Goal: Communication & Community: Answer question/provide support

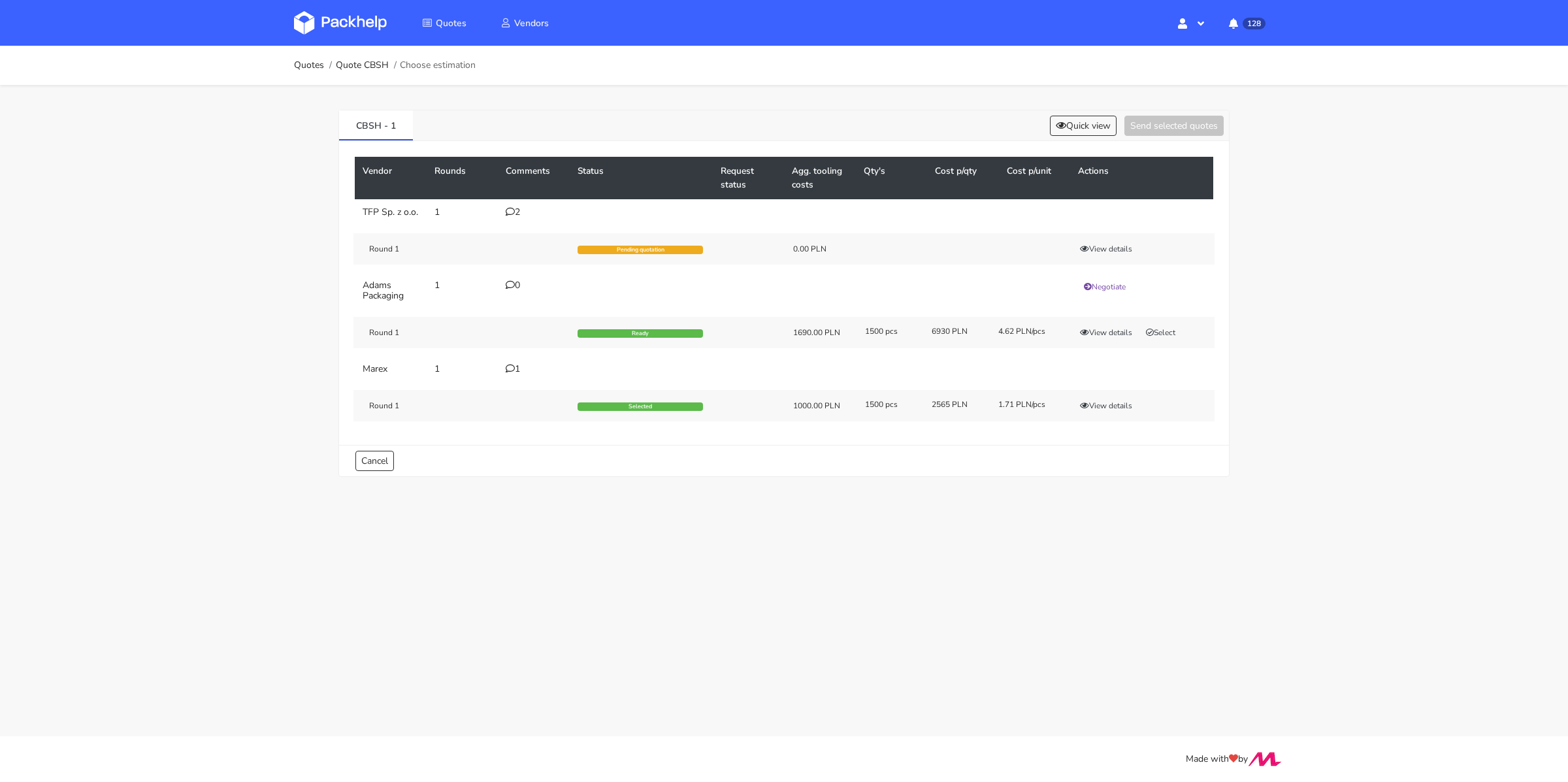
click at [1080, 111] on div "CBSH - 1 Quick view Send selected quotes" at bounding box center [783, 126] width 890 height 30
click at [1074, 118] on button "Quick view" at bounding box center [1083, 125] width 66 height 20
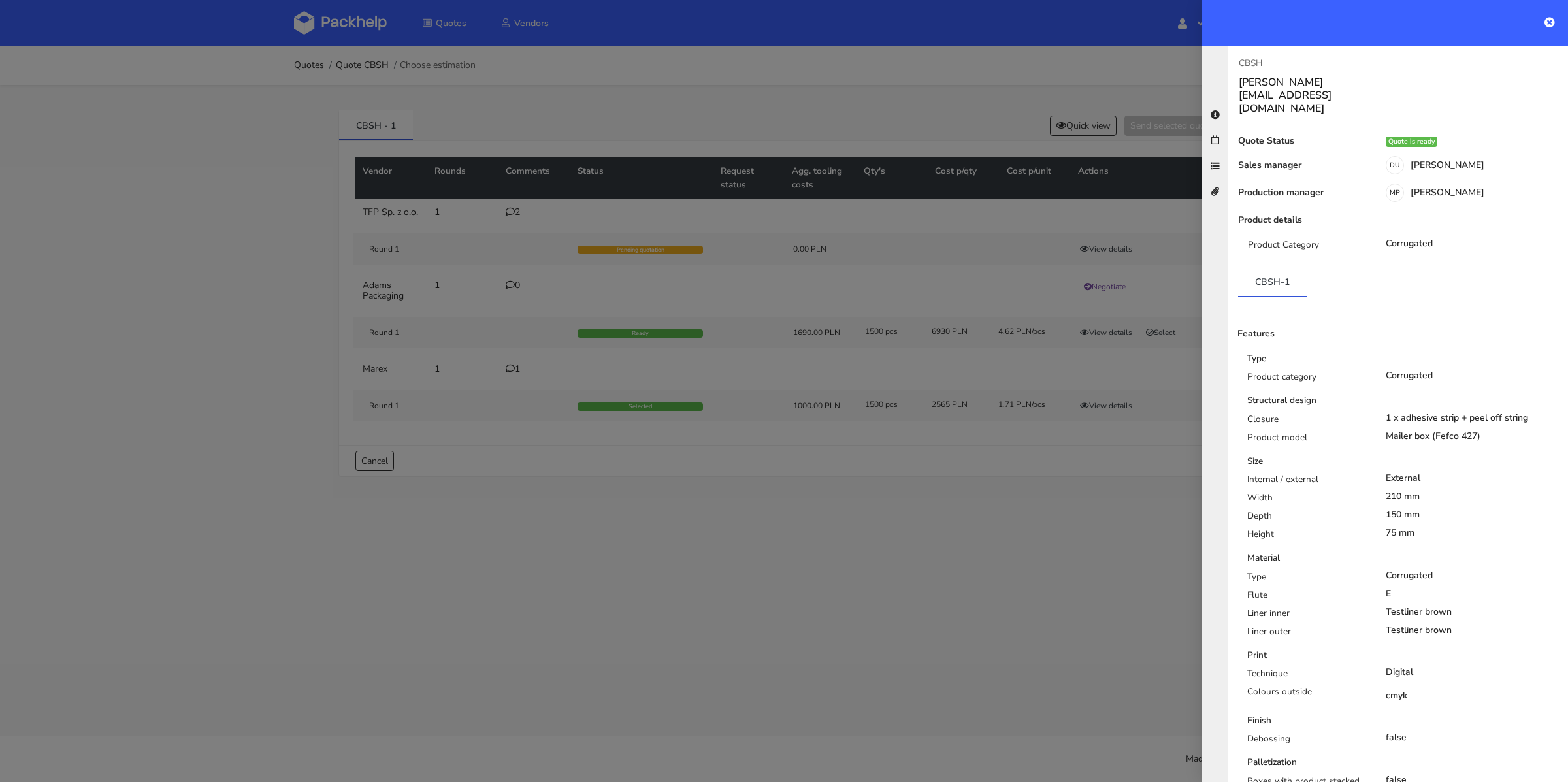
click at [940, 469] on div at bounding box center [784, 391] width 1568 height 782
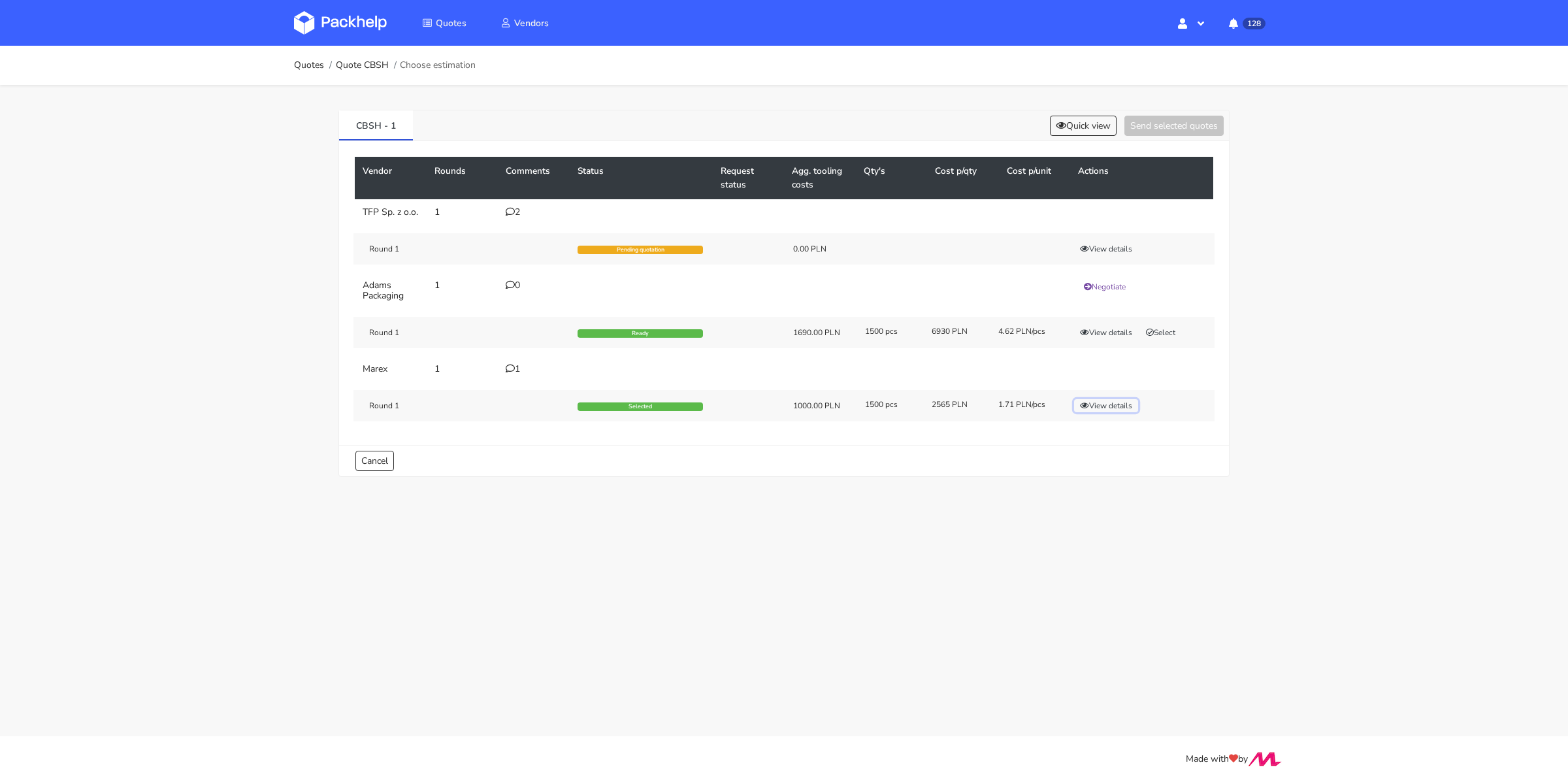
click at [1096, 411] on button "View details" at bounding box center [1106, 406] width 64 height 13
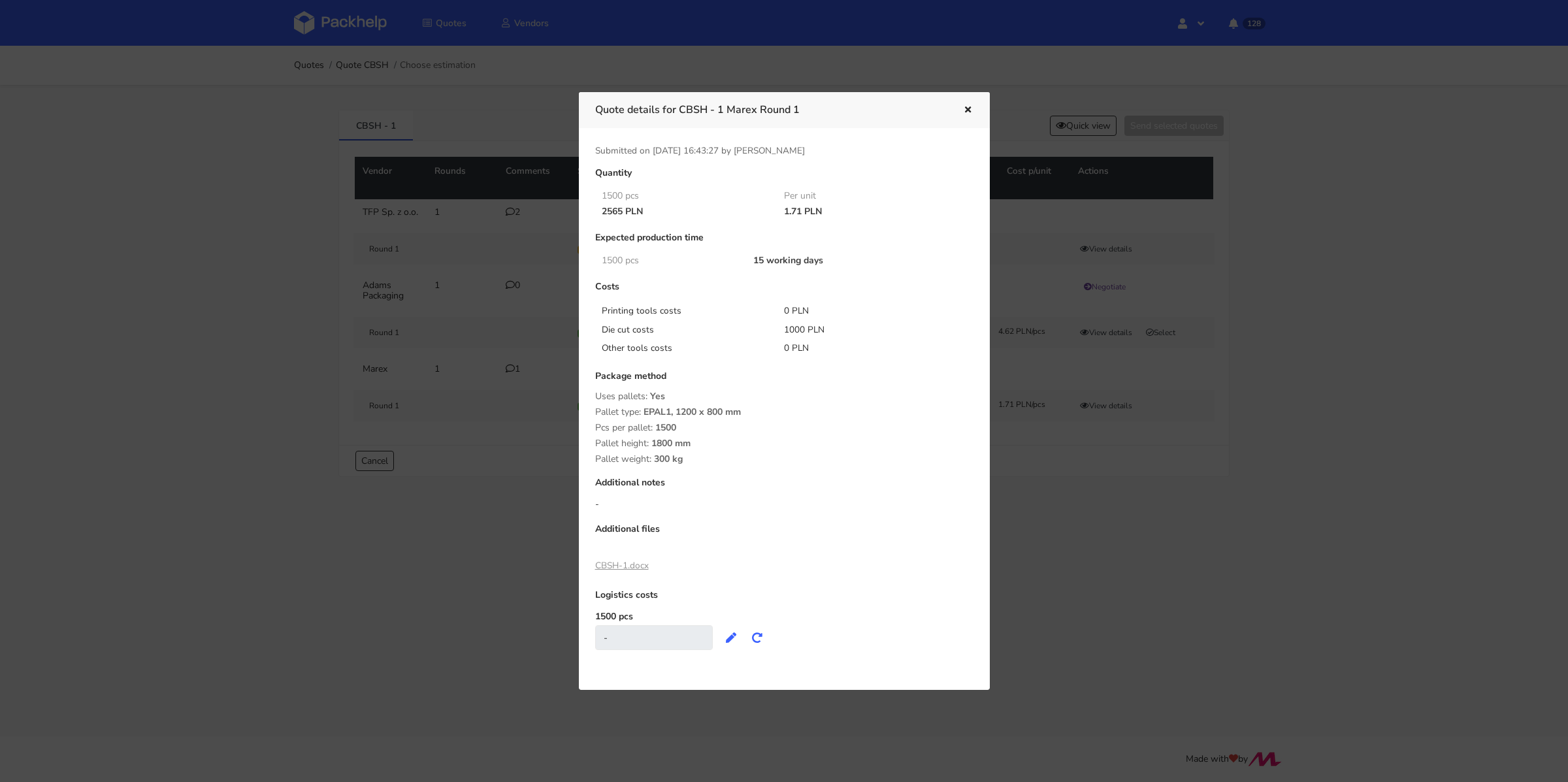
click at [963, 108] on icon "button" at bounding box center [968, 110] width 11 height 9
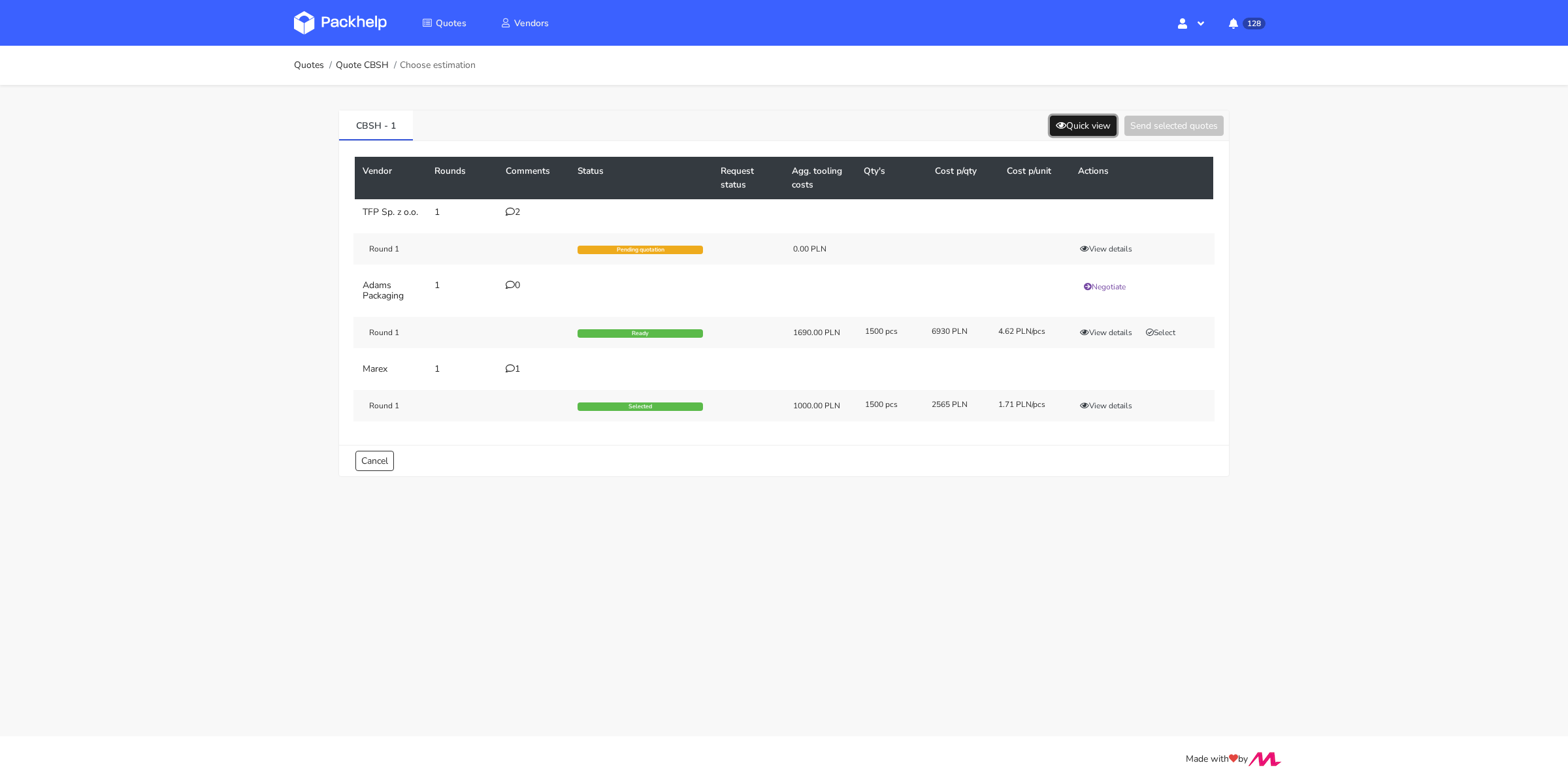
click at [1083, 133] on button "Quick view" at bounding box center [1083, 125] width 66 height 20
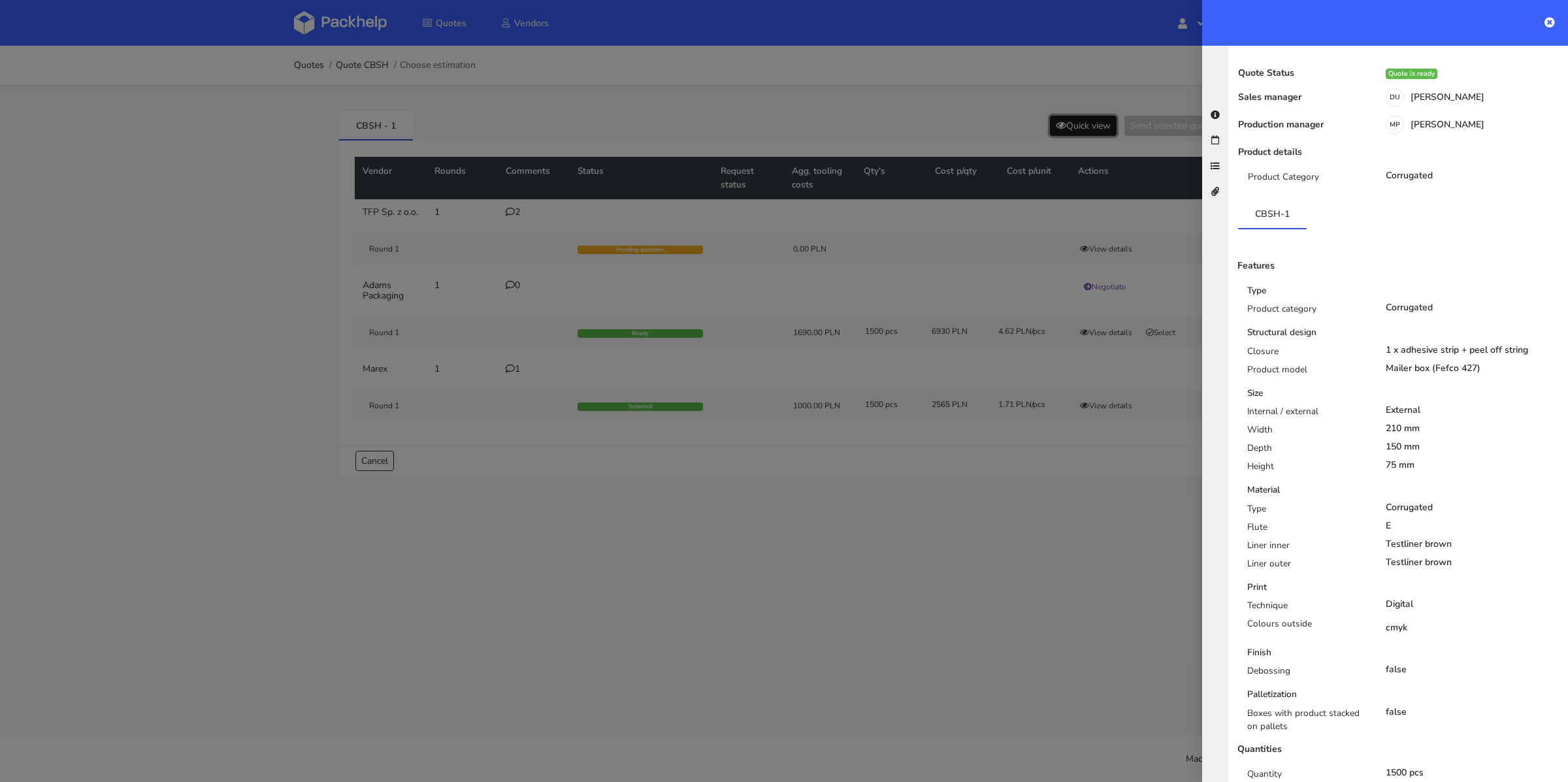
scroll to position [79, 0]
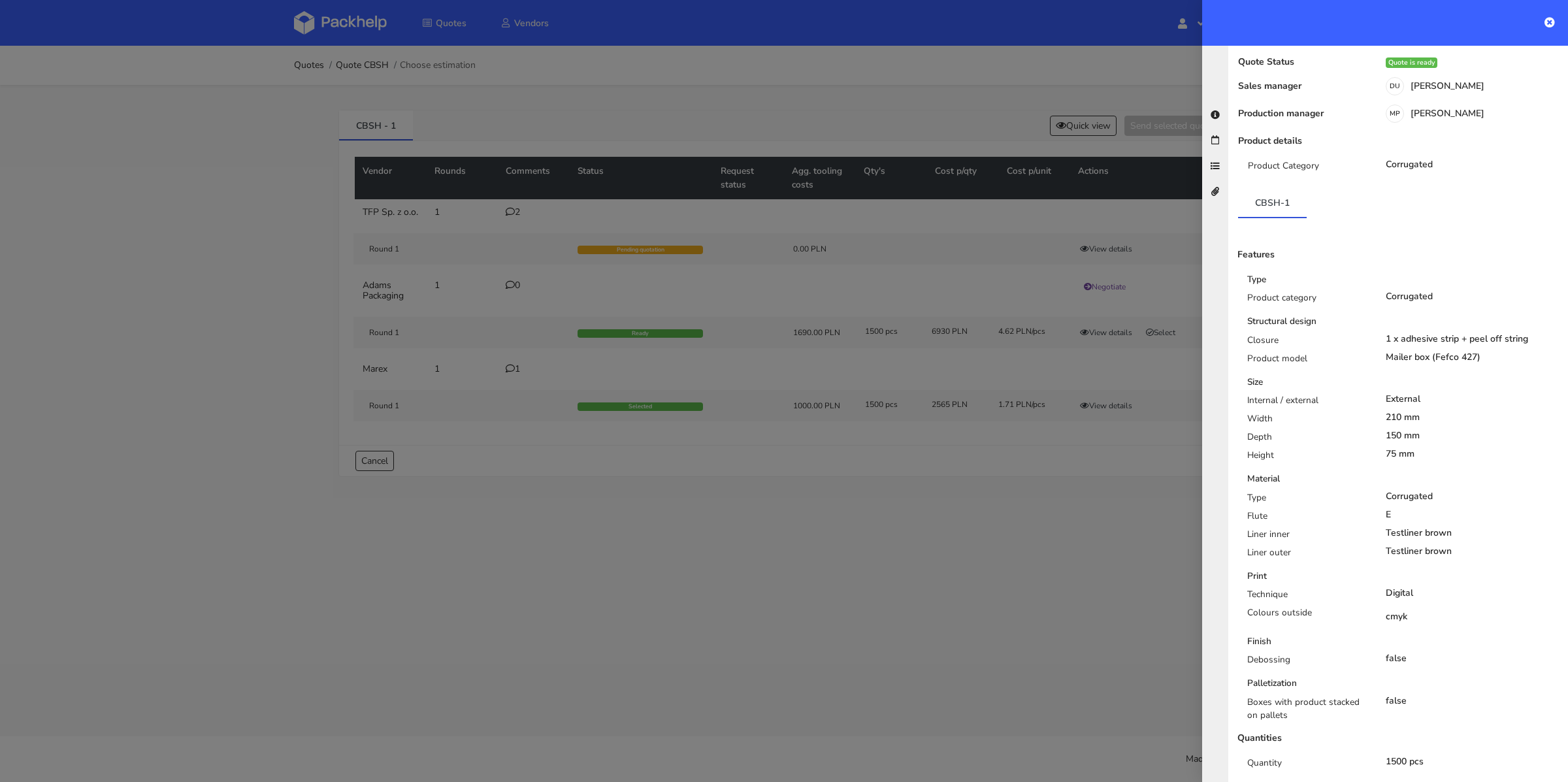
click at [944, 519] on div at bounding box center [784, 391] width 1568 height 782
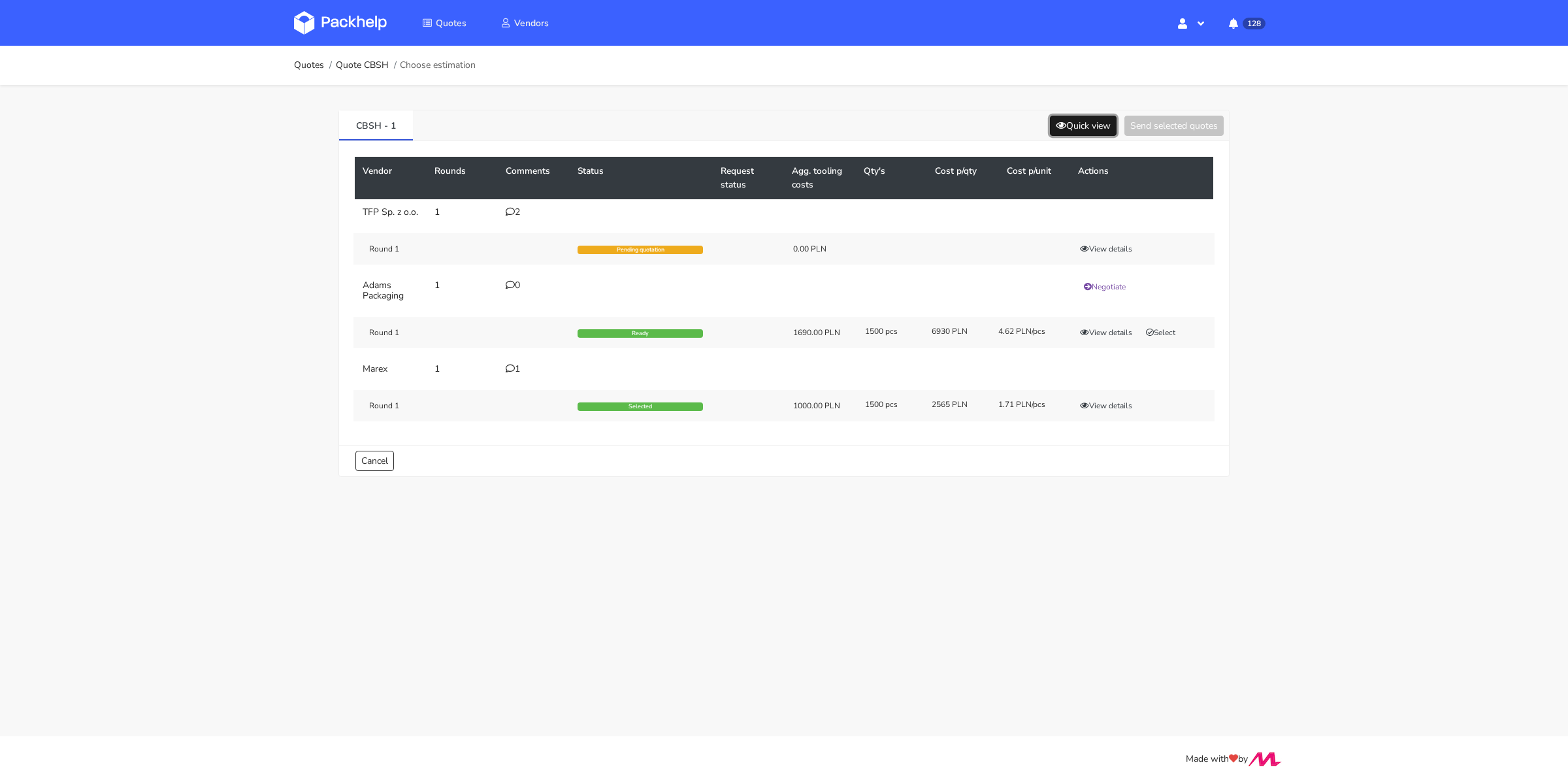
click at [1078, 124] on button "Quick view" at bounding box center [1083, 125] width 66 height 20
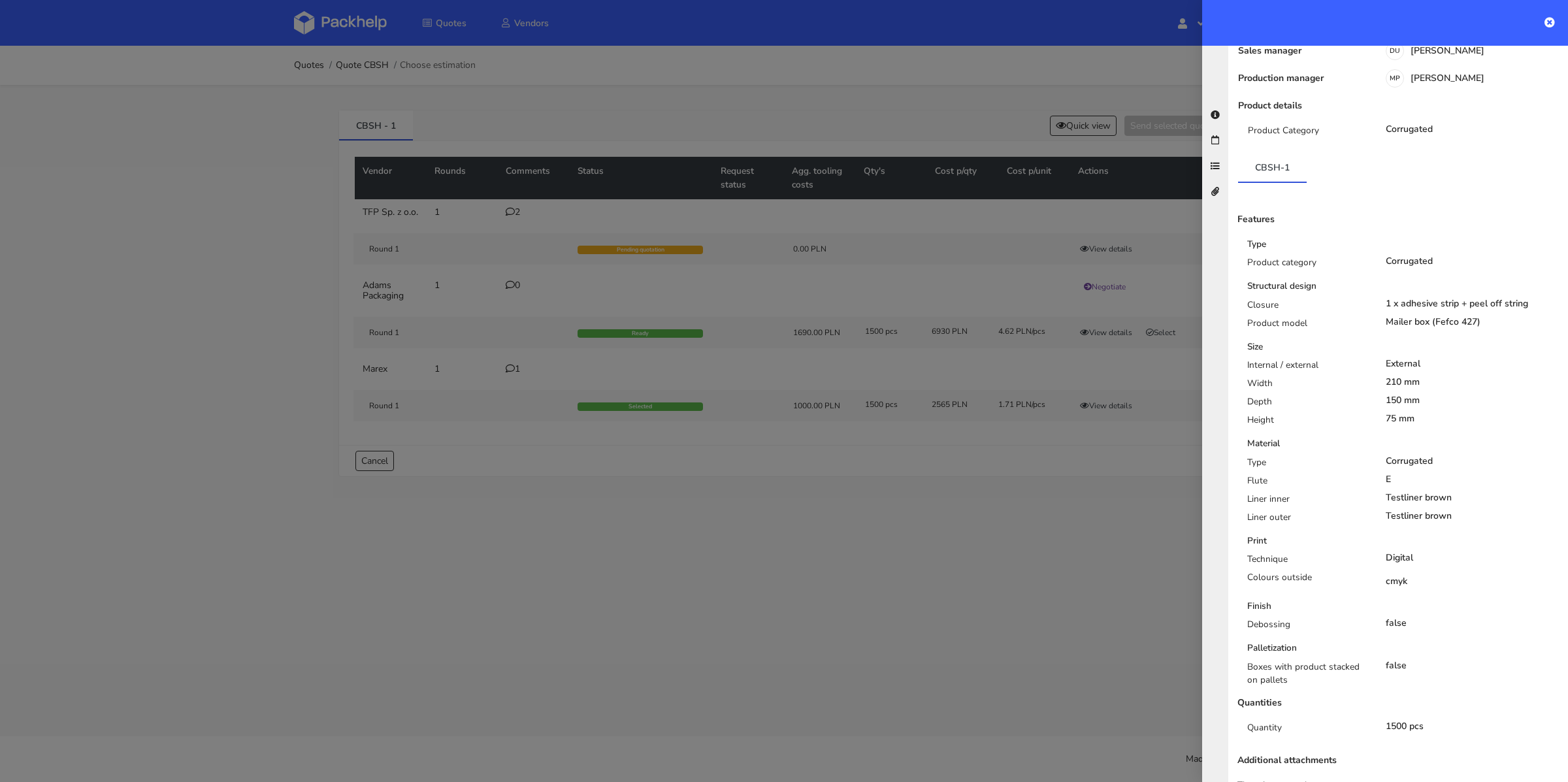
scroll to position [118, 0]
click at [375, 60] on div at bounding box center [784, 391] width 1568 height 782
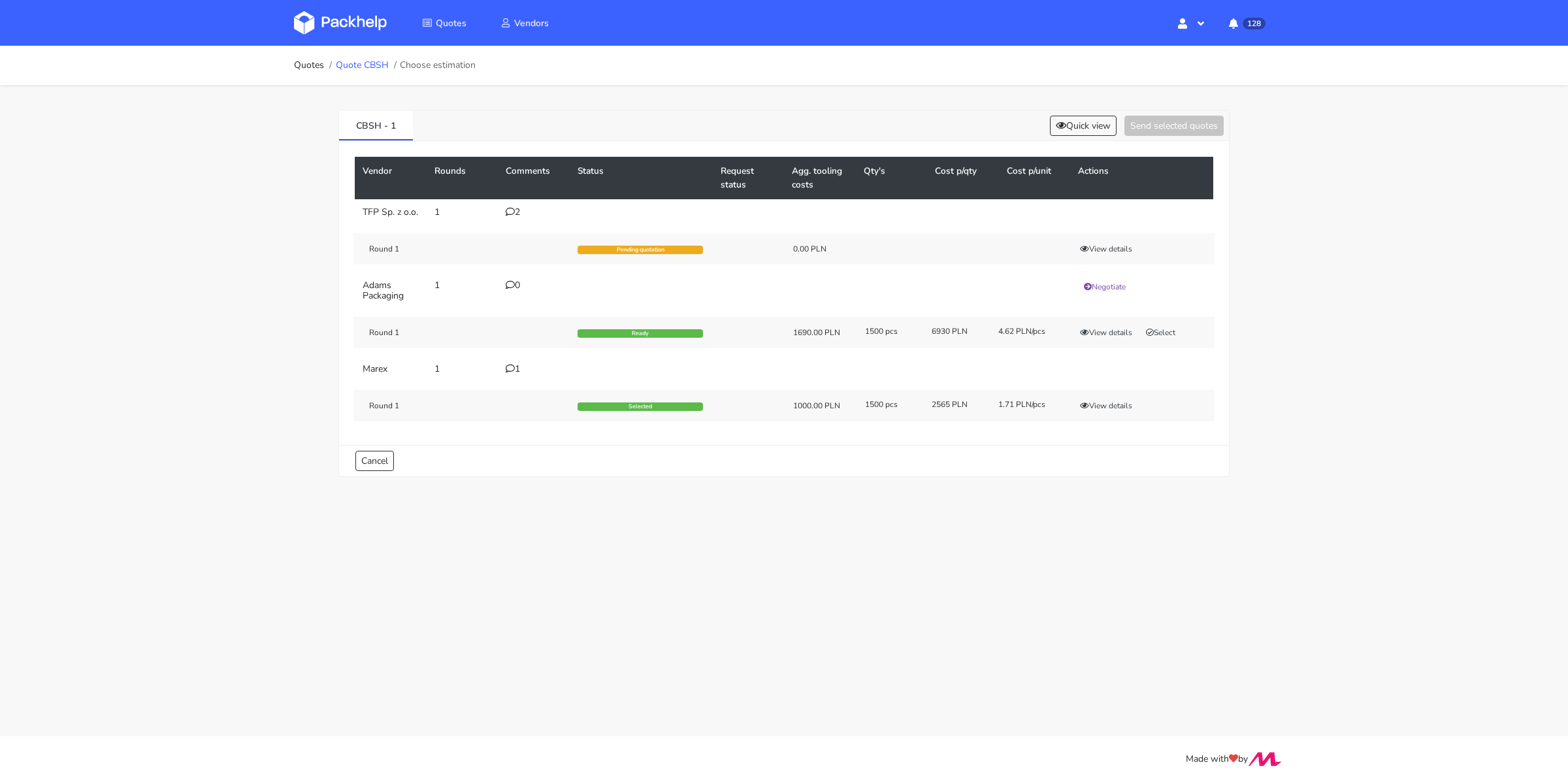
click at [340, 69] on link "Quote CBSH" at bounding box center [362, 65] width 53 height 10
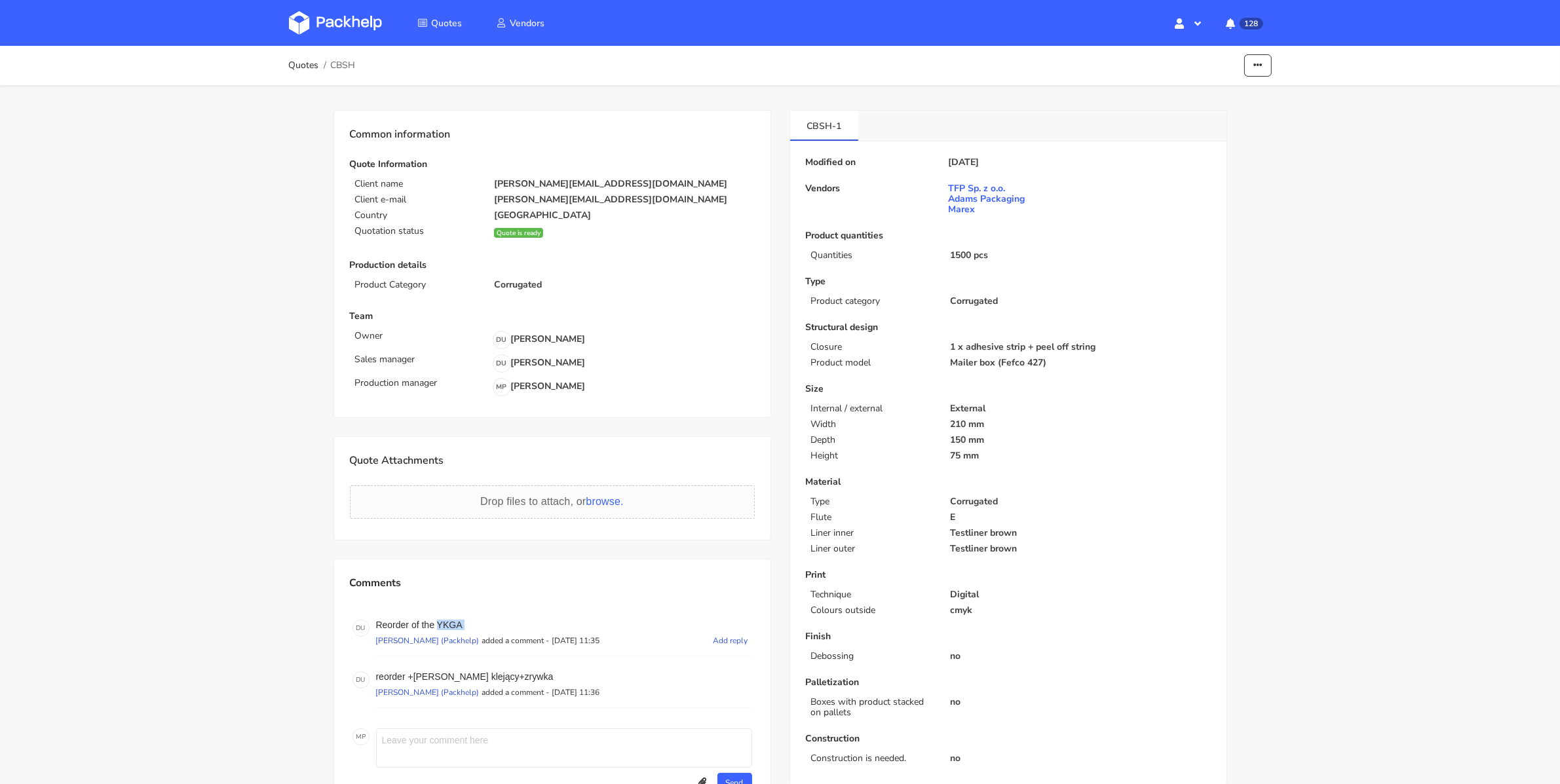
drag, startPoint x: 467, startPoint y: 628, endPoint x: 436, endPoint y: 628, distance: 31.0
click at [436, 628] on div "Reorder of the YKGA Dawid Urbanowicz (Packhelp) added a comment - 6 October 202…" at bounding box center [564, 638] width 376 height 37
copy div "YKGA"
click at [1258, 66] on icon "button" at bounding box center [1257, 65] width 9 height 9
click at [1220, 91] on link "Edit quote" at bounding box center [1208, 94] width 116 height 22
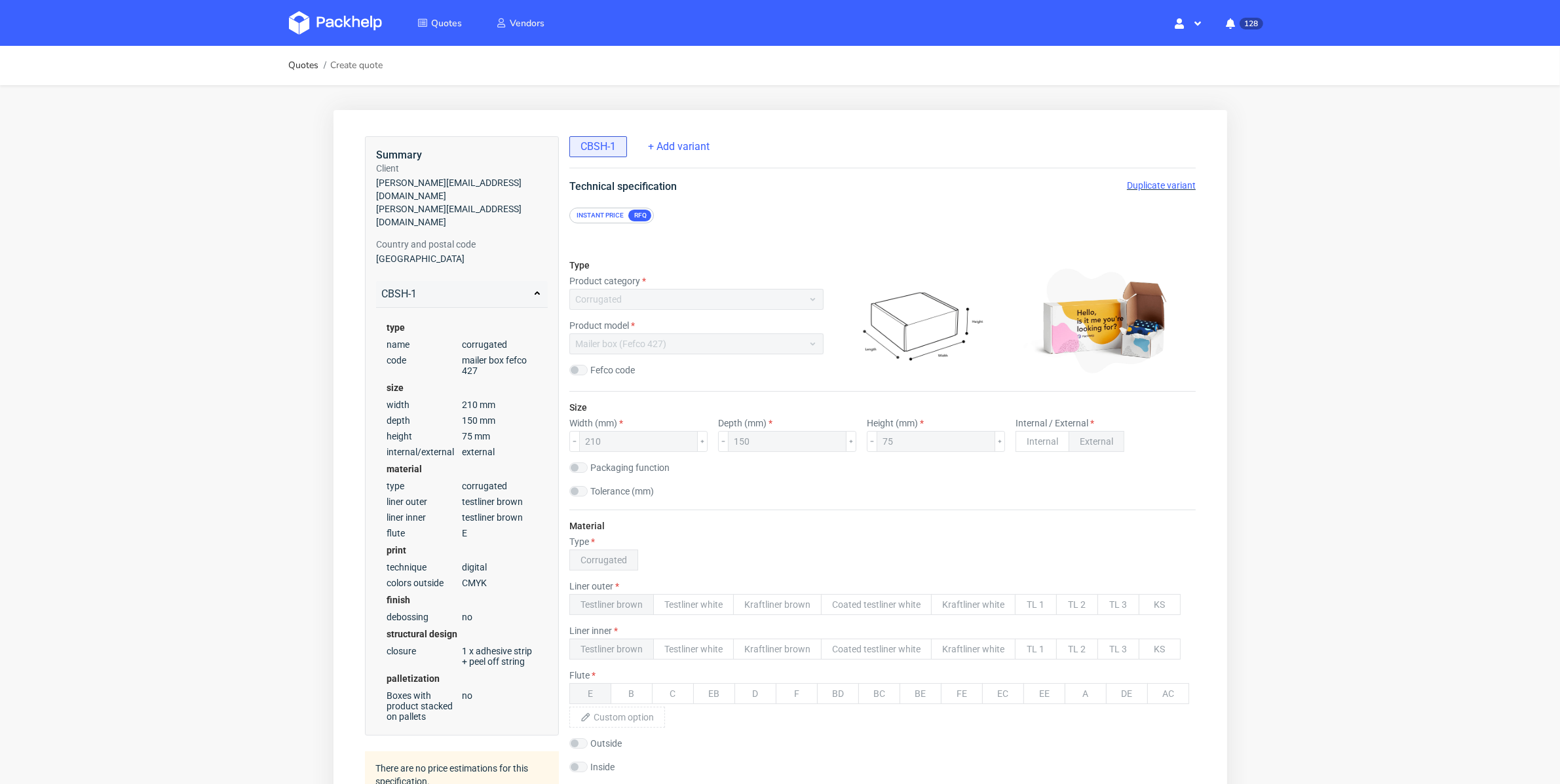
click at [1155, 180] on span "Duplicate variant" at bounding box center [1161, 185] width 69 height 10
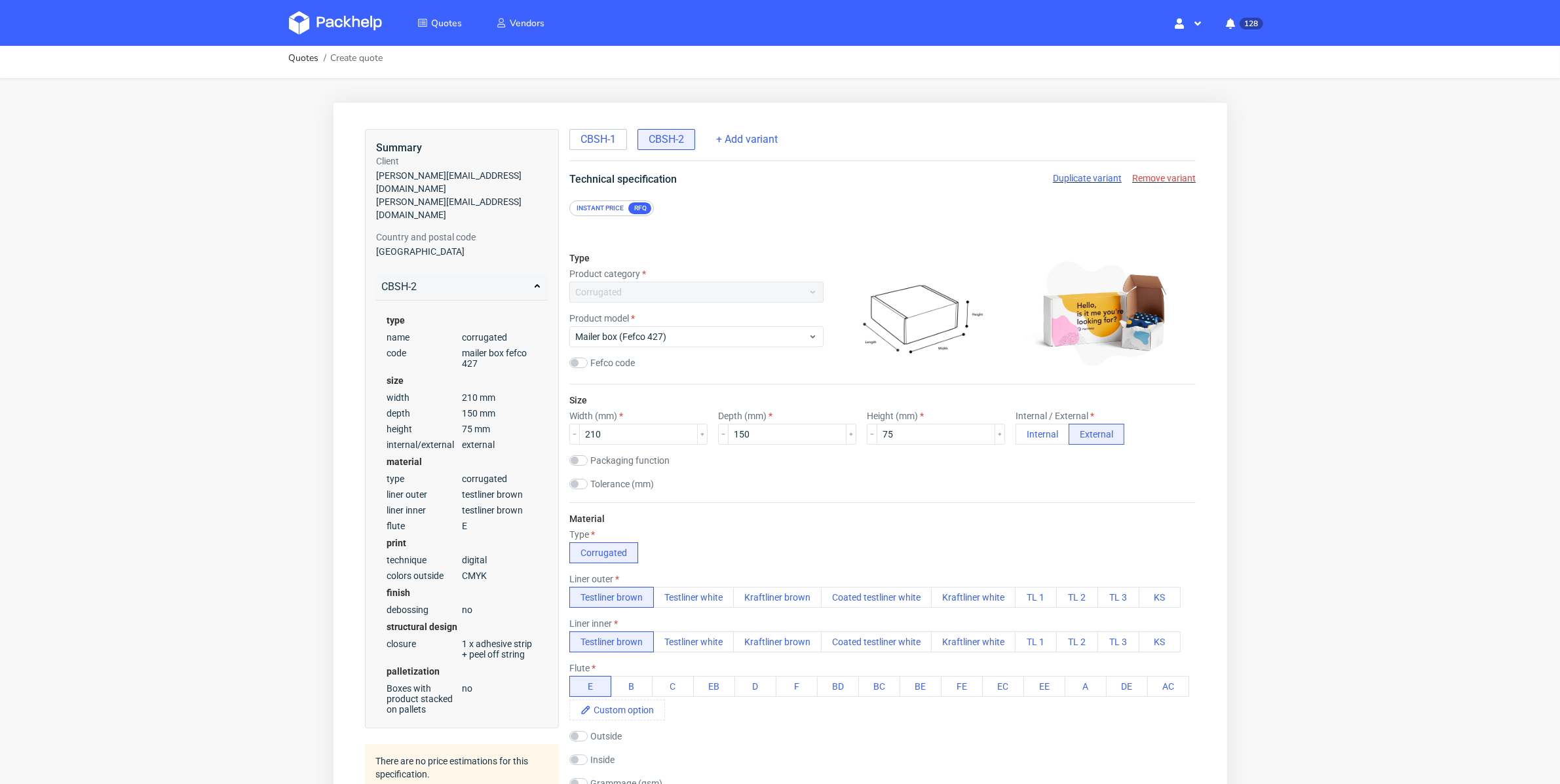
scroll to position [22, 0]
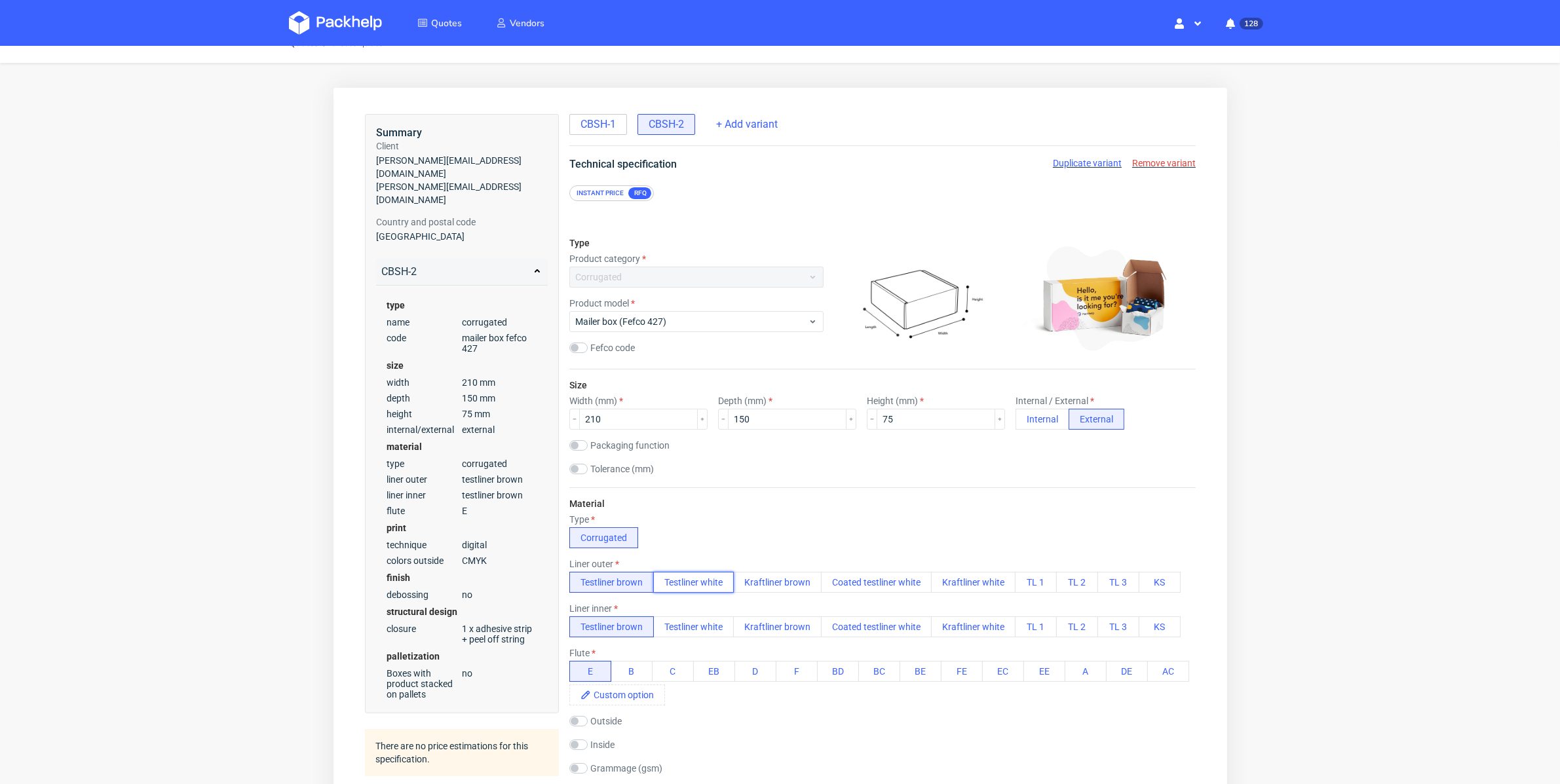
click at [689, 575] on button "Testliner white" at bounding box center [693, 582] width 80 height 21
click at [743, 534] on div "Type Corrugated" at bounding box center [882, 530] width 626 height 34
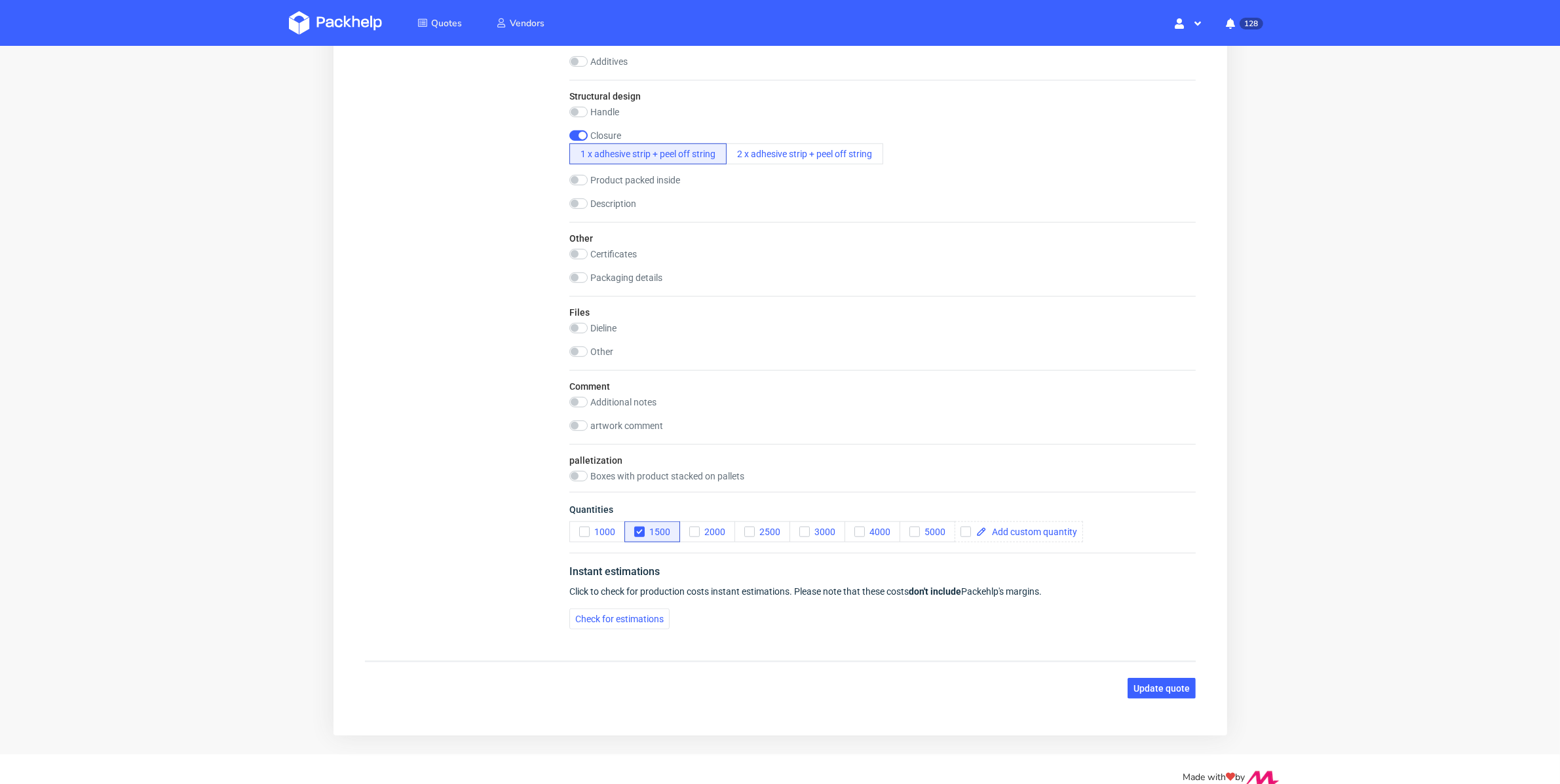
scroll to position [1383, 0]
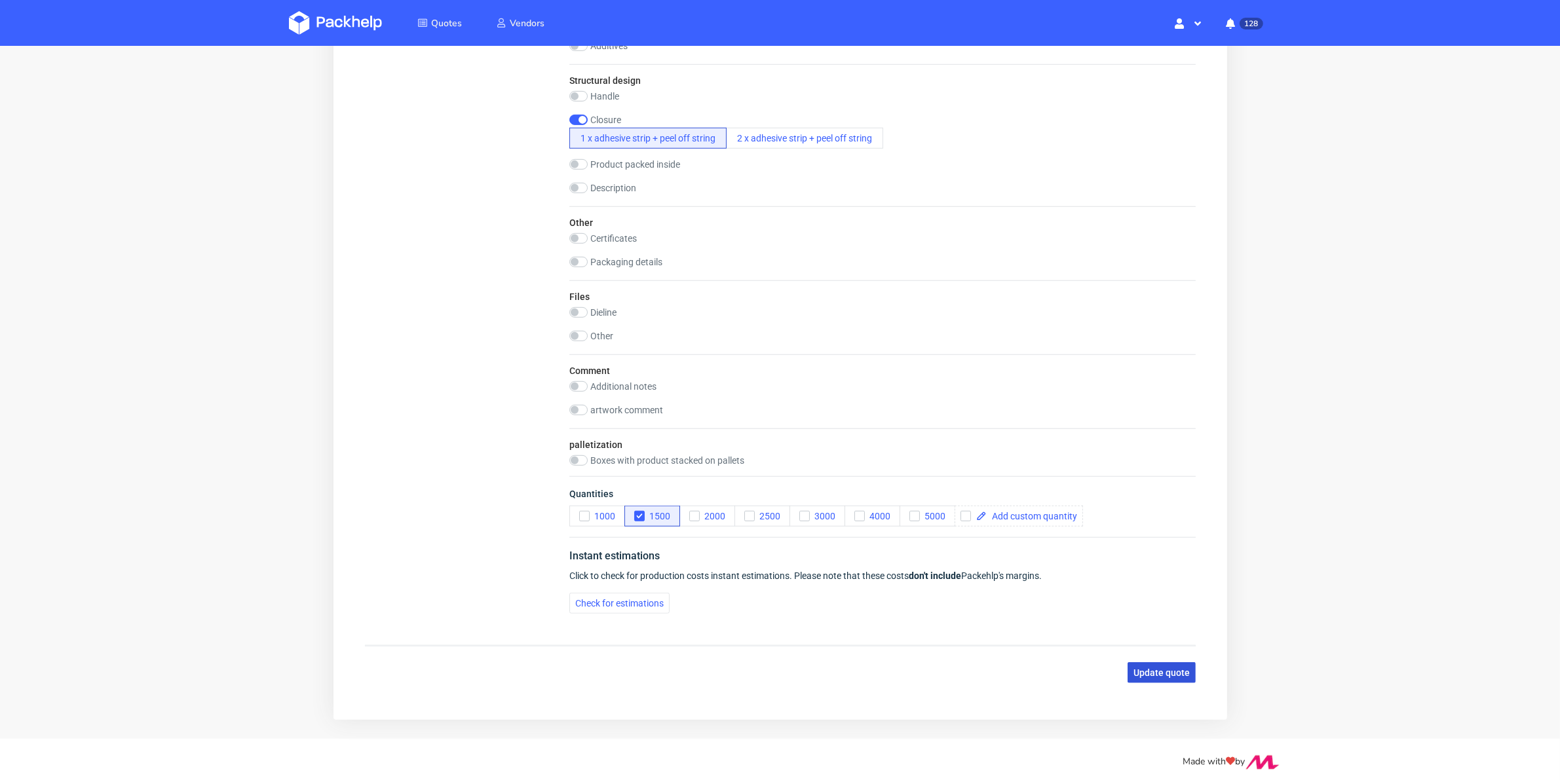
click at [1149, 675] on button "Update quote" at bounding box center [1160, 673] width 68 height 21
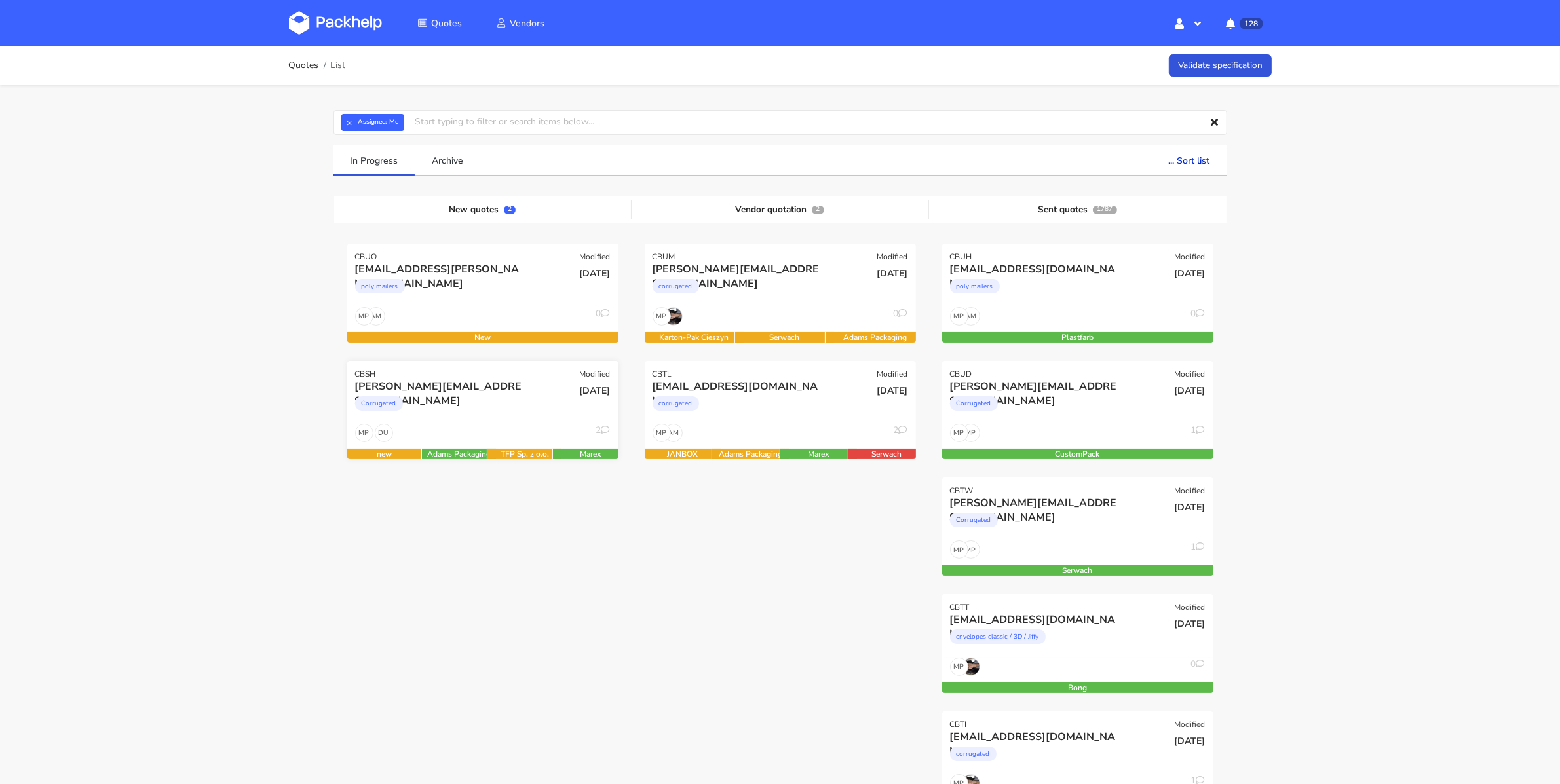
click at [458, 408] on div "Corrugated" at bounding box center [442, 406] width 173 height 26
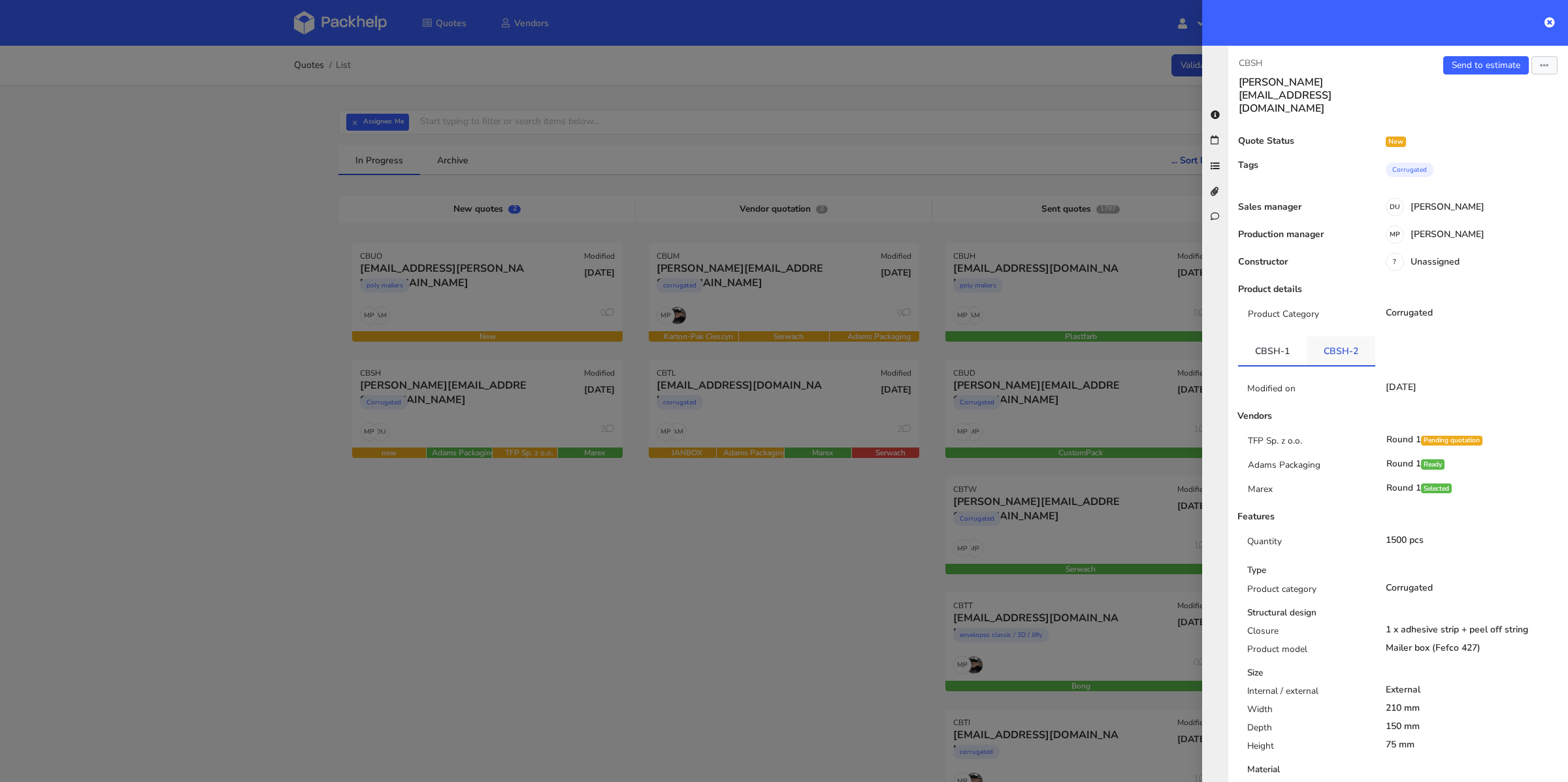
click at [1344, 336] on link "CBSH-2" at bounding box center [1341, 351] width 69 height 29
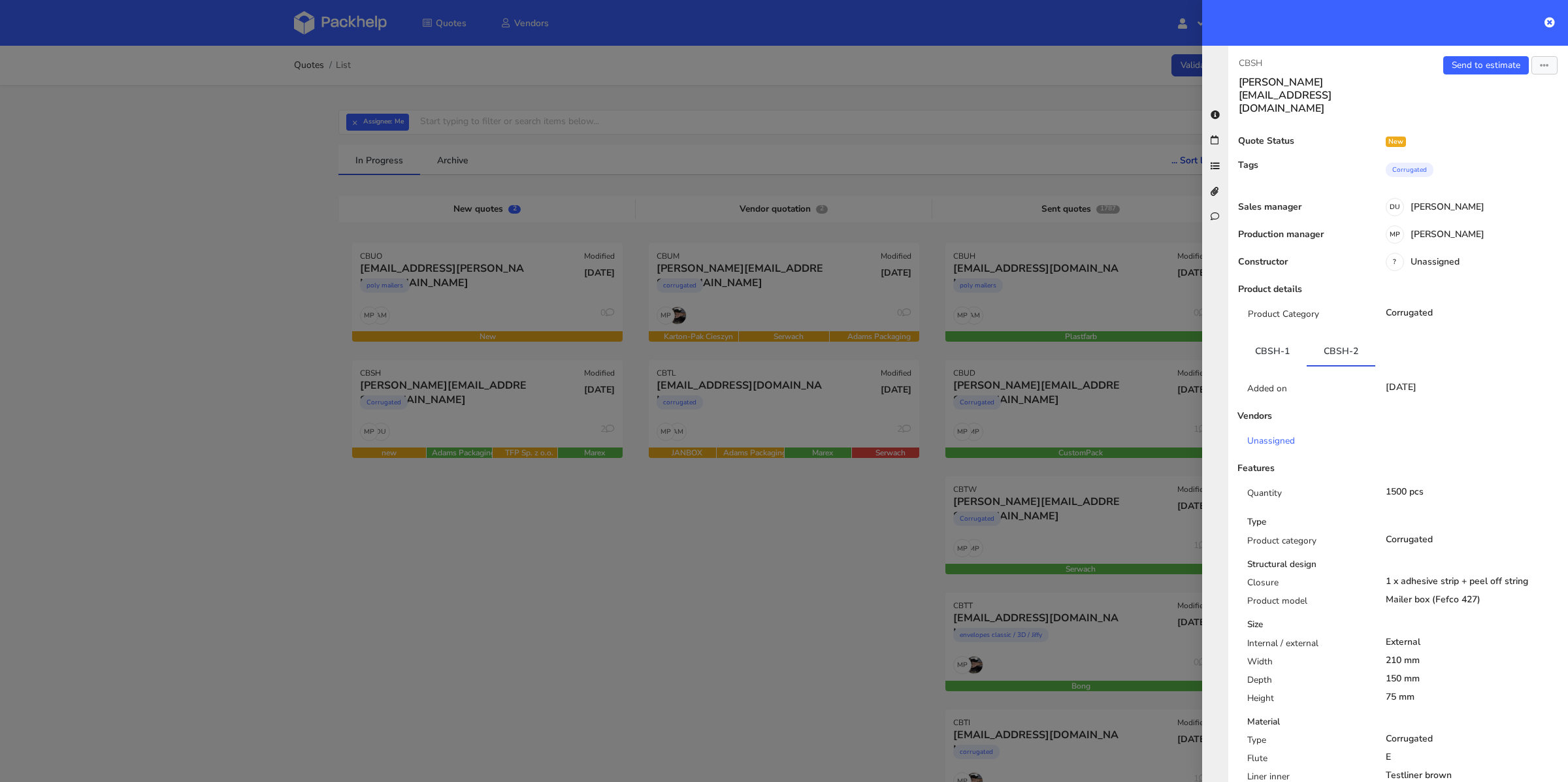
click at [1507, 30] on div at bounding box center [1385, 22] width 366 height 46
click at [1485, 62] on link "Send to estimate" at bounding box center [1486, 65] width 86 height 18
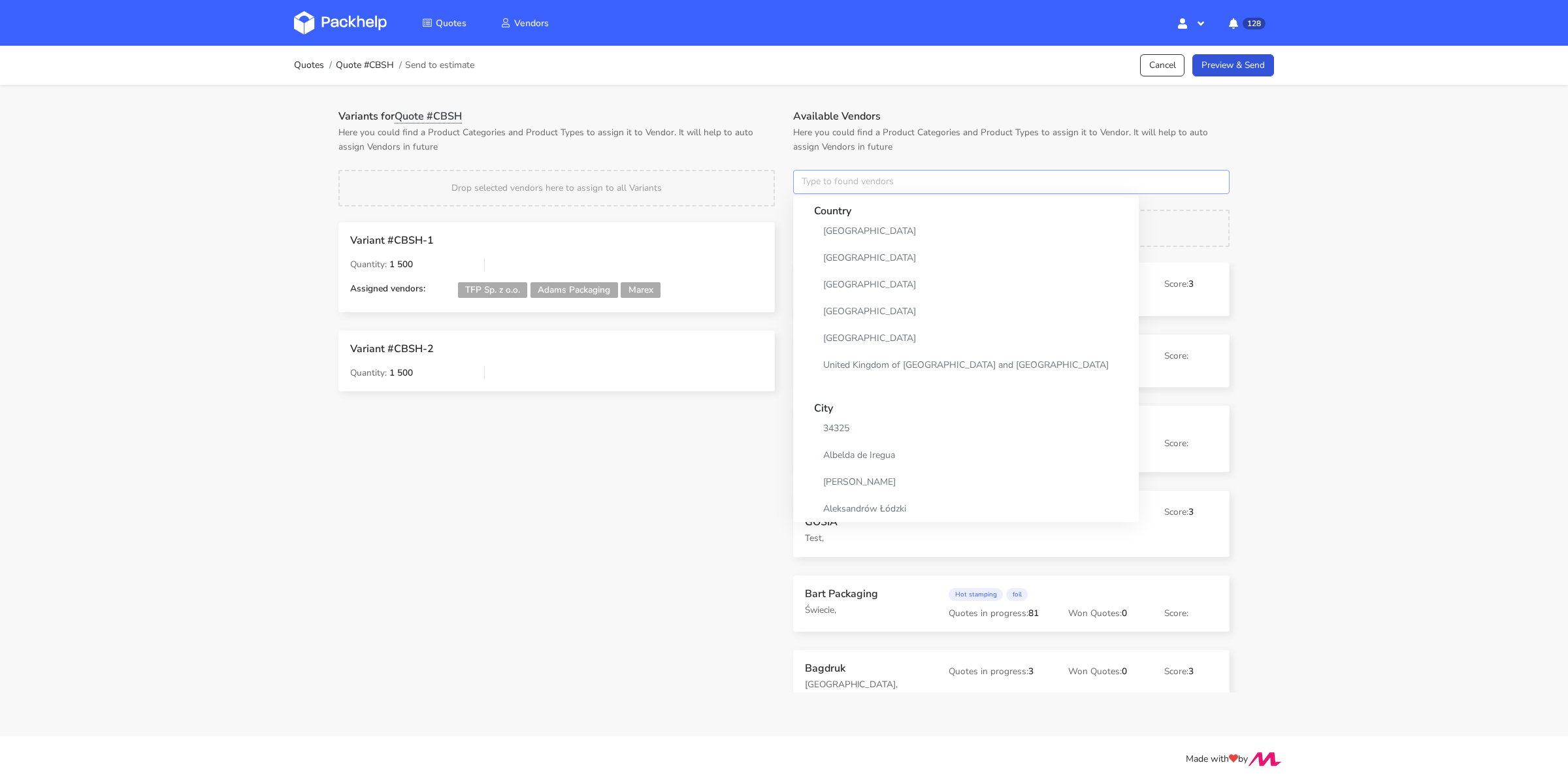
click at [847, 174] on input "text" at bounding box center [1011, 182] width 436 height 25
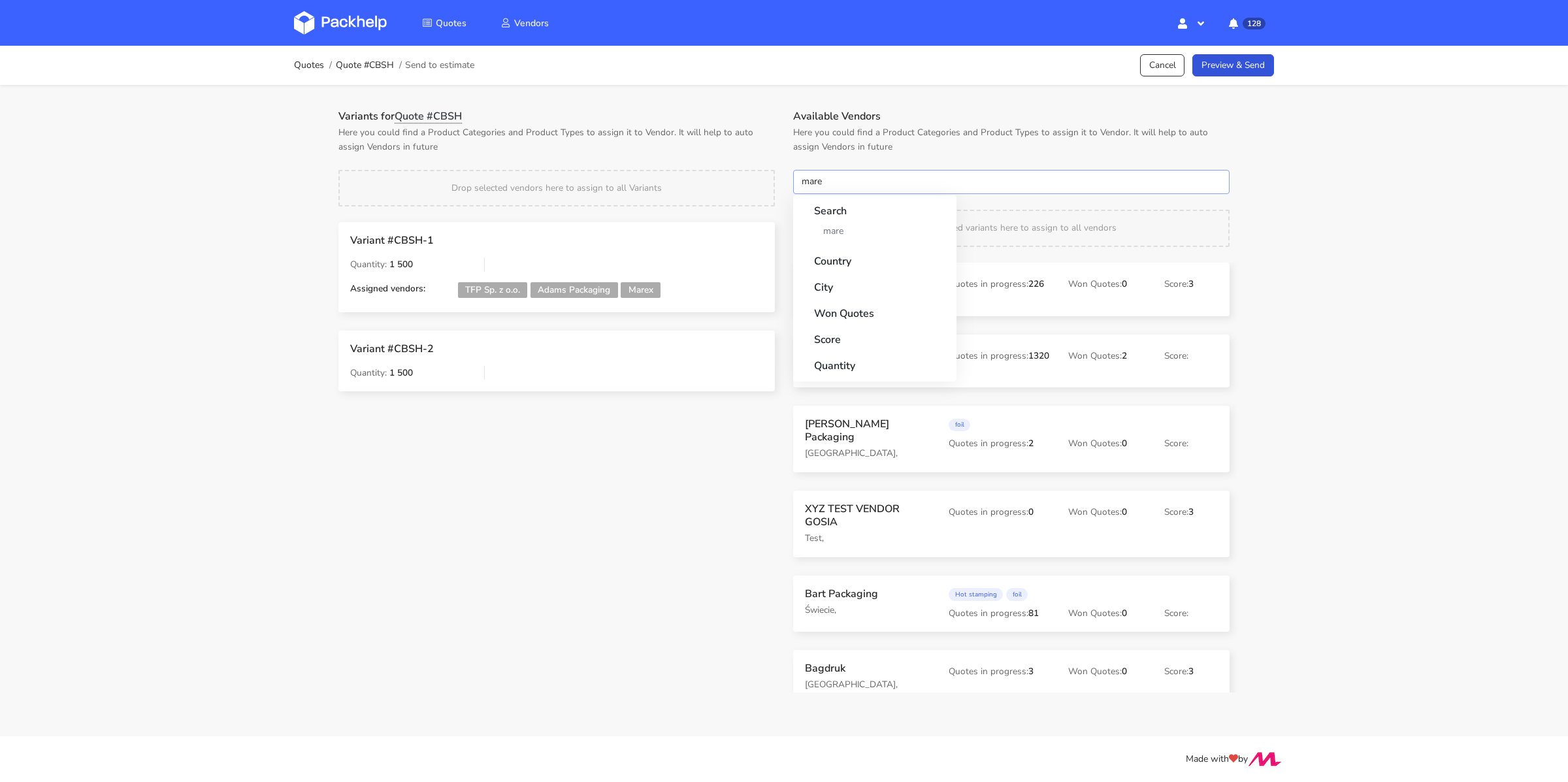
type input "marex"
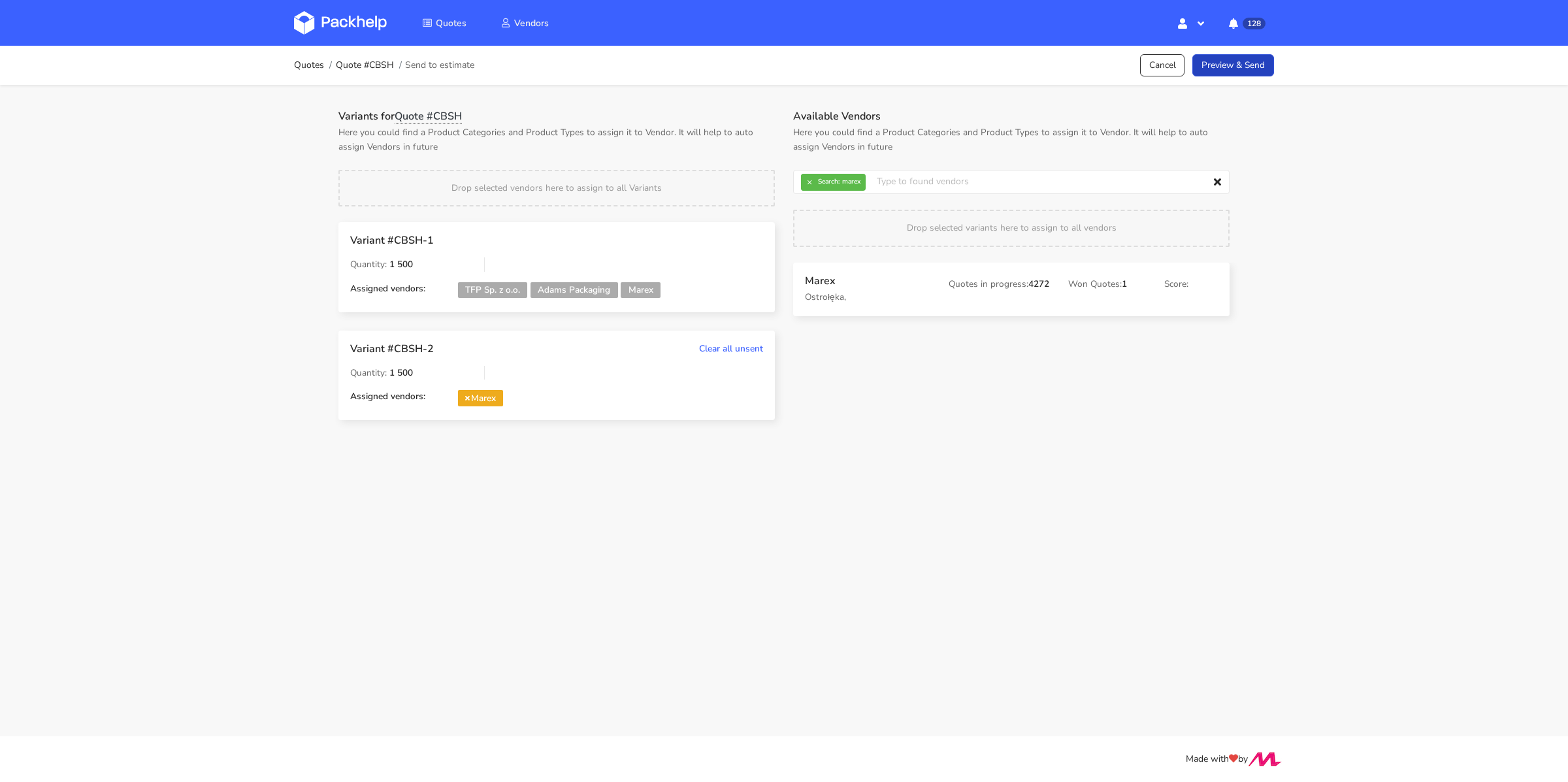
click at [1220, 58] on link "Preview & Send" at bounding box center [1233, 66] width 82 height 23
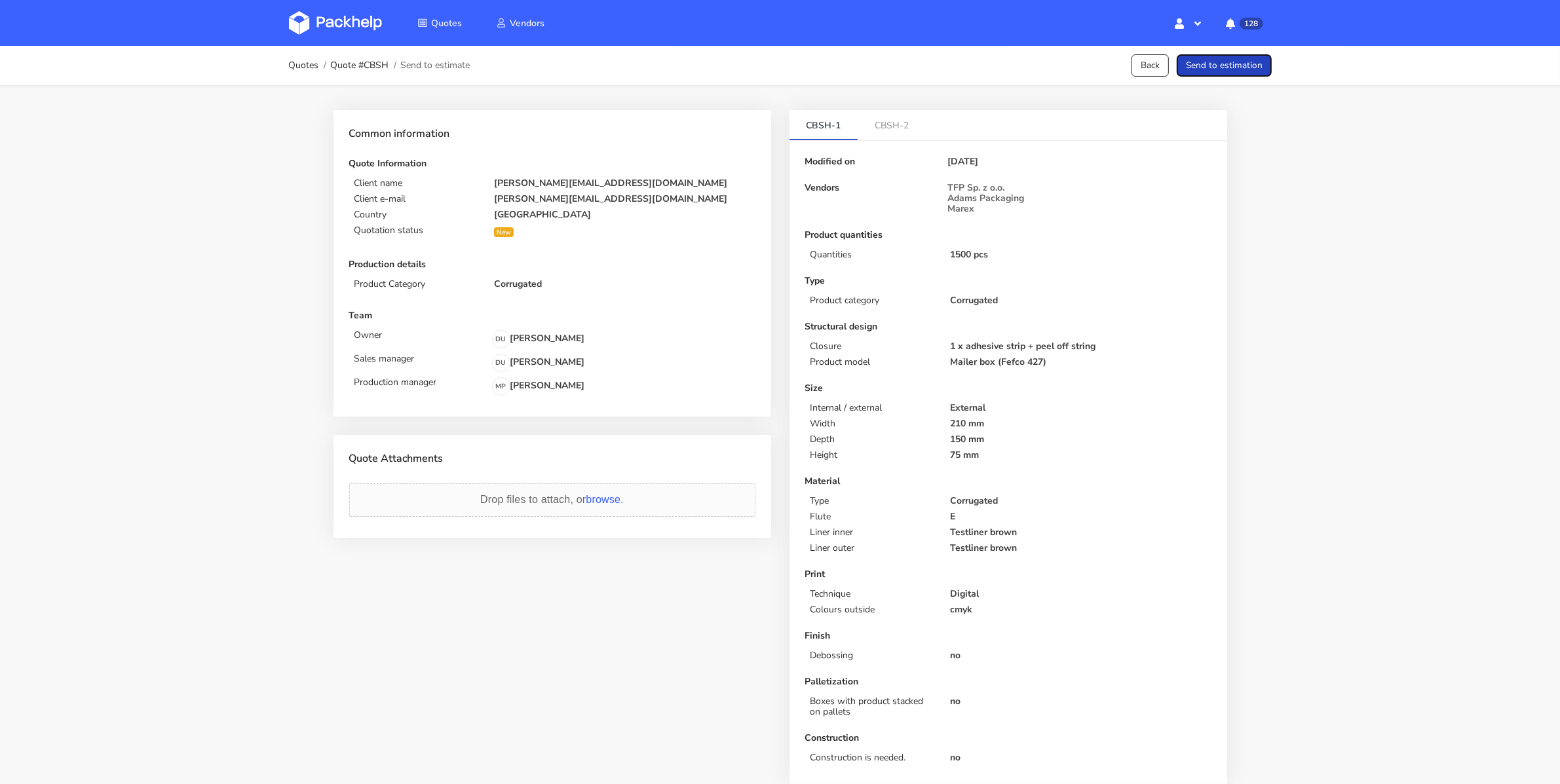
click at [1224, 59] on button "Send to estimation" at bounding box center [1224, 66] width 95 height 23
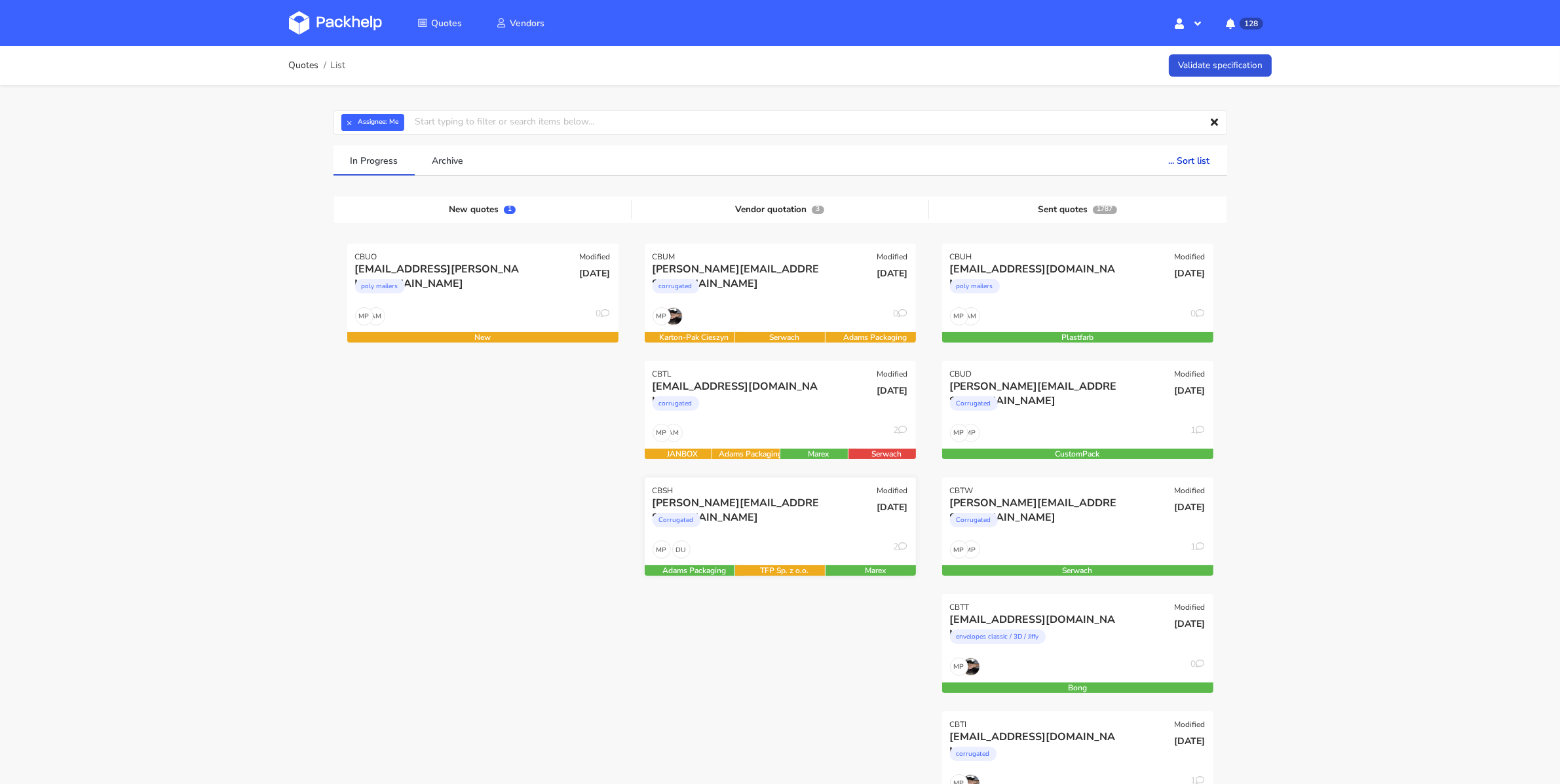
click at [728, 542] on div "DU MP 2" at bounding box center [780, 552] width 271 height 25
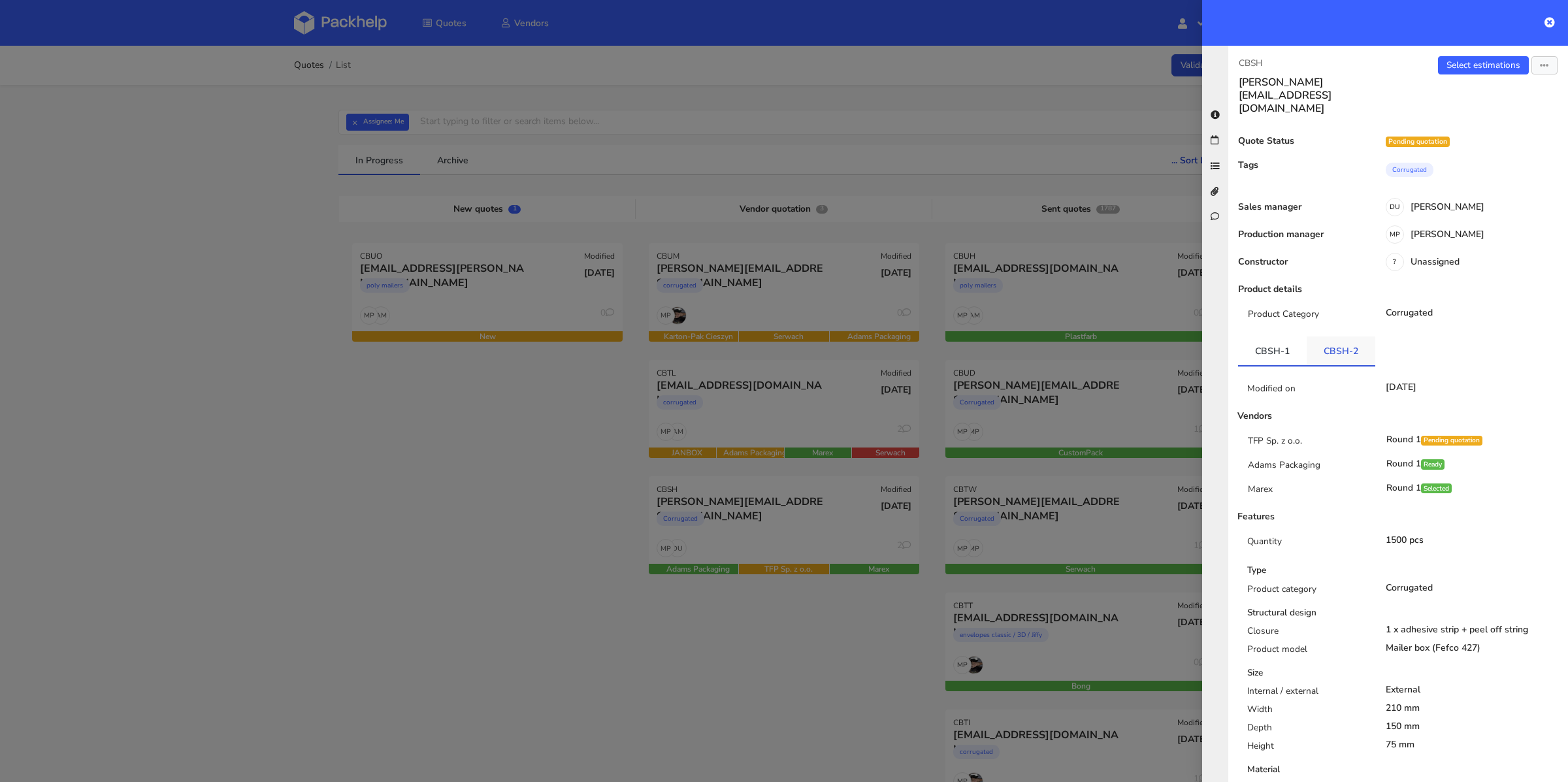
click at [1350, 336] on link "CBSH-2" at bounding box center [1341, 351] width 69 height 29
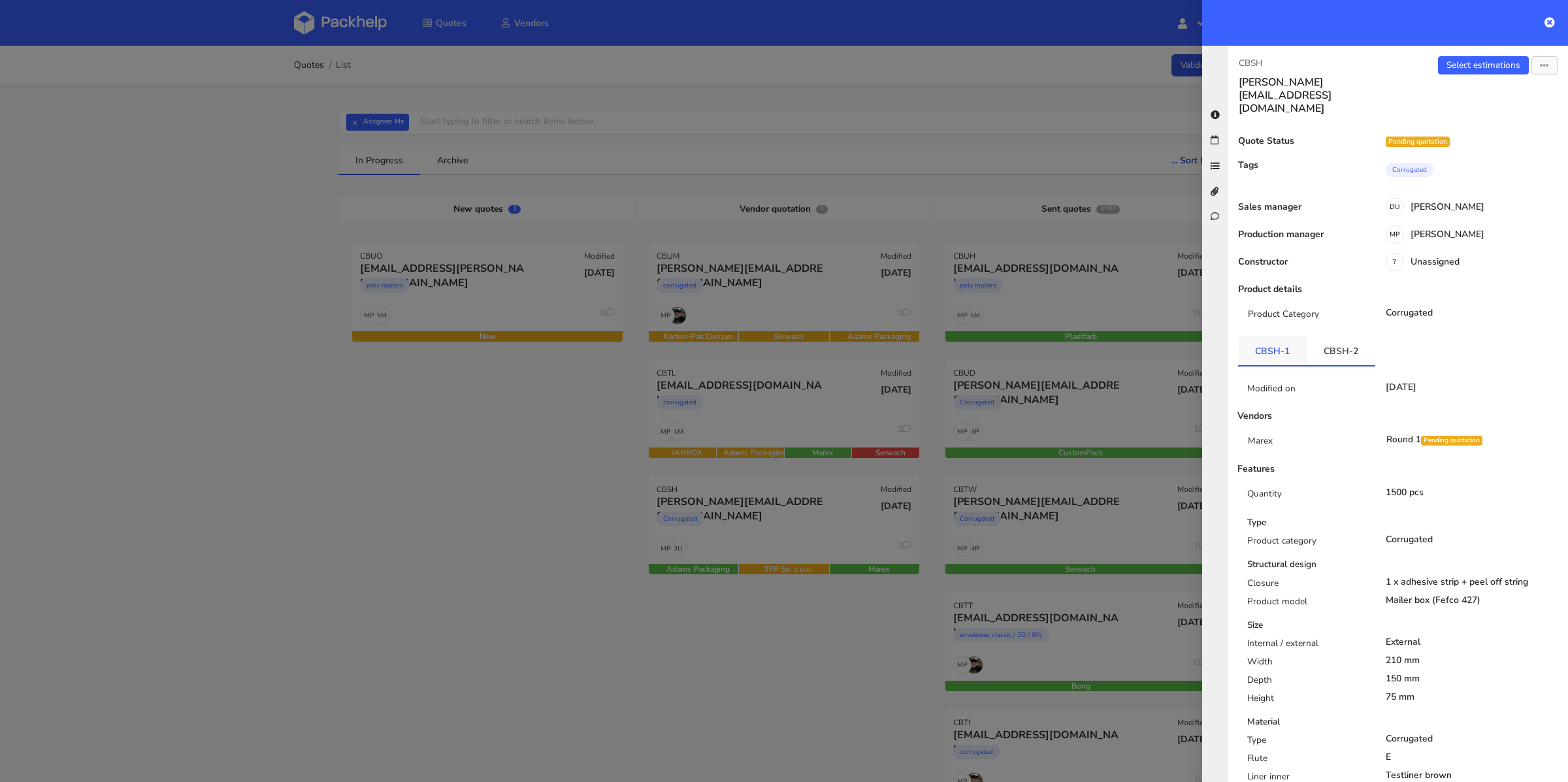
click at [1283, 336] on link "CBSH-1" at bounding box center [1272, 351] width 69 height 29
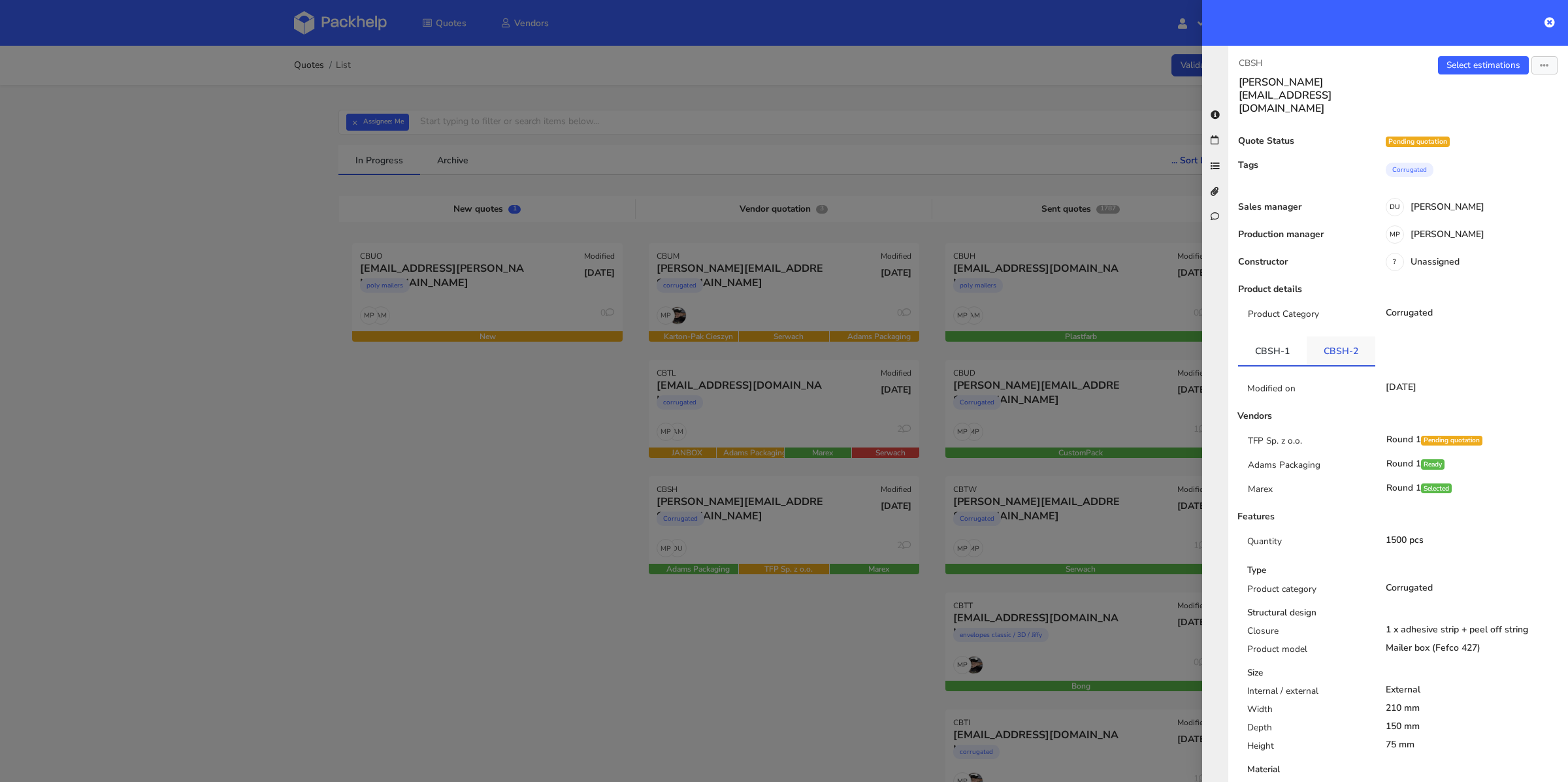
click at [1326, 336] on link "CBSH-2" at bounding box center [1341, 351] width 69 height 29
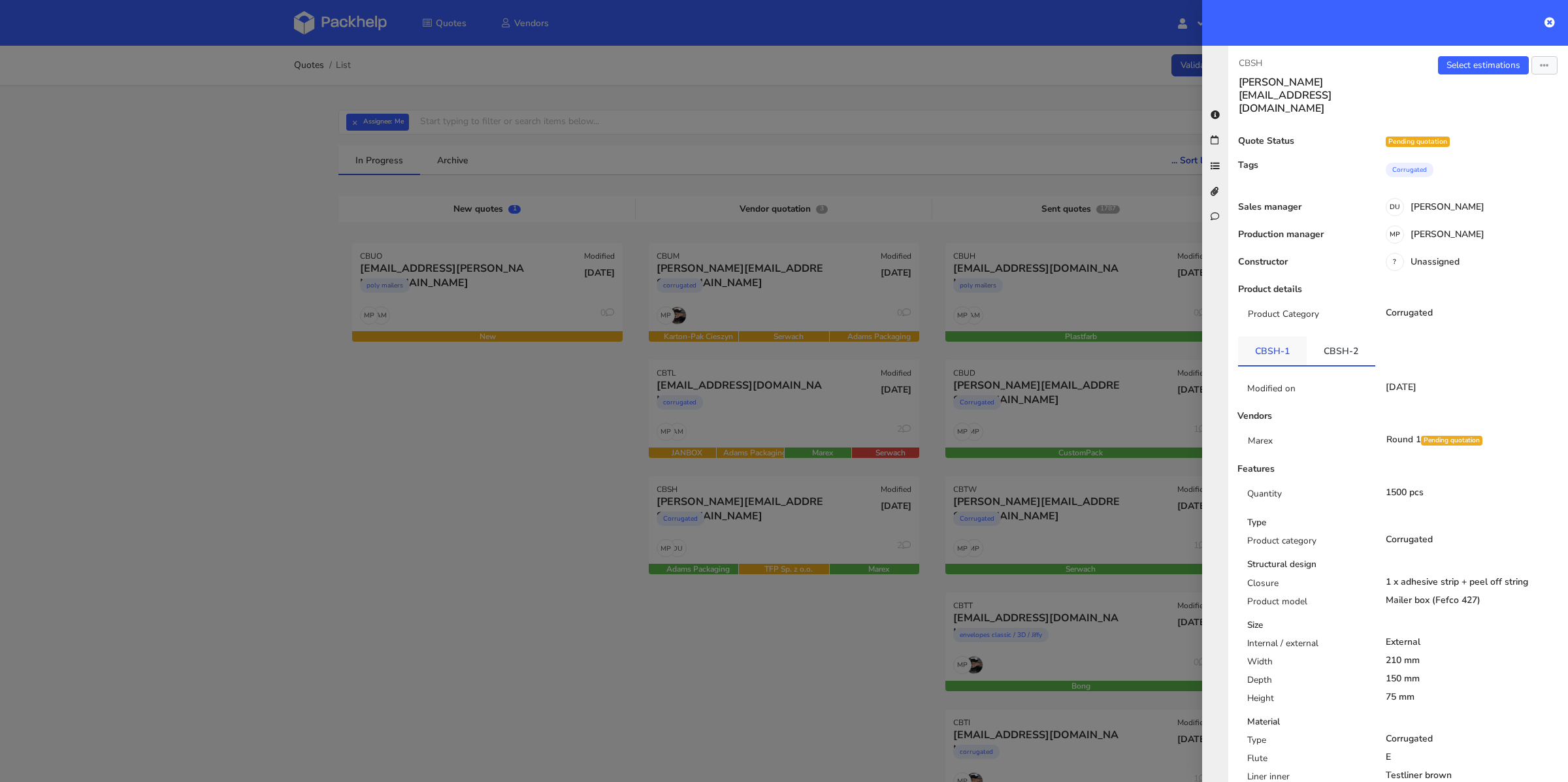
click at [1264, 336] on link "CBSH-1" at bounding box center [1272, 351] width 69 height 29
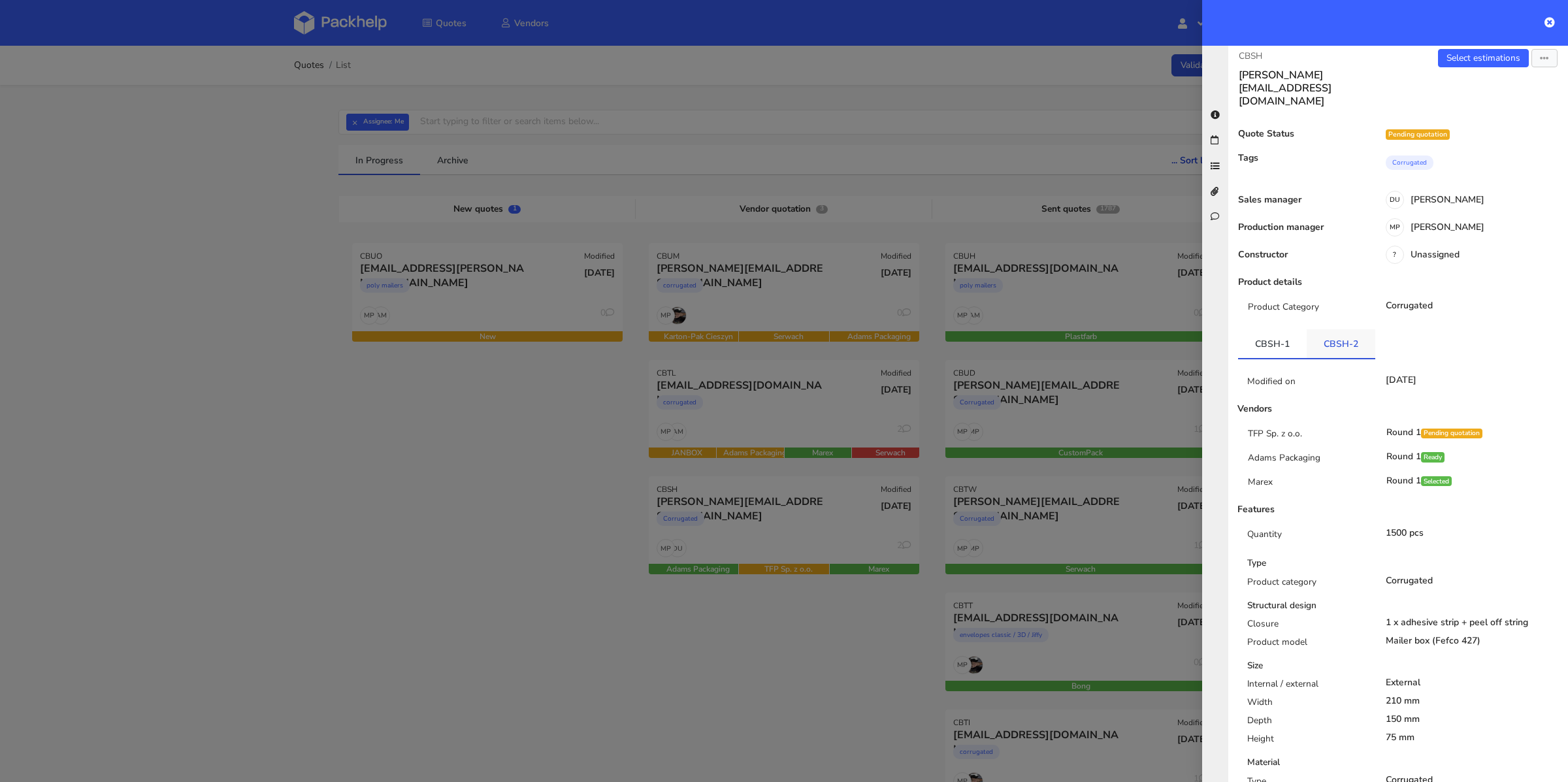
scroll to position [20, 0]
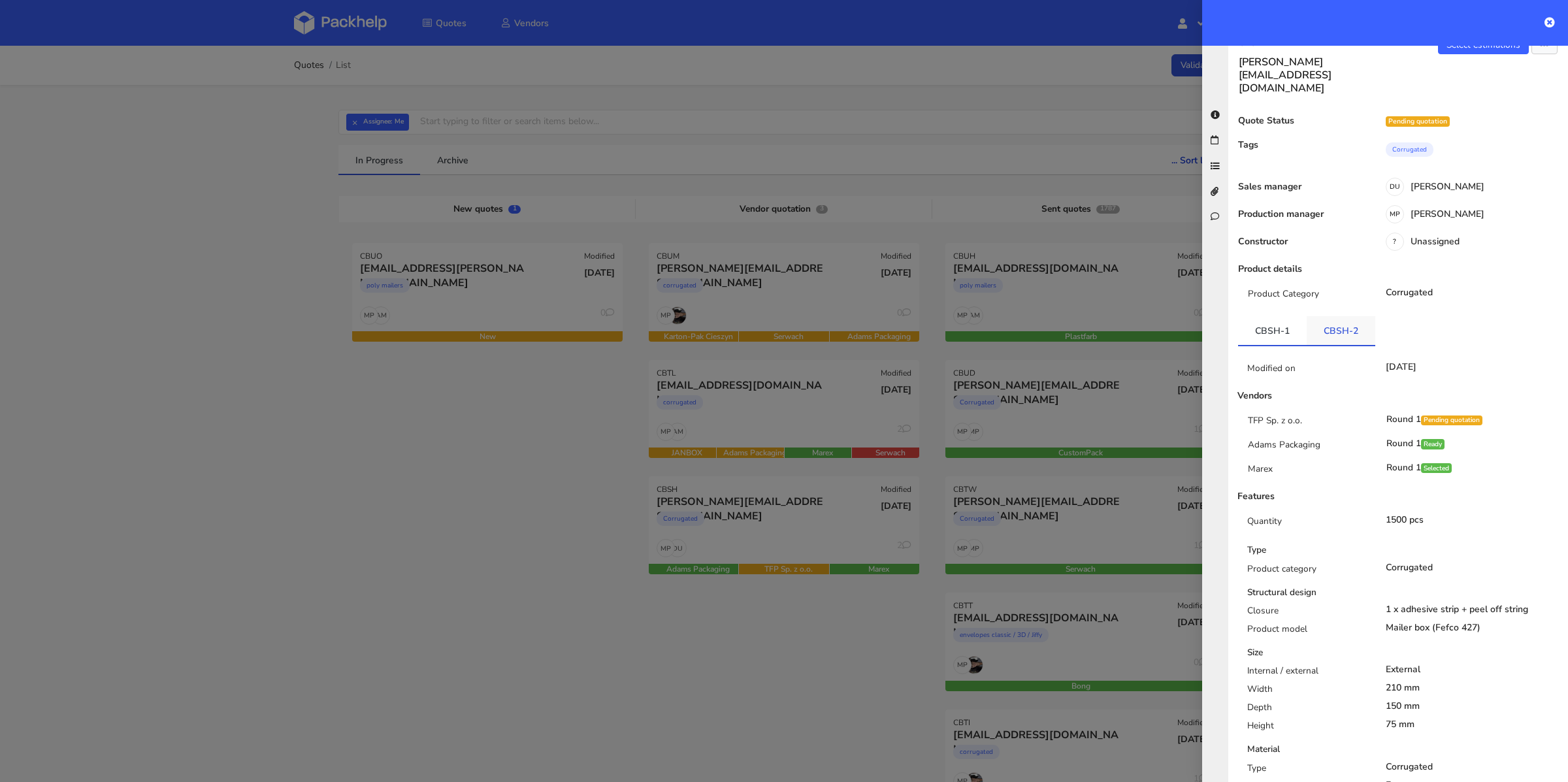
click at [1325, 316] on link "CBSH-2" at bounding box center [1341, 331] width 69 height 29
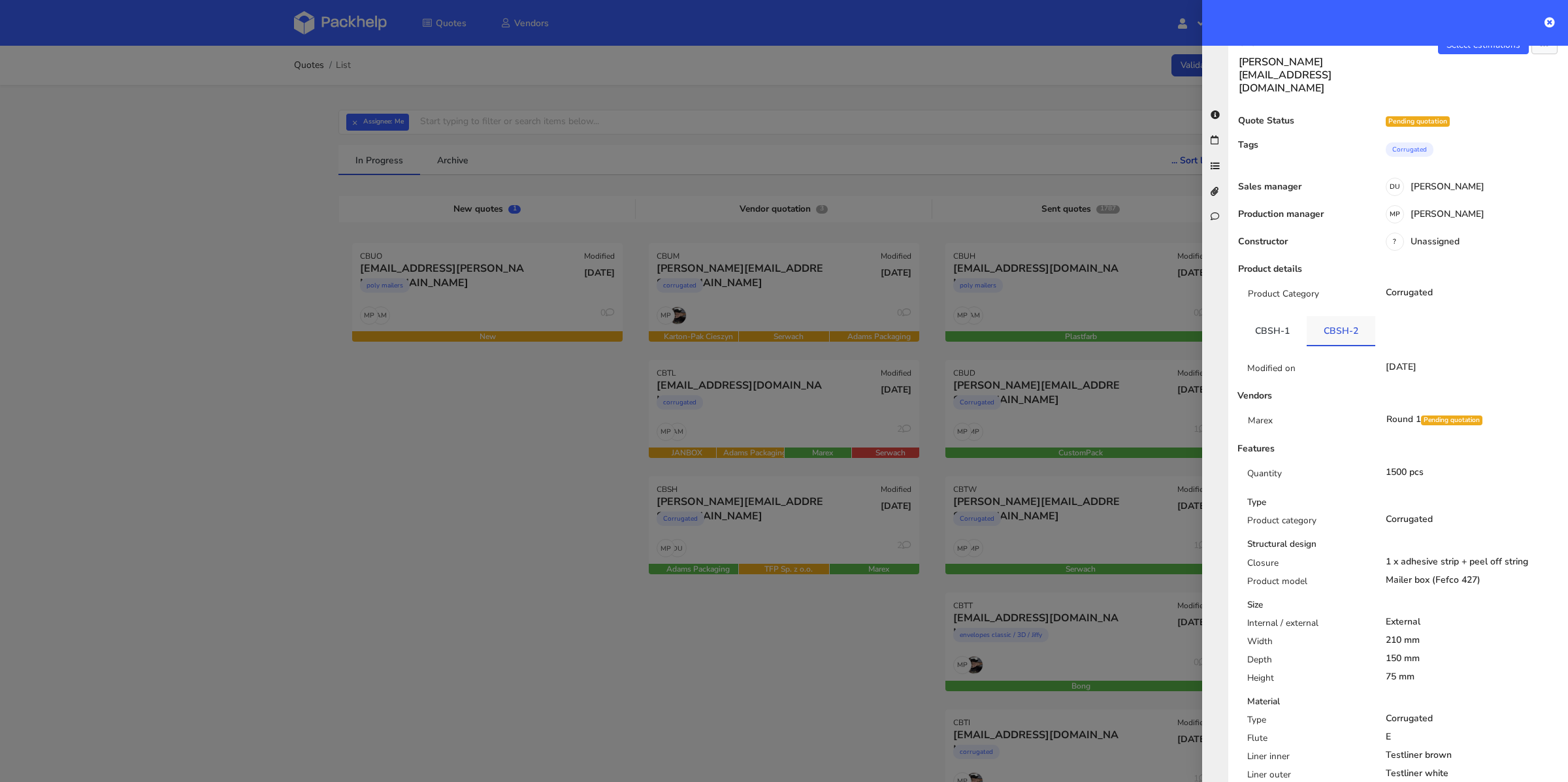
scroll to position [0, 0]
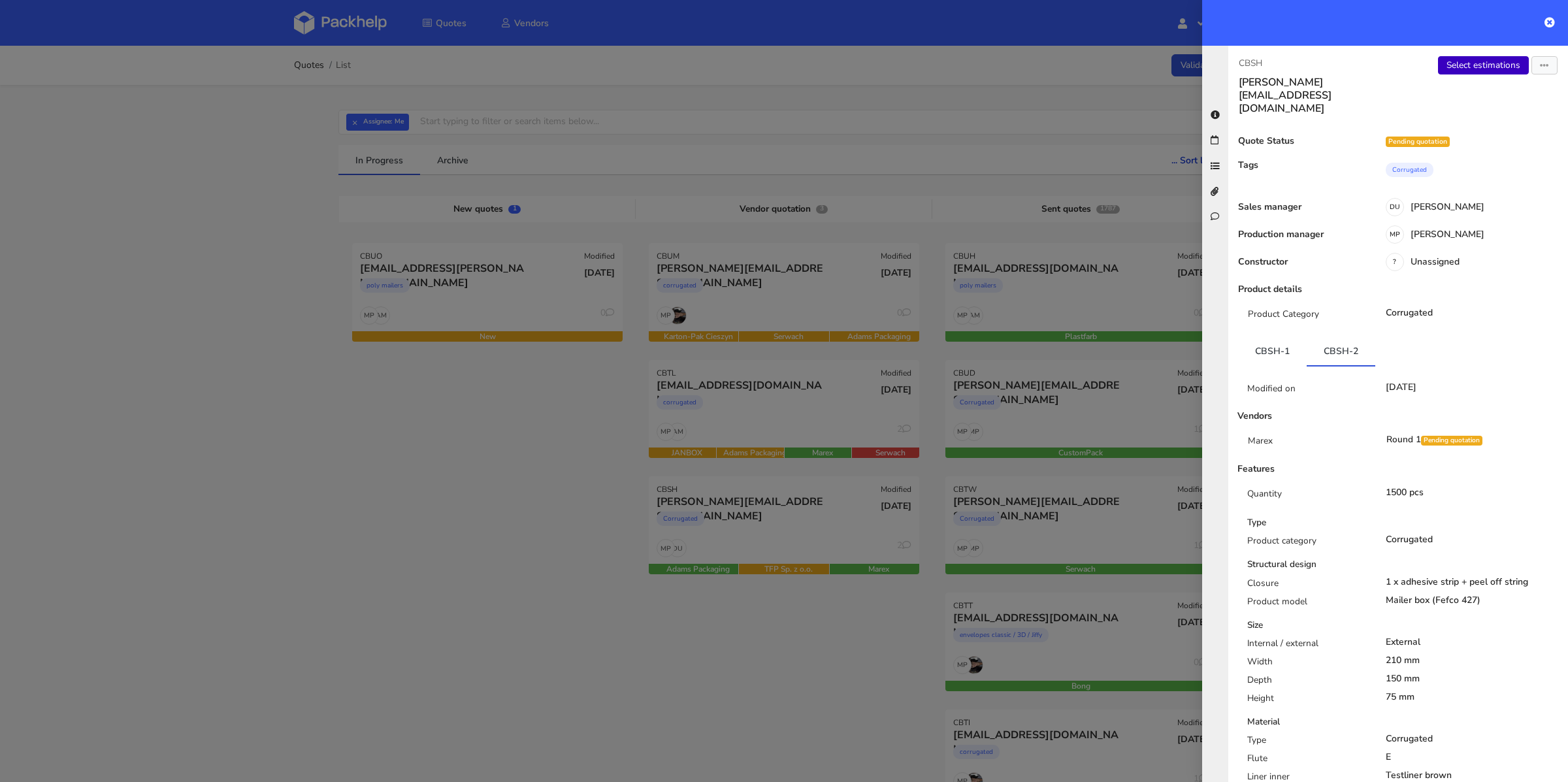
click at [1501, 62] on link "Select estimations" at bounding box center [1483, 65] width 90 height 18
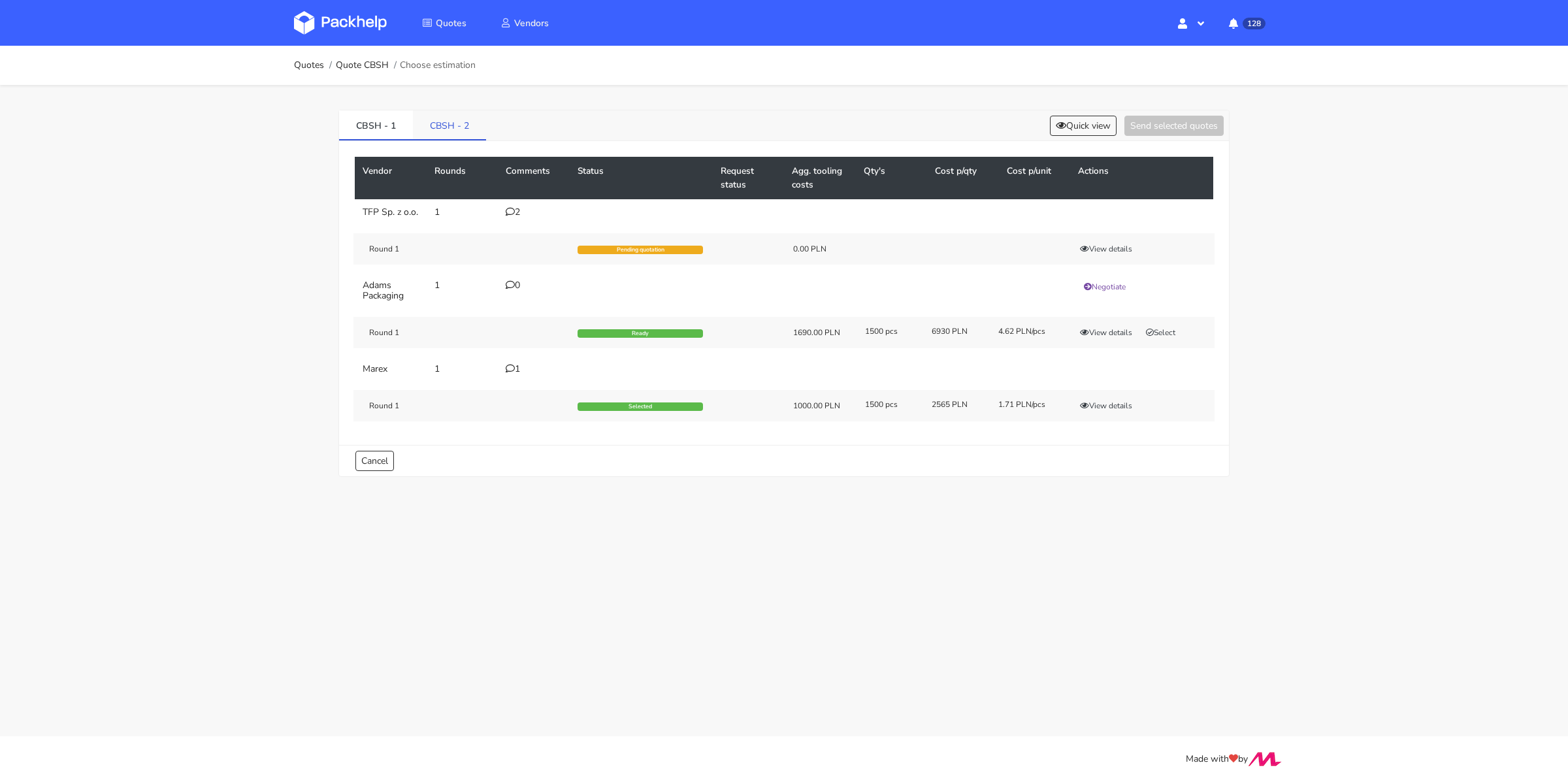
click at [461, 122] on link "CBSH - 2" at bounding box center [449, 125] width 73 height 29
click at [516, 210] on div "0" at bounding box center [534, 212] width 56 height 10
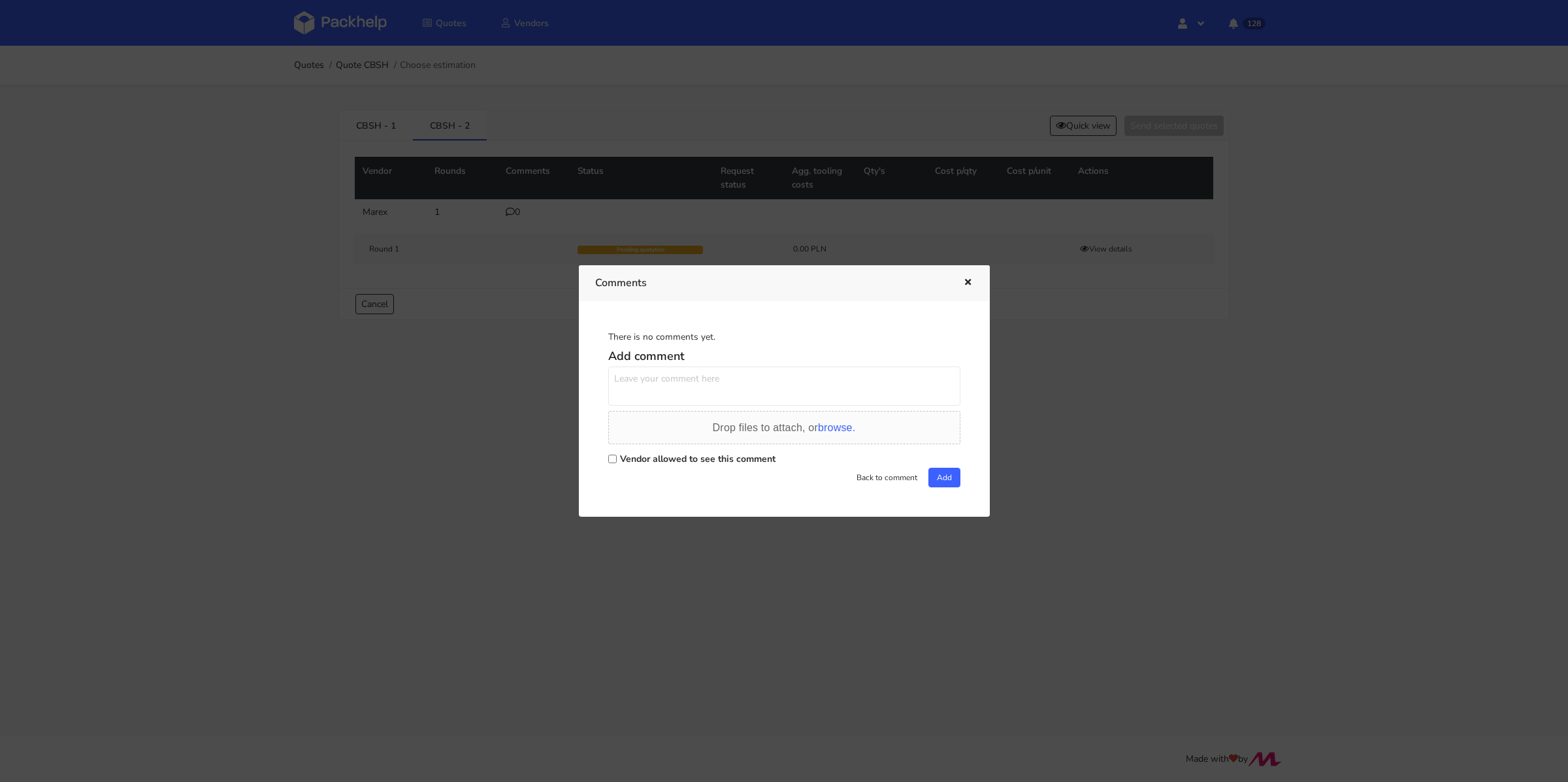
click at [626, 463] on label "Vendor allowed to see this comment" at bounding box center [698, 459] width 155 height 13
click at [617, 463] on input "Vendor allowed to see this comment" at bounding box center [613, 459] width 9 height 9
checkbox input "true"
click at [657, 385] on textarea at bounding box center [785, 386] width 352 height 39
click at [967, 282] on icon "button" at bounding box center [968, 283] width 11 height 9
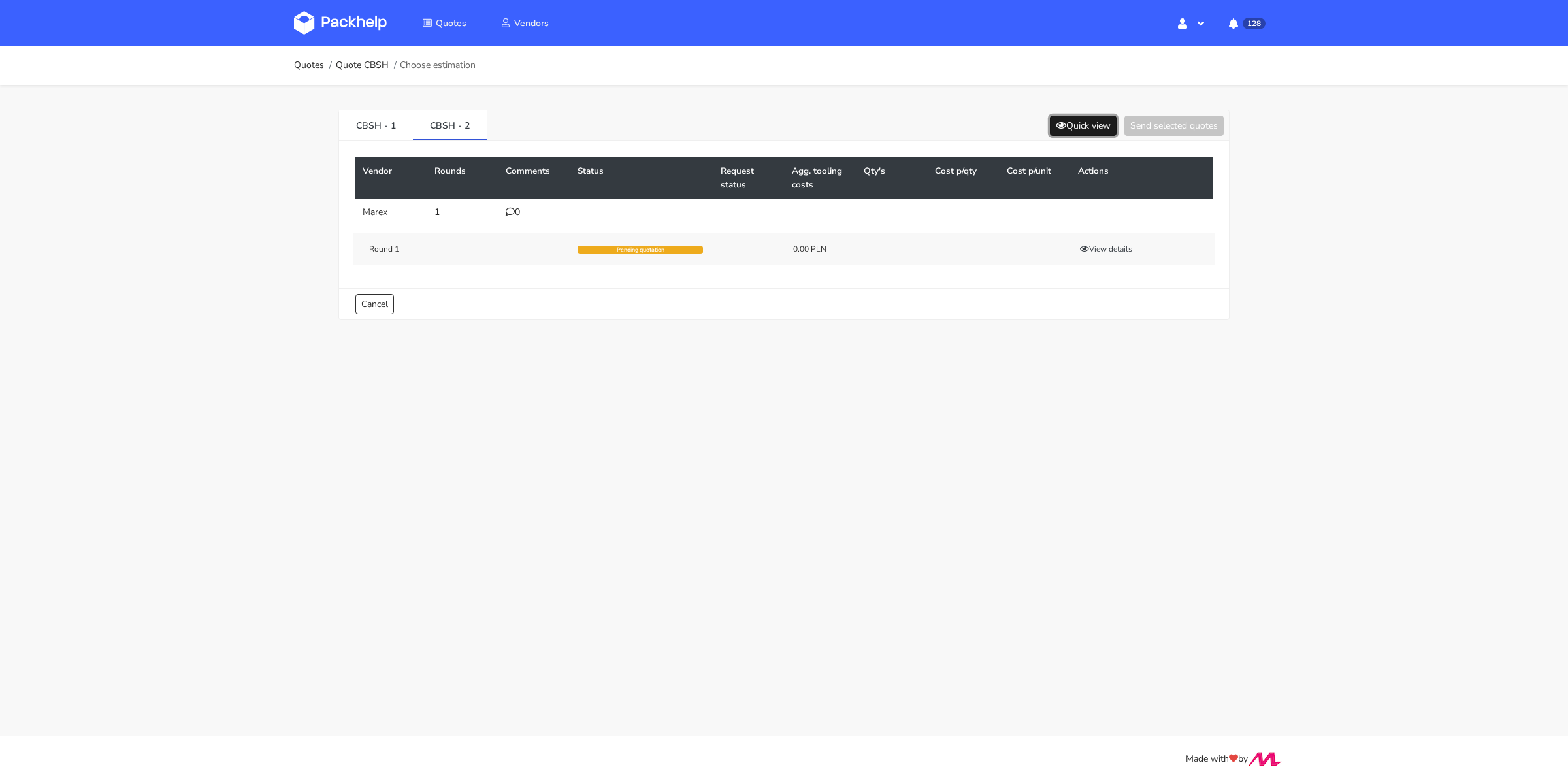
click at [1088, 121] on button "Quick view" at bounding box center [1083, 125] width 66 height 20
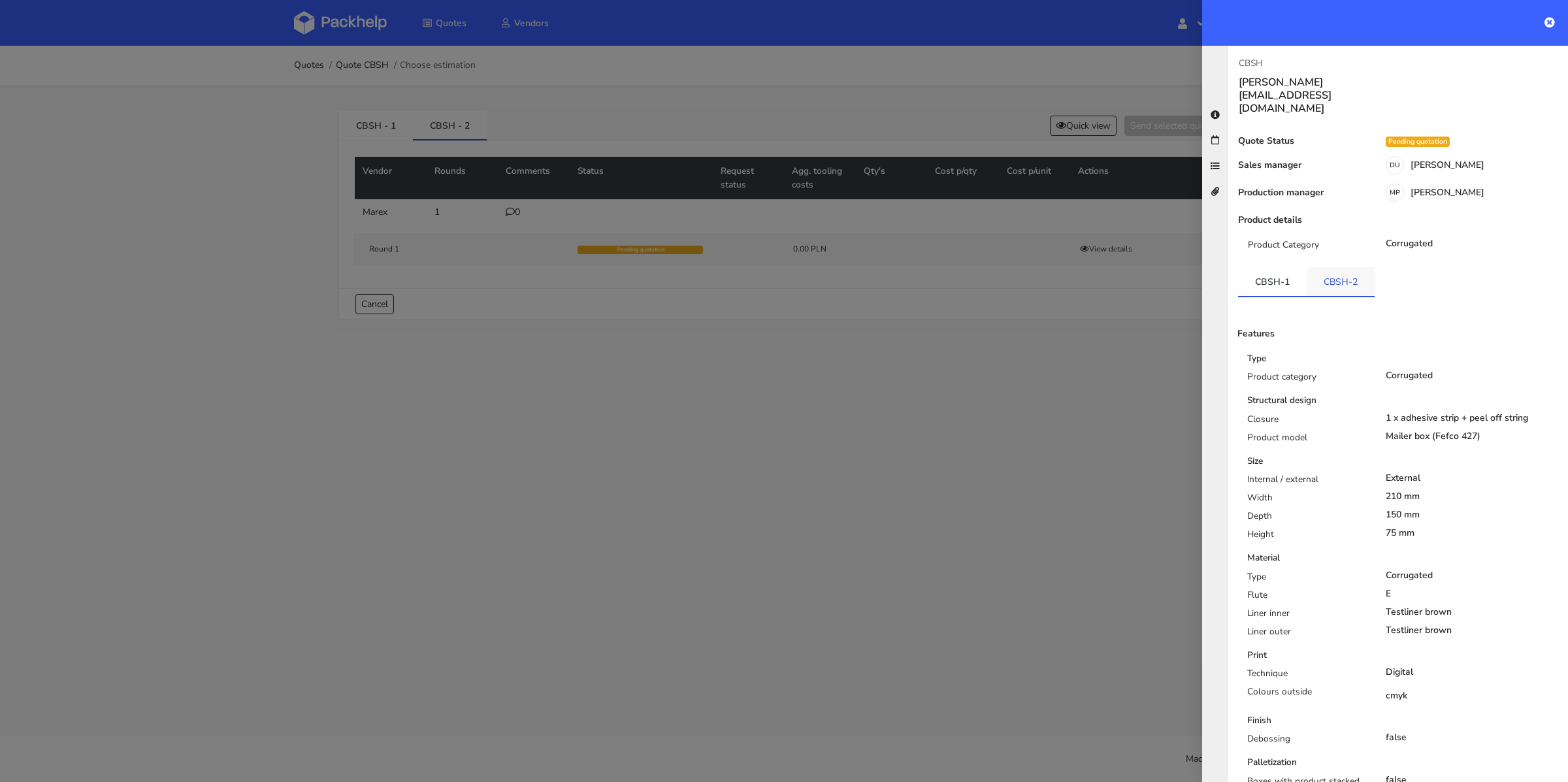
click at [1329, 267] on link "CBSH-2" at bounding box center [1341, 282] width 68 height 29
click at [1081, 376] on div at bounding box center [784, 391] width 1568 height 782
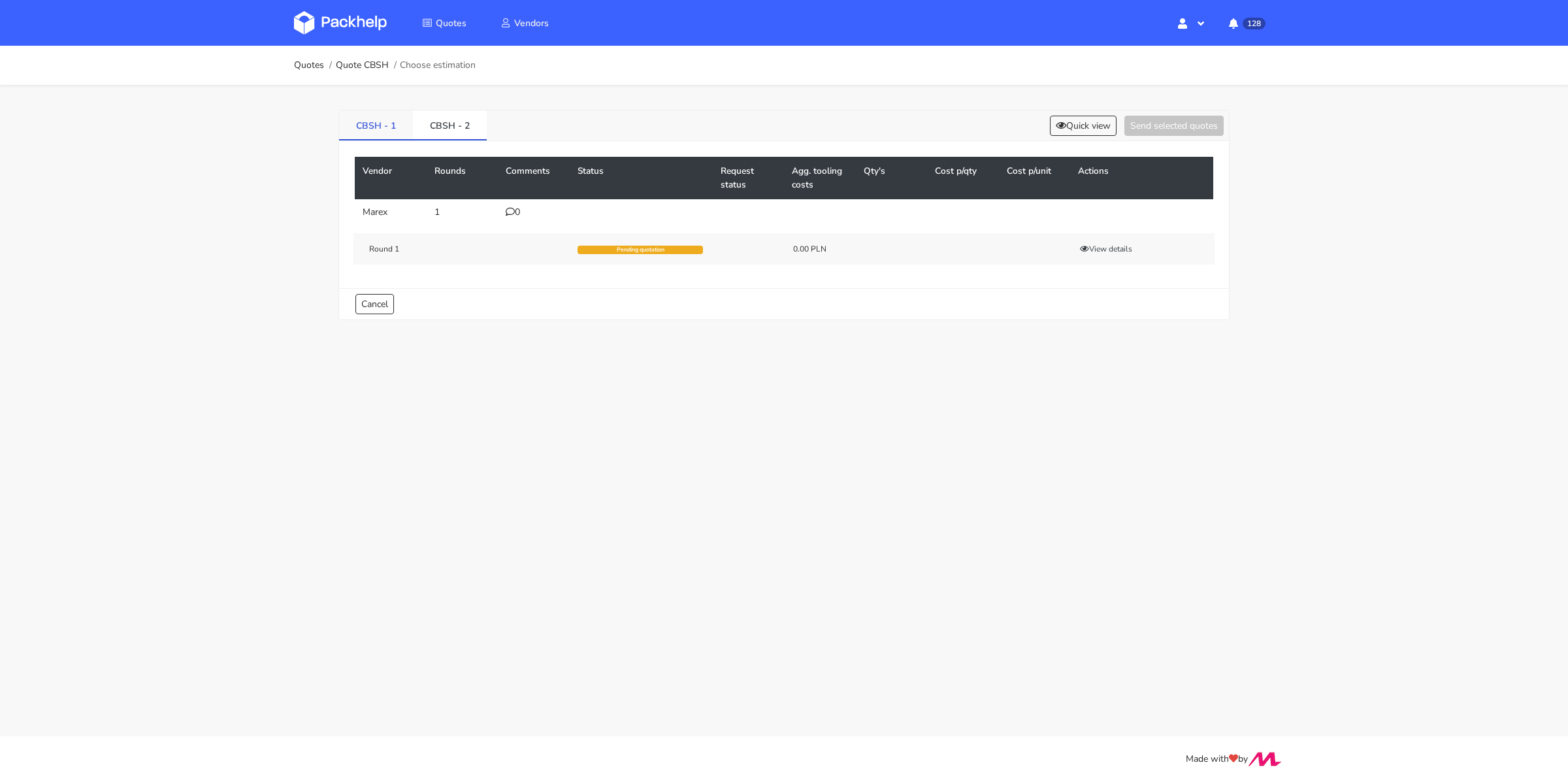
click at [373, 120] on link "CBSH - 1" at bounding box center [376, 125] width 74 height 29
click at [449, 133] on link "CBSH - 2" at bounding box center [450, 125] width 74 height 29
click at [509, 212] on icon at bounding box center [510, 211] width 9 height 9
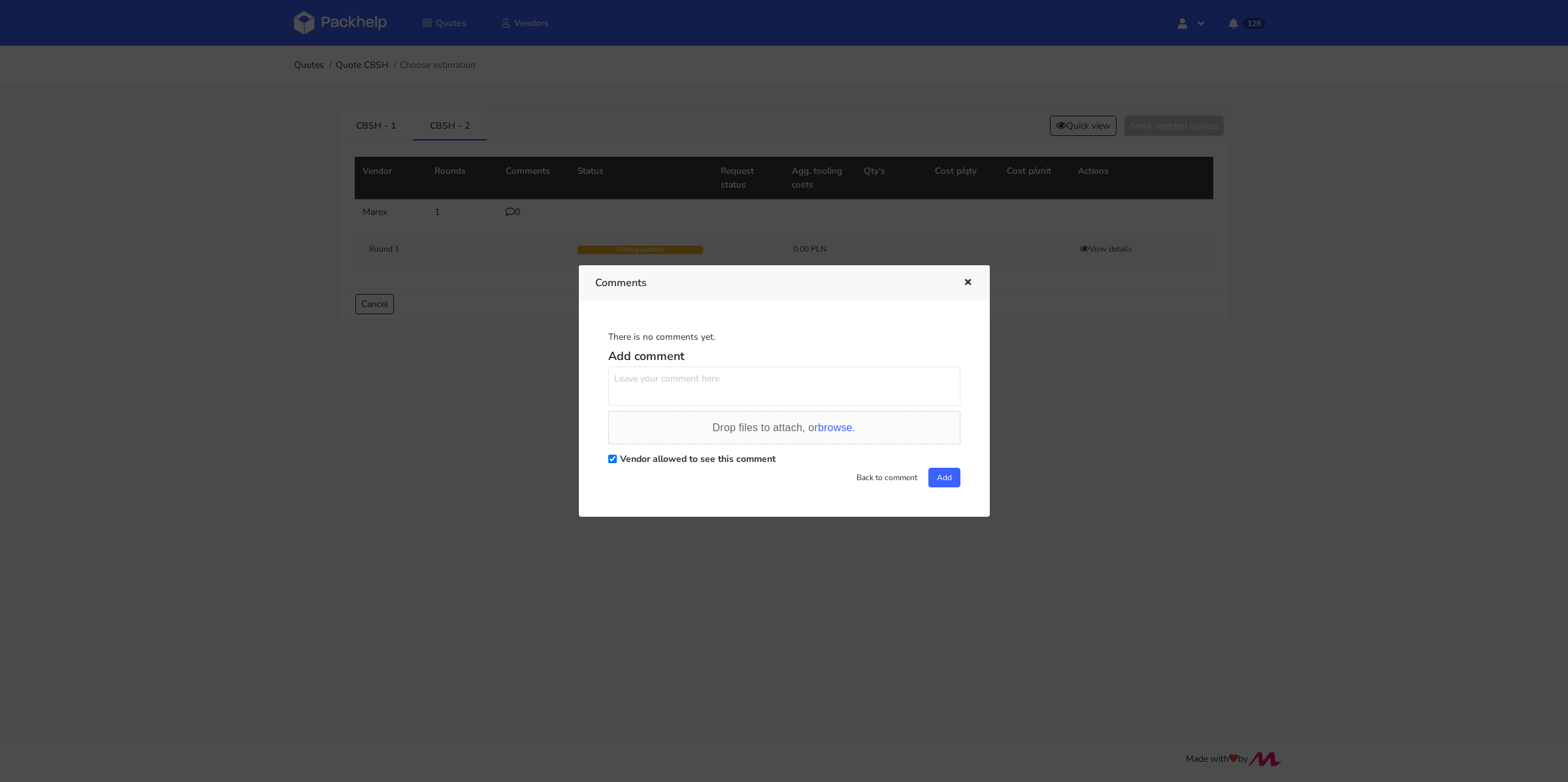
click at [641, 395] on textarea at bounding box center [785, 386] width 352 height 39
type textarea "Proszę o przeliczenie na zewnętrznie biały surowiec"
click at [947, 477] on button "Add" at bounding box center [945, 477] width 32 height 19
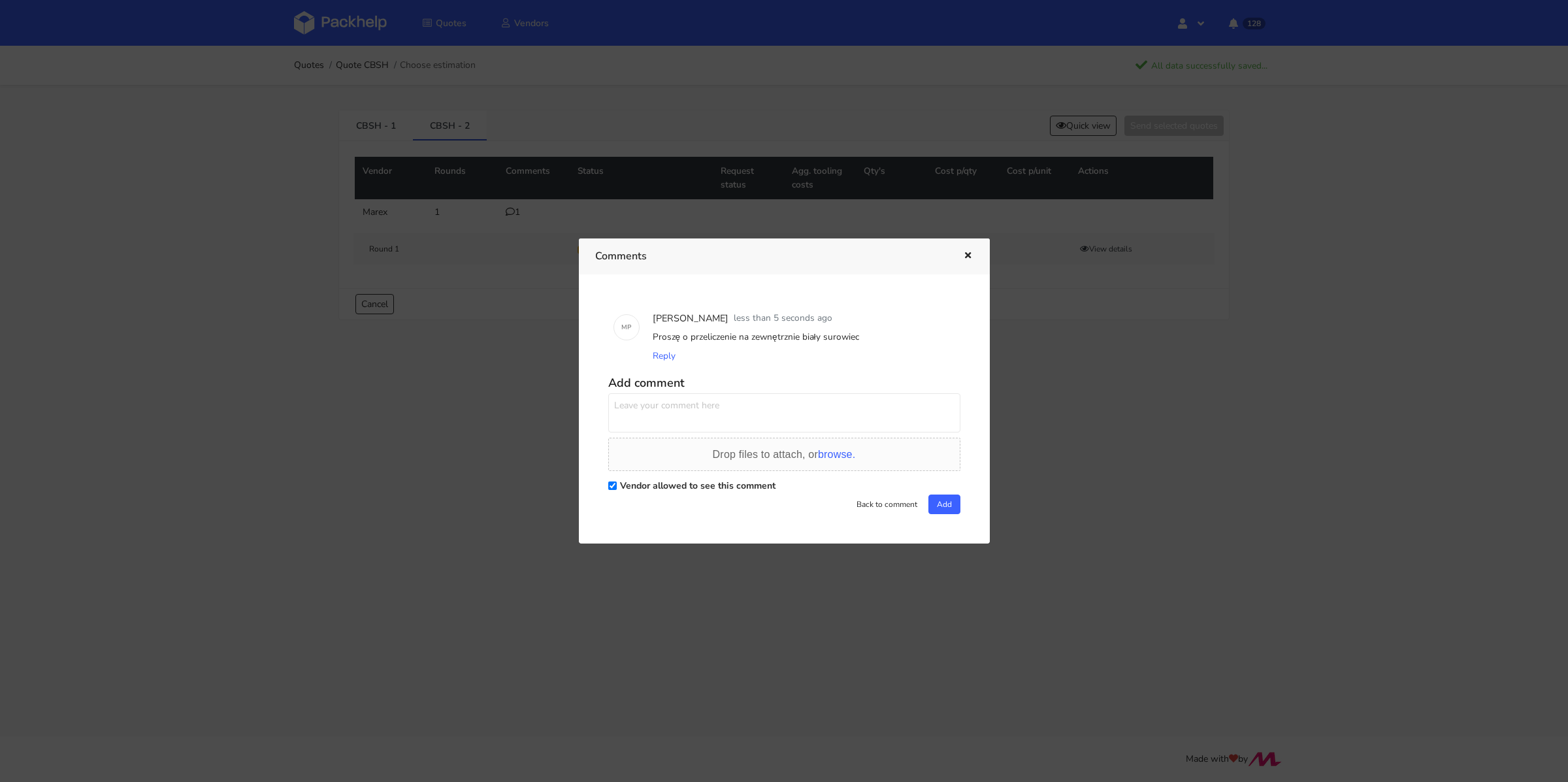
click at [967, 255] on icon "button" at bounding box center [968, 255] width 11 height 9
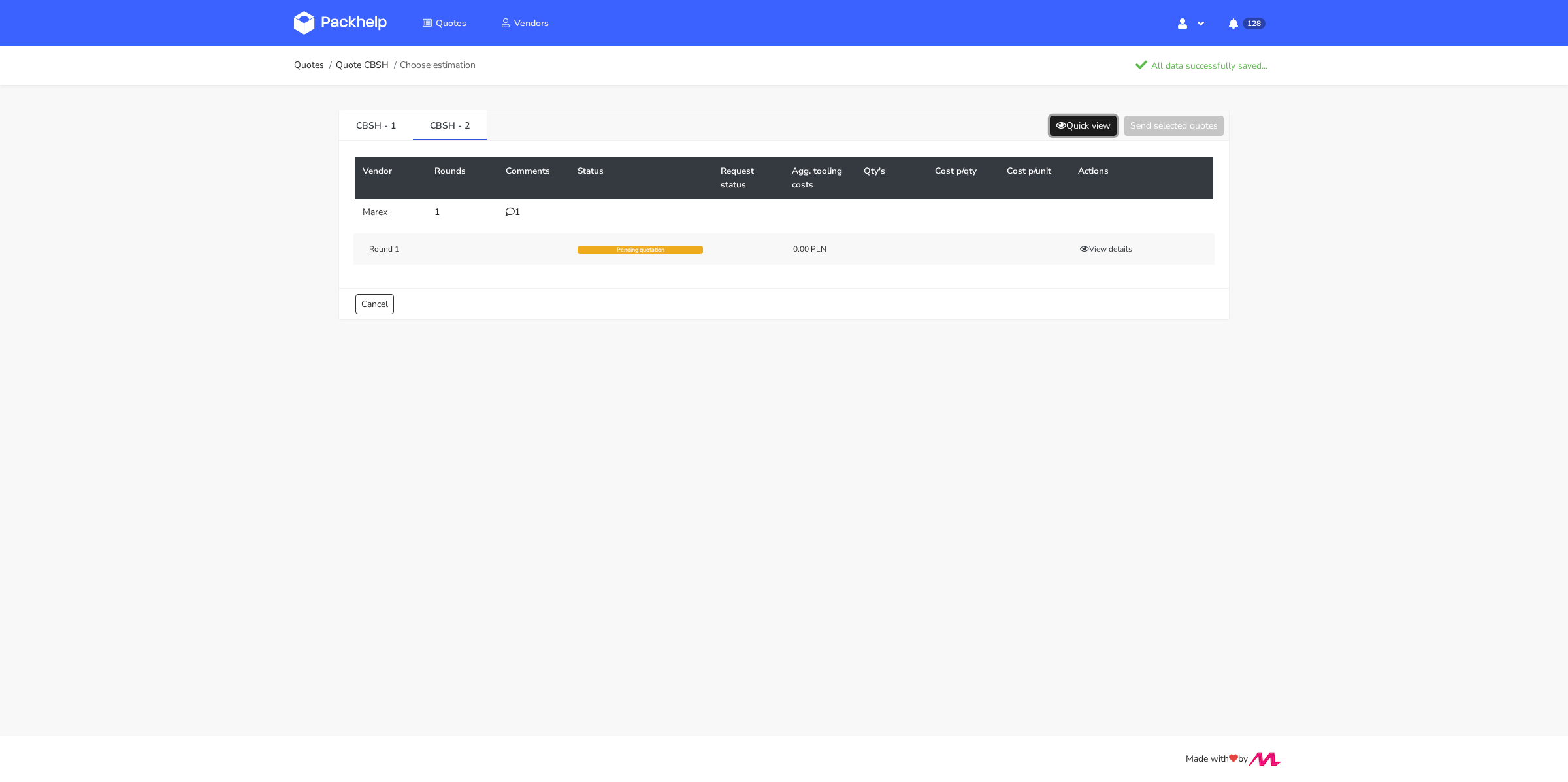
click at [1063, 126] on button "Quick view" at bounding box center [1083, 125] width 66 height 20
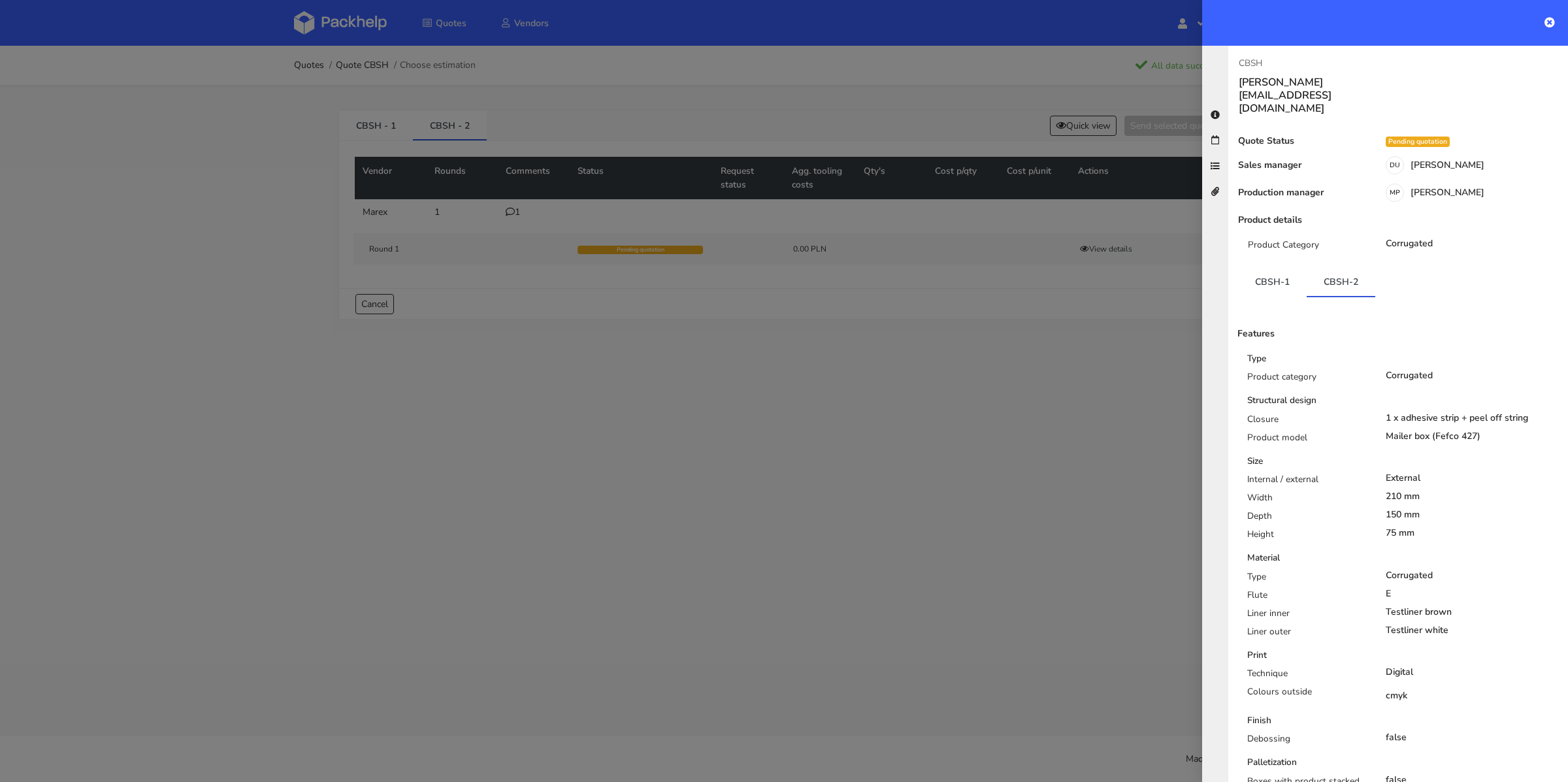
click at [853, 424] on div at bounding box center [784, 391] width 1568 height 782
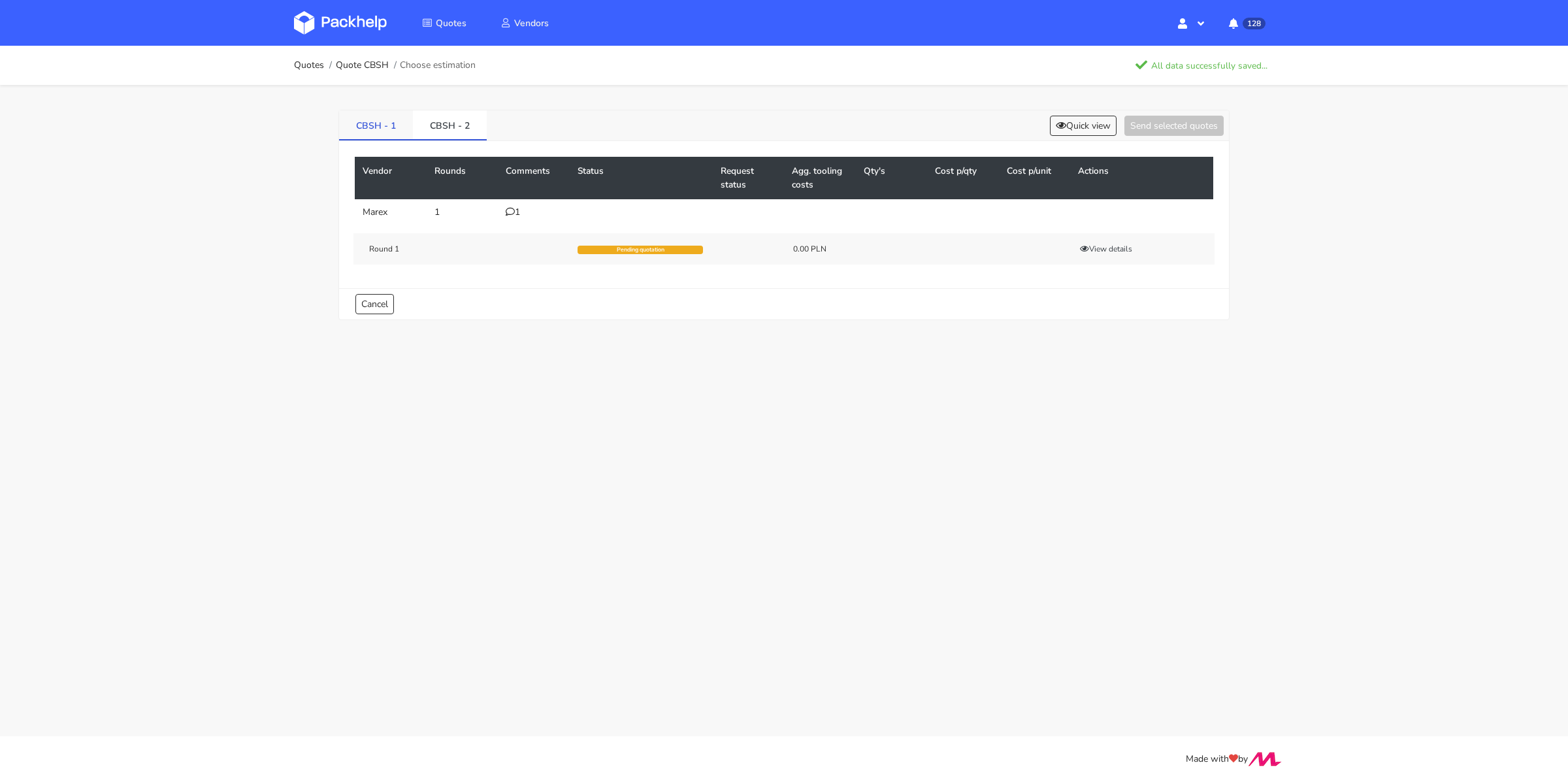
click at [389, 130] on link "CBSH - 1" at bounding box center [376, 125] width 74 height 29
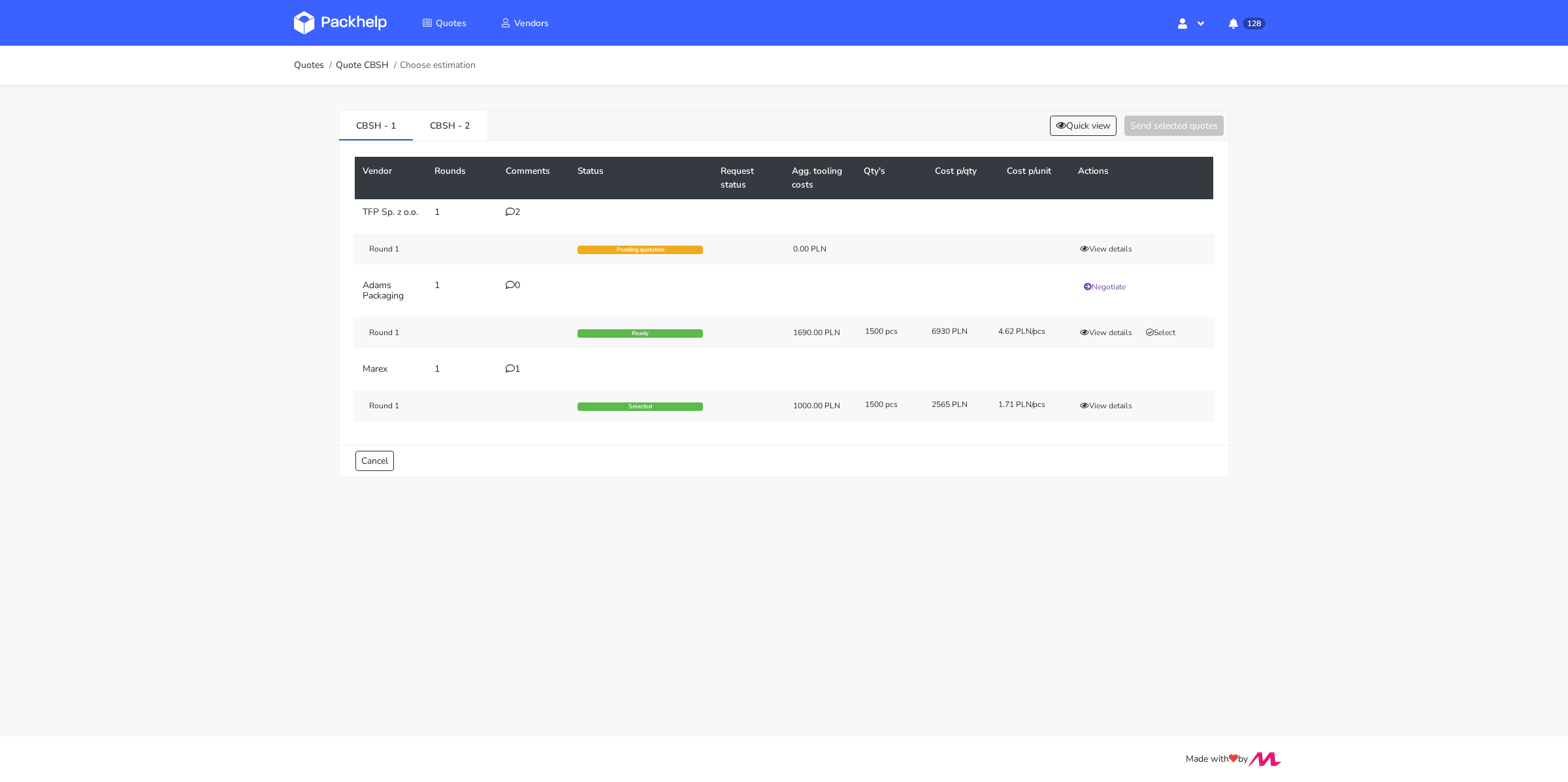
click at [502, 375] on td "1" at bounding box center [534, 369] width 72 height 26
click at [504, 377] on td "1" at bounding box center [534, 369] width 72 height 26
click at [508, 382] on td "1" at bounding box center [534, 369] width 72 height 26
click at [506, 373] on icon at bounding box center [510, 367] width 9 height 9
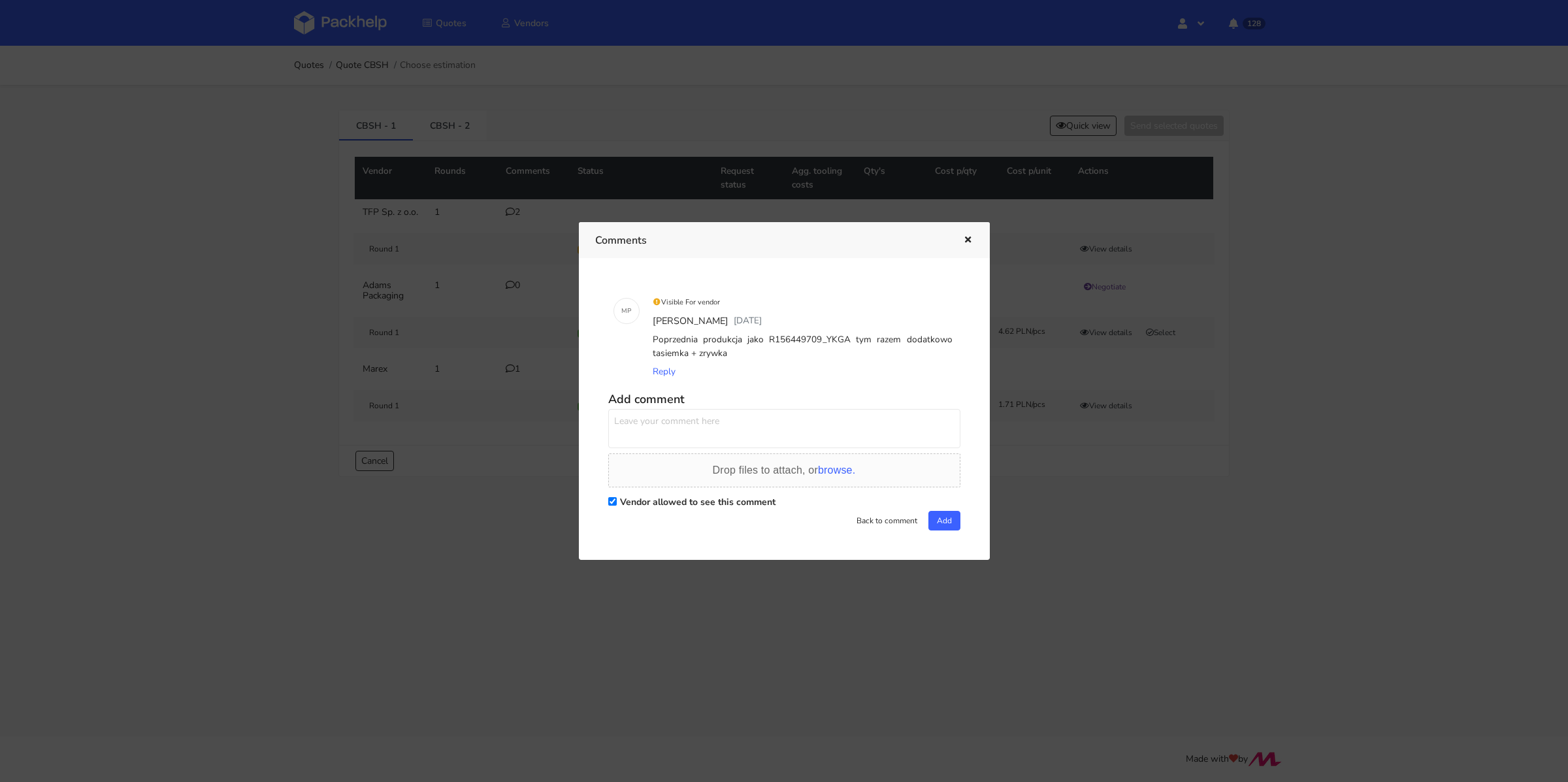
click at [480, 383] on div at bounding box center [784, 391] width 1568 height 782
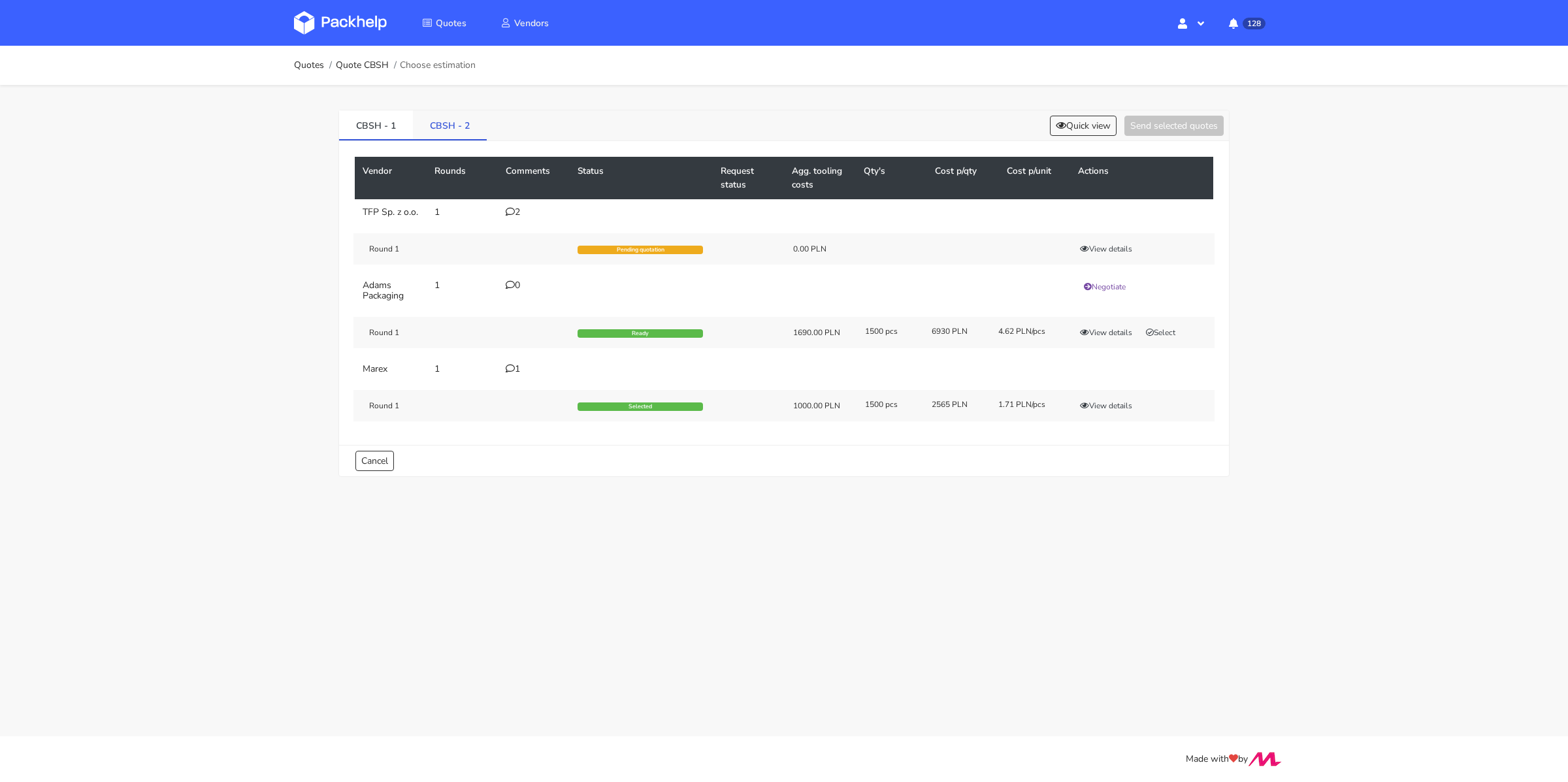
click at [471, 134] on link "CBSH - 2" at bounding box center [450, 125] width 74 height 29
click at [521, 213] on div "1" at bounding box center [534, 212] width 56 height 10
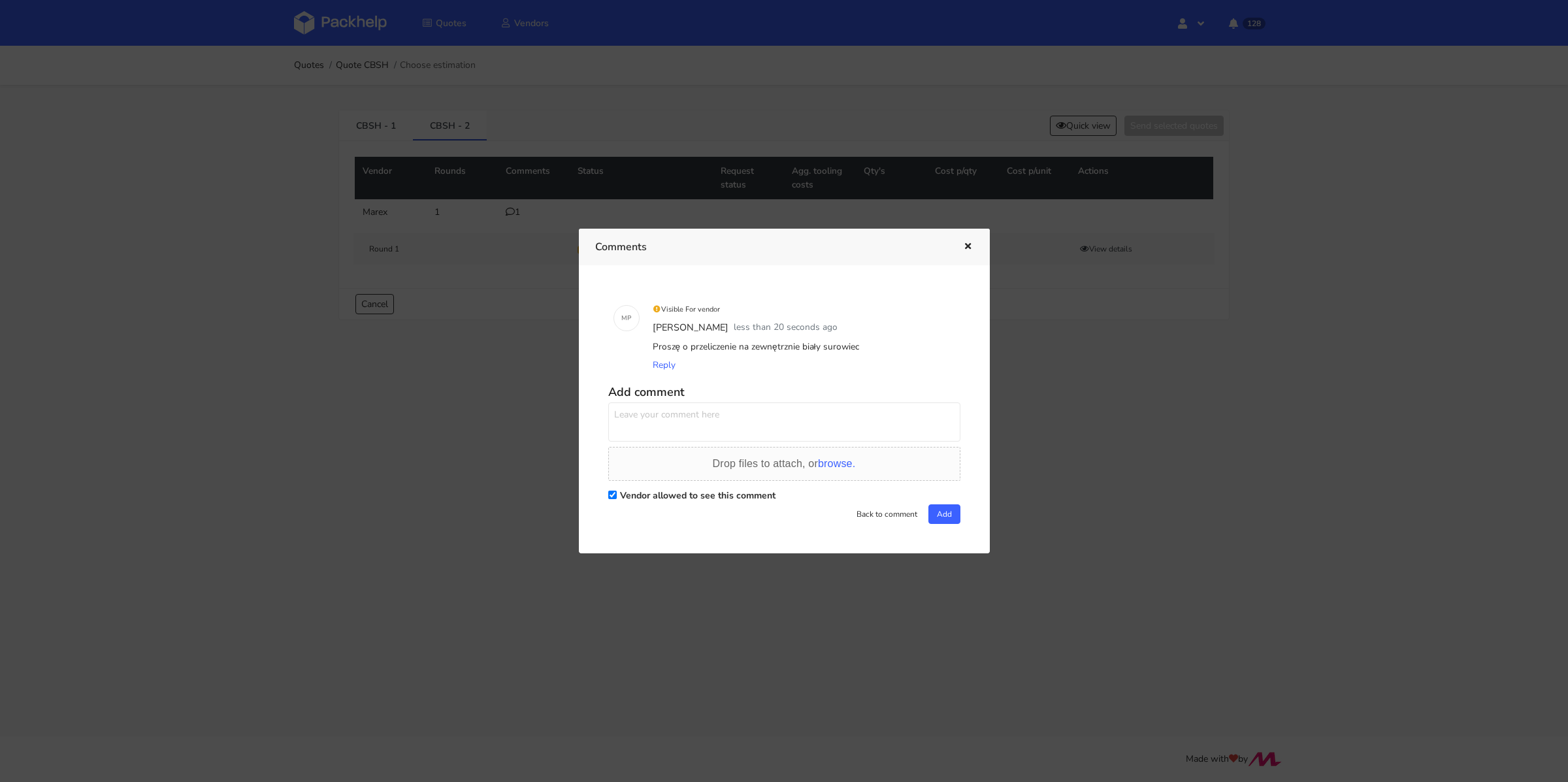
click at [502, 254] on div at bounding box center [784, 391] width 1568 height 782
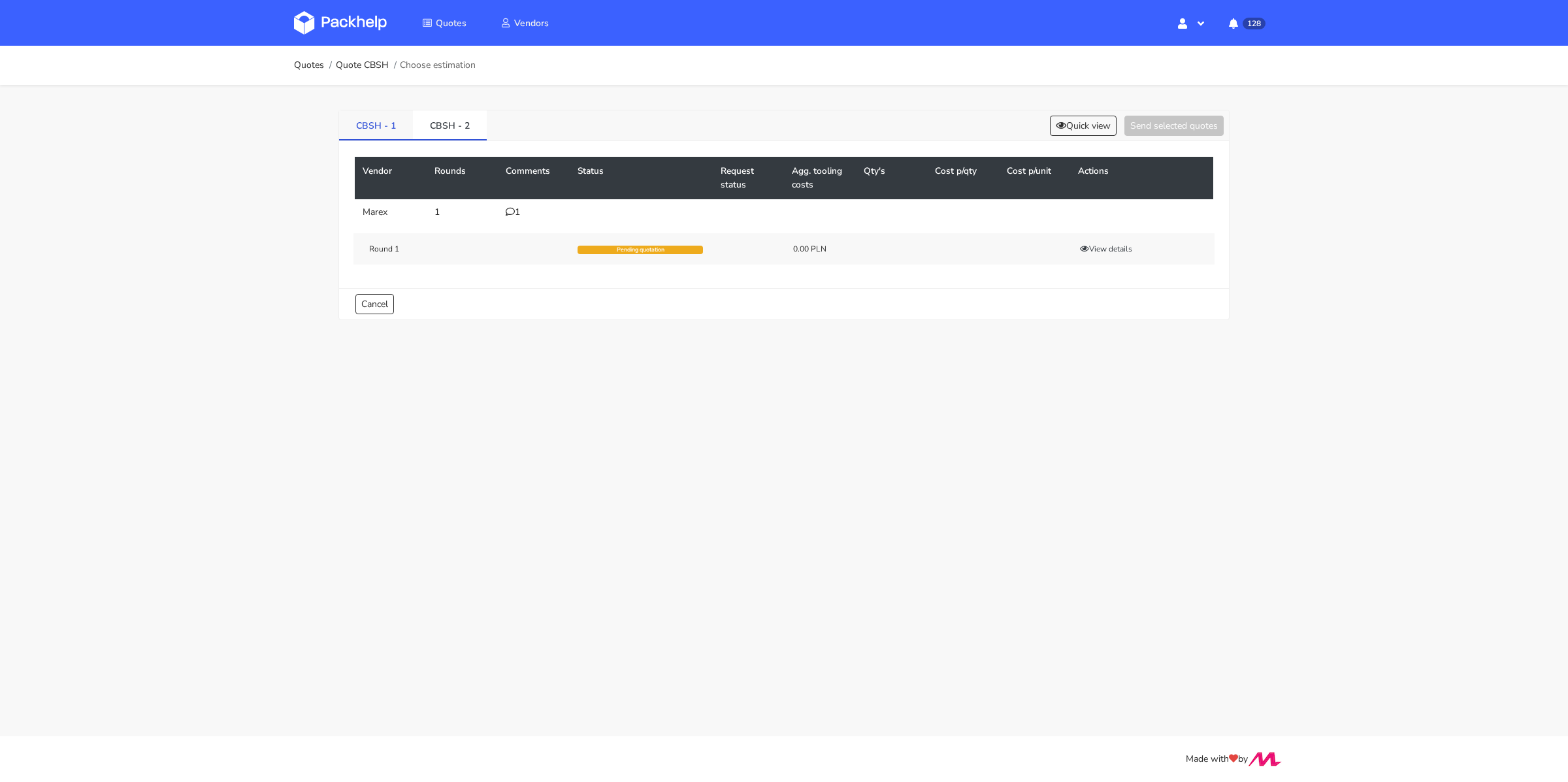
click at [382, 129] on link "CBSH - 1" at bounding box center [376, 125] width 74 height 29
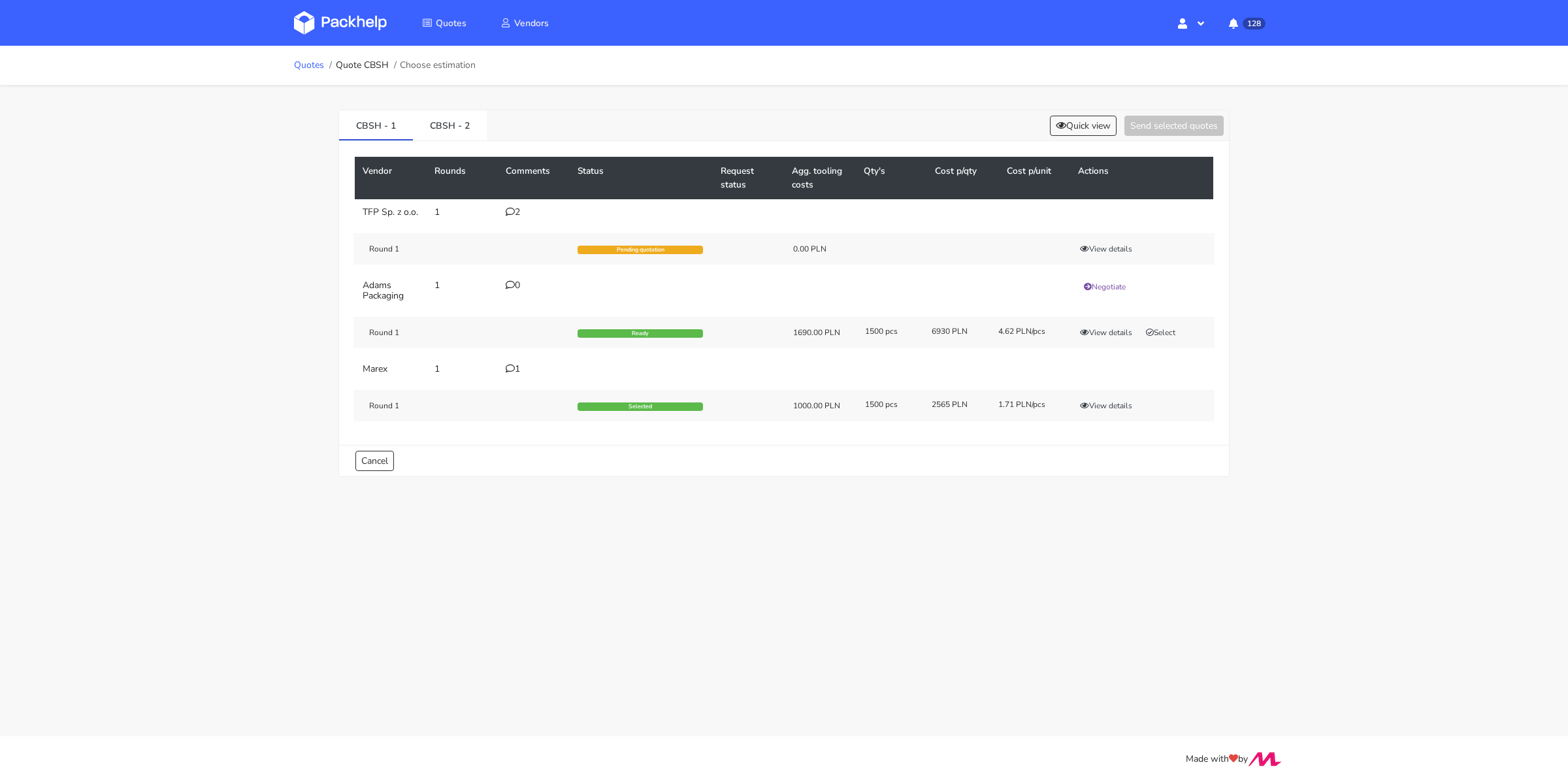
click at [304, 69] on link "Quotes" at bounding box center [309, 65] width 30 height 10
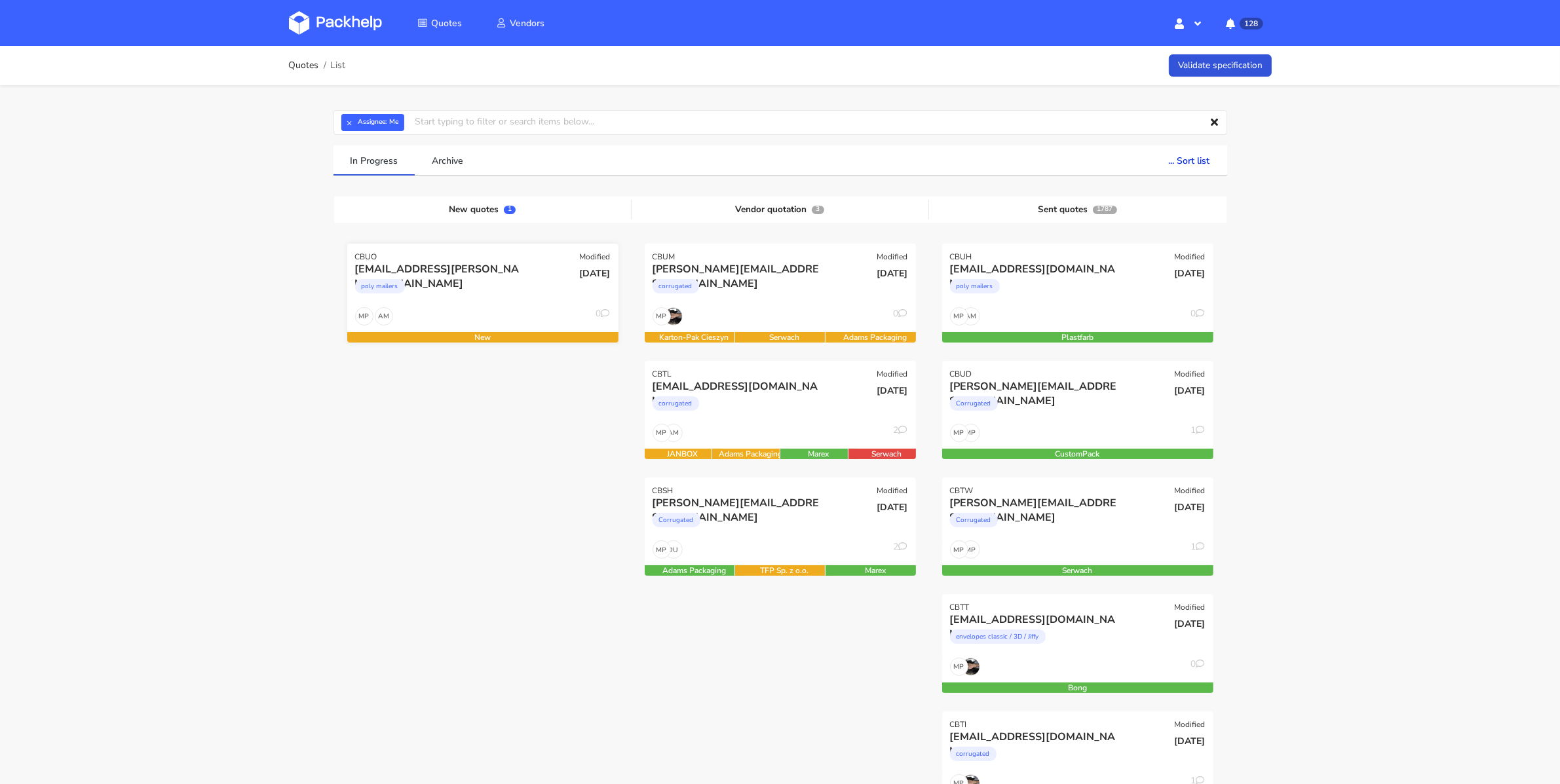
click at [494, 317] on div "AM MP 0" at bounding box center [483, 319] width 271 height 25
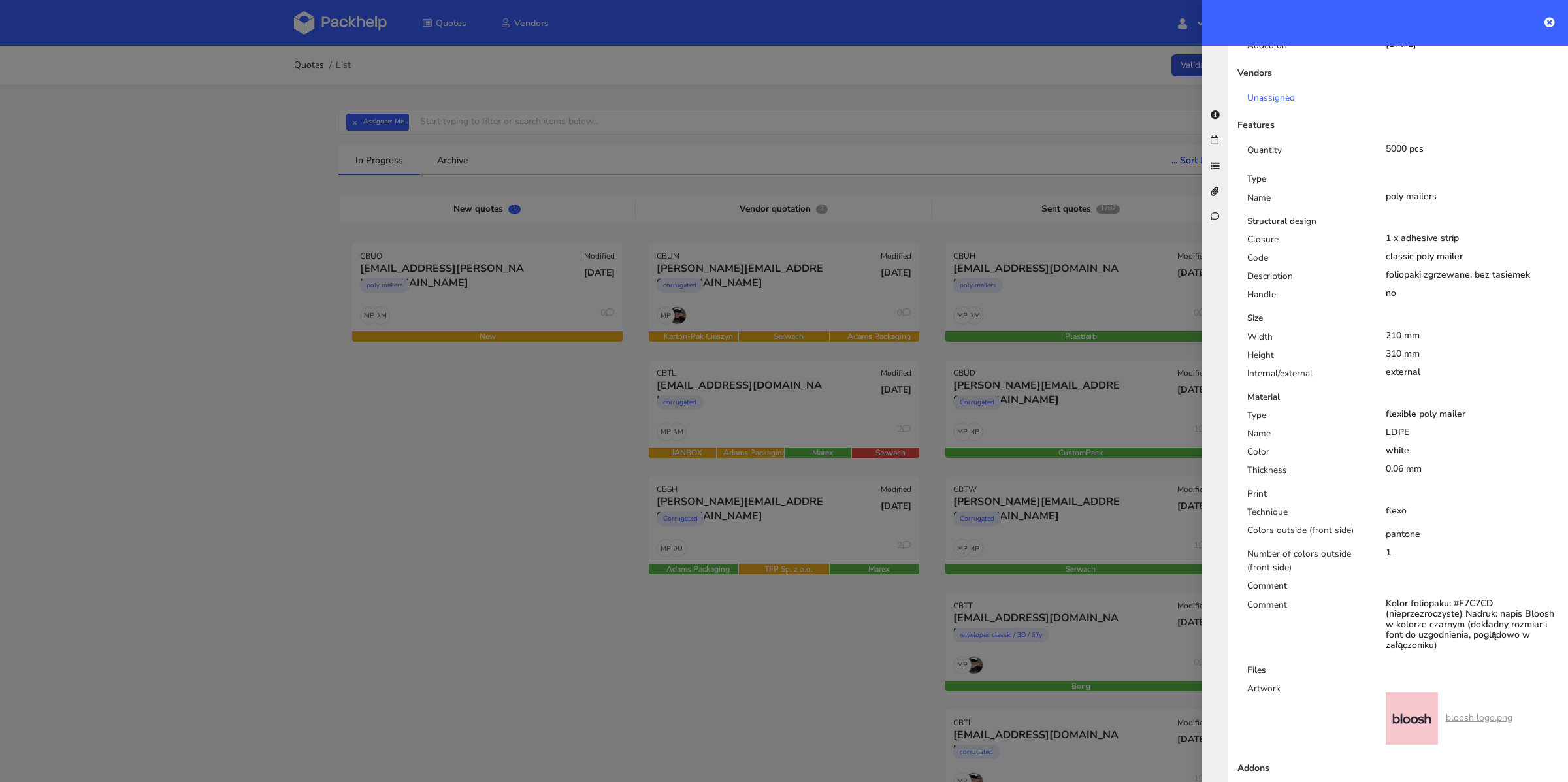
scroll to position [19, 0]
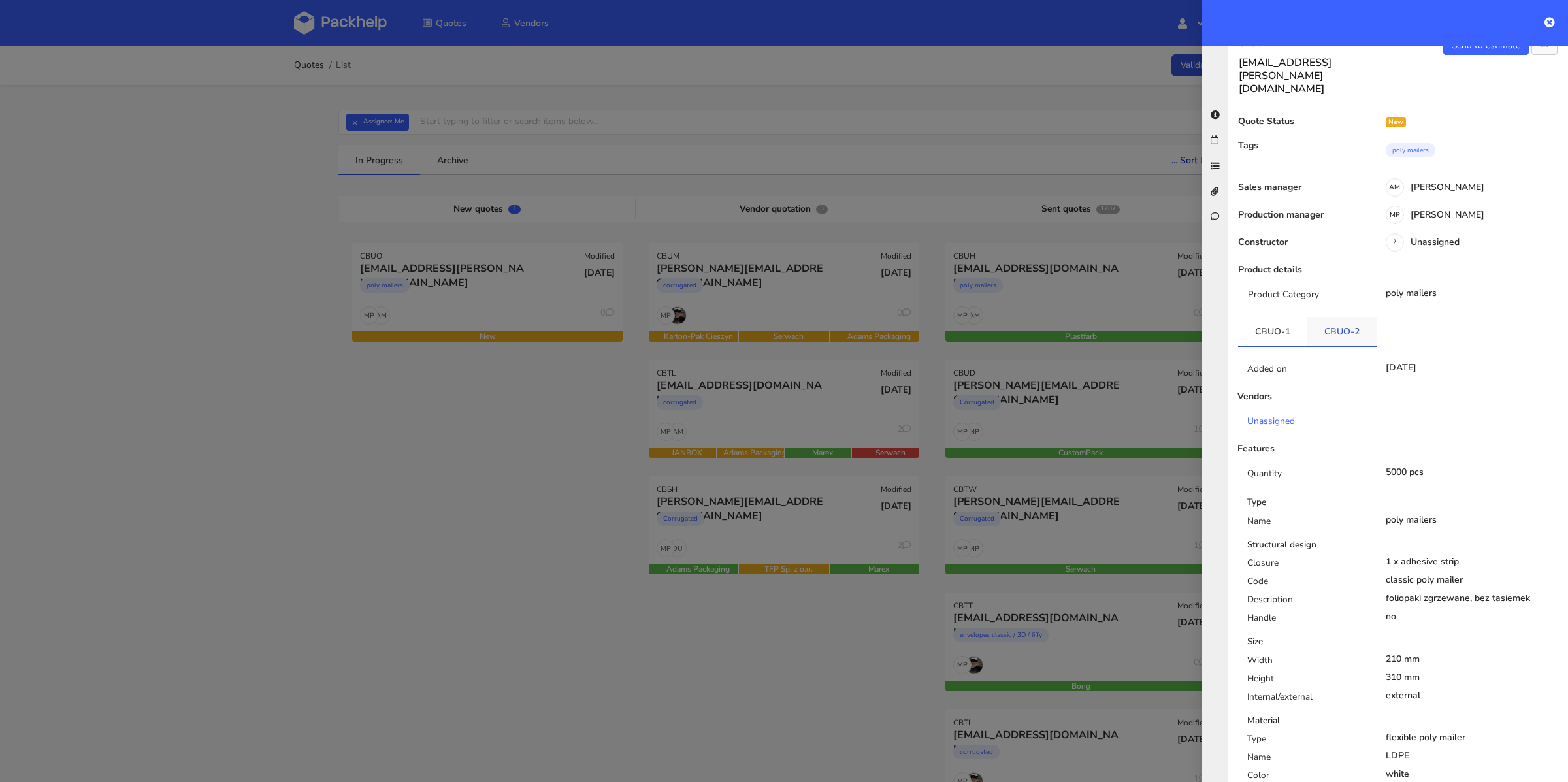
click at [1357, 317] on link "CBUO-2" at bounding box center [1342, 331] width 69 height 29
click at [1278, 317] on link "CBUO-1" at bounding box center [1272, 331] width 69 height 29
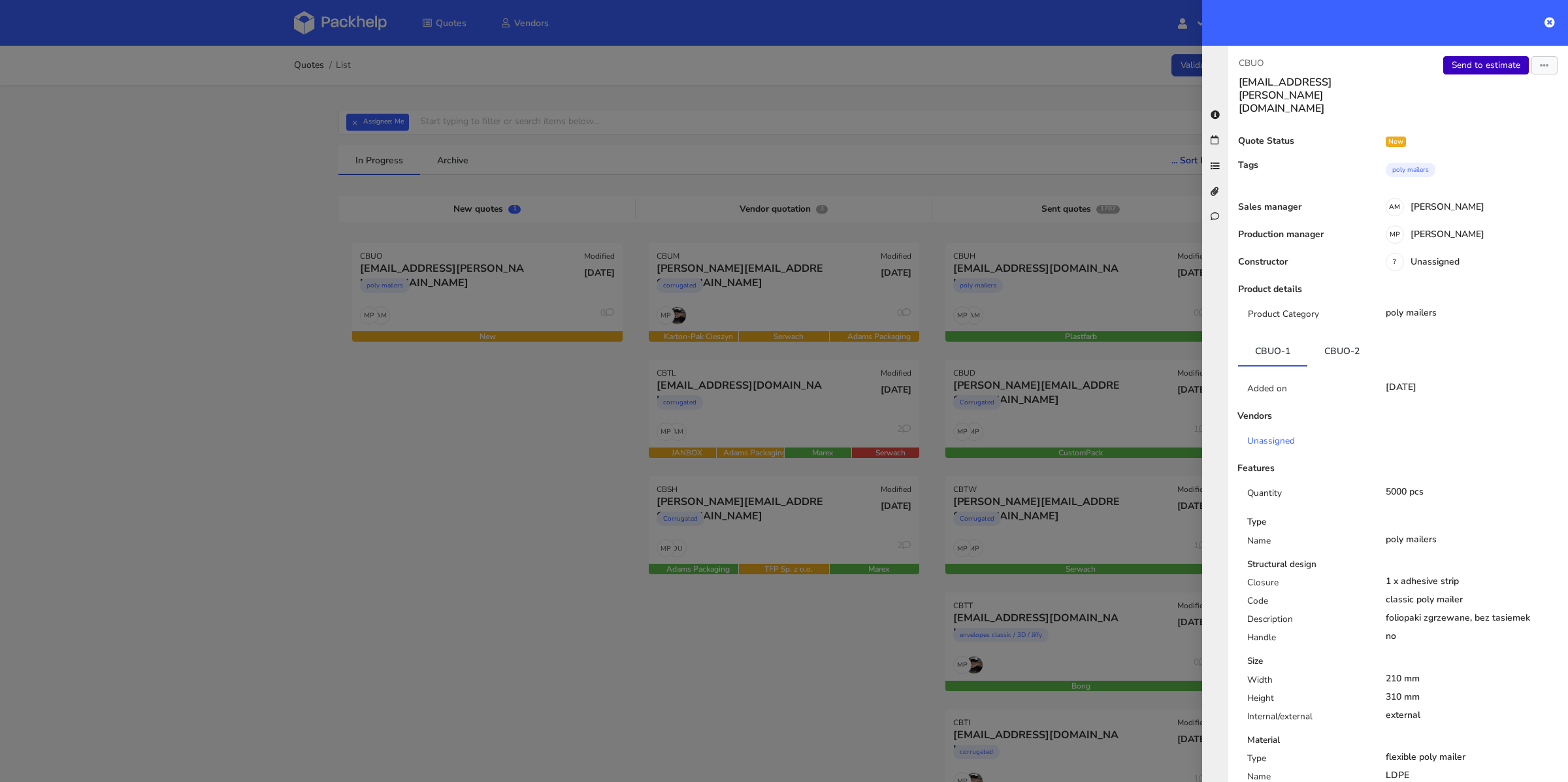
click at [1484, 62] on link "Send to estimate" at bounding box center [1486, 65] width 86 height 18
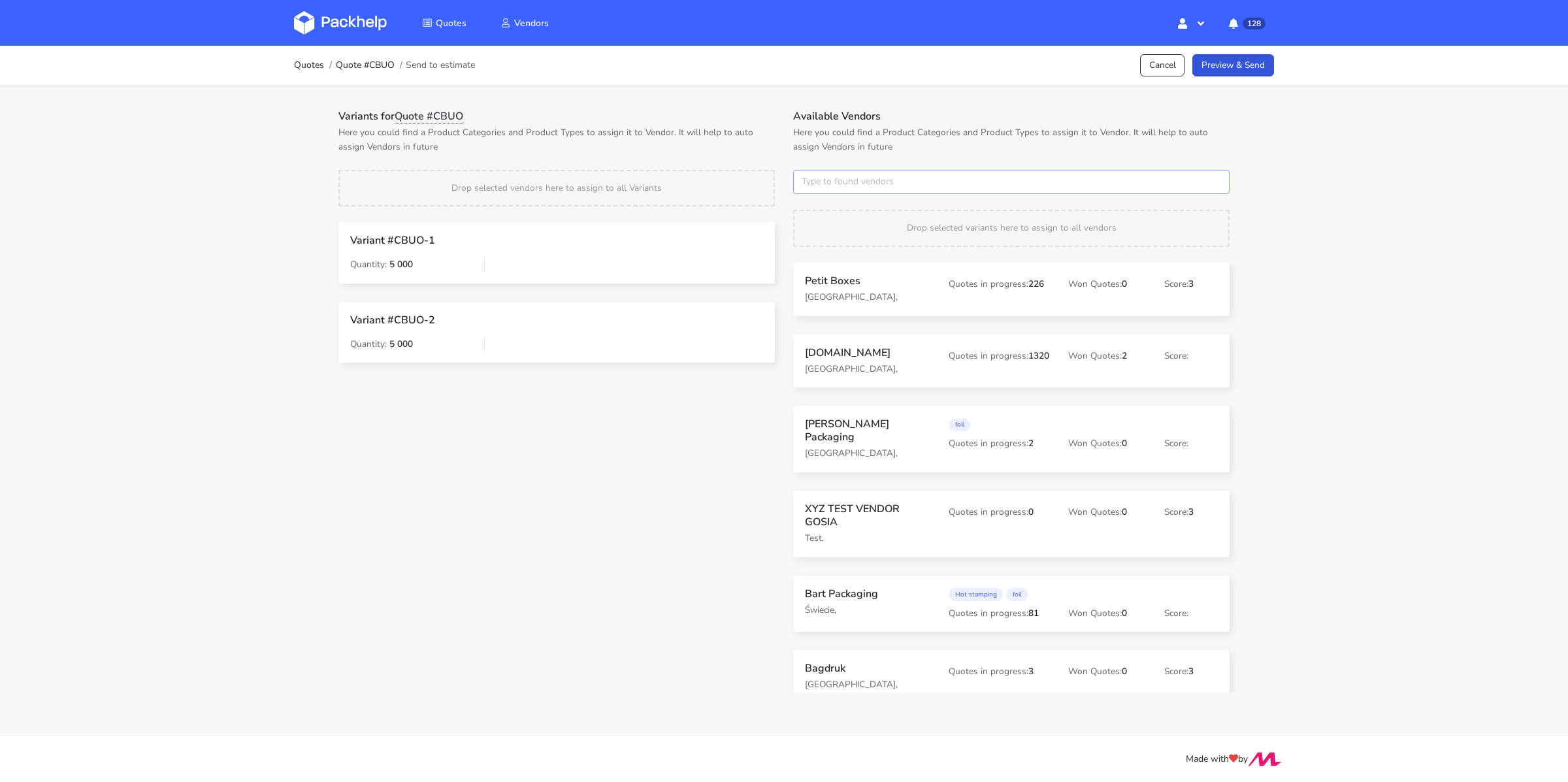
click at [860, 188] on input "text" at bounding box center [1011, 182] width 436 height 25
type input "plastfarb"
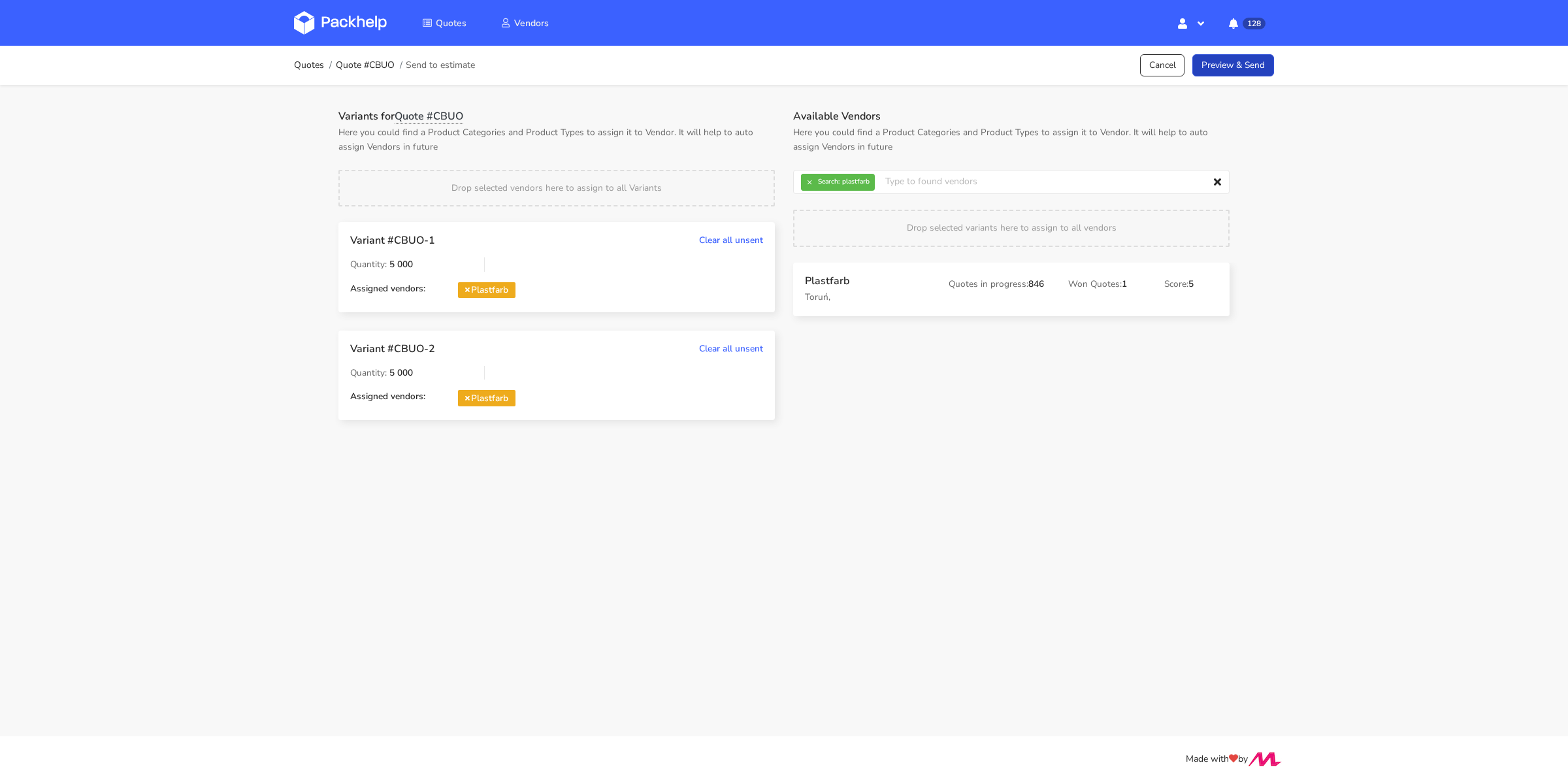
click at [1244, 76] on link "Preview & Send" at bounding box center [1233, 66] width 82 height 23
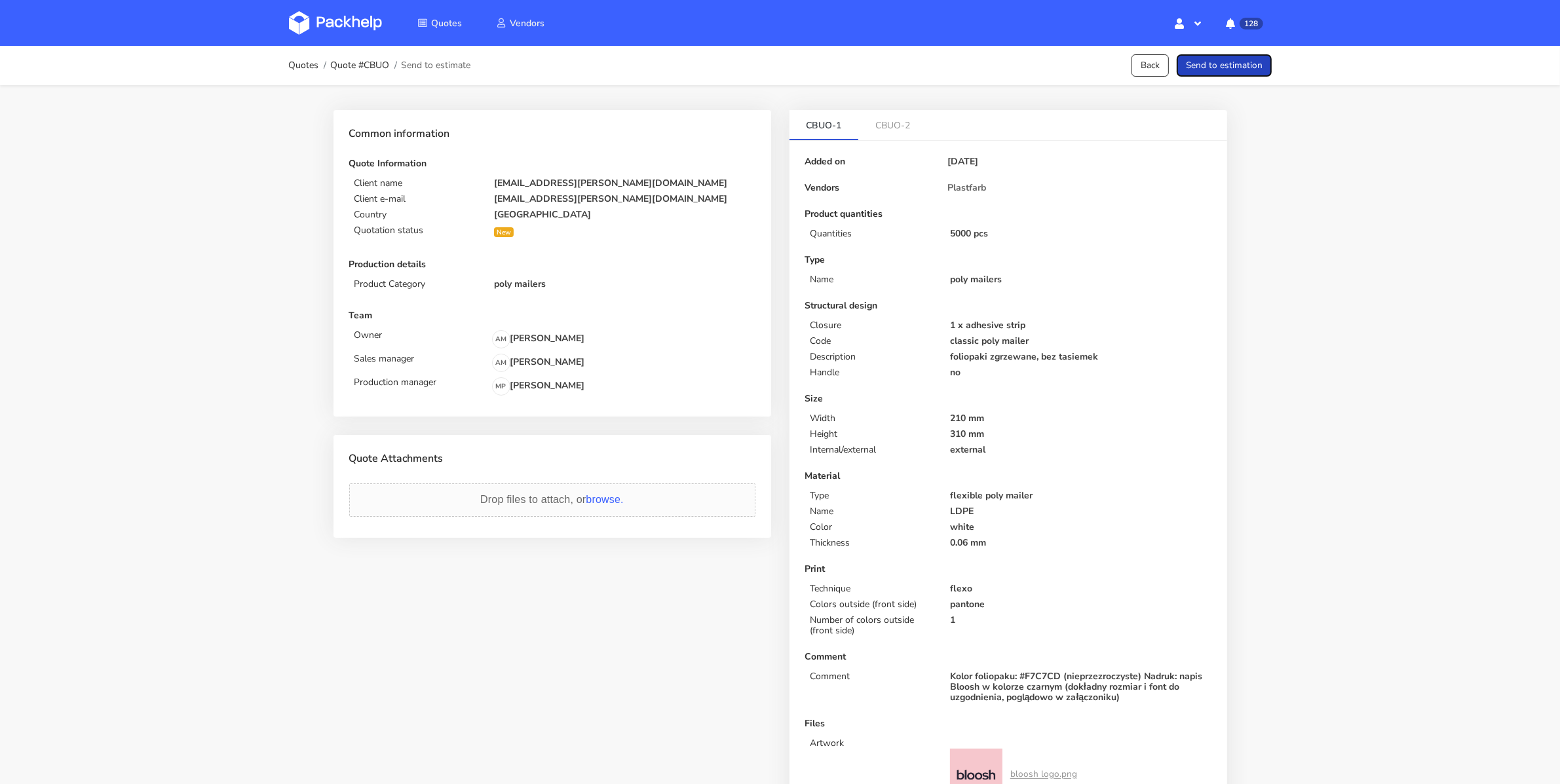
click at [1247, 76] on button "Send to estimation" at bounding box center [1224, 66] width 95 height 23
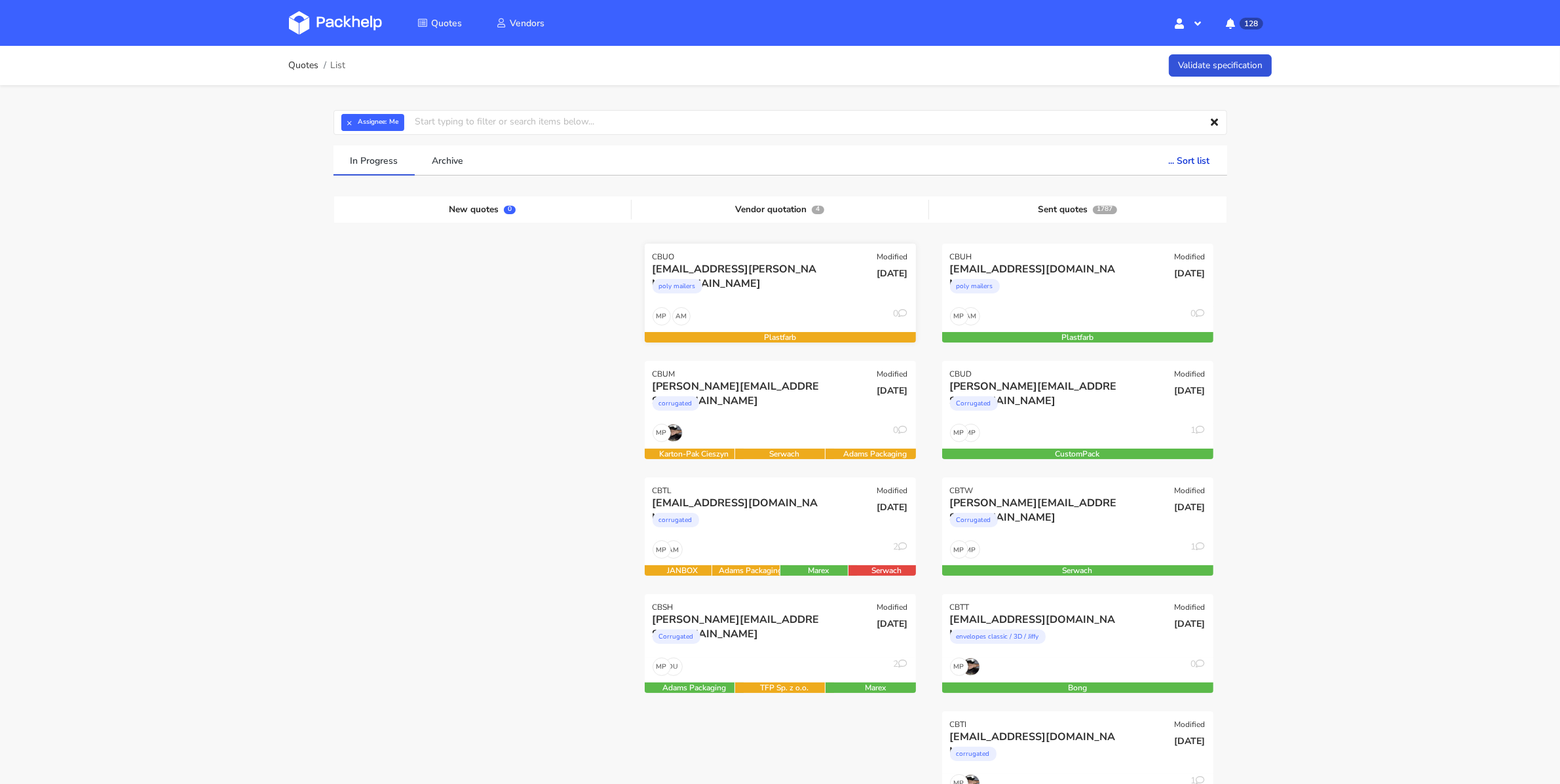
click at [737, 274] on div "[EMAIL_ADDRESS][PERSON_NAME][DOMAIN_NAME]" at bounding box center [739, 269] width 173 height 14
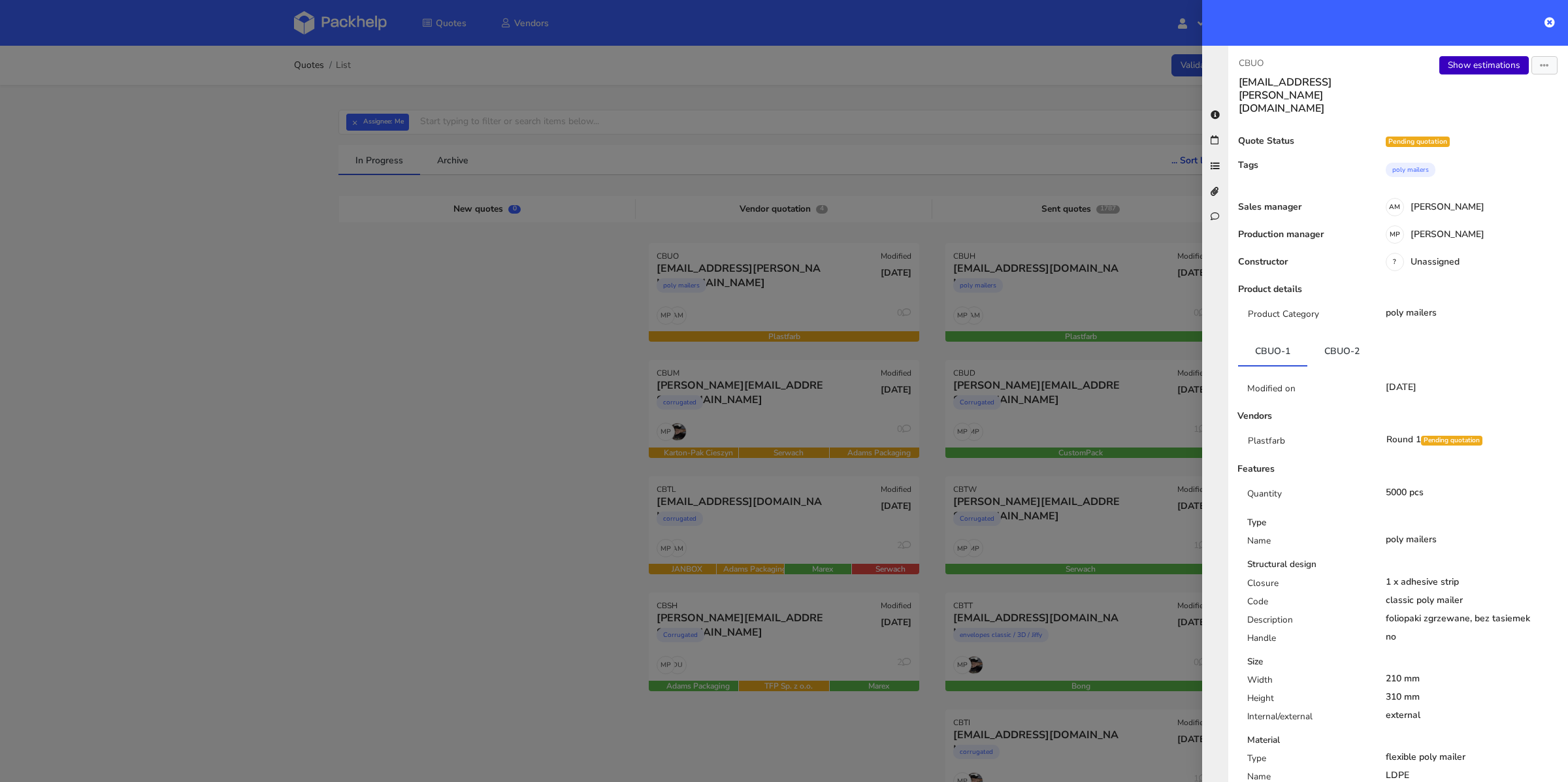
click at [1477, 71] on link "Show estimations" at bounding box center [1485, 65] width 90 height 18
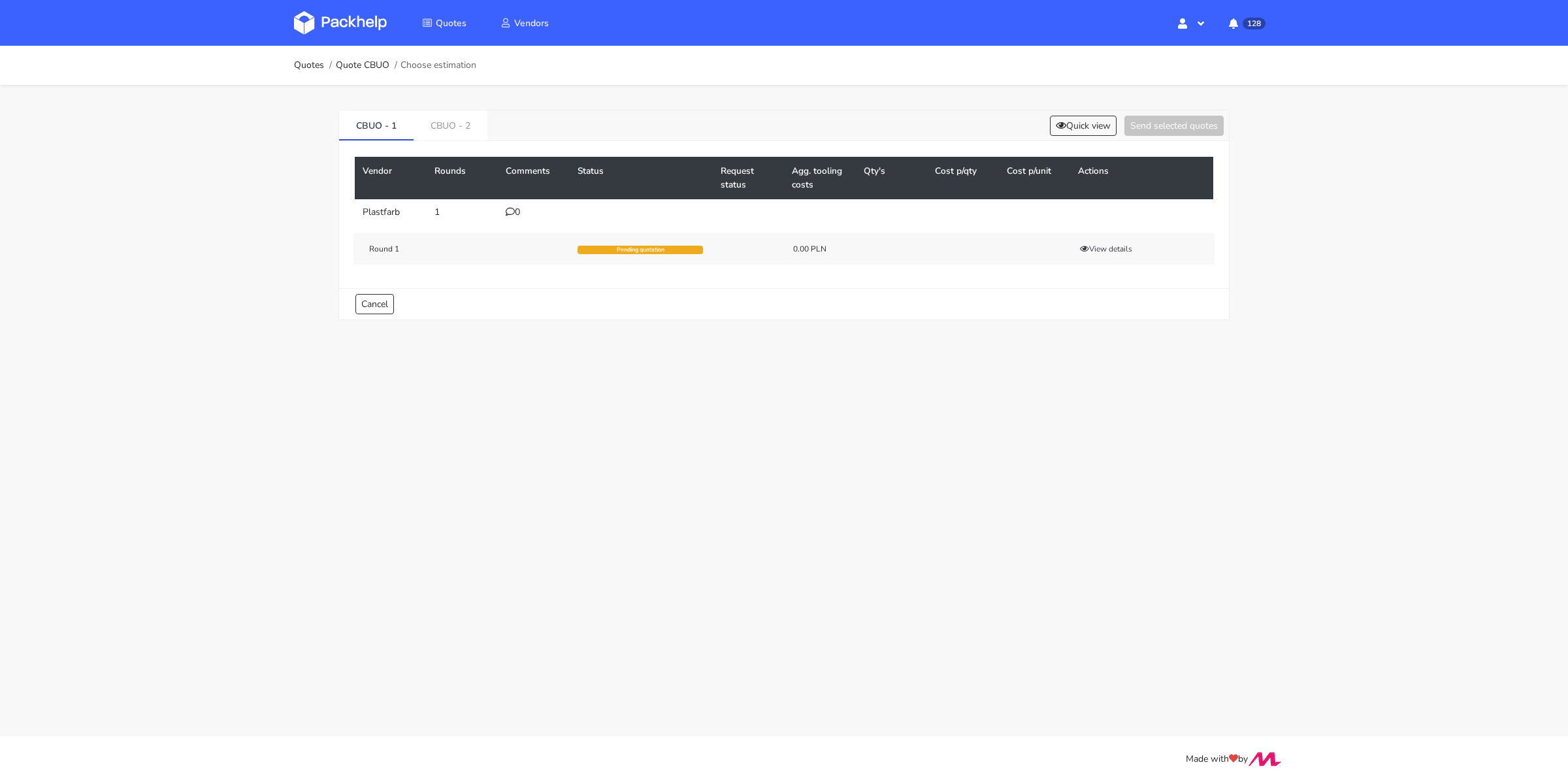
click at [515, 215] on div "0" at bounding box center [534, 212] width 56 height 10
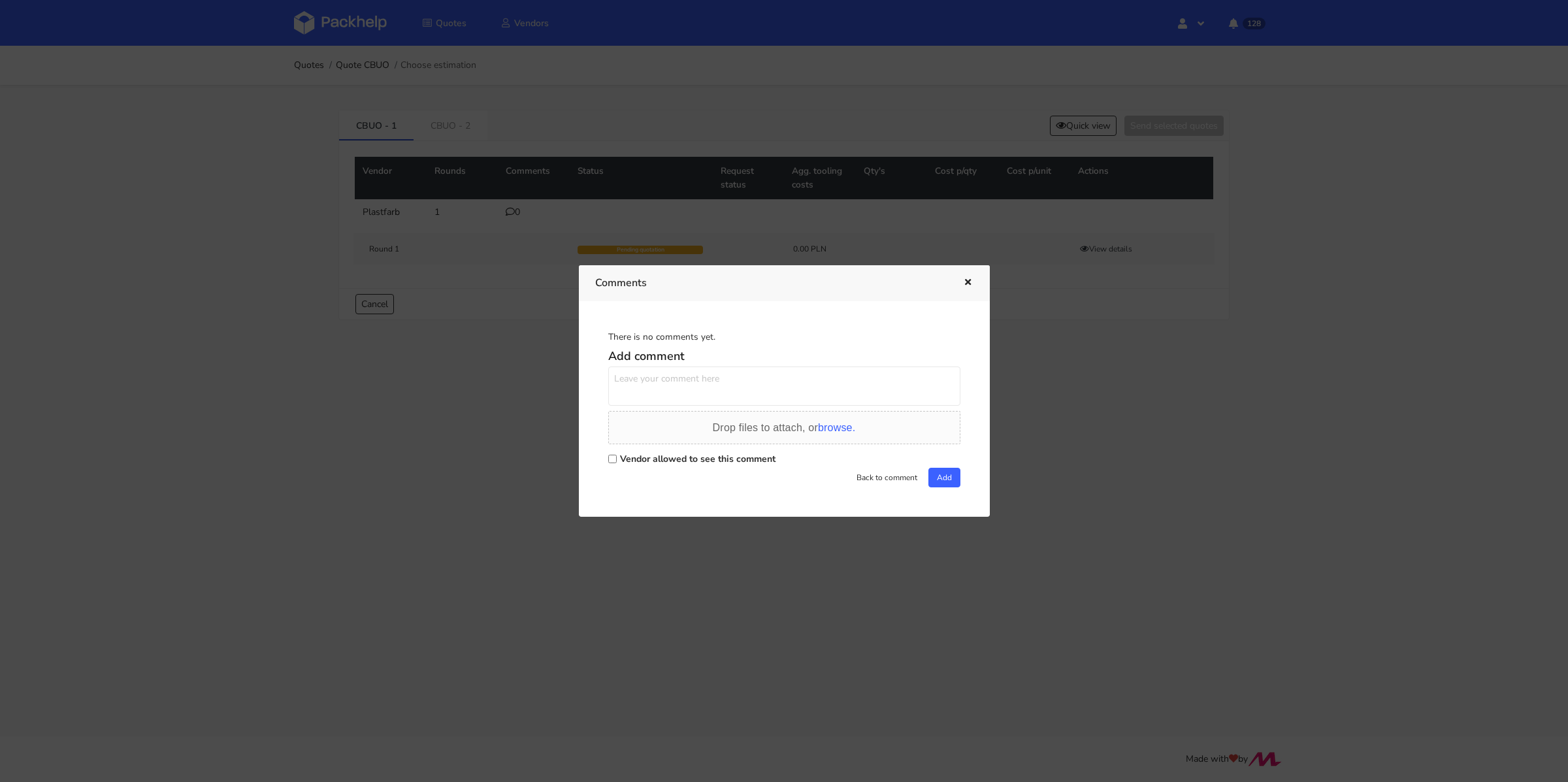
click at [631, 452] on label "Vendor allowed to see this comment" at bounding box center [698, 459] width 155 height 13
click at [617, 455] on input "Vendor allowed to see this comment" at bounding box center [613, 459] width 9 height 9
checkbox input "true"
click at [664, 387] on textarea at bounding box center [785, 386] width 352 height 39
paste textarea "foliopaki zgrzewane bez tasiemek, bezposrednio do zgrzewarki, zamiast tasiemki …"
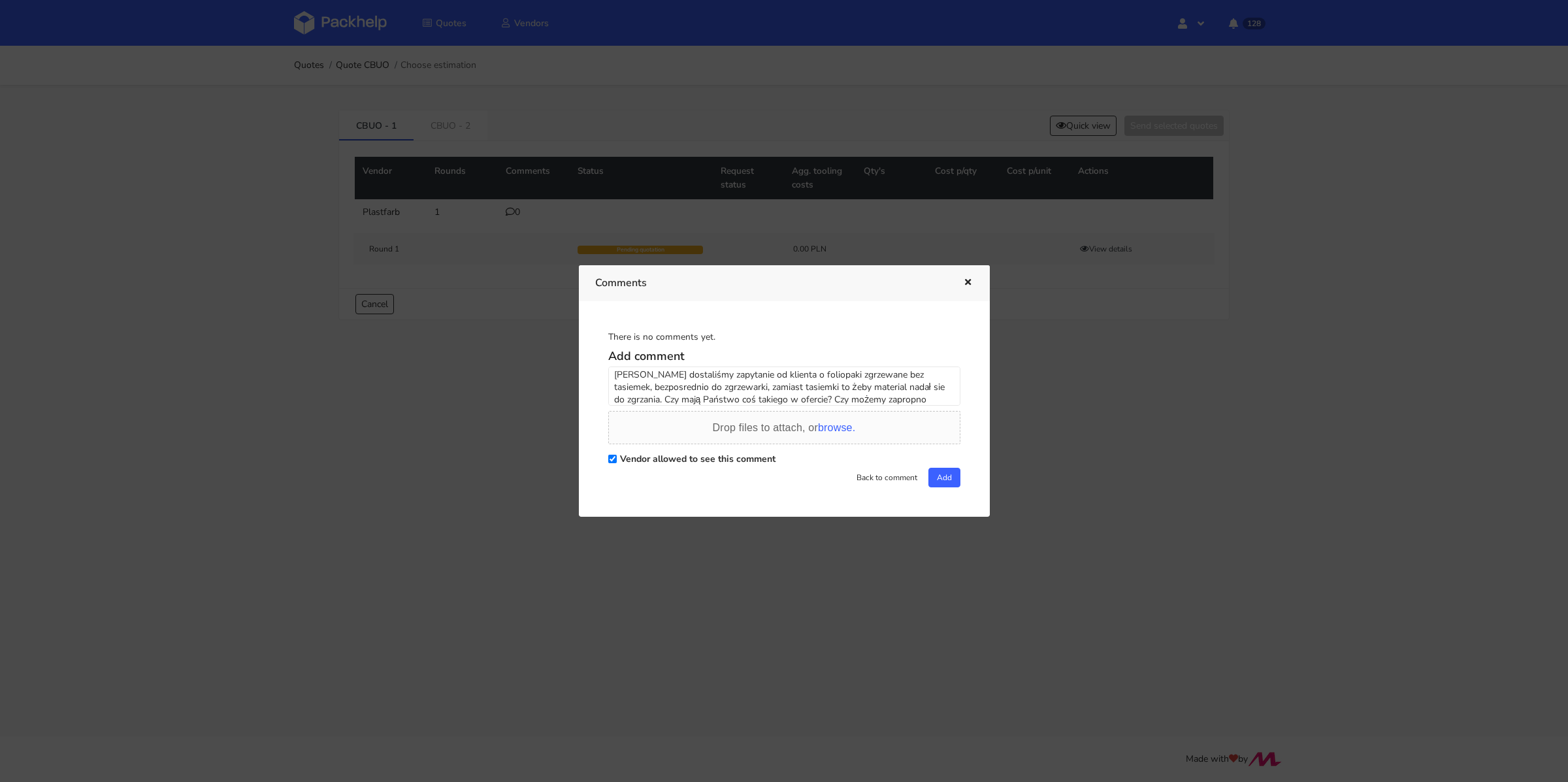
scroll to position [16, 0]
type textarea "Panie Piotrze dostaliśmy zapytanie od klienta o foliopaki zgrzewane bez tasieme…"
click at [943, 474] on button "Add" at bounding box center [945, 477] width 32 height 19
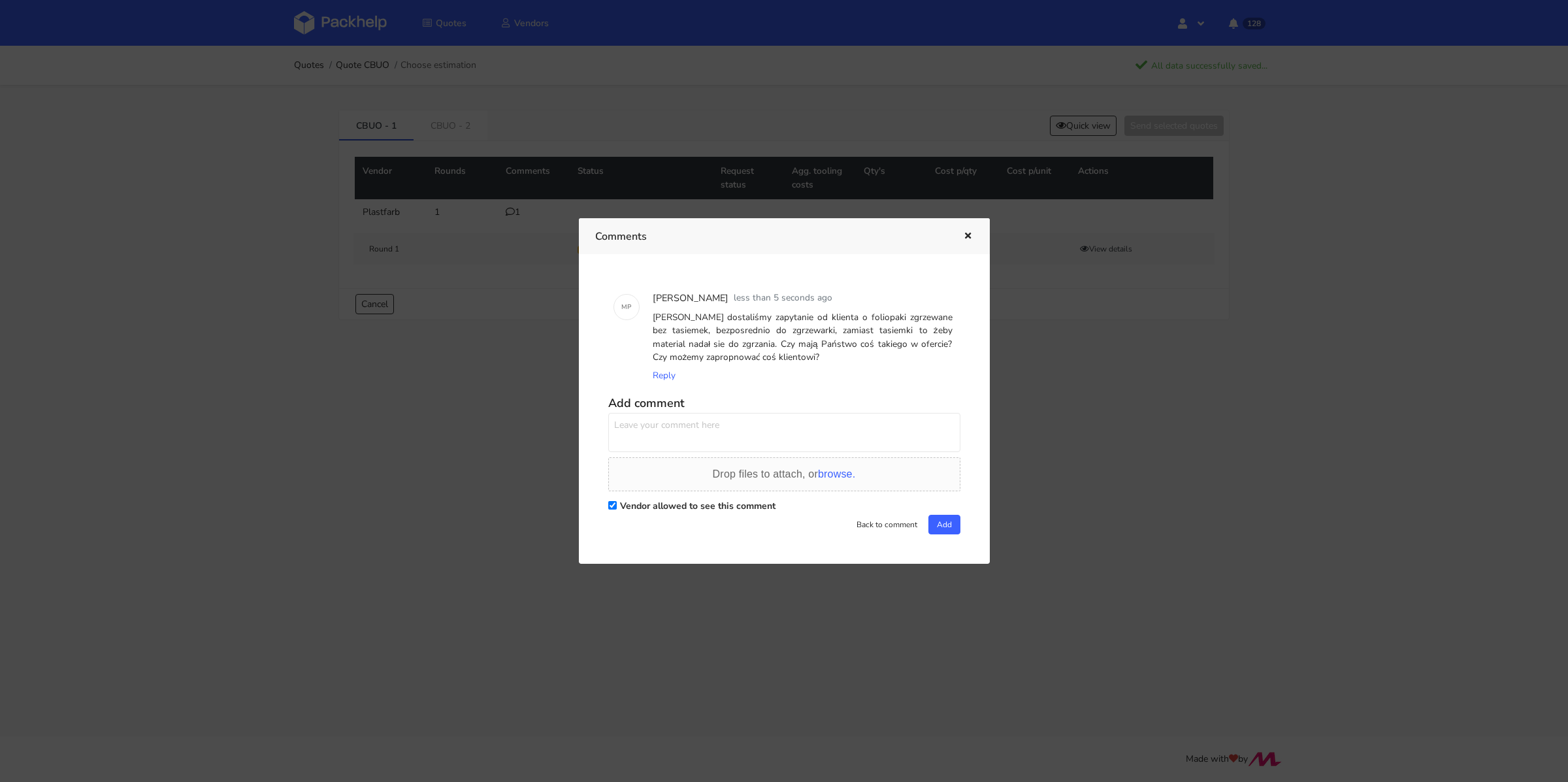
click at [963, 231] on button "button" at bounding box center [967, 236] width 14 height 17
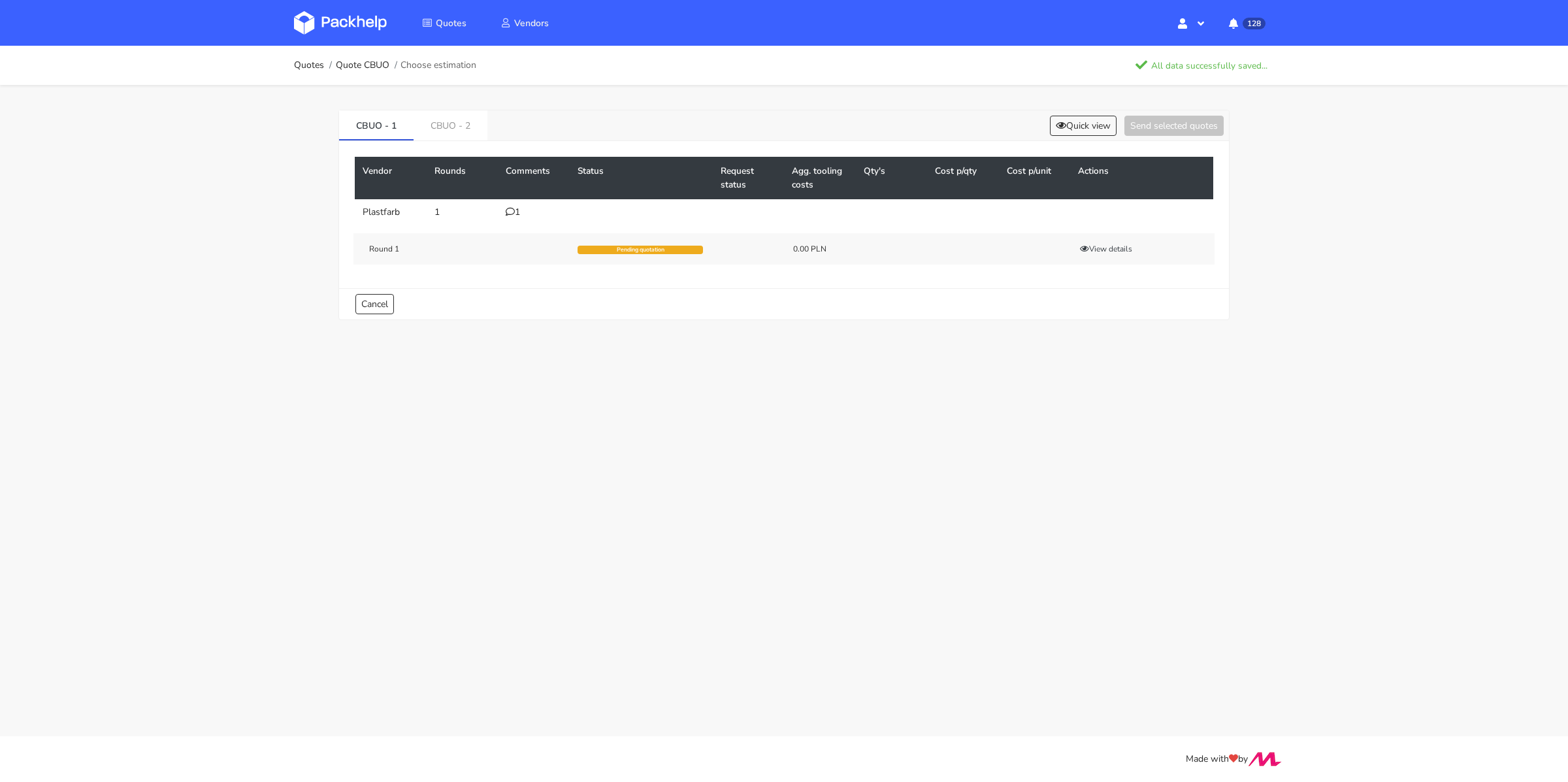
click at [317, 58] on ol "Quotes Quote CBUO Choose estimation" at bounding box center [385, 65] width 183 height 26
click at [315, 61] on link "Quotes" at bounding box center [309, 65] width 30 height 10
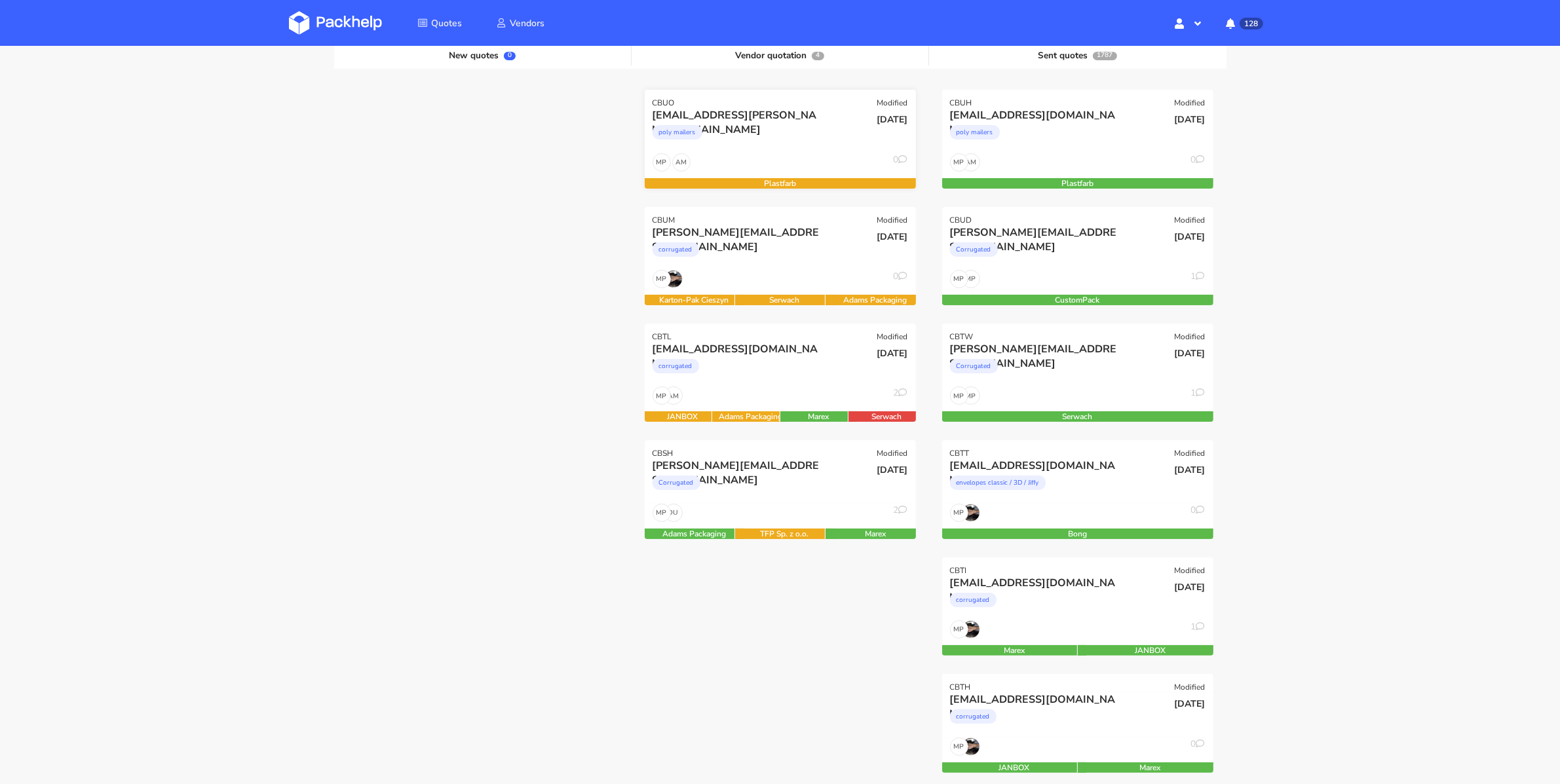
scroll to position [140, 0]
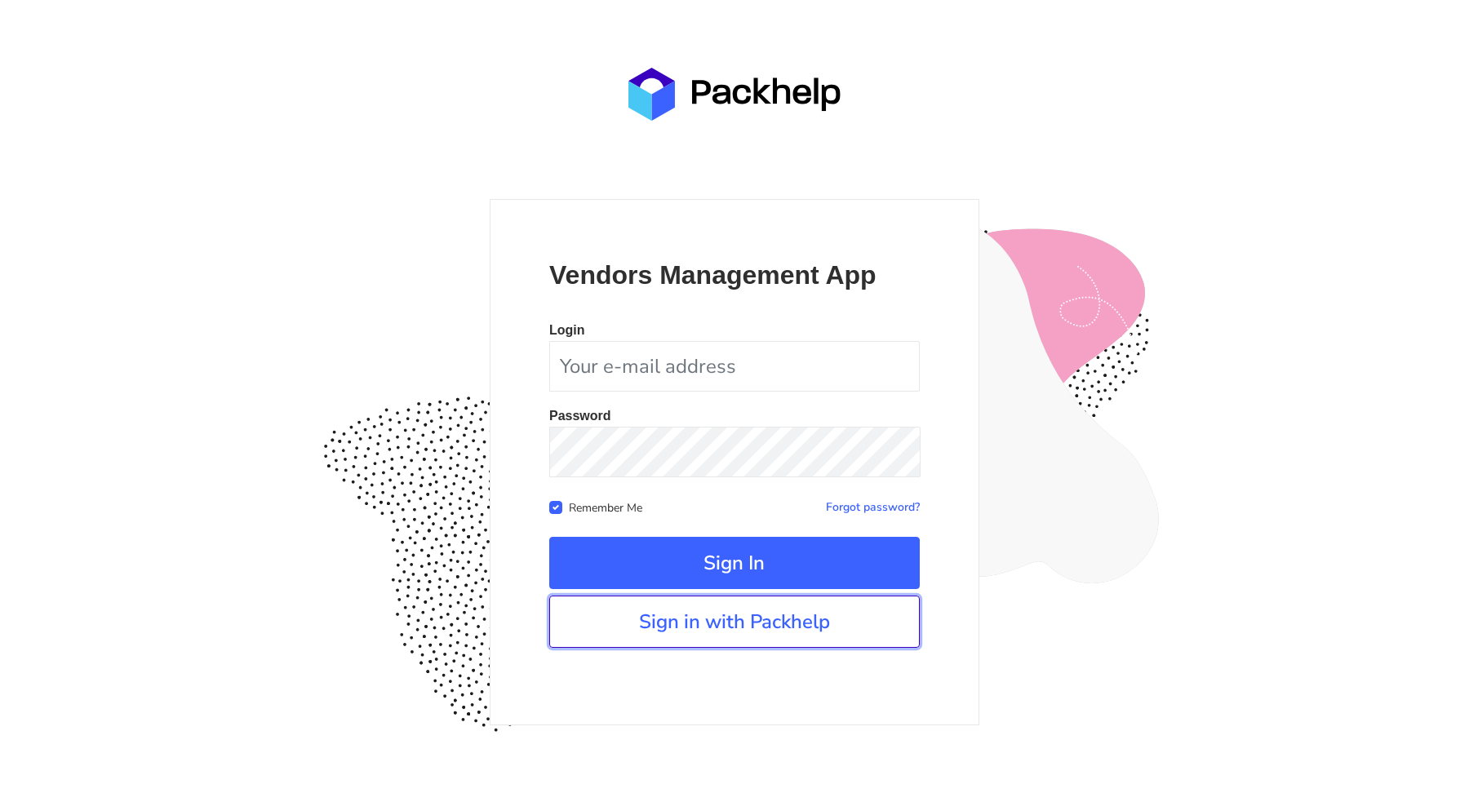
click at [694, 641] on link "Sign in with Packhelp" at bounding box center [734, 622] width 370 height 52
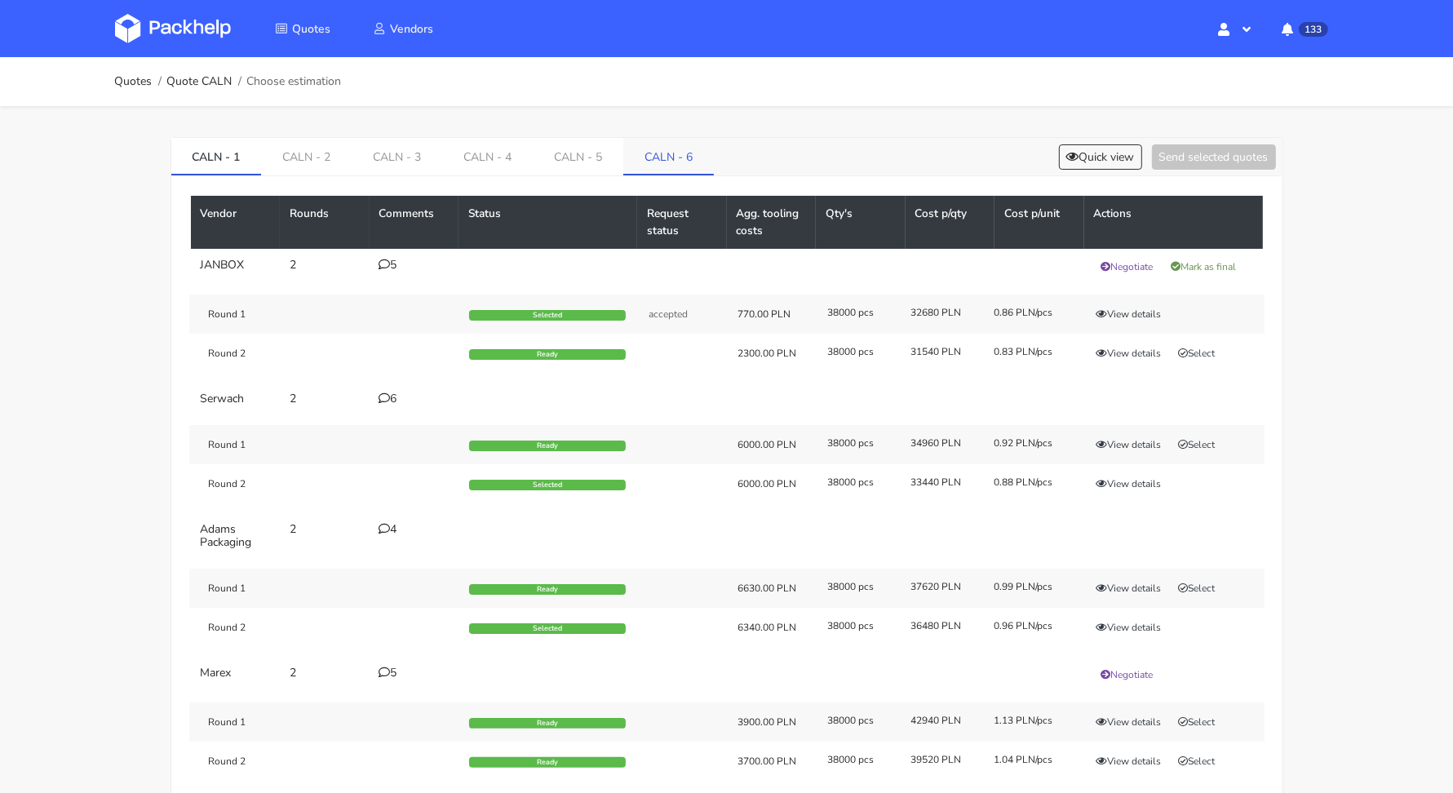
click at [640, 157] on link "CALN - 6" at bounding box center [668, 156] width 91 height 36
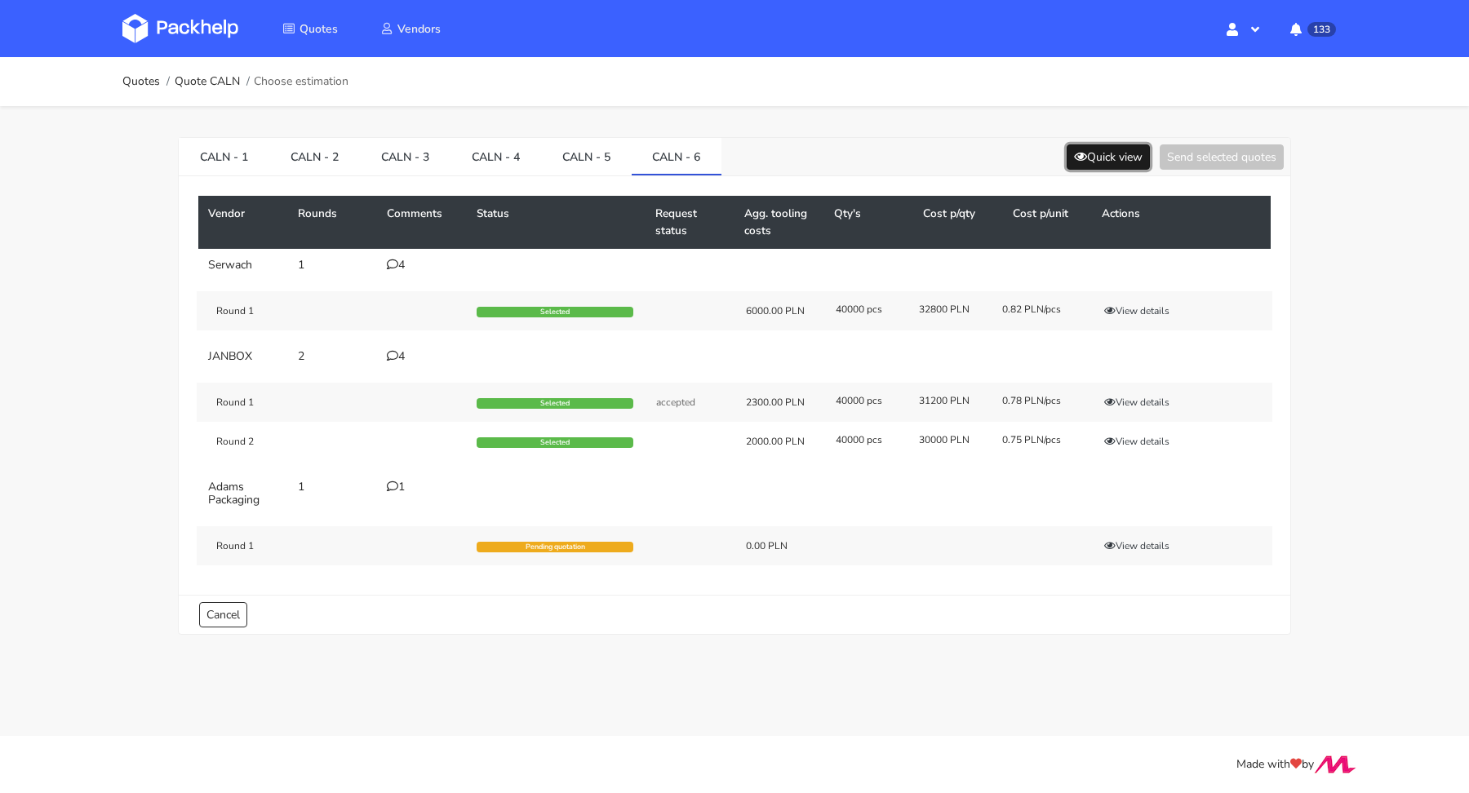
click at [1093, 155] on button "Quick view" at bounding box center [1107, 156] width 83 height 25
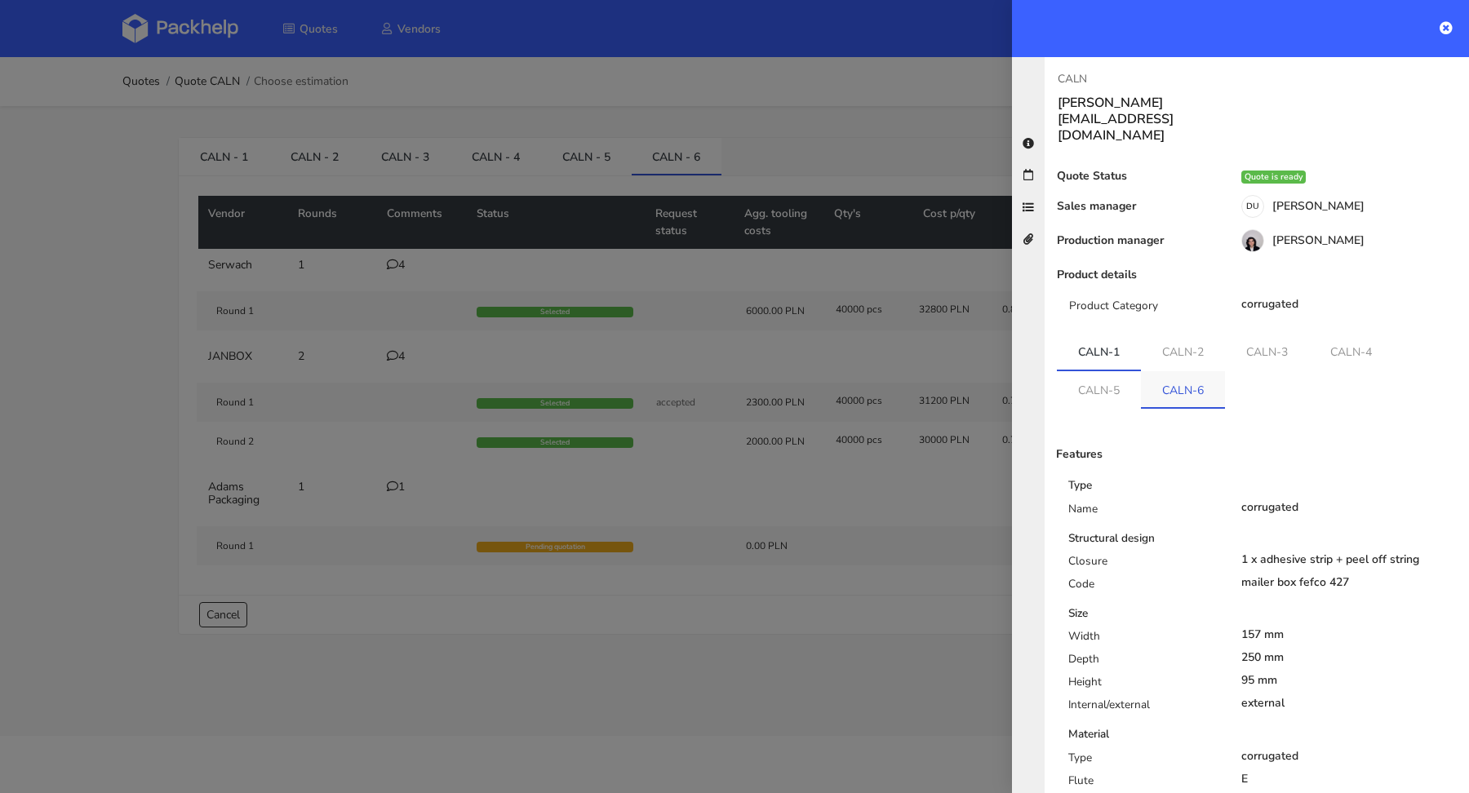
click at [1160, 371] on link "CALN-6" at bounding box center [1183, 389] width 84 height 36
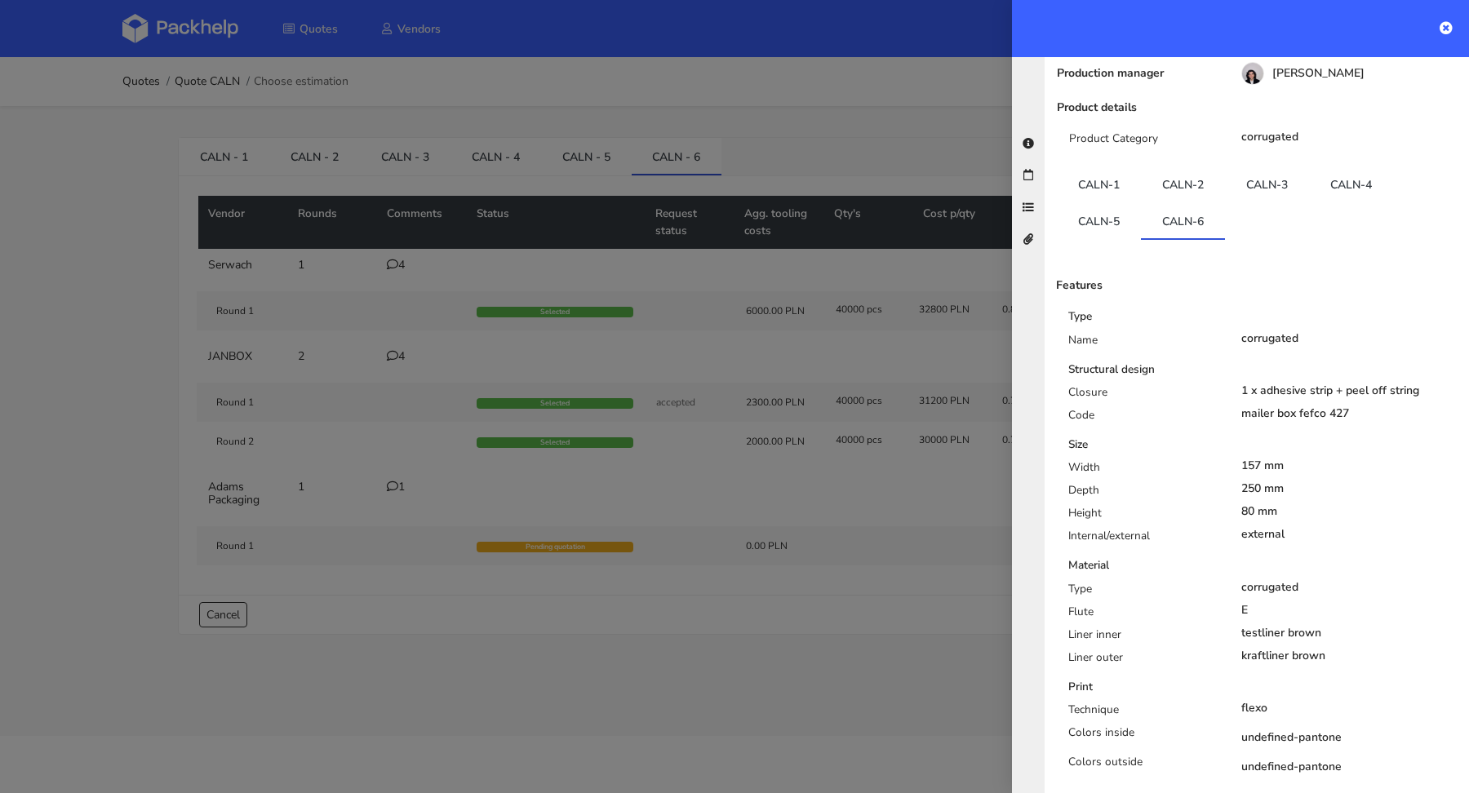
scroll to position [510, 0]
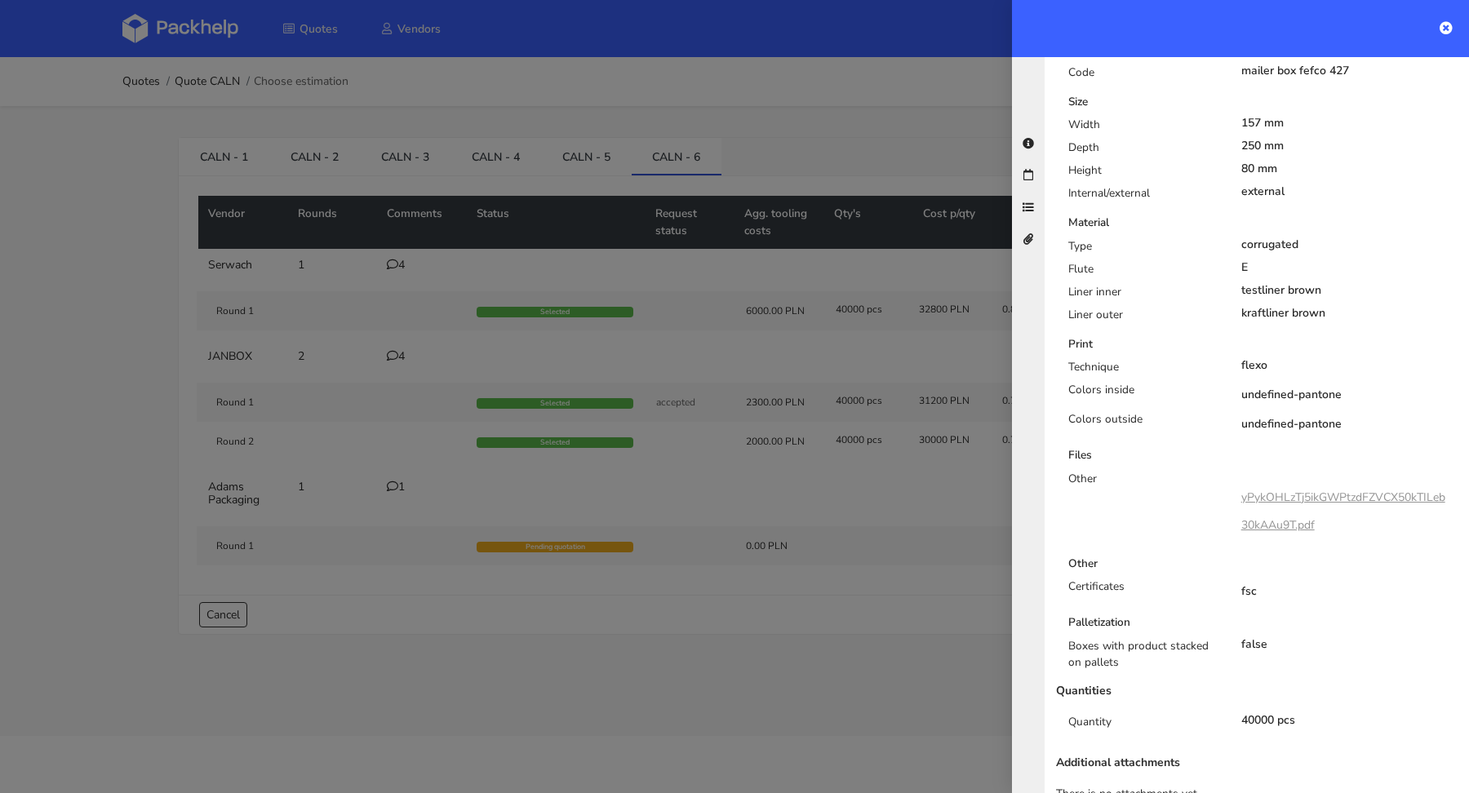
click at [1308, 490] on link "yPykOHLzTj5ikGWPtzdFZVCX50kTILeb30kAAu9T.pdf" at bounding box center [1343, 511] width 204 height 43
click at [1332, 490] on link "yPykOHLzTj5ikGWPtzdFZVCX50kTILeb30kAAu9T.pdf" at bounding box center [1343, 511] width 204 height 43
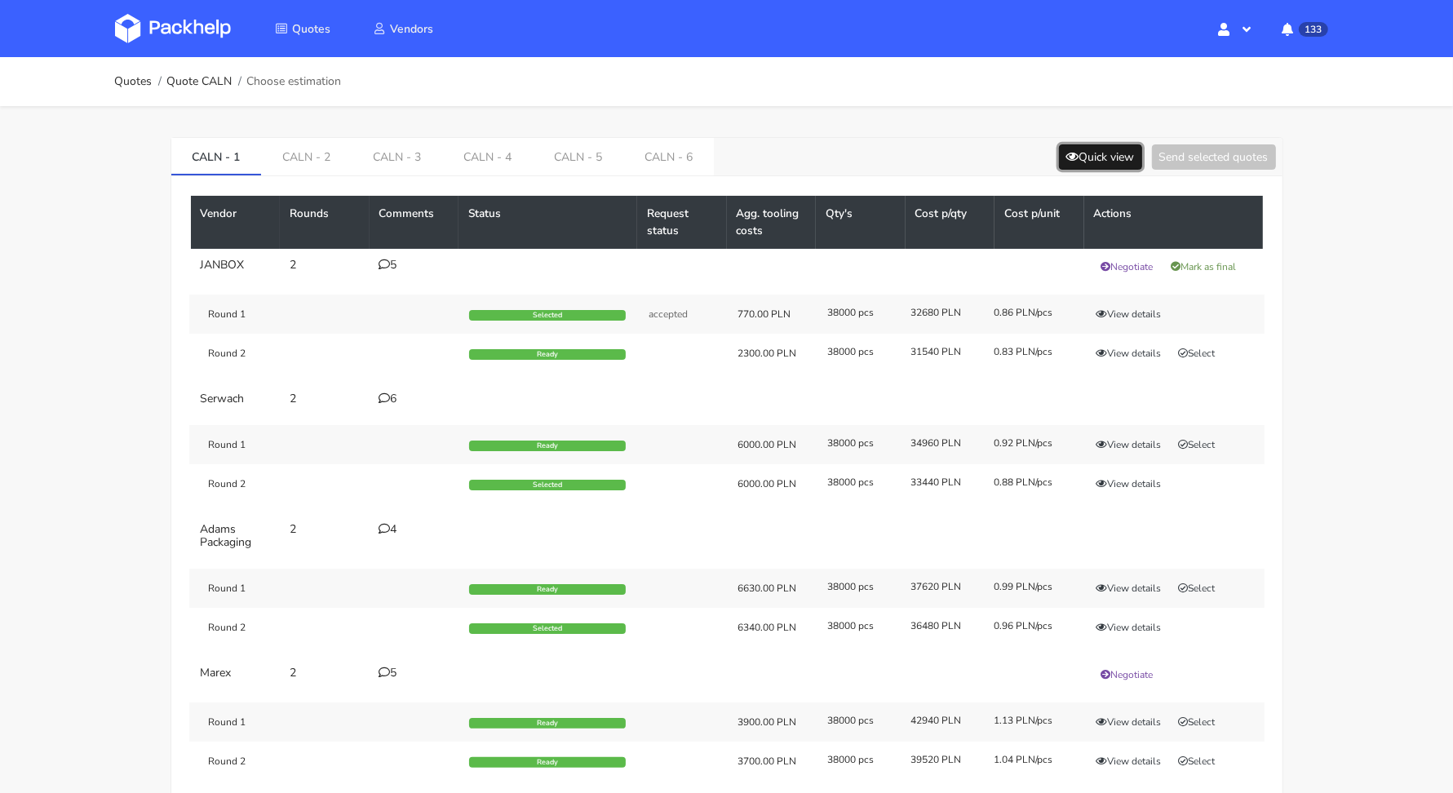
click at [1104, 162] on button "Quick view" at bounding box center [1100, 156] width 83 height 25
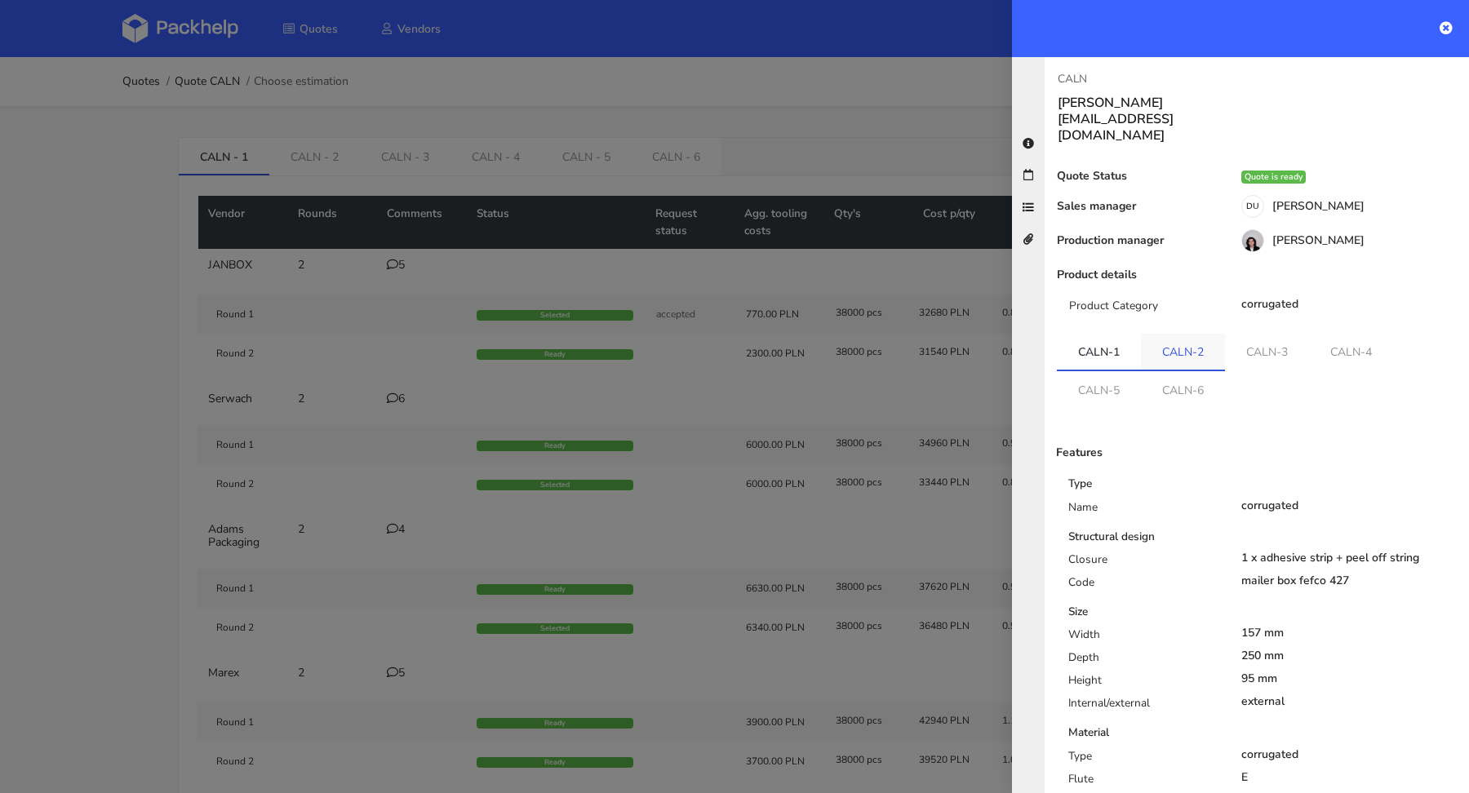
click at [1194, 334] on link "CALN-2" at bounding box center [1183, 352] width 84 height 36
click at [1267, 336] on li "CALN-3" at bounding box center [1267, 353] width 84 height 38
click at [1334, 334] on link "CALN-4" at bounding box center [1351, 352] width 84 height 36
click at [1272, 334] on link "CALN-3" at bounding box center [1267, 352] width 84 height 36
click at [1112, 371] on link "CALN-5" at bounding box center [1099, 389] width 84 height 36
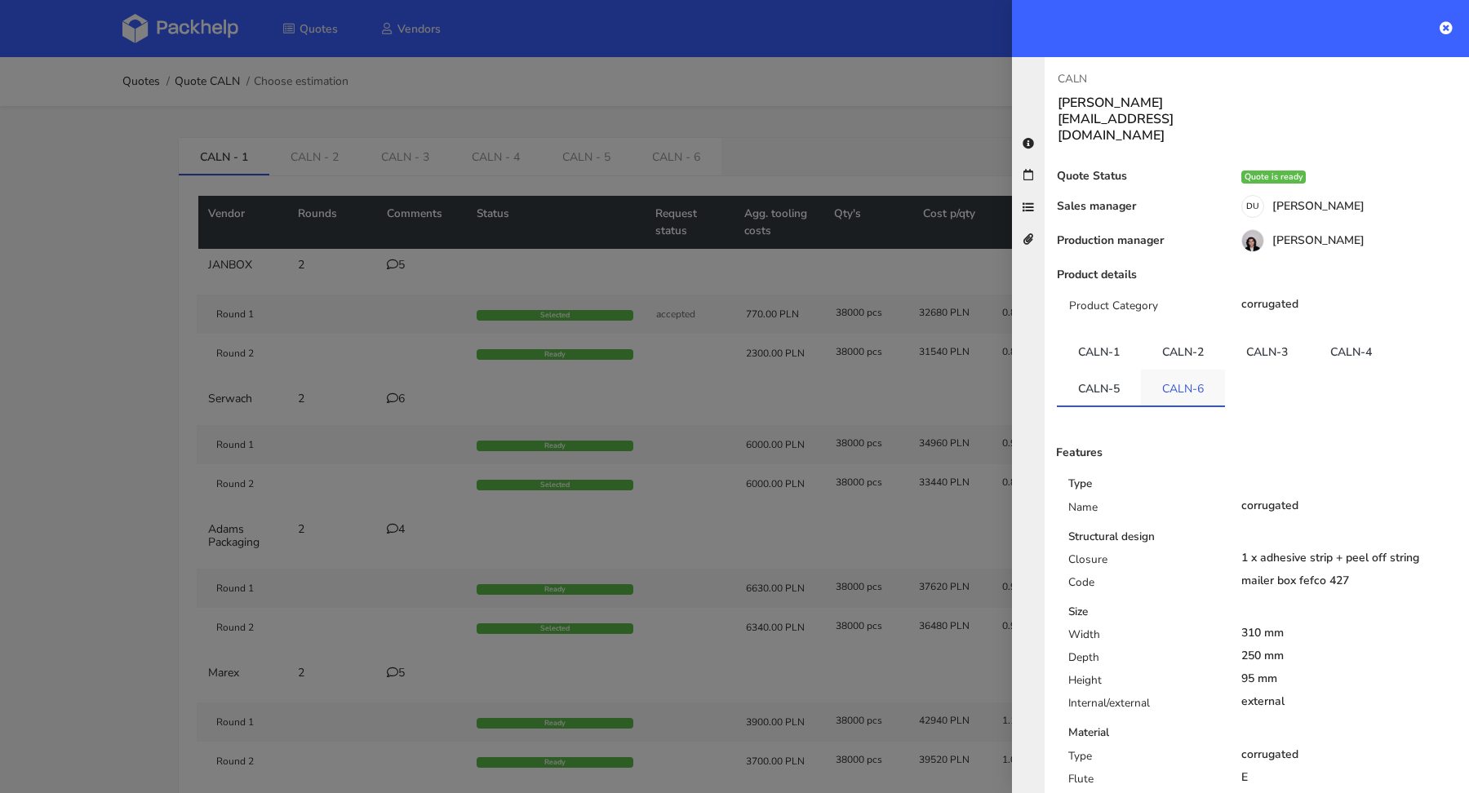
click at [1161, 370] on link "CALN-6" at bounding box center [1183, 388] width 84 height 36
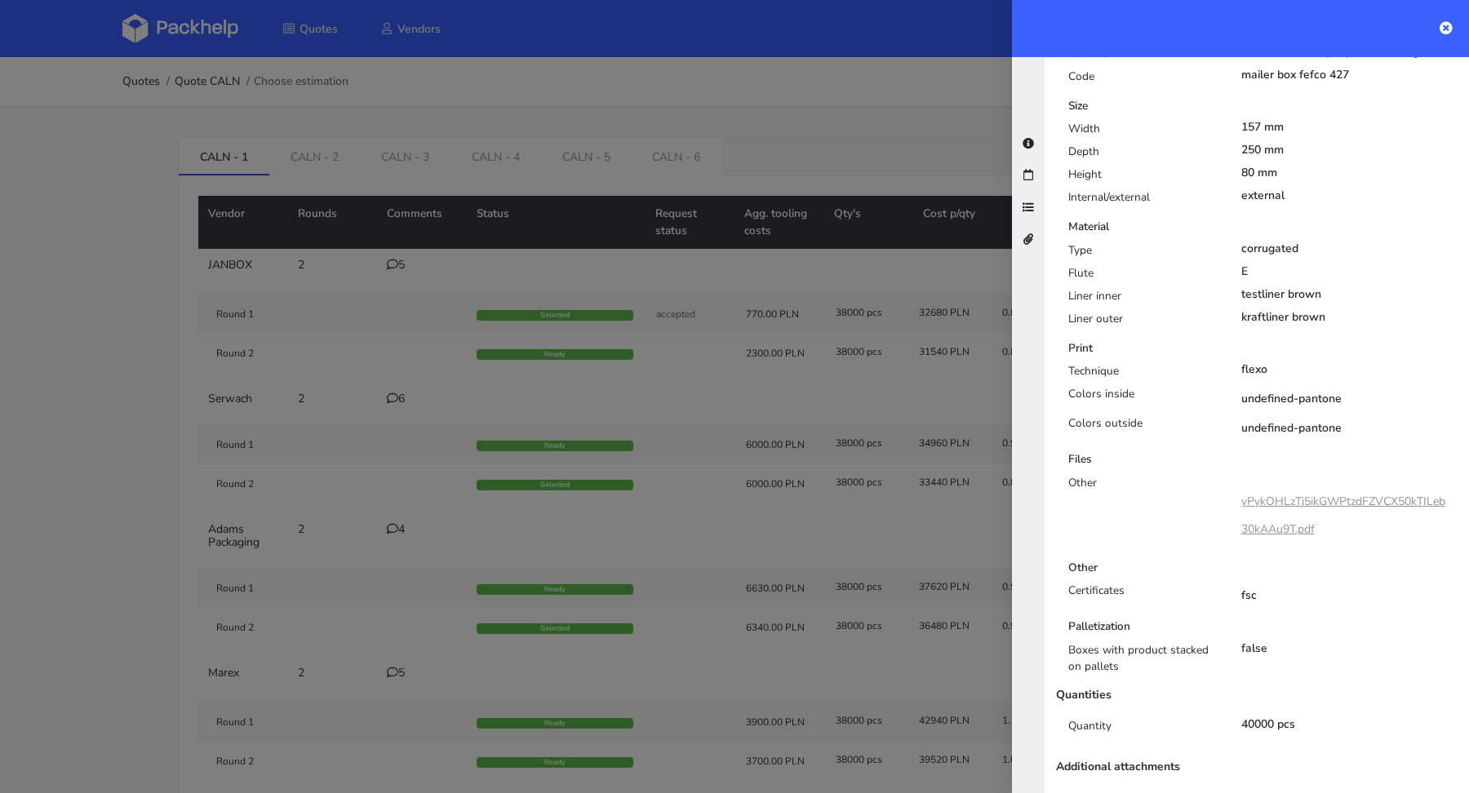
scroll to position [510, 0]
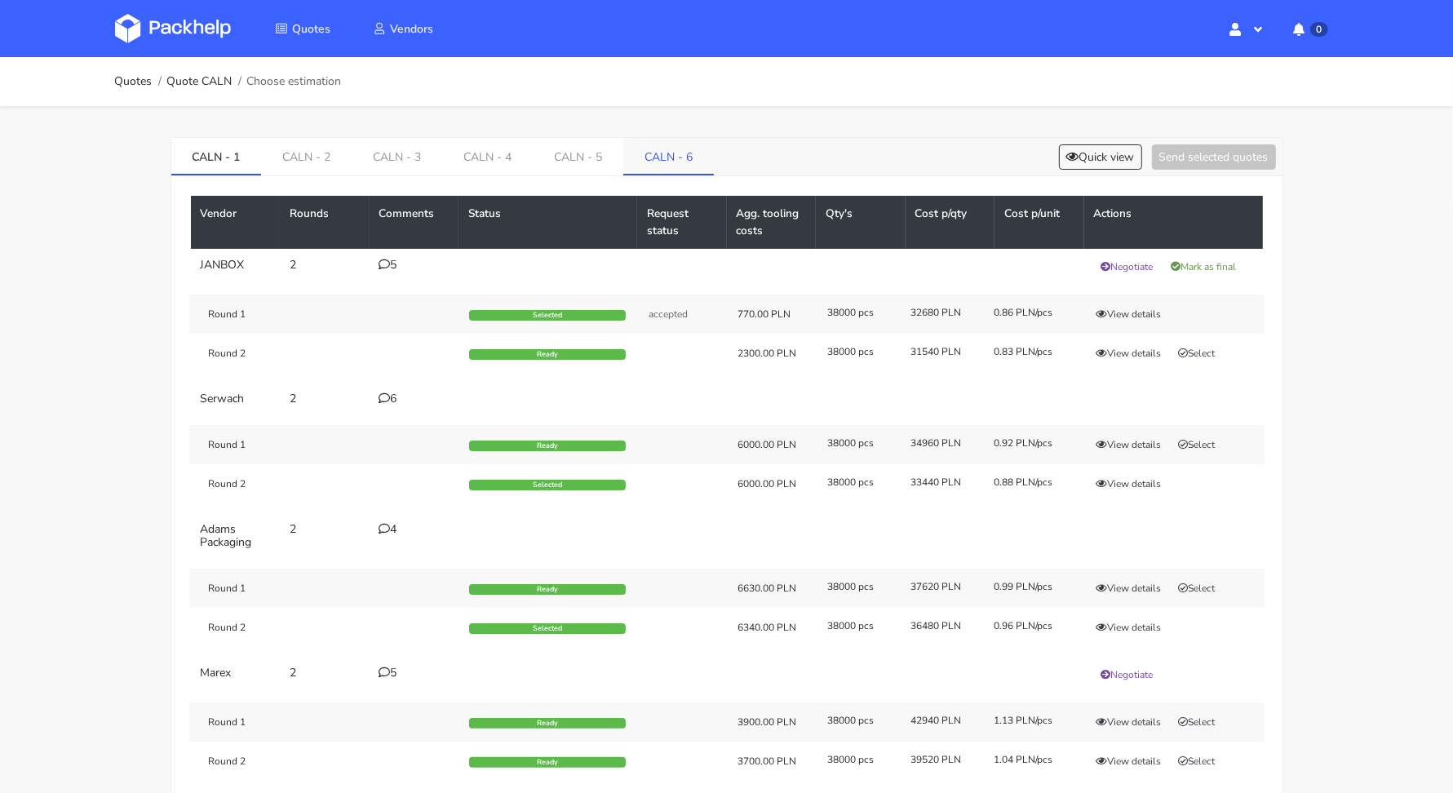
click at [671, 153] on link "CALN - 6" at bounding box center [668, 156] width 91 height 36
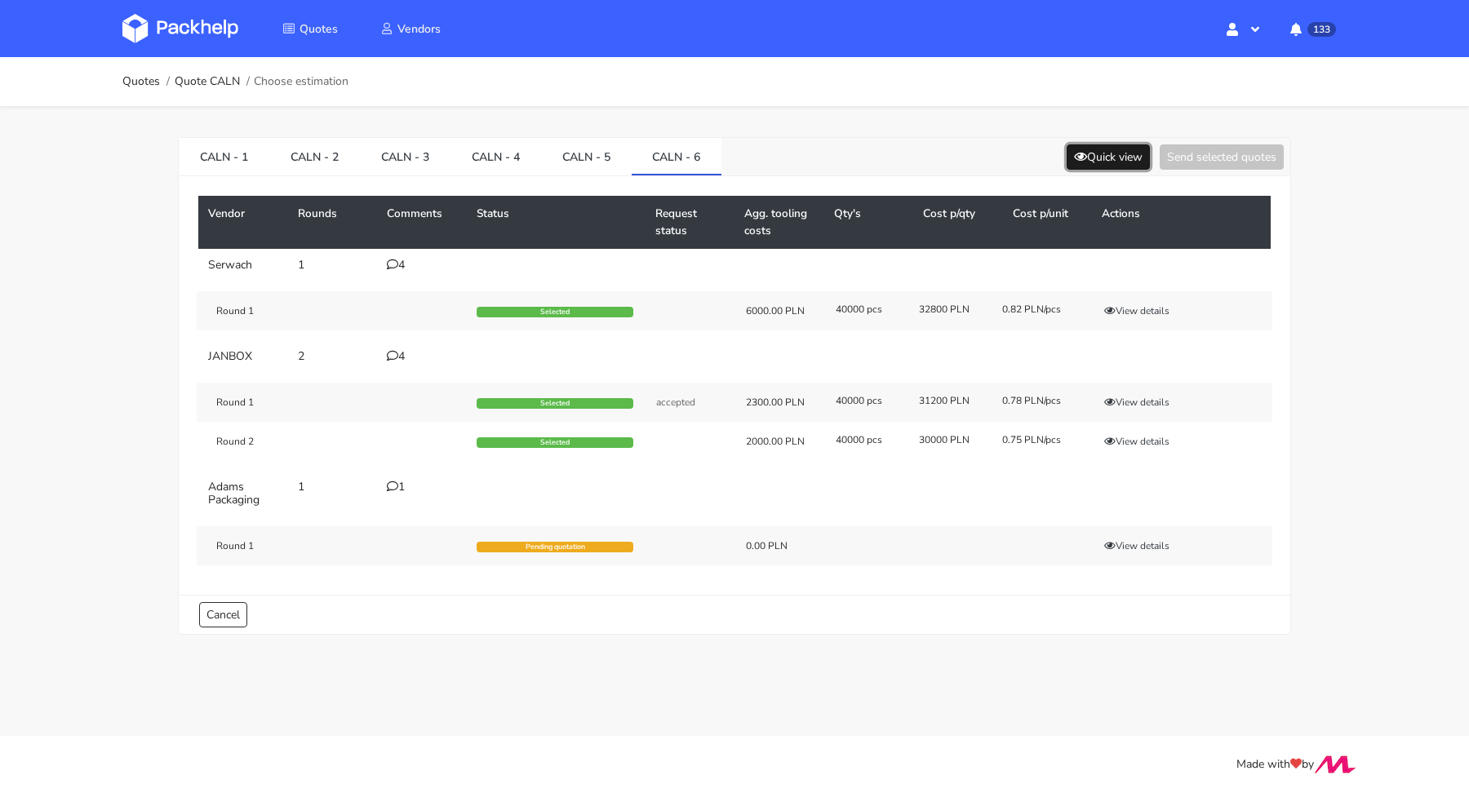
click at [1073, 166] on button "Quick view" at bounding box center [1107, 156] width 83 height 25
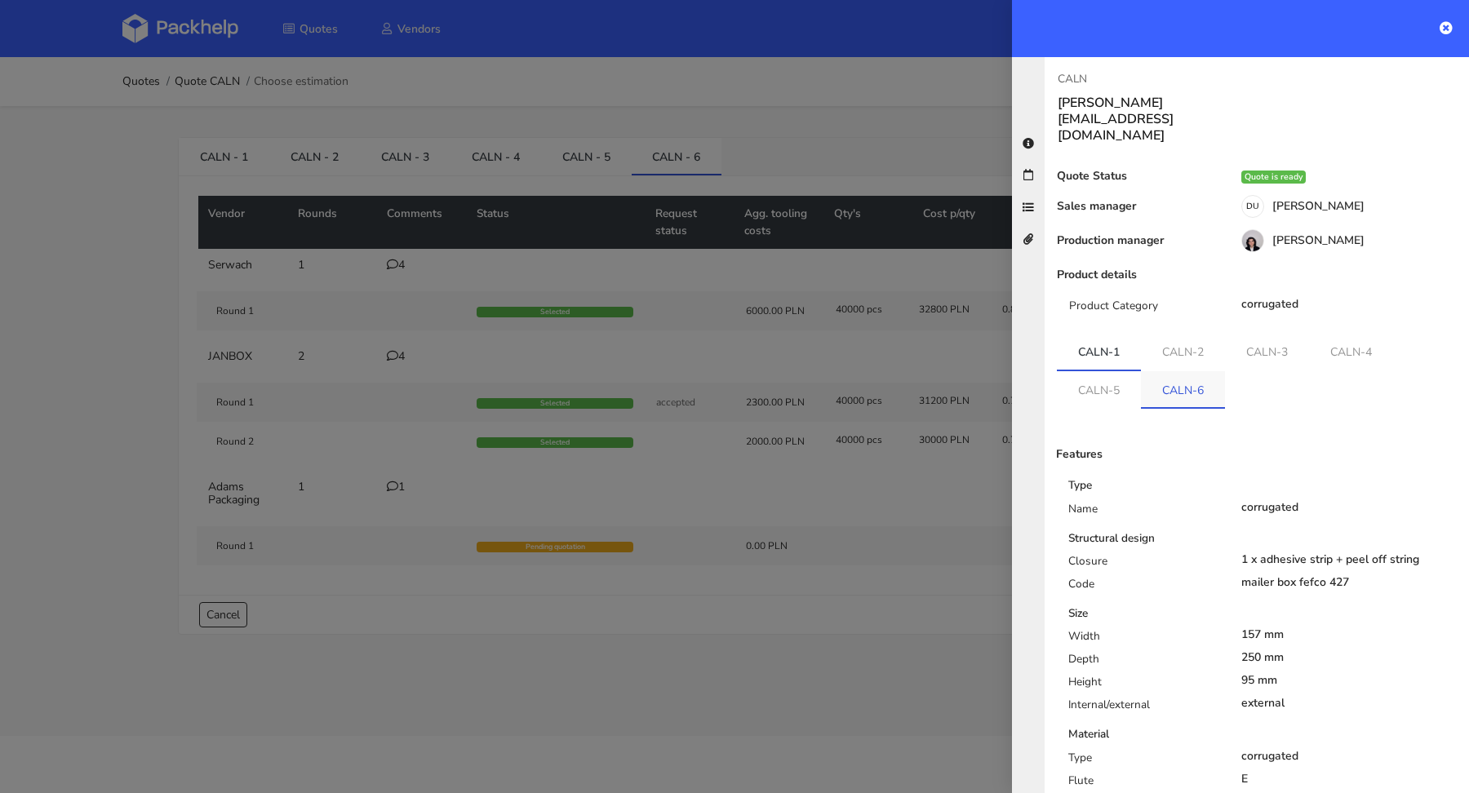
click at [1179, 371] on link "CALN-6" at bounding box center [1183, 389] width 84 height 36
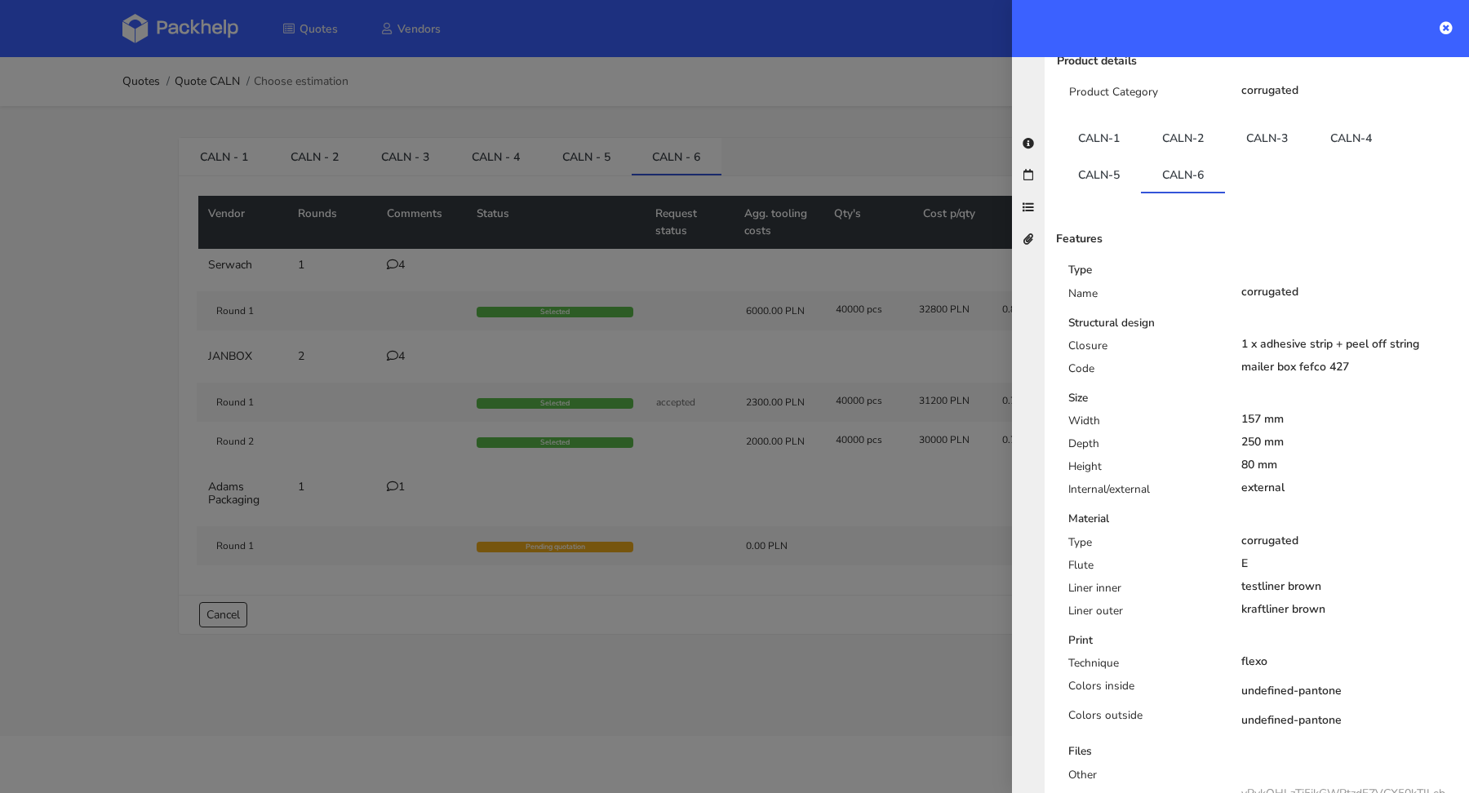
scroll to position [138, 0]
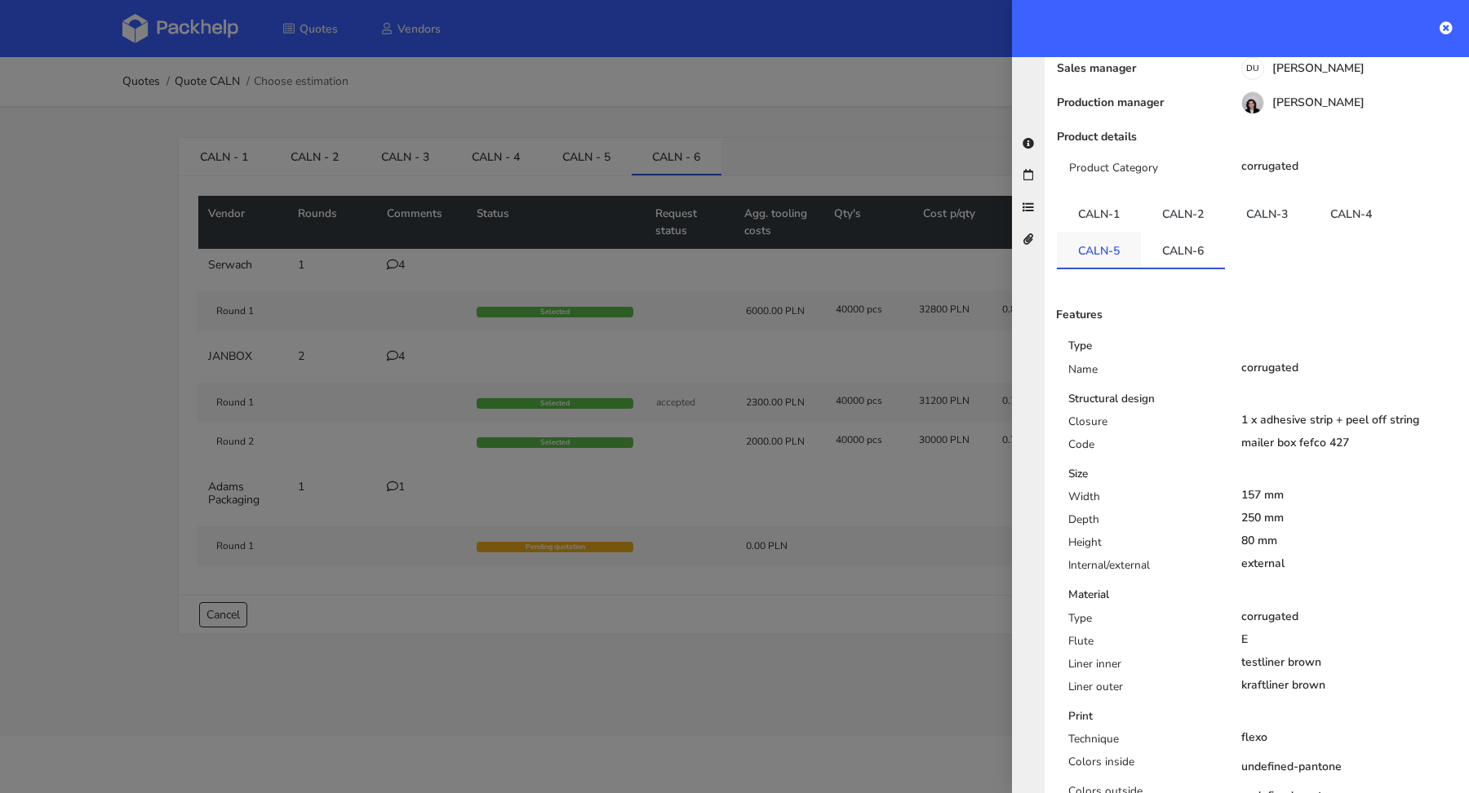
click at [1117, 232] on link "CALN-5" at bounding box center [1099, 250] width 84 height 36
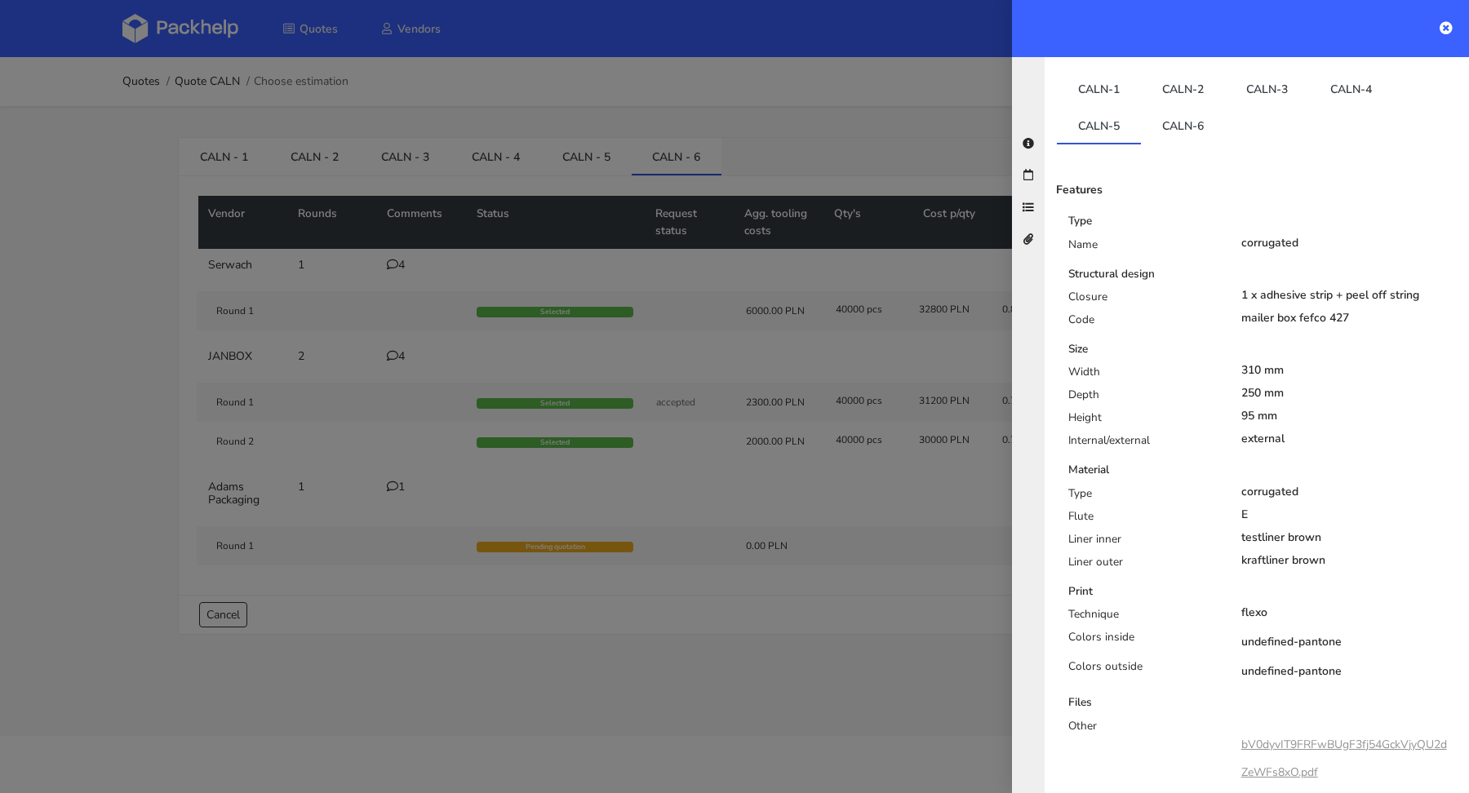
scroll to position [251, 0]
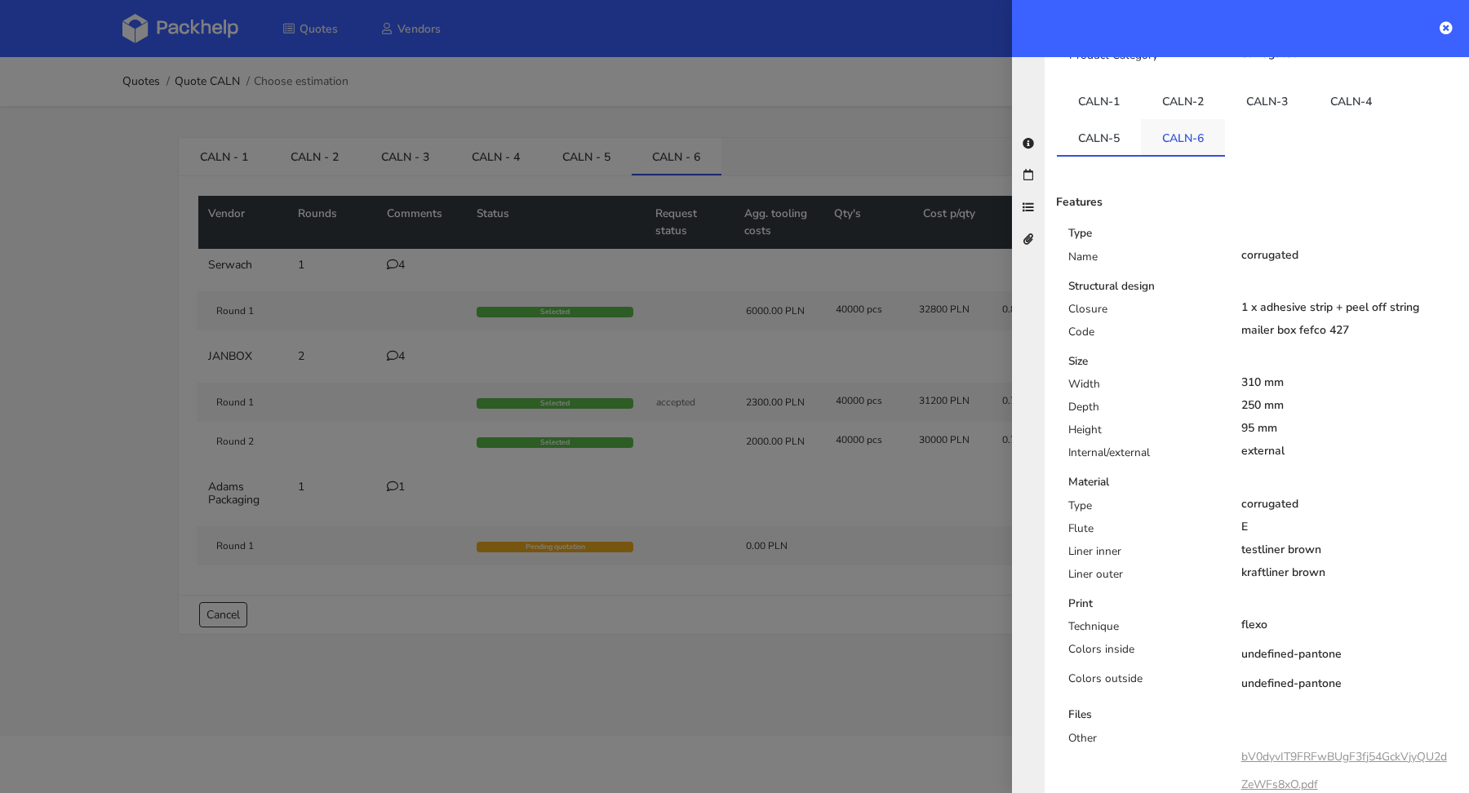
click at [1182, 119] on link "CALN-6" at bounding box center [1183, 137] width 84 height 36
click at [1108, 119] on link "CALN-5" at bounding box center [1099, 137] width 84 height 36
click at [1195, 119] on link "CALN-6" at bounding box center [1183, 137] width 84 height 36
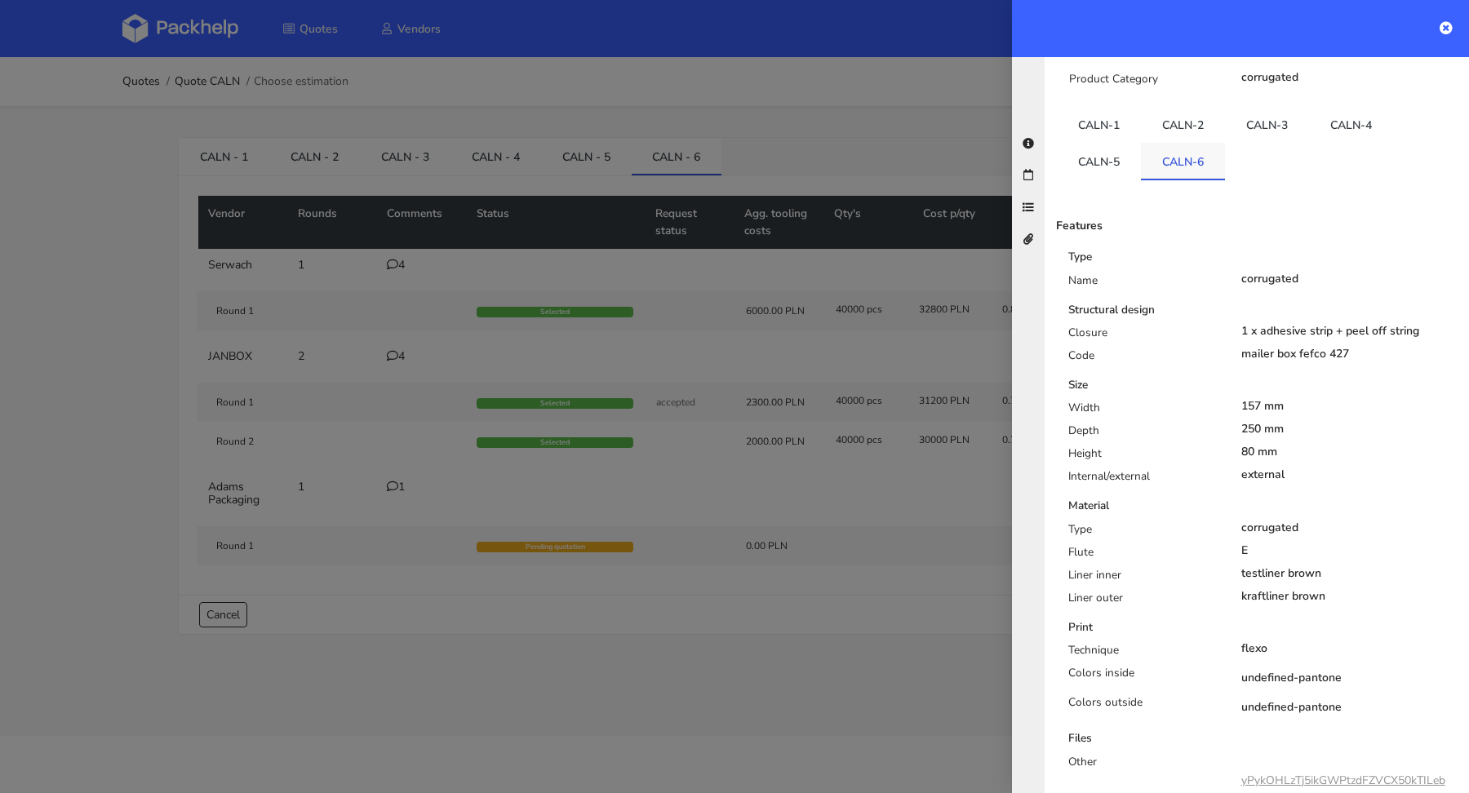
scroll to position [225, 0]
click at [1120, 109] on link "CALN-1" at bounding box center [1099, 127] width 84 height 36
click at [1186, 109] on link "CALN-2" at bounding box center [1183, 127] width 84 height 36
click at [1275, 109] on link "CALN-3" at bounding box center [1267, 127] width 84 height 36
click at [1357, 109] on link "CALN-4" at bounding box center [1351, 127] width 84 height 36
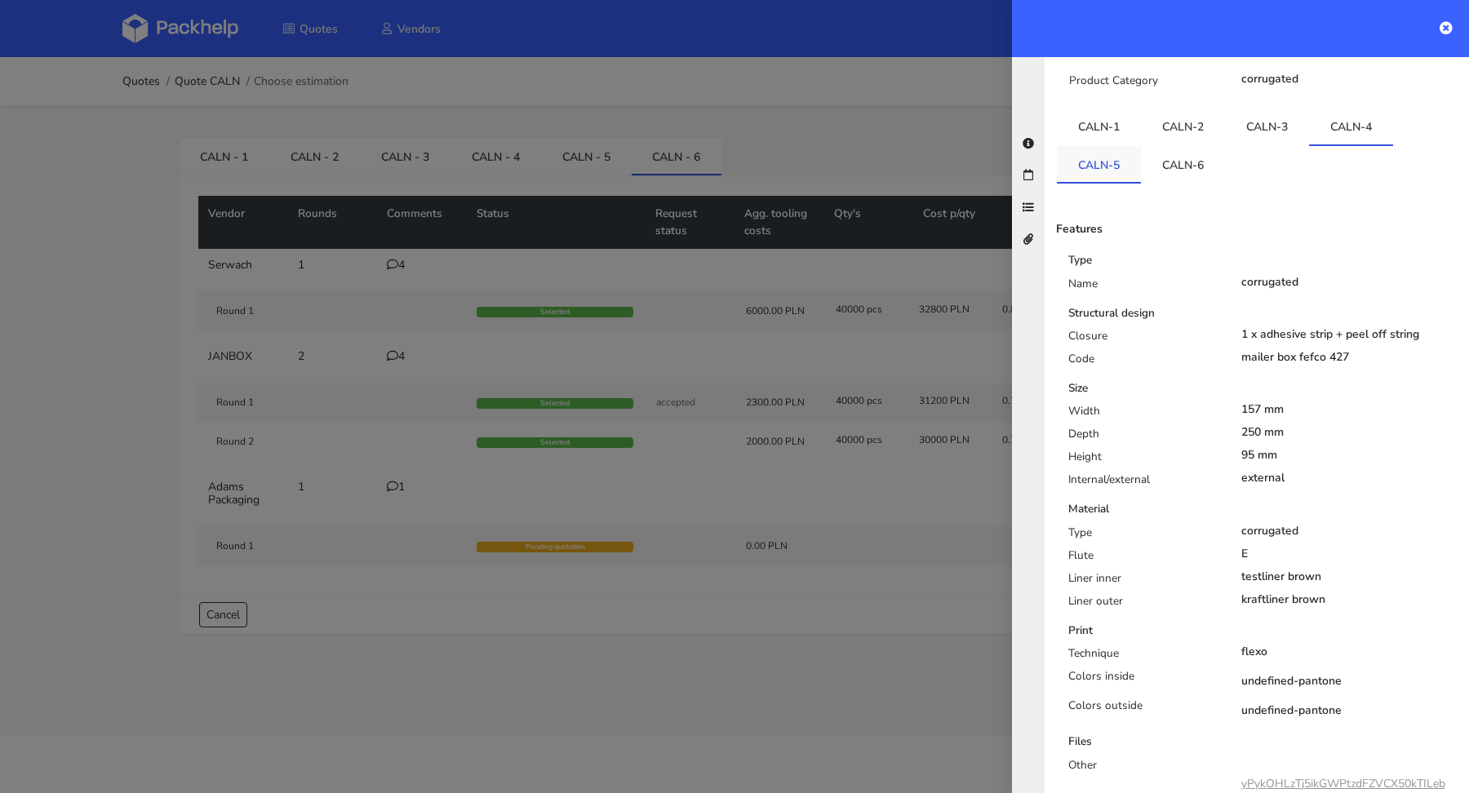
click at [1107, 146] on link "CALN-5" at bounding box center [1099, 164] width 84 height 36
click at [1169, 144] on link "CALN-6" at bounding box center [1183, 162] width 84 height 36
click at [451, 96] on div at bounding box center [734, 396] width 1469 height 793
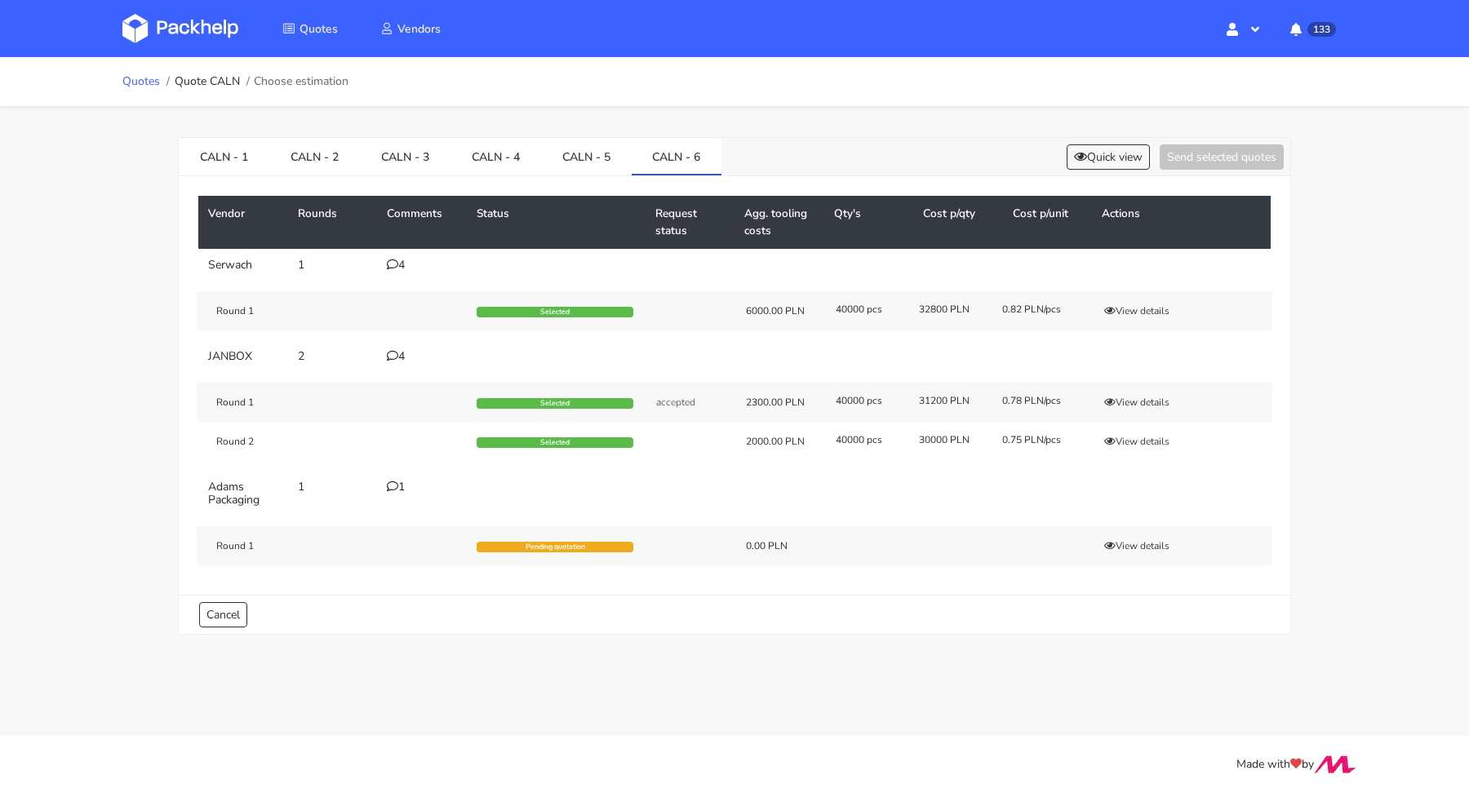
click at [122, 81] on link "Quotes" at bounding box center [141, 81] width 38 height 13
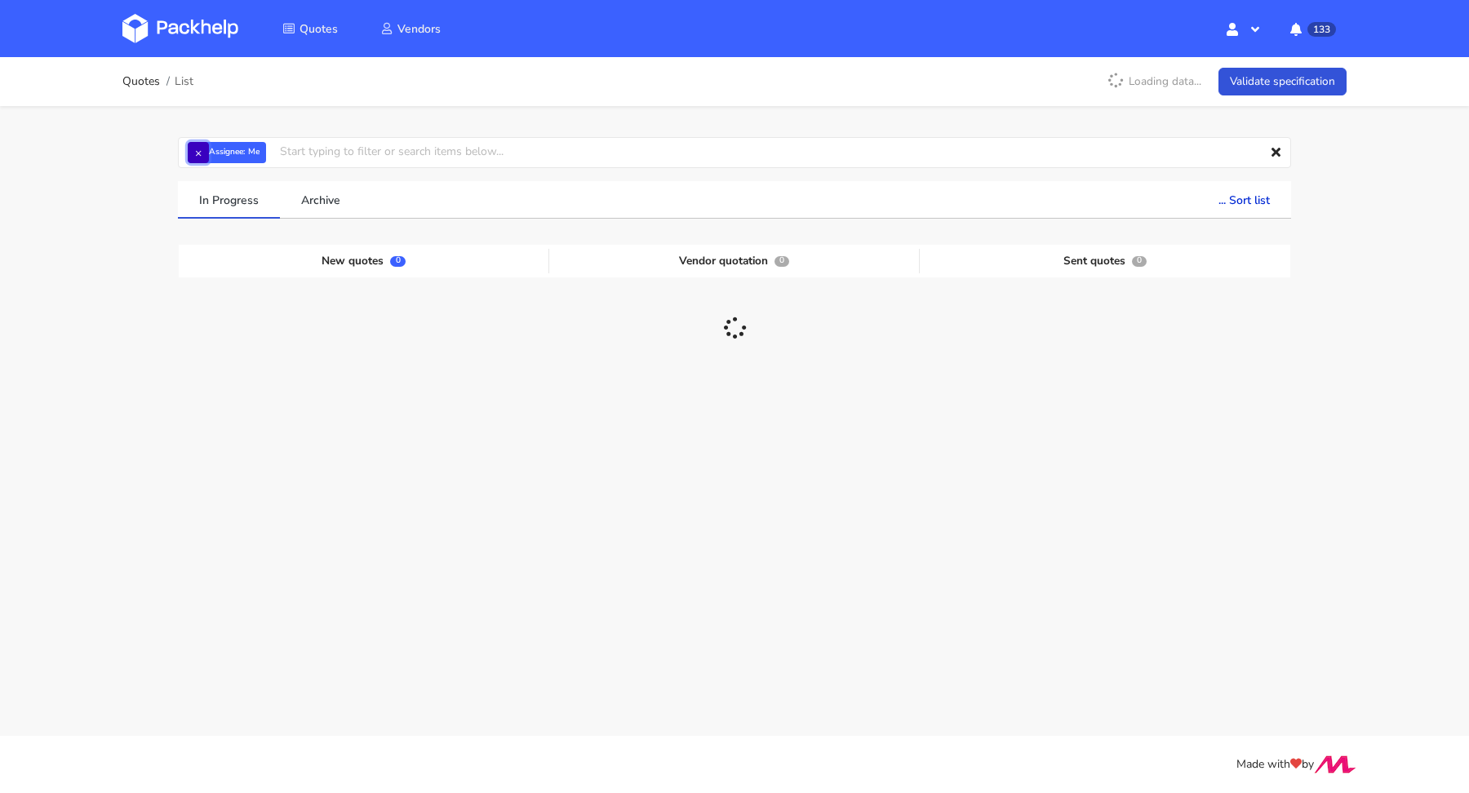
click at [198, 149] on button "×" at bounding box center [198, 152] width 21 height 21
click at [203, 152] on input "text" at bounding box center [734, 152] width 1113 height 31
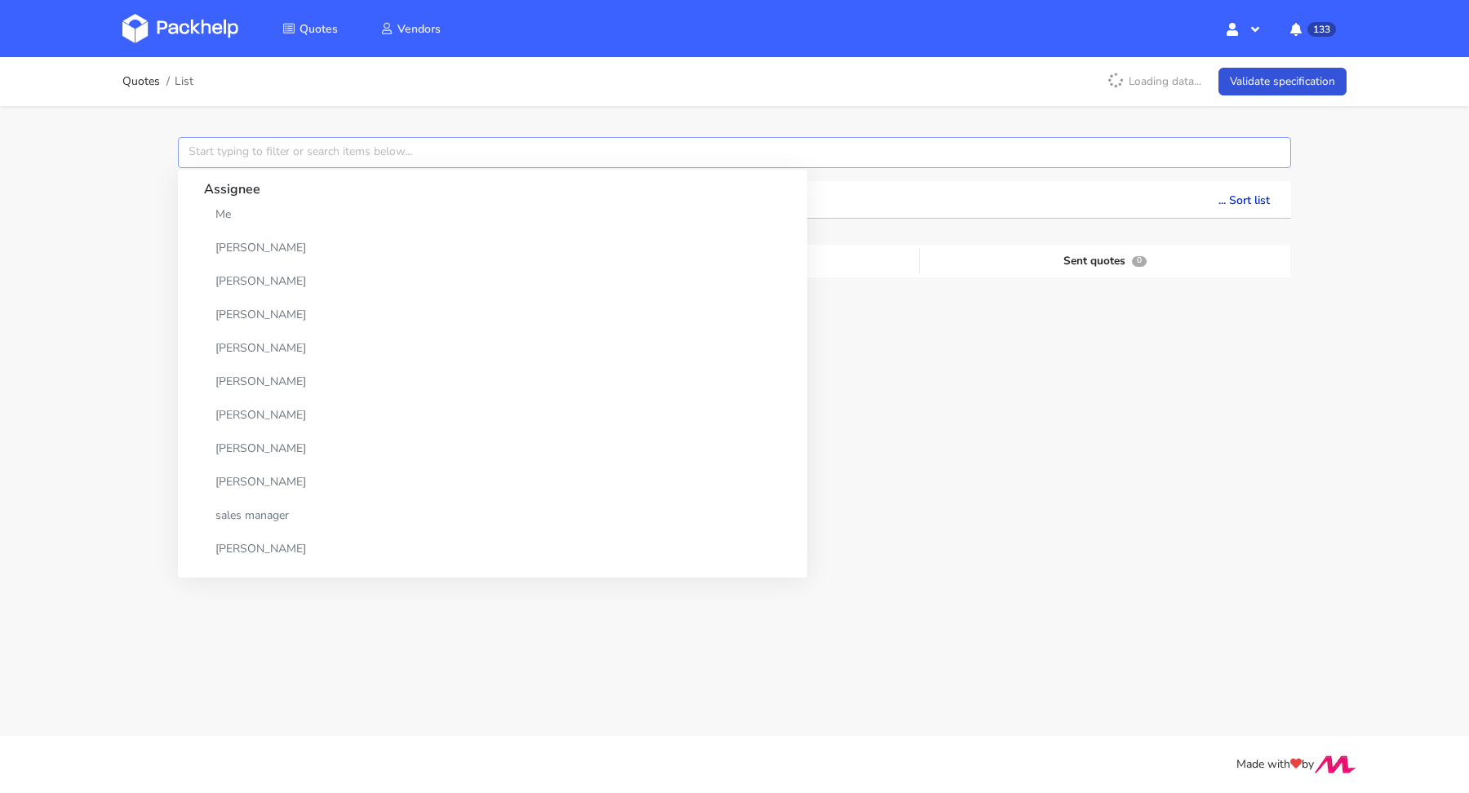
paste input "CBCV"
type input "CBCV"
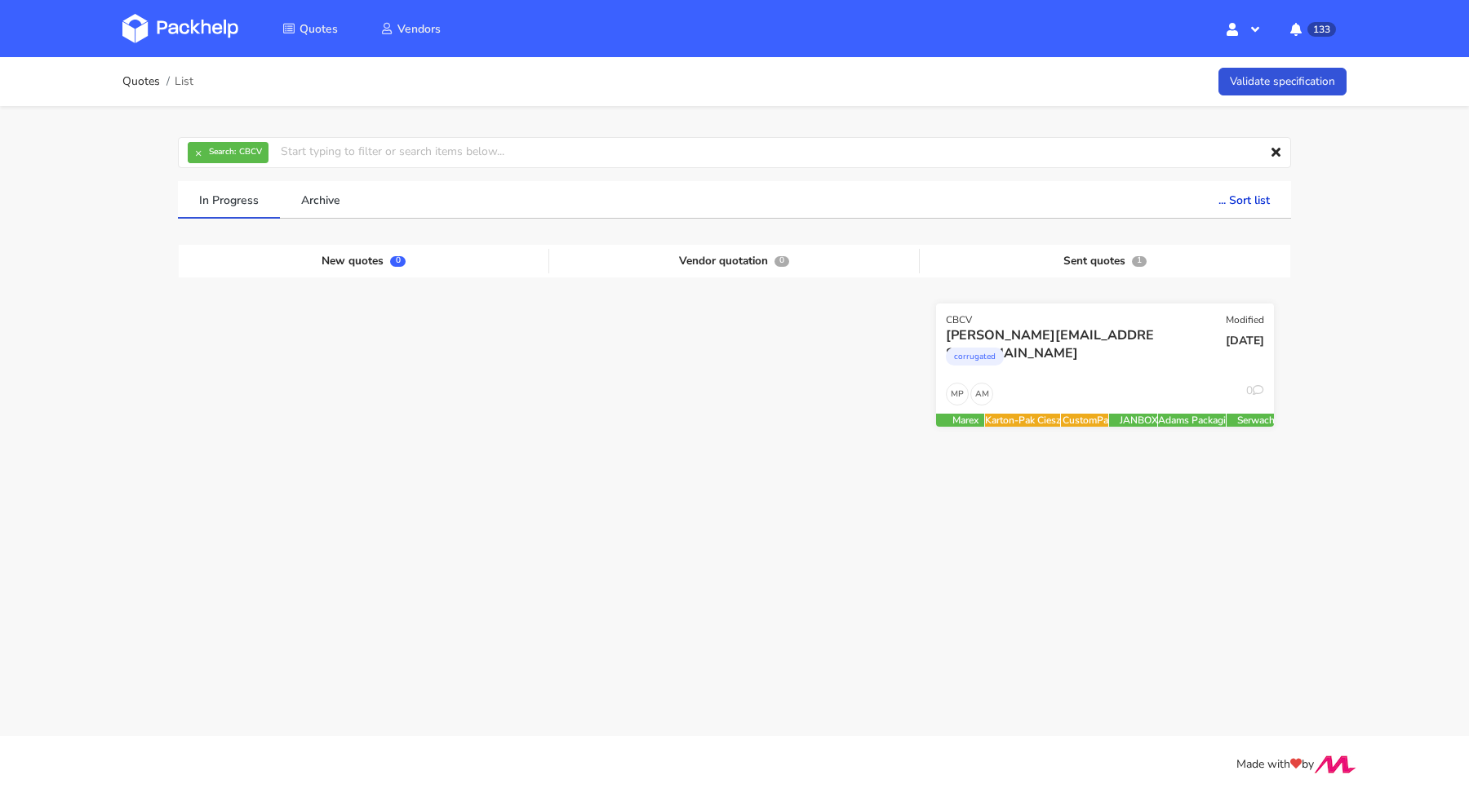
click at [1090, 379] on div "cameron@claroprint.co.uk corrugated" at bounding box center [1048, 353] width 228 height 55
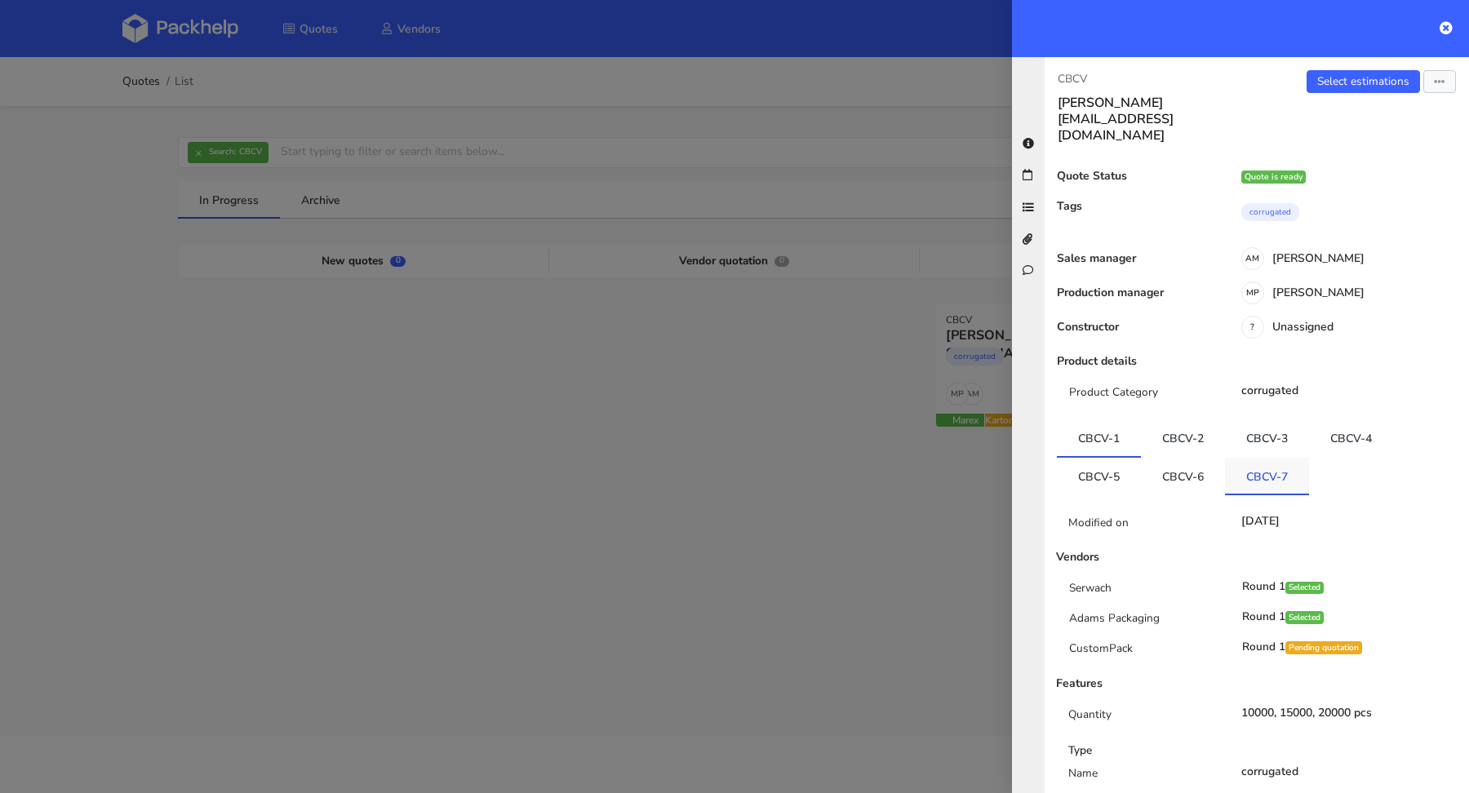
click at [1265, 458] on link "CBCV-7" at bounding box center [1267, 476] width 84 height 36
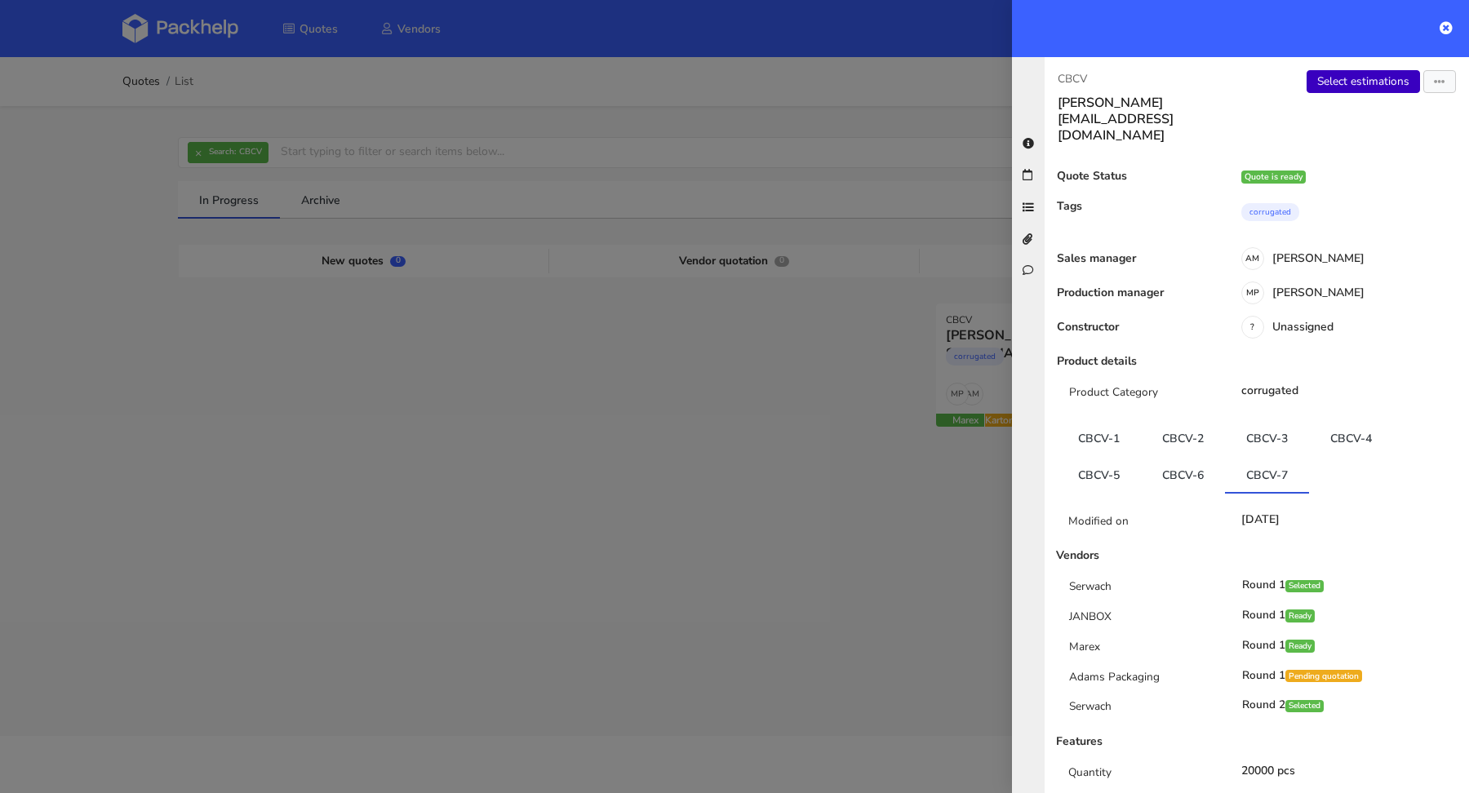
click at [1341, 91] on link "Select estimations" at bounding box center [1362, 81] width 113 height 23
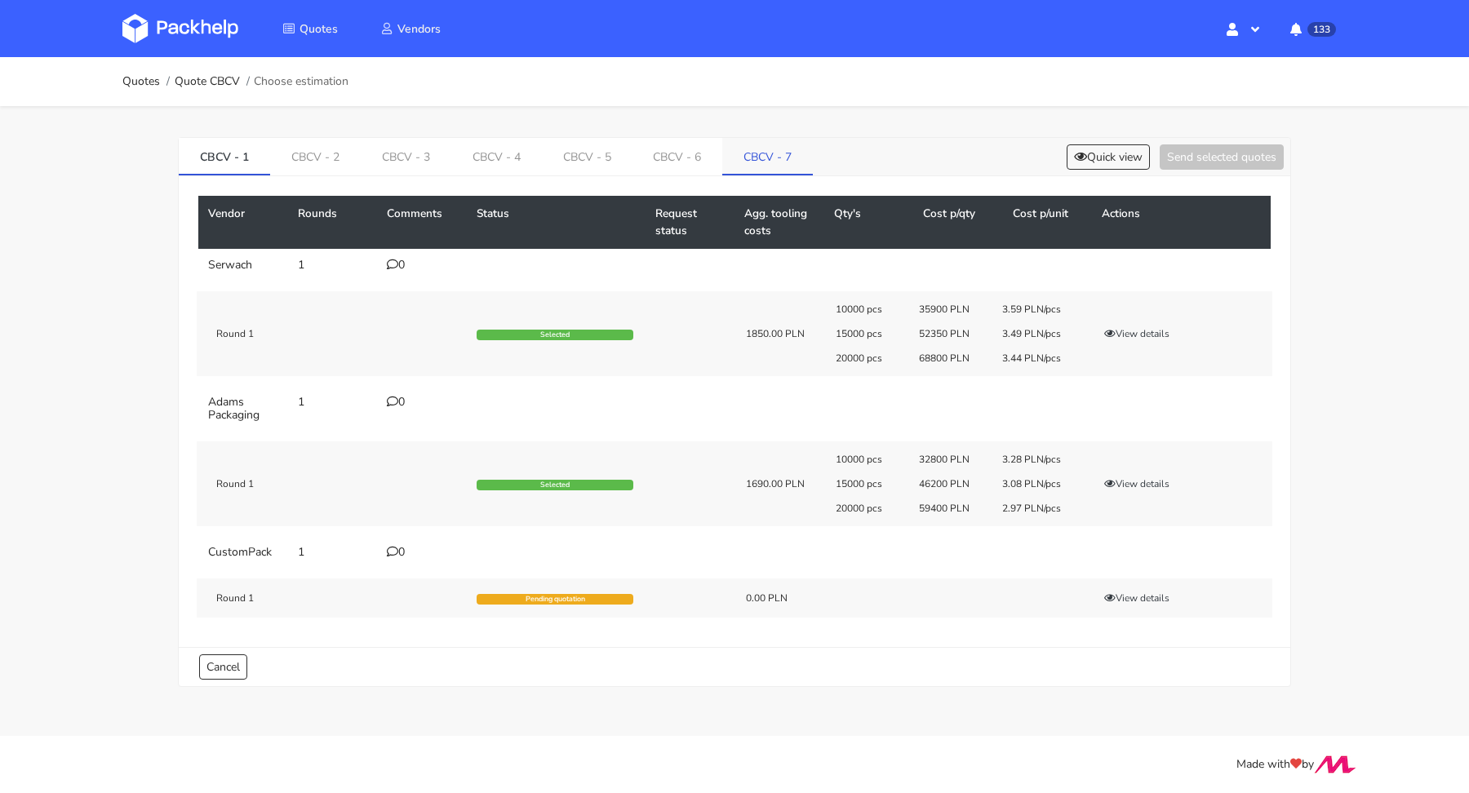
click at [740, 162] on link "CBCV - 7" at bounding box center [767, 156] width 91 height 36
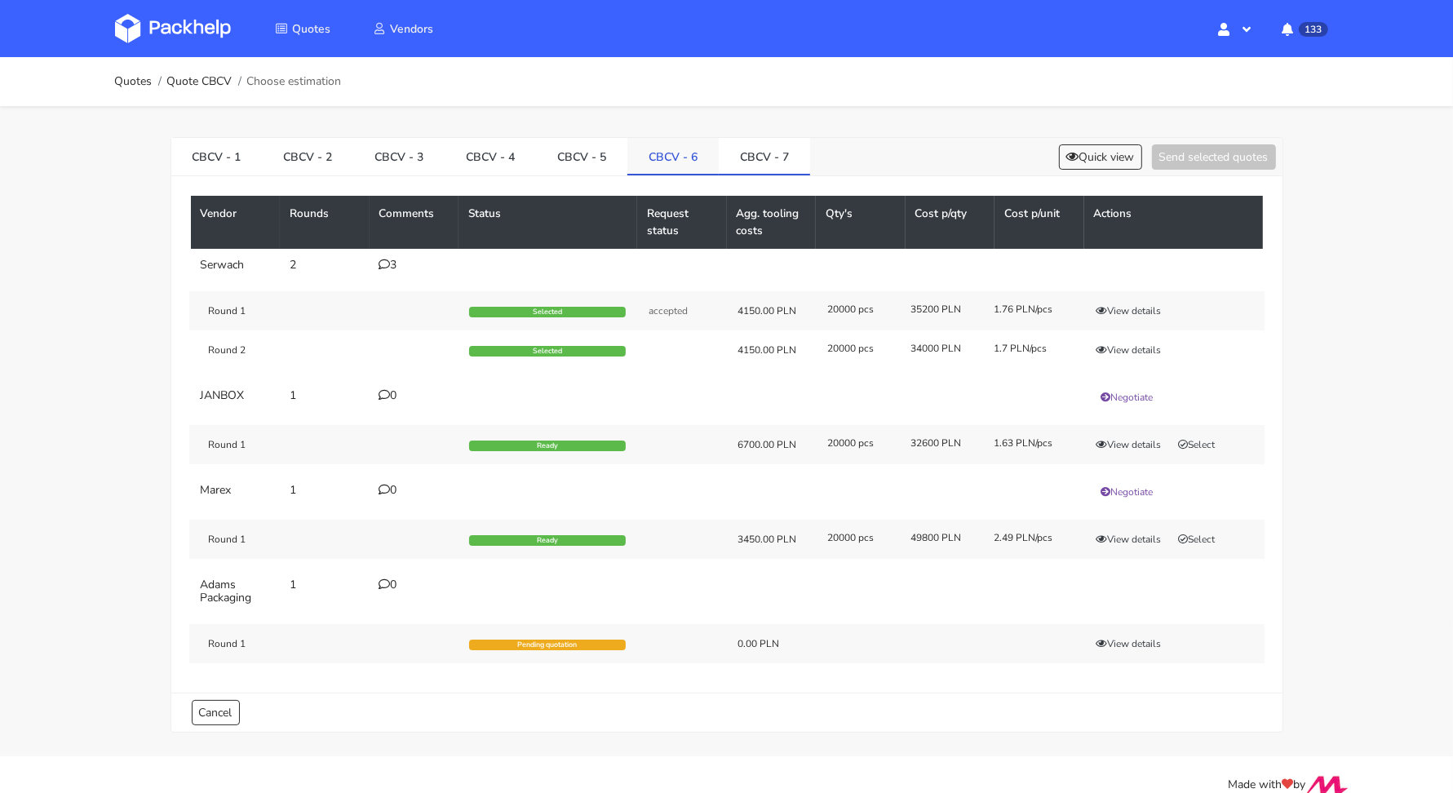
click at [662, 153] on link "CBCV - 6" at bounding box center [672, 156] width 91 height 36
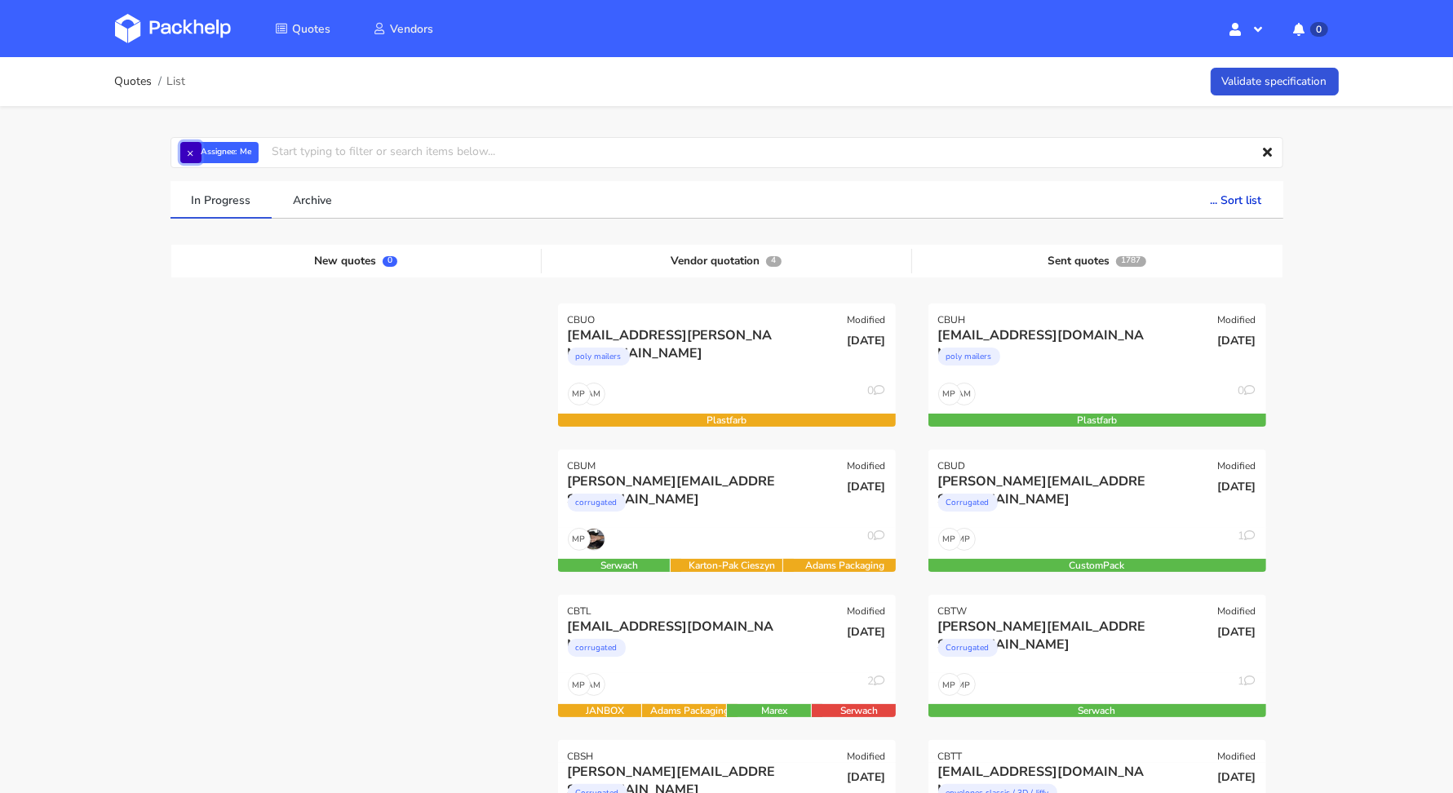
click at [193, 152] on button "×" at bounding box center [190, 152] width 21 height 21
click at [193, 152] on input "text" at bounding box center [727, 152] width 1113 height 31
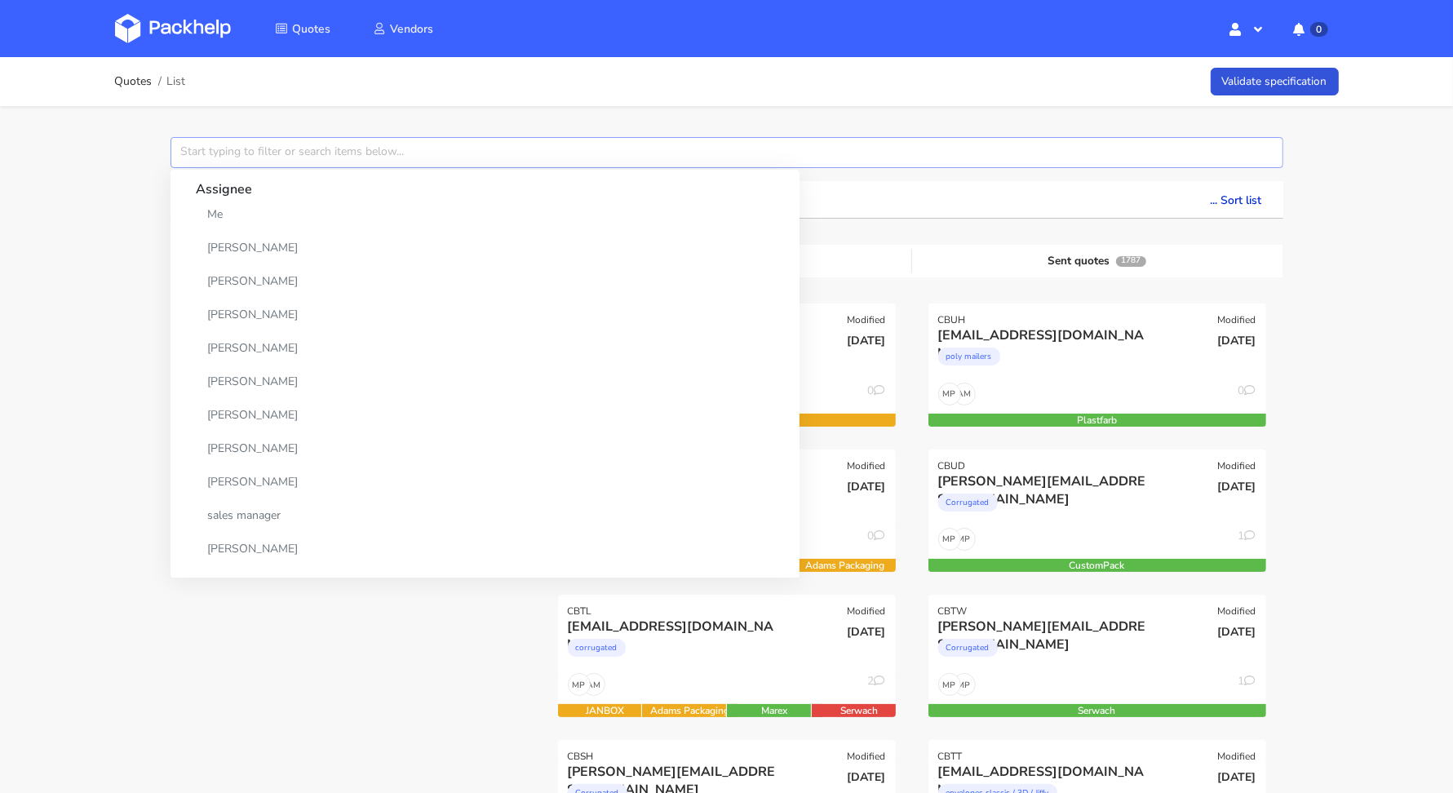
paste input "CBCV"
type input "CBCV"
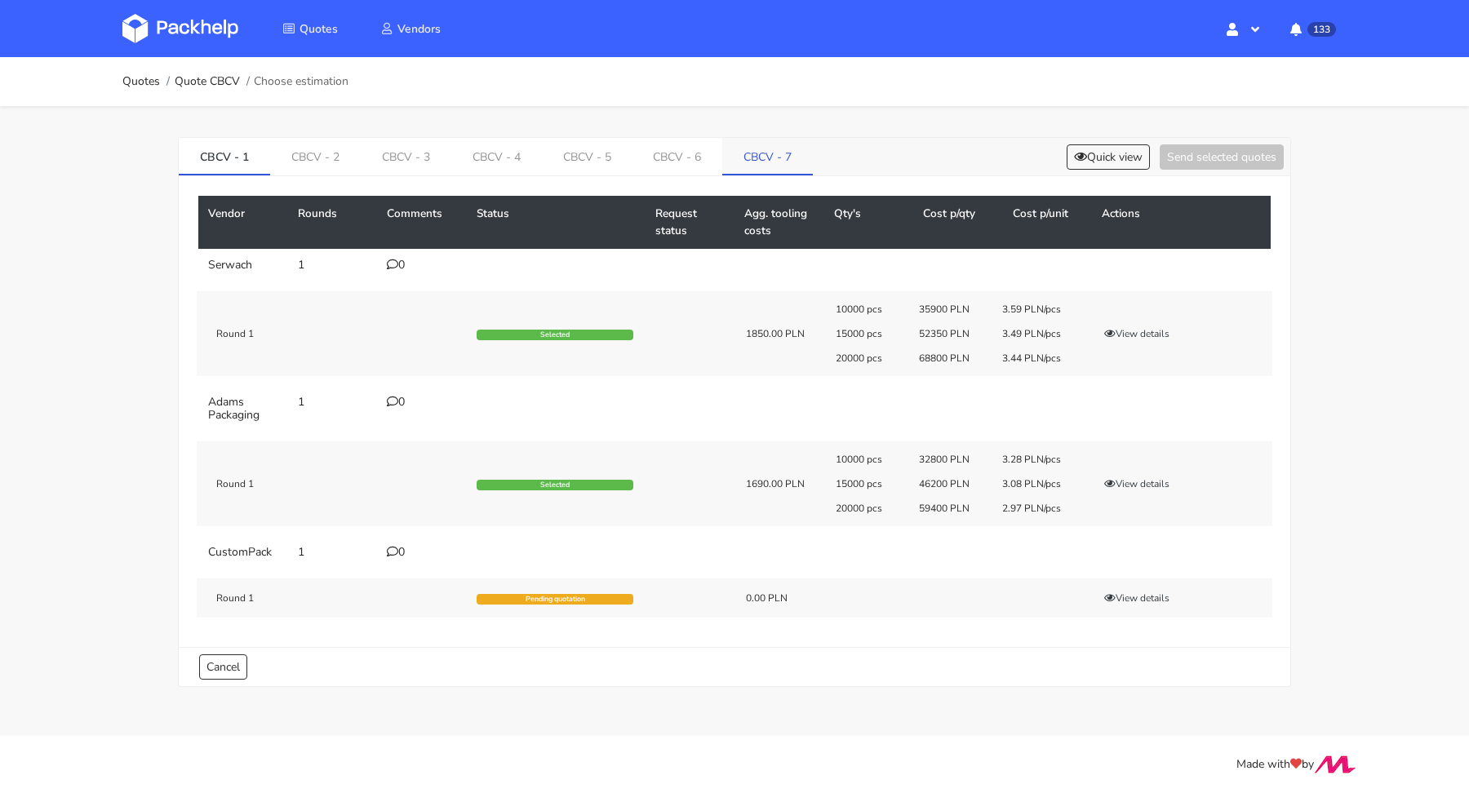
click at [741, 144] on link "CBCV - 7" at bounding box center [767, 156] width 91 height 36
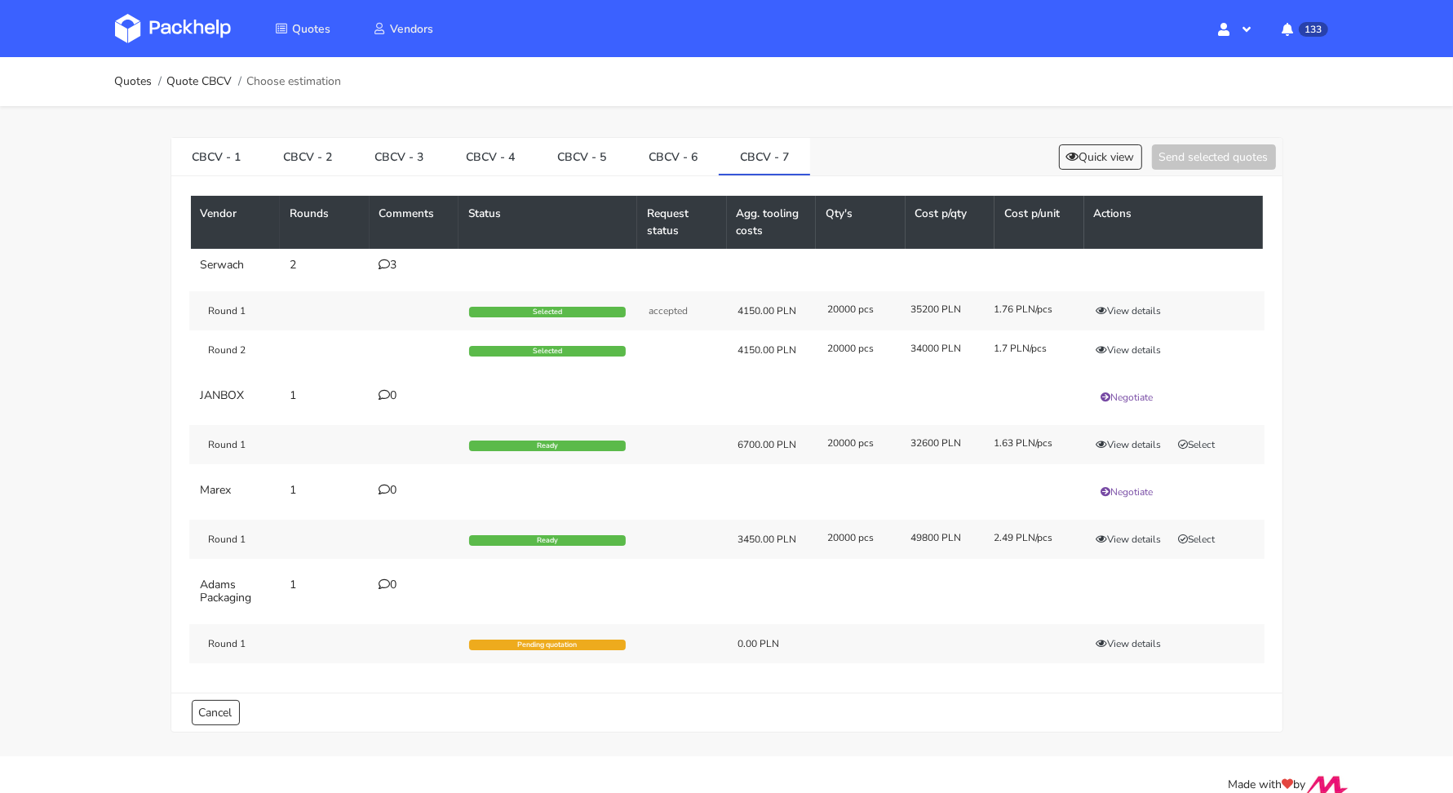
click at [389, 260] on icon at bounding box center [384, 264] width 11 height 11
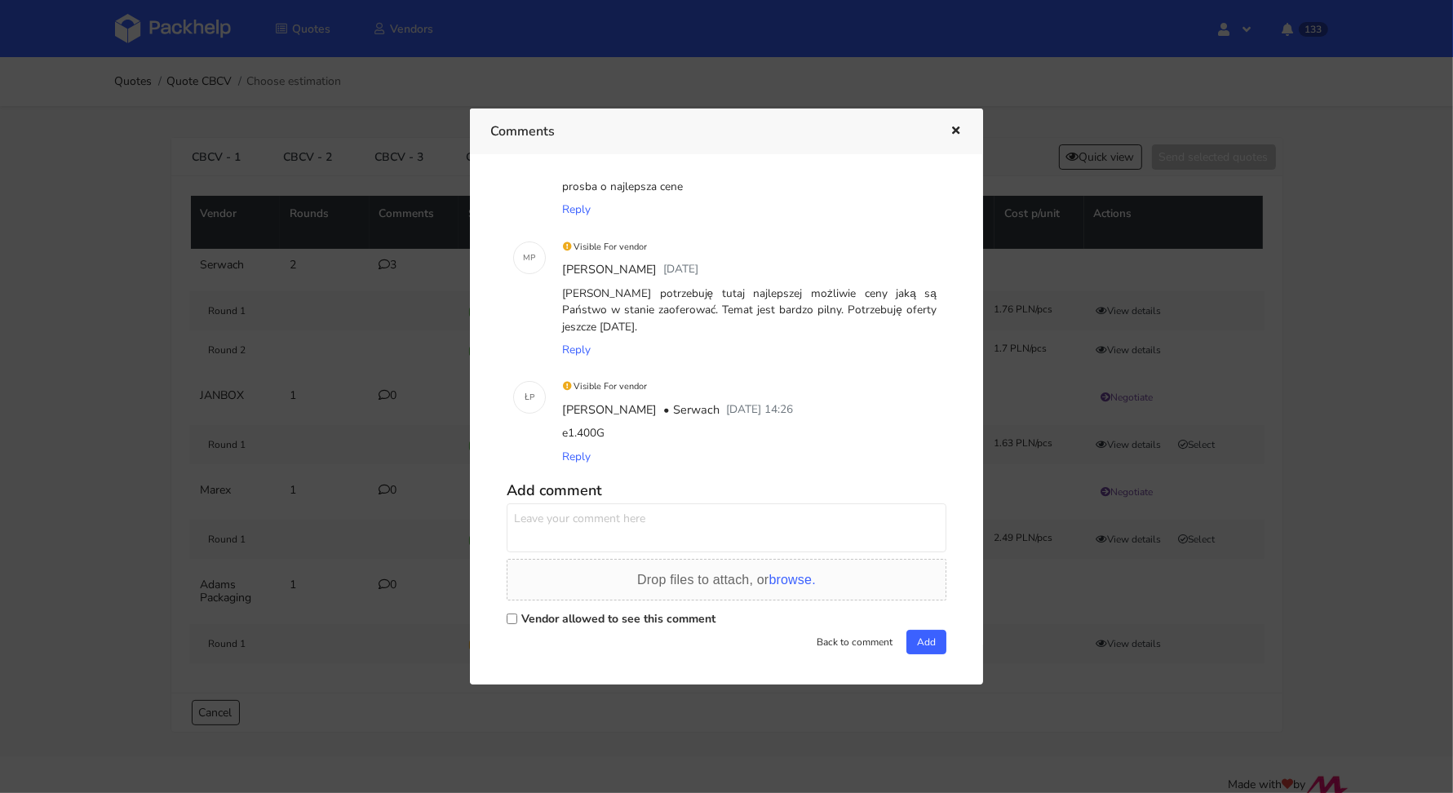
scroll to position [74, 0]
click at [567, 613] on label "Vendor allowed to see this comment" at bounding box center [618, 614] width 194 height 16
click at [517, 613] on input "Vendor allowed to see this comment" at bounding box center [512, 614] width 11 height 11
checkbox input "true"
click at [577, 525] on textarea at bounding box center [727, 523] width 440 height 49
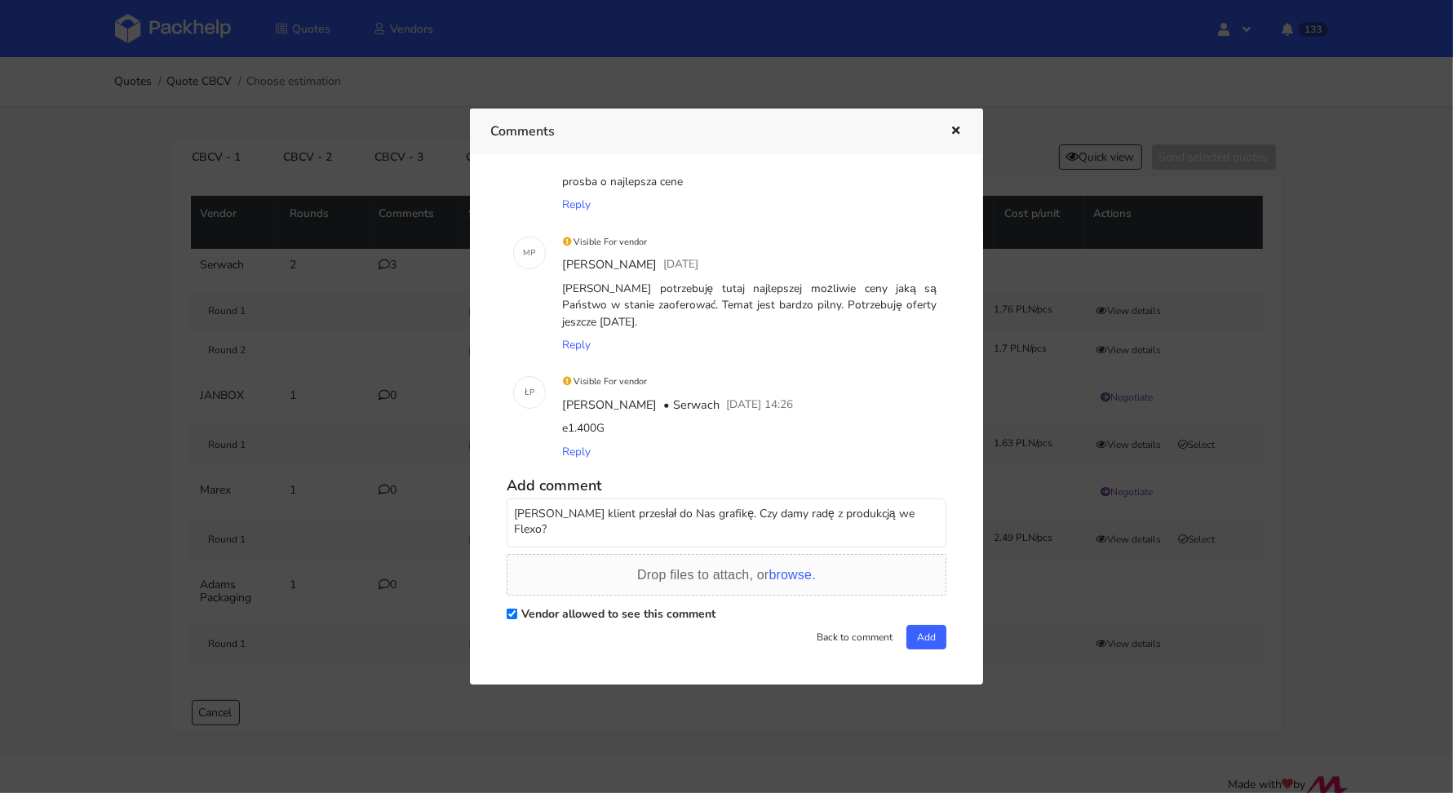
click at [891, 508] on textarea "Panie Łukaszu klient przesłał do Nas grafikę. Czy damy radę z produkcją we Flex…" at bounding box center [727, 523] width 440 height 49
type textarea "Panie Łukaszu klient przesłał do Nas grafikę. Czy damy radę z produkcją na Flex…"
click at [802, 576] on span "browse." at bounding box center [792, 575] width 47 height 14
drag, startPoint x: 936, startPoint y: 513, endPoint x: 494, endPoint y: 503, distance: 442.4
click at [494, 503] on div "A M Negotiation pending Adrian Margula 7 days ago prosba o najlepsza cene Reply…" at bounding box center [726, 420] width 472 height 490
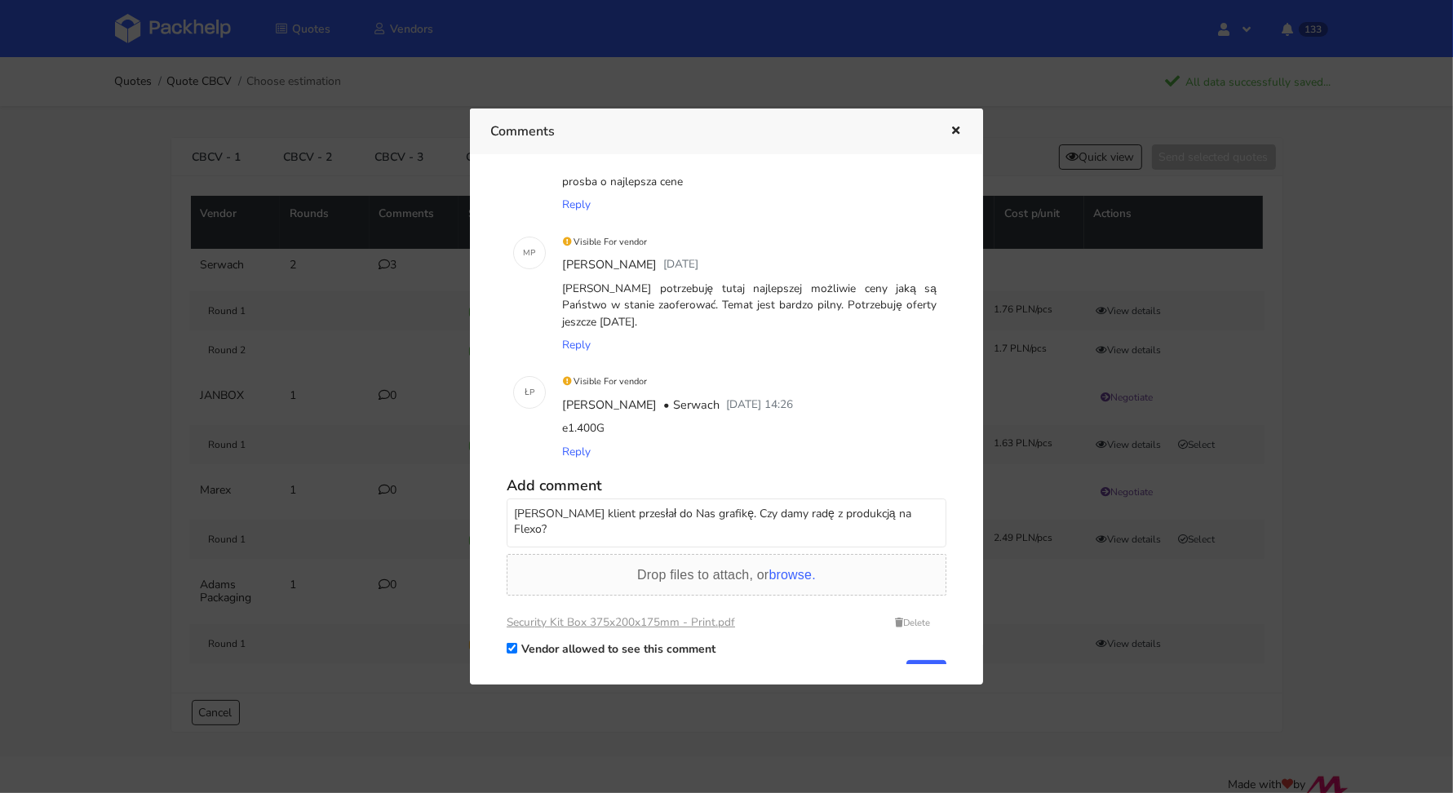
scroll to position [109, 0]
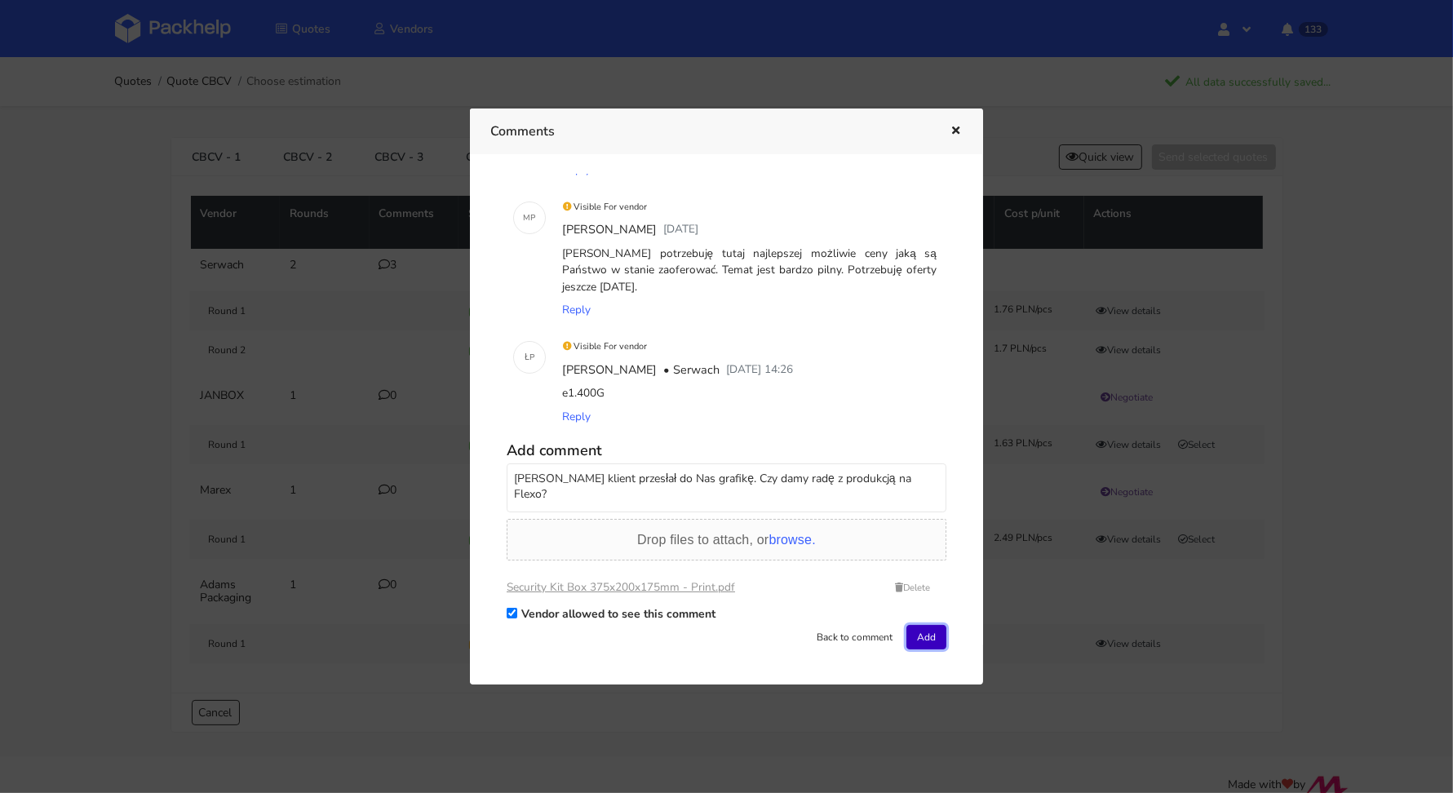
click at [929, 627] on button "Add" at bounding box center [927, 637] width 40 height 24
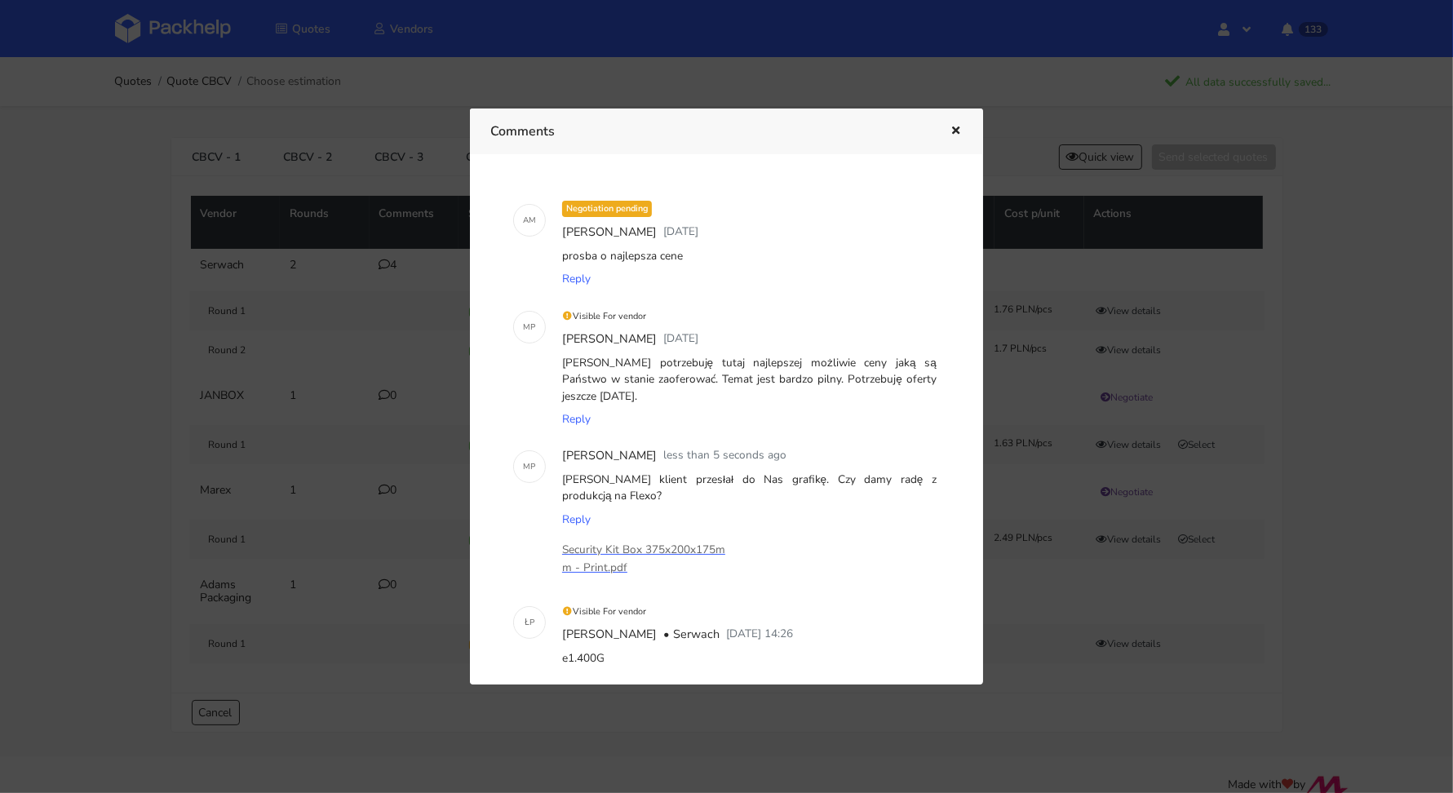
scroll to position [0, 0]
click at [958, 130] on icon "button" at bounding box center [956, 131] width 14 height 11
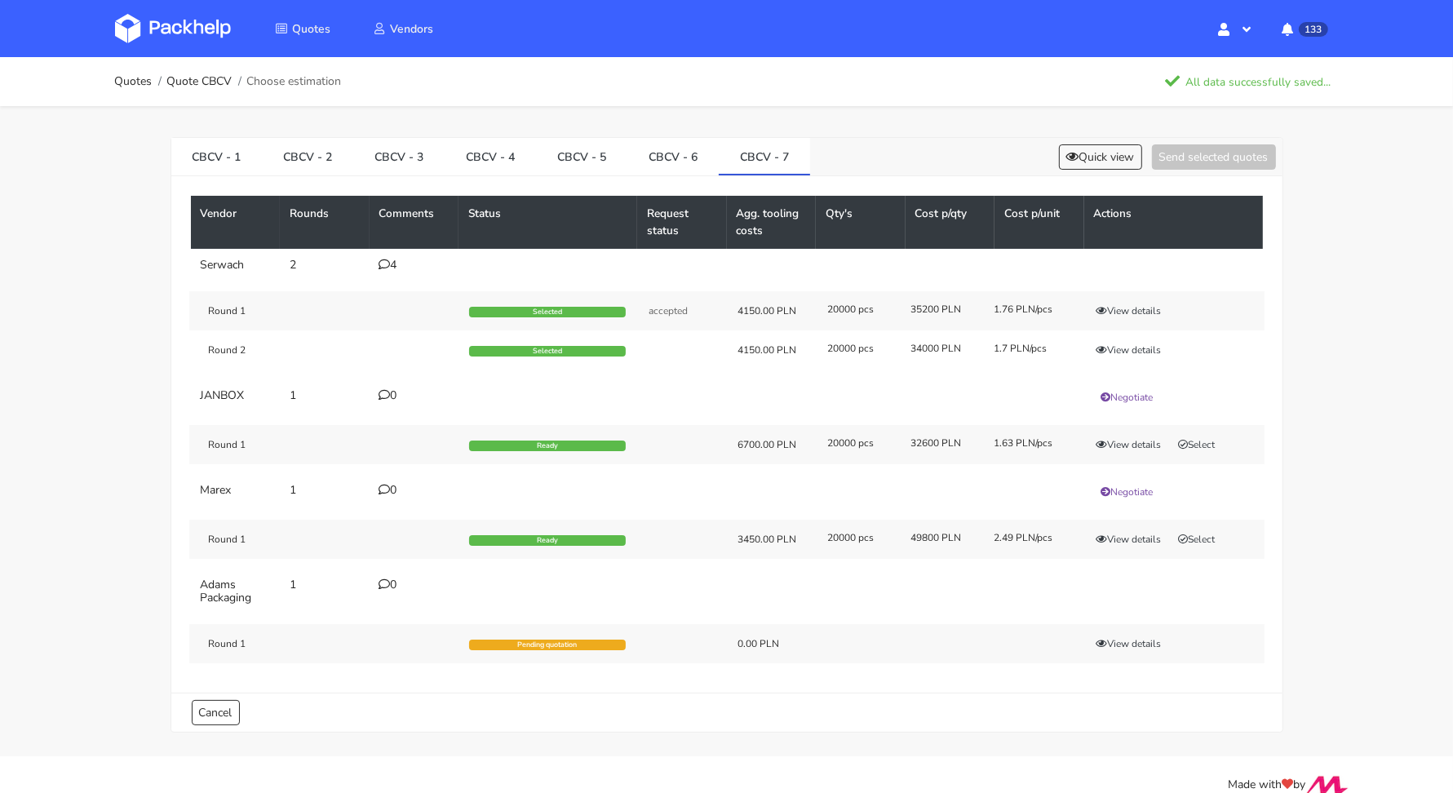
click at [391, 393] on div "0" at bounding box center [414, 395] width 70 height 13
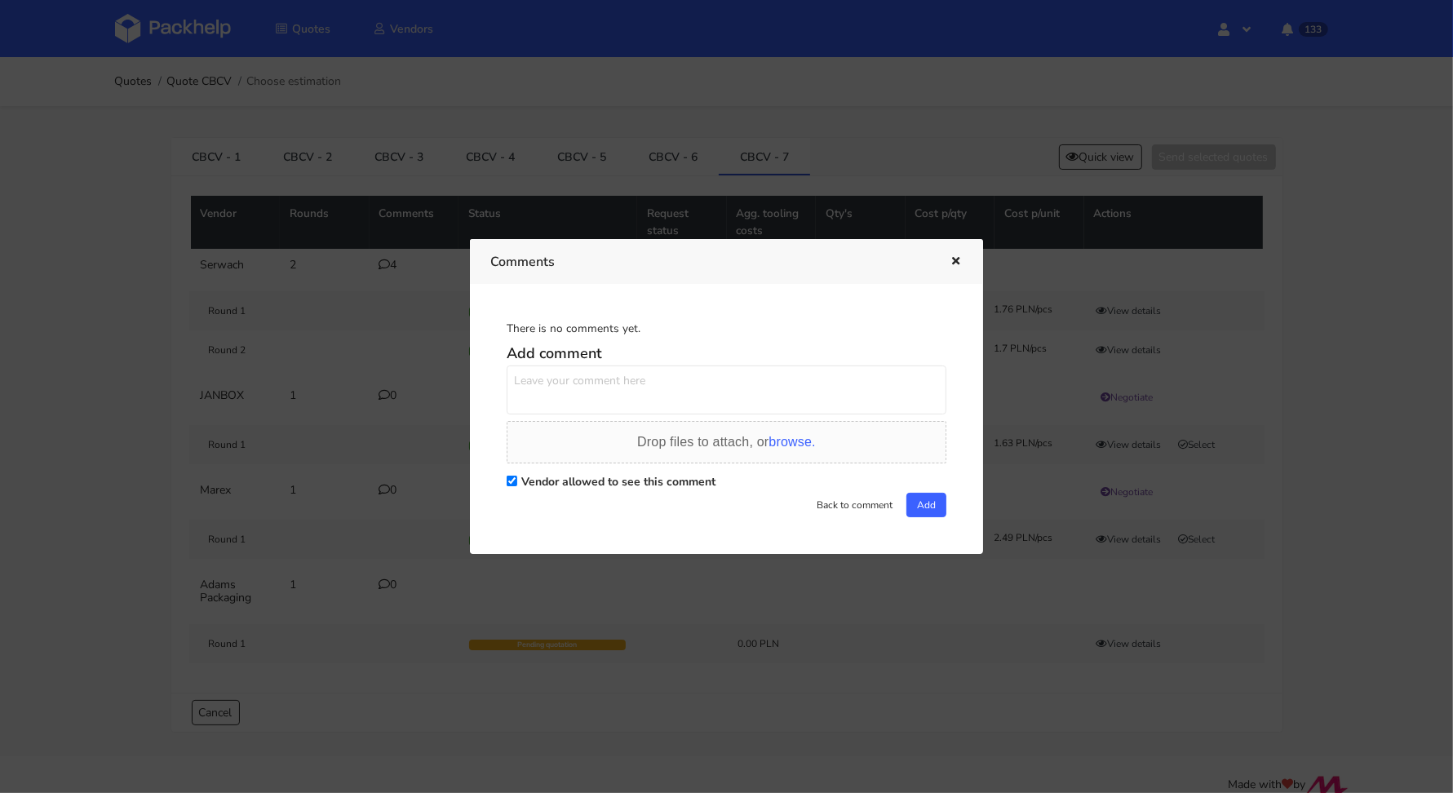
click at [548, 400] on textarea at bounding box center [727, 390] width 440 height 49
paste textarea "Panie Łukaszu klient przesłał do Nas grafikę. Czy damy radę z produkcją na Flex…"
click at [595, 379] on textarea "Panie Łukaszu klient przesłał do Nas grafikę. Czy damy radę z produkcją na Flex…" at bounding box center [727, 390] width 440 height 49
type textarea "Klient przesłał do Nas grafikę. Czy damy radę z produkcją na Flexo?"
click at [791, 434] on div "Drop files to attach, or browse." at bounding box center [726, 442] width 179 height 20
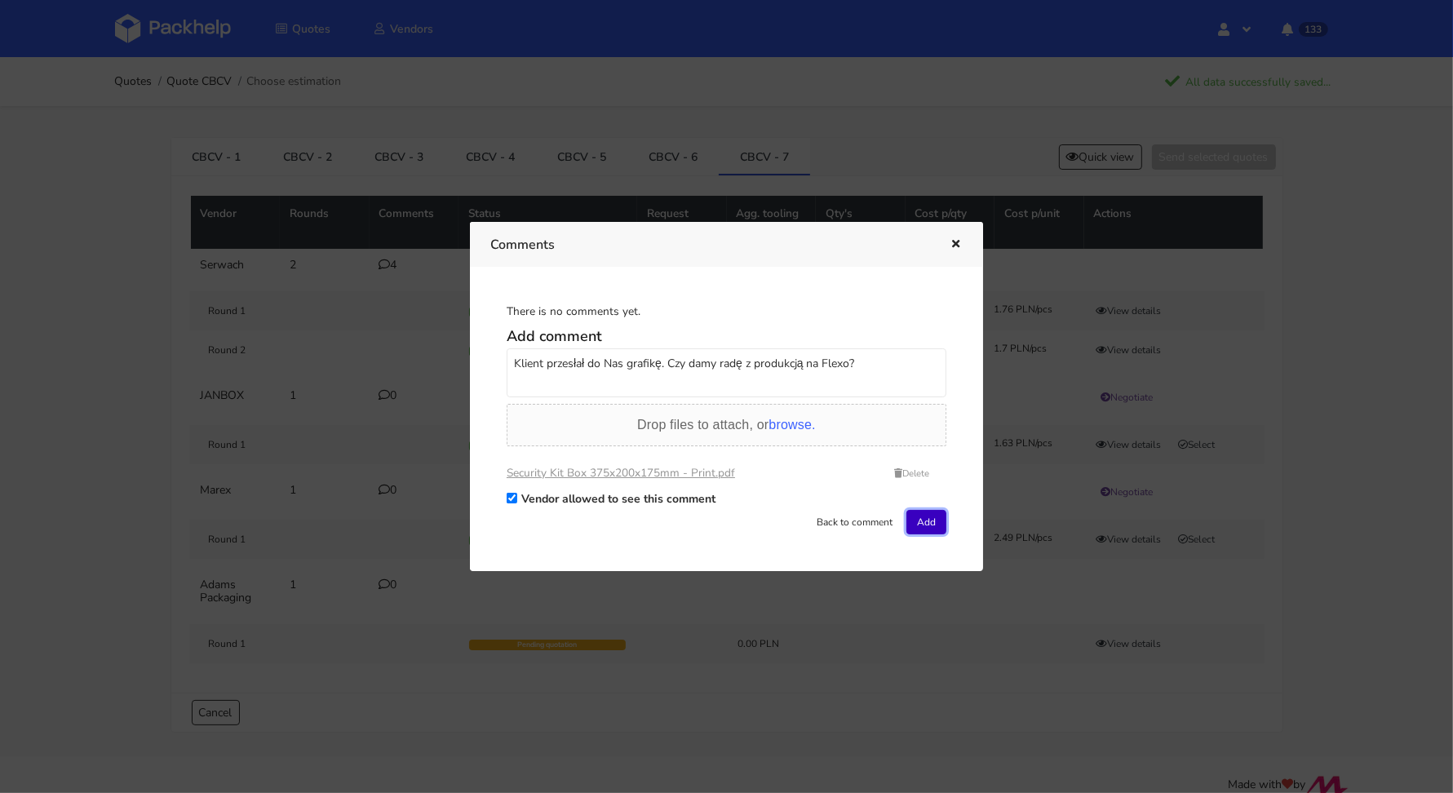
click at [925, 517] on button "Add" at bounding box center [927, 522] width 40 height 24
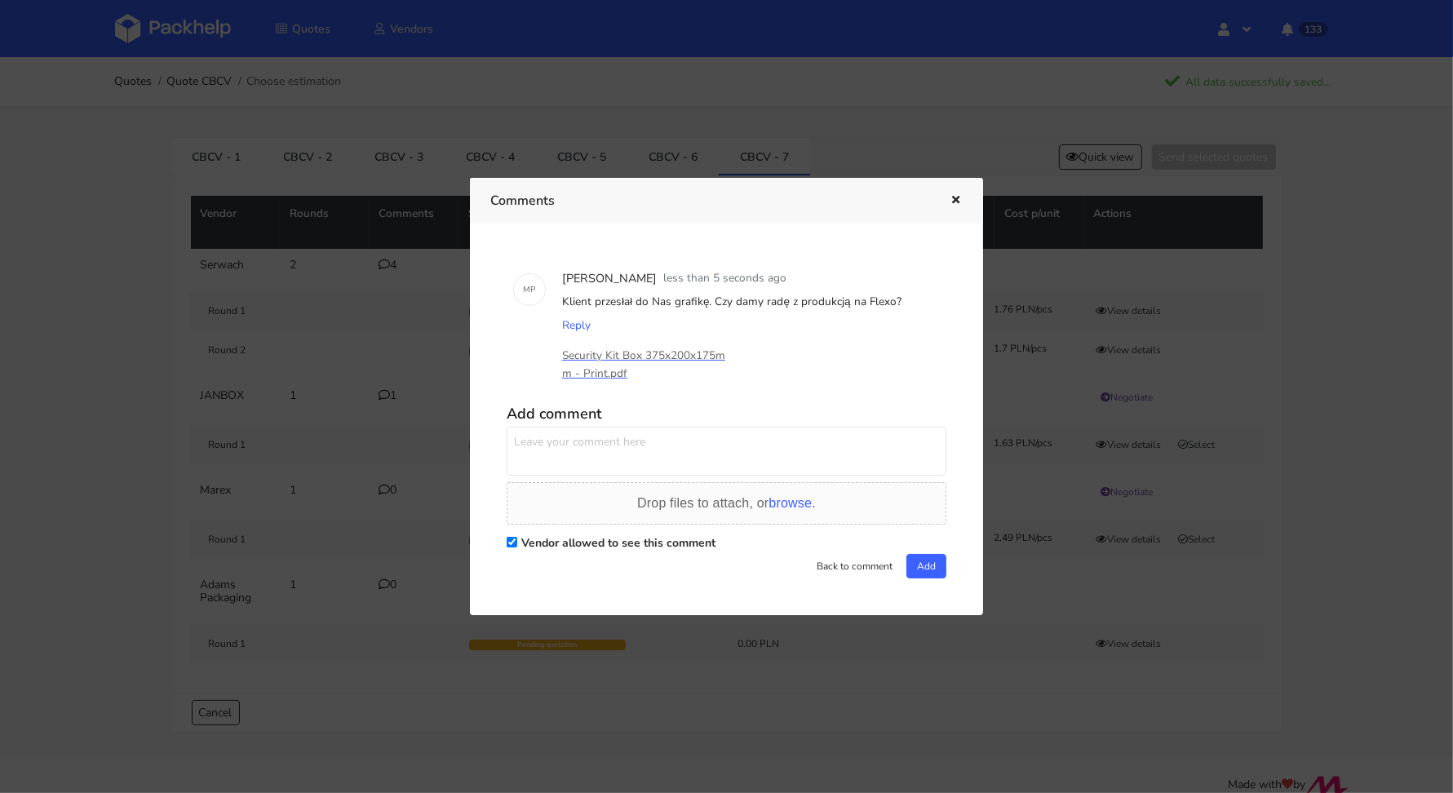
click at [949, 197] on icon "button" at bounding box center [956, 200] width 14 height 11
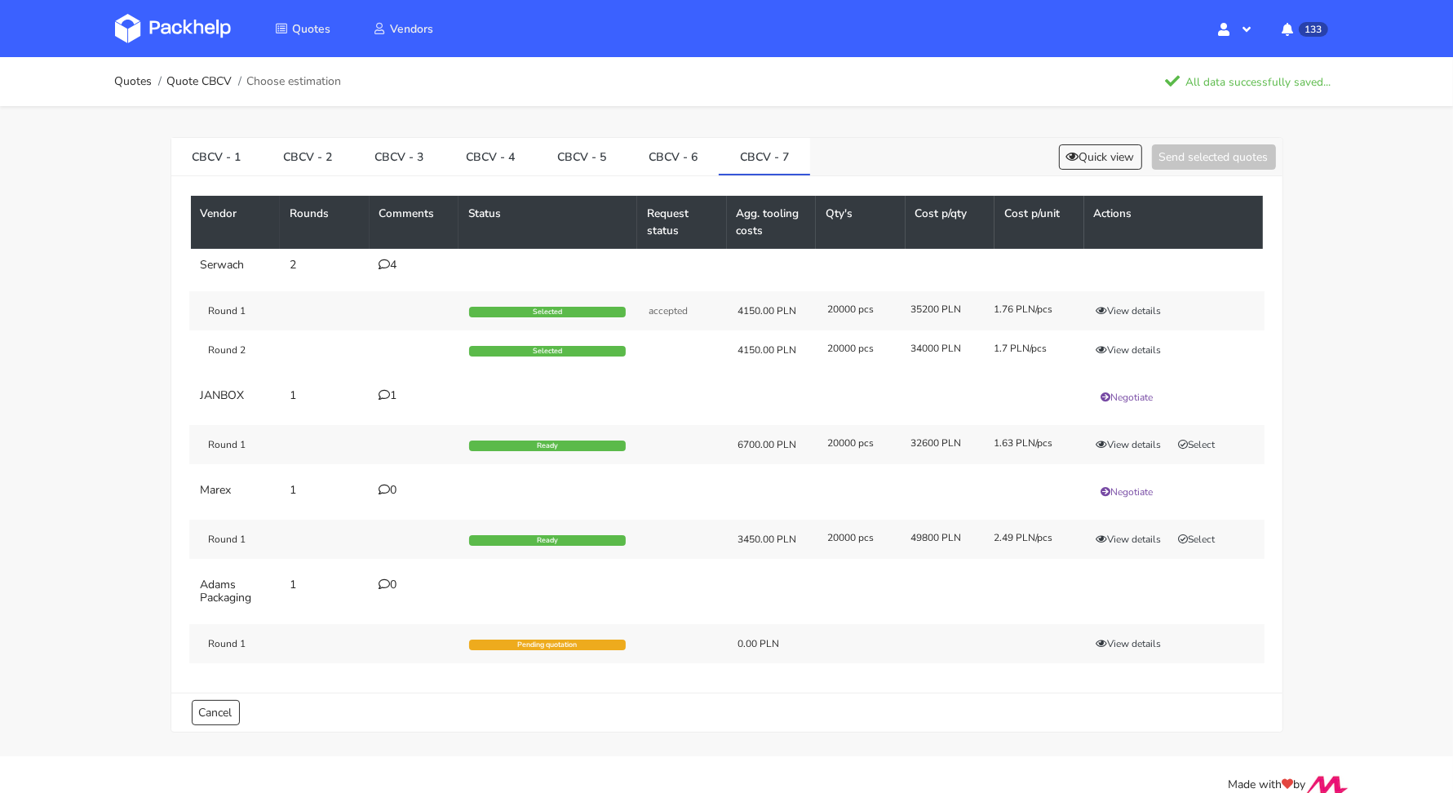
click at [386, 486] on icon at bounding box center [384, 489] width 11 height 11
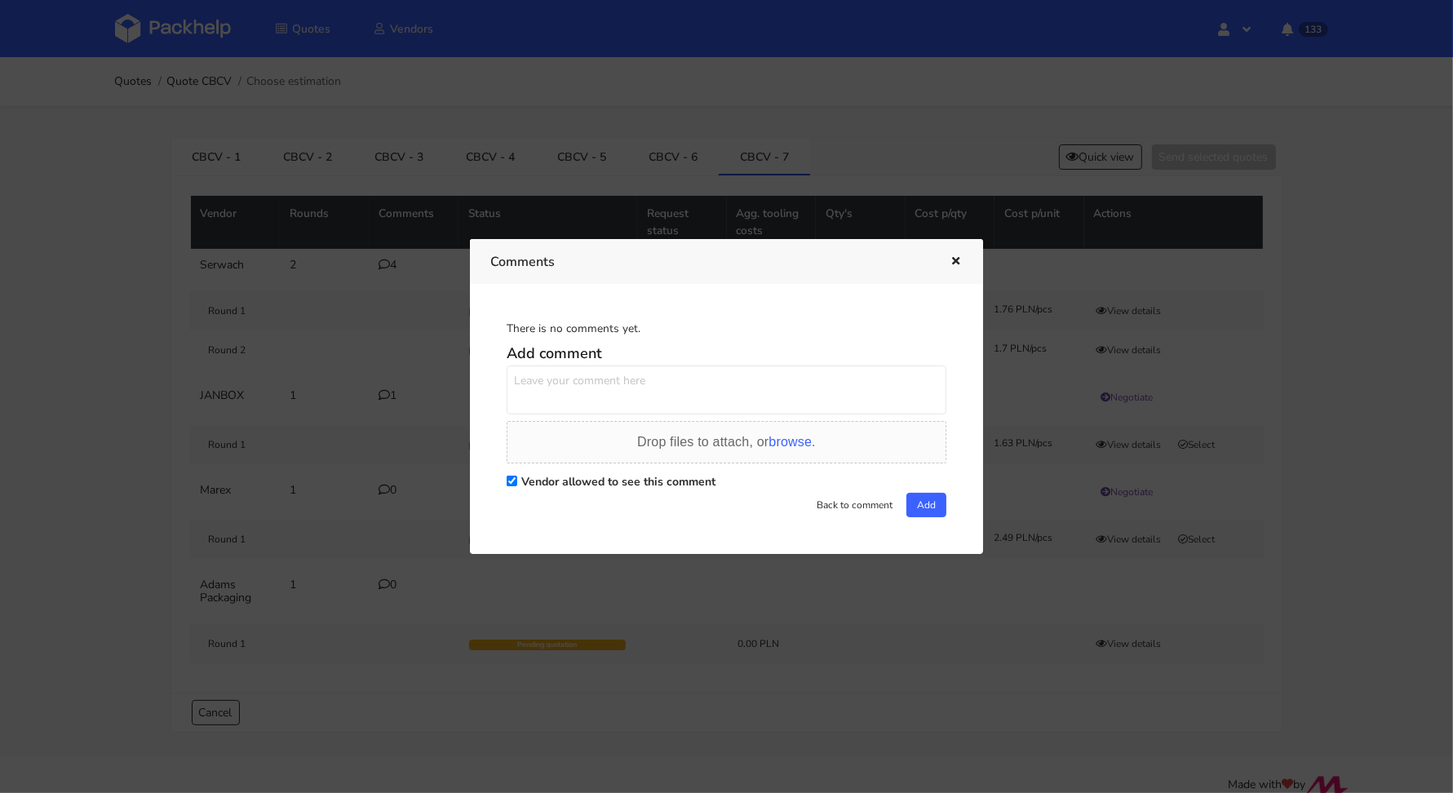
click at [619, 391] on textarea at bounding box center [727, 390] width 440 height 49
paste textarea "Panie Łukaszu klient przesłał do Nas grafikę. Czy damy radę z produkcją na Flex…"
type textarea "Panie Łukaszu klient przesłał do Nas grafikę. Czy damy radę z produkcją na Flex…"
click at [952, 260] on icon "button" at bounding box center [956, 261] width 14 height 11
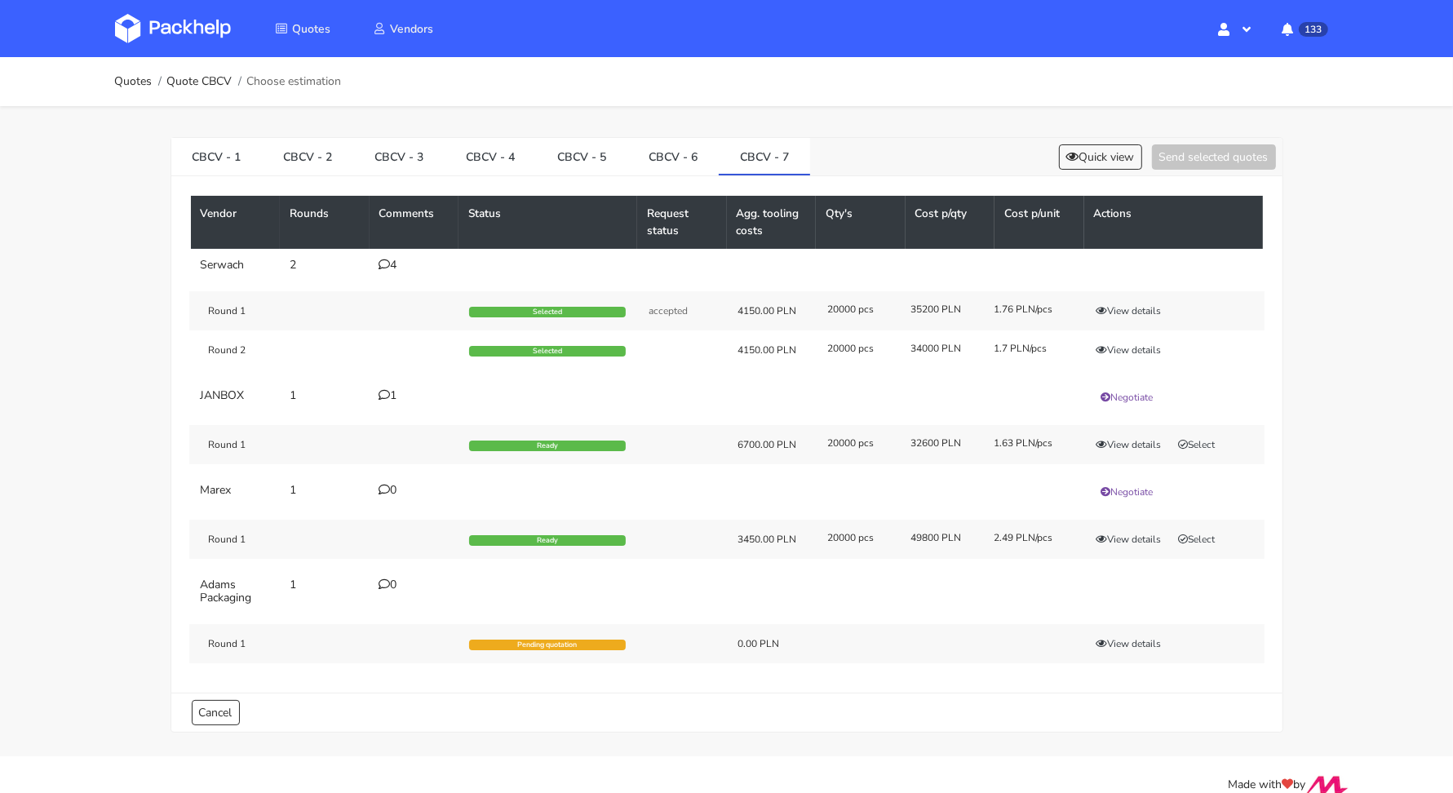
click at [382, 394] on icon at bounding box center [384, 394] width 11 height 11
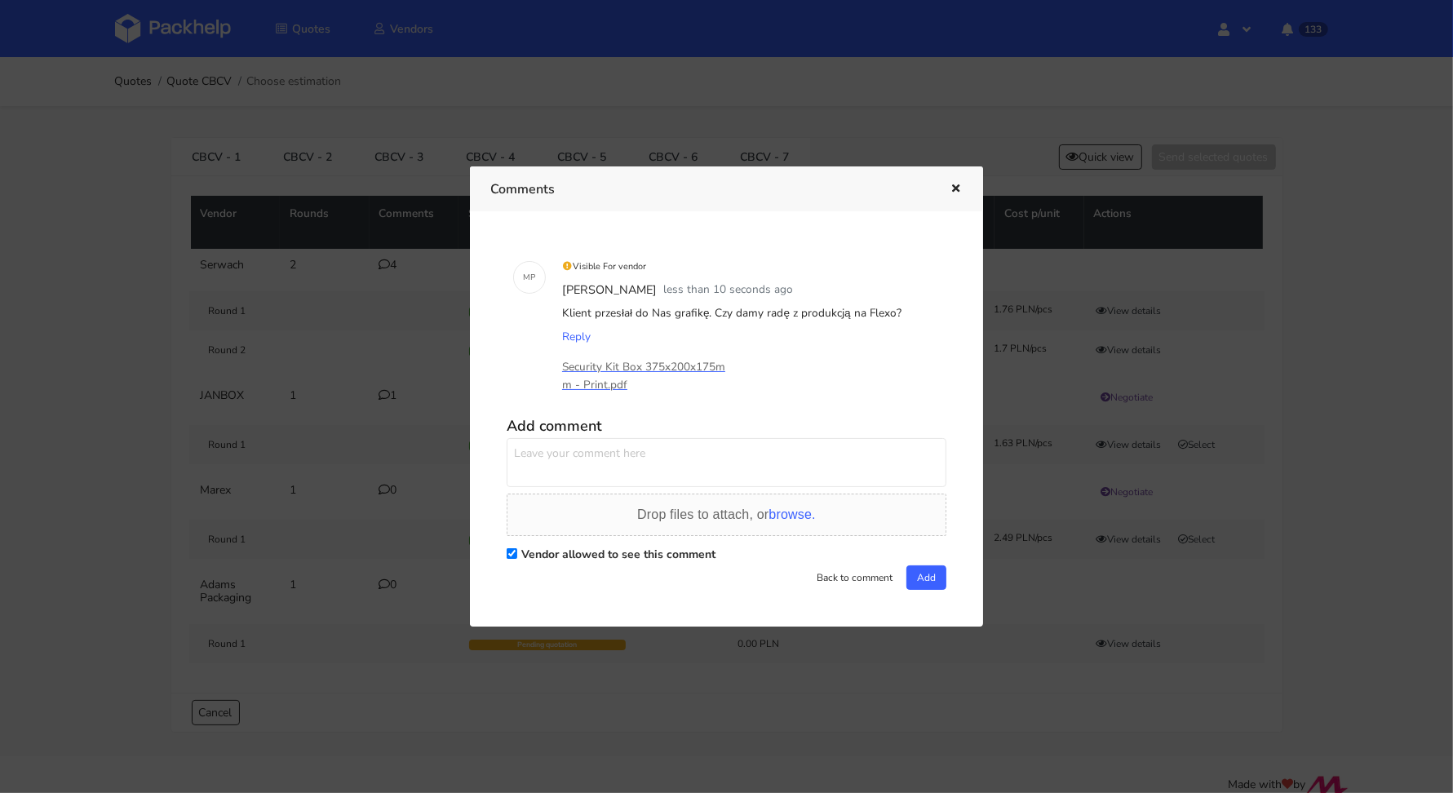
drag, startPoint x: 907, startPoint y: 317, endPoint x: 565, endPoint y: 308, distance: 342.0
click at [565, 308] on div "Klient przesłał do Nas grafikę. Czy damy radę z produkcją na Flexo?" at bounding box center [749, 313] width 381 height 23
copy div "Klient przesłał do Nas grafikę. Czy damy radę z produkcją na Flexo?"
click at [950, 188] on icon "button" at bounding box center [956, 189] width 14 height 11
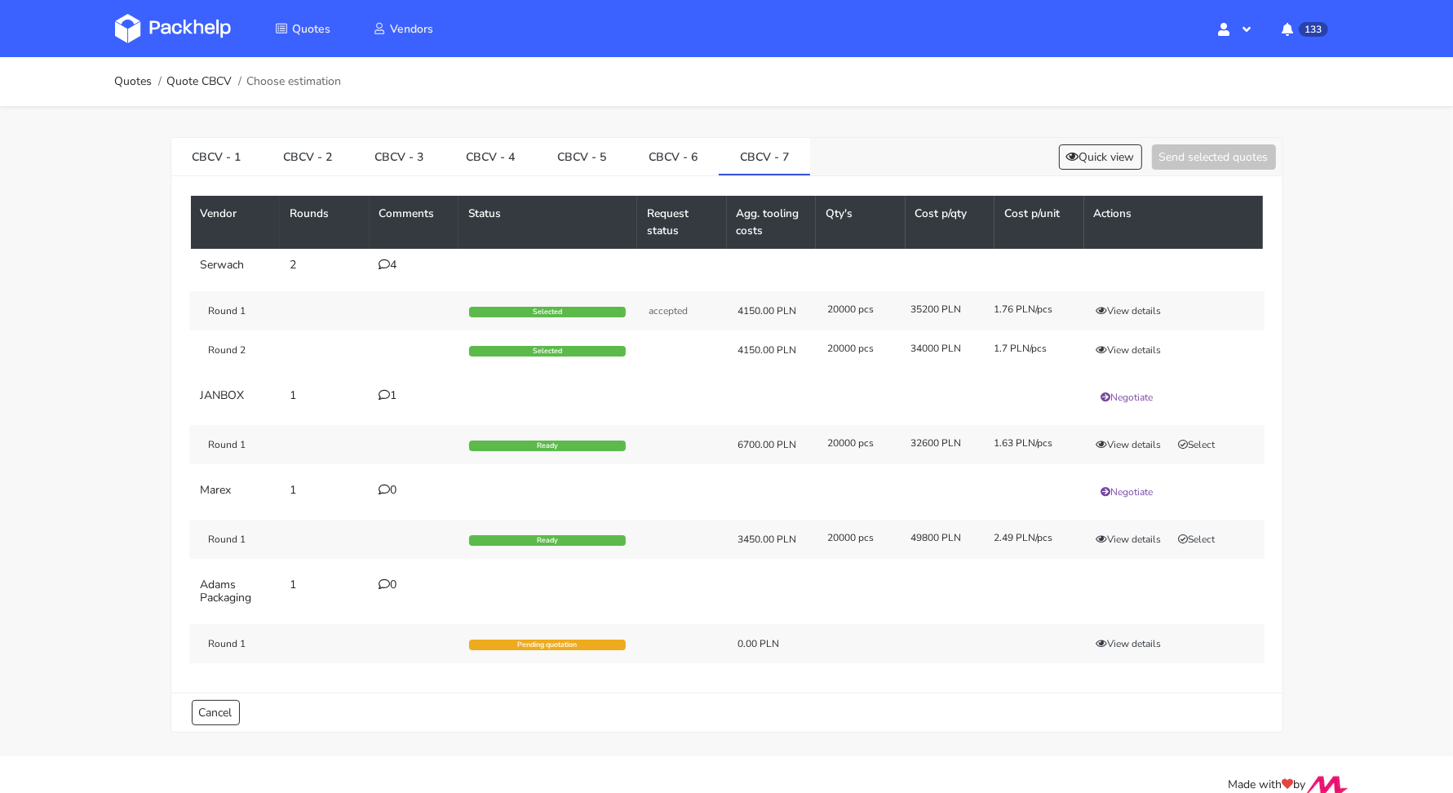
click at [379, 484] on icon at bounding box center [384, 489] width 11 height 11
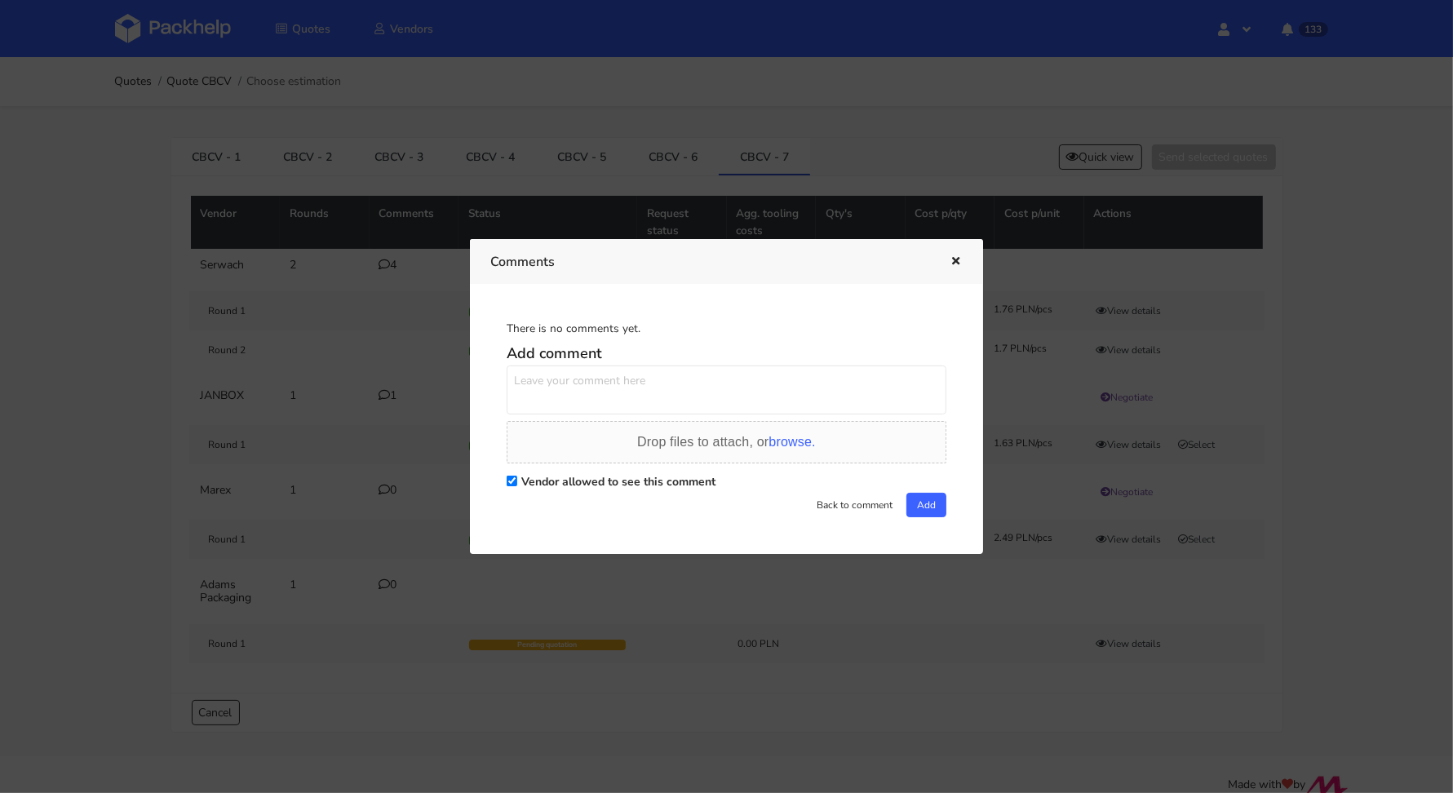
click at [580, 384] on textarea at bounding box center [727, 390] width 440 height 49
paste textarea "Klient przesłał do Nas grafikę. Czy damy radę z produkcją na Flexo?"
type textarea "Klient przesłał do Nas grafikę. Czy damy radę z produkcją na Flexo?"
click at [817, 450] on div "Drop files to attach, or browse." at bounding box center [727, 442] width 440 height 42
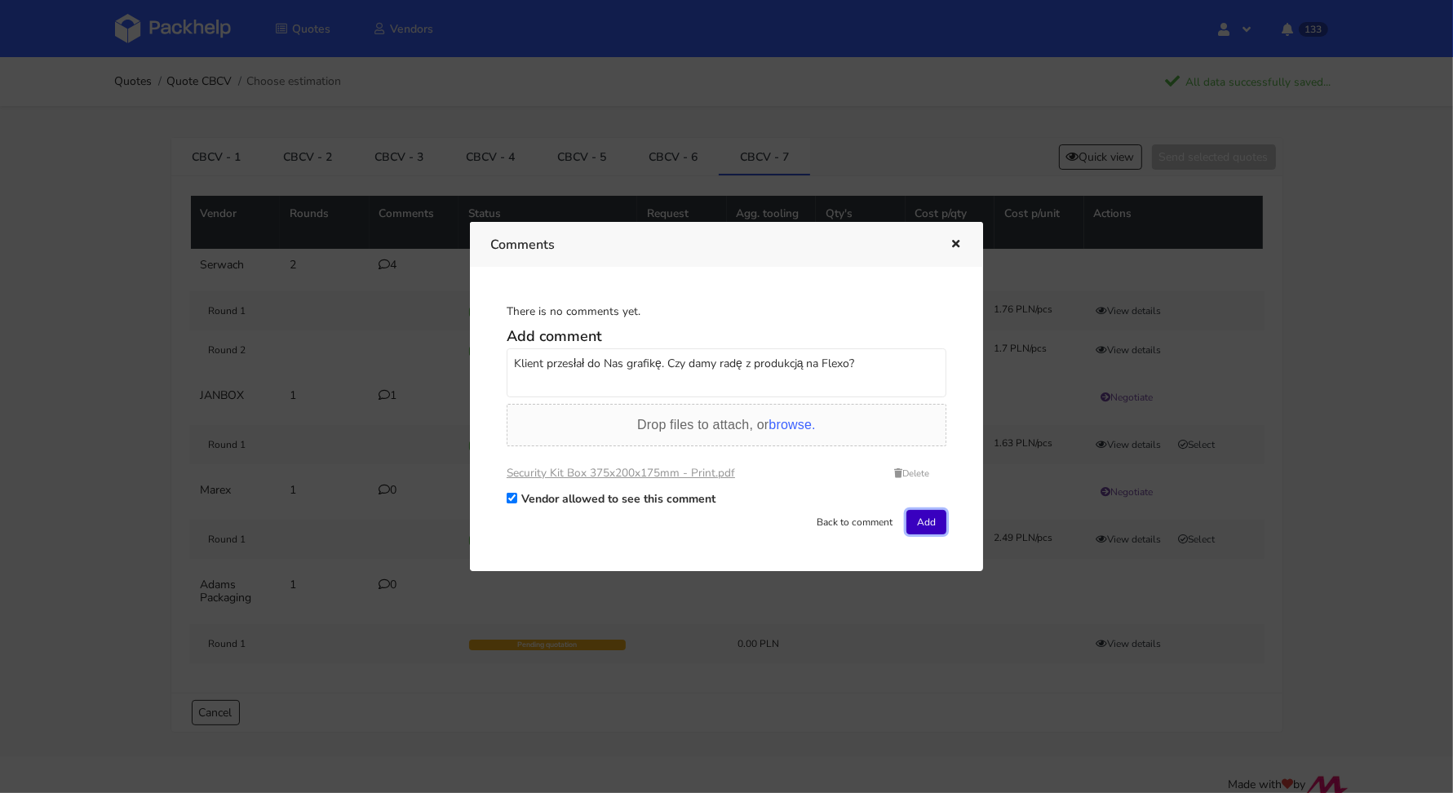
click at [927, 523] on button "Add" at bounding box center [927, 522] width 40 height 24
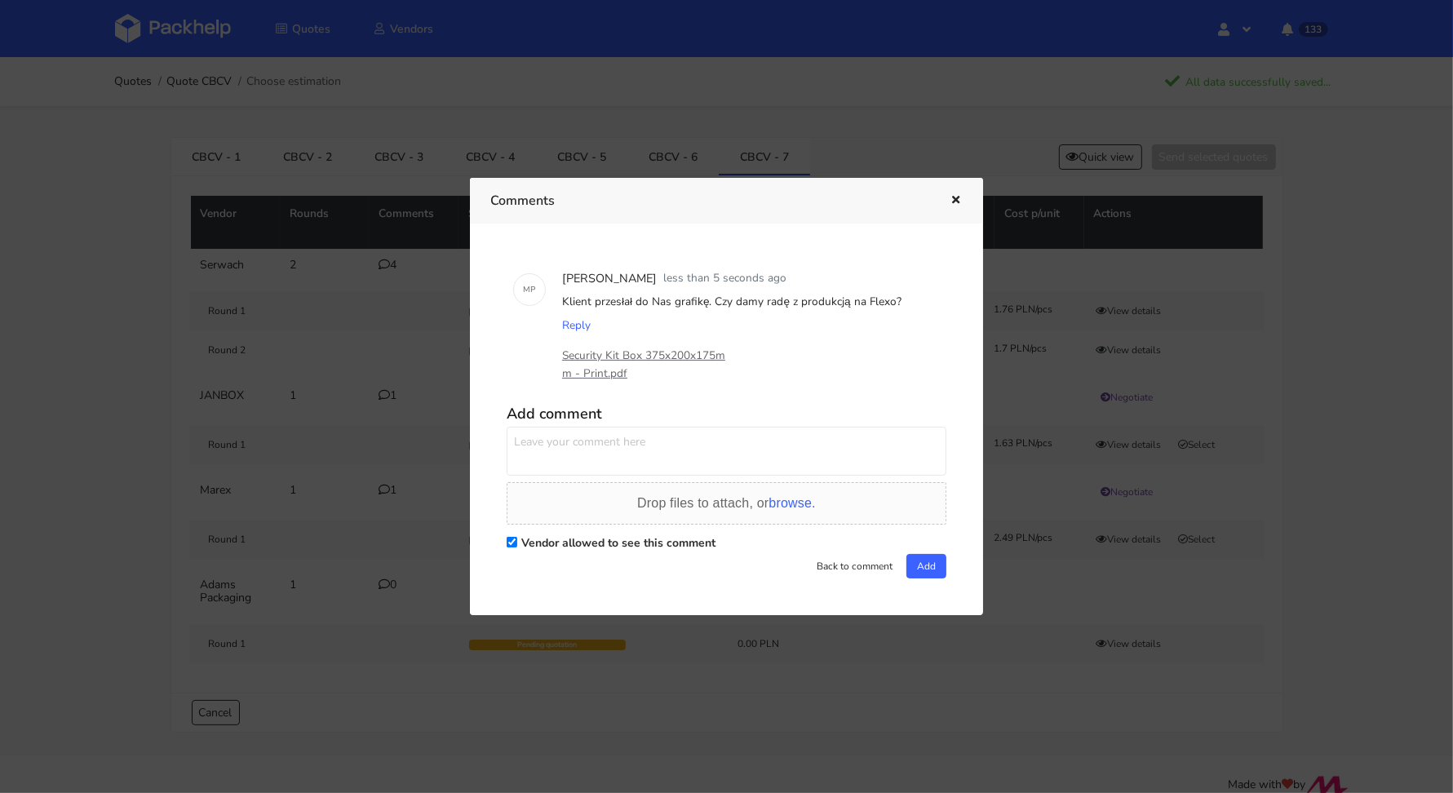
click at [953, 197] on icon "button" at bounding box center [956, 200] width 14 height 11
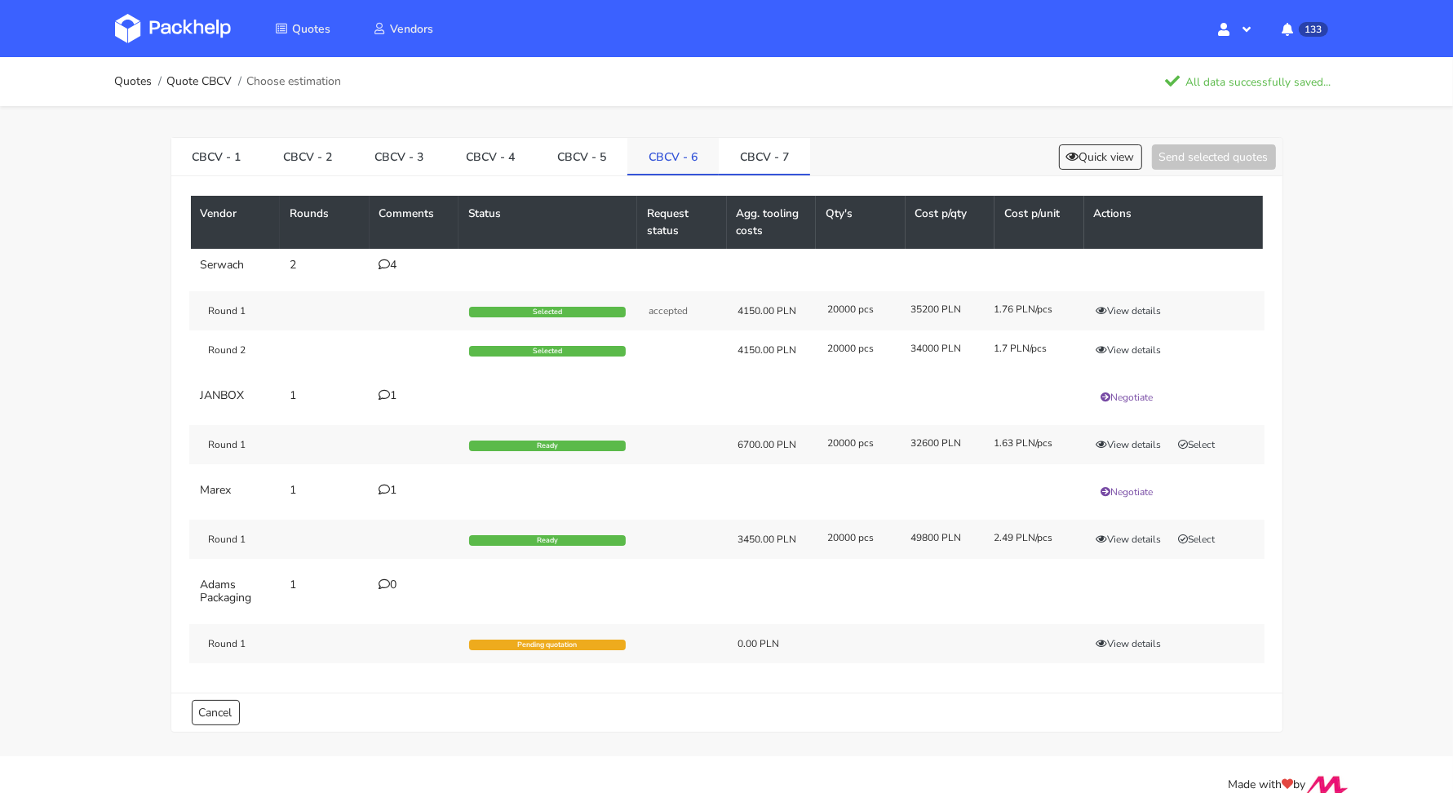
click at [675, 163] on link "CBCV - 6" at bounding box center [672, 156] width 91 height 36
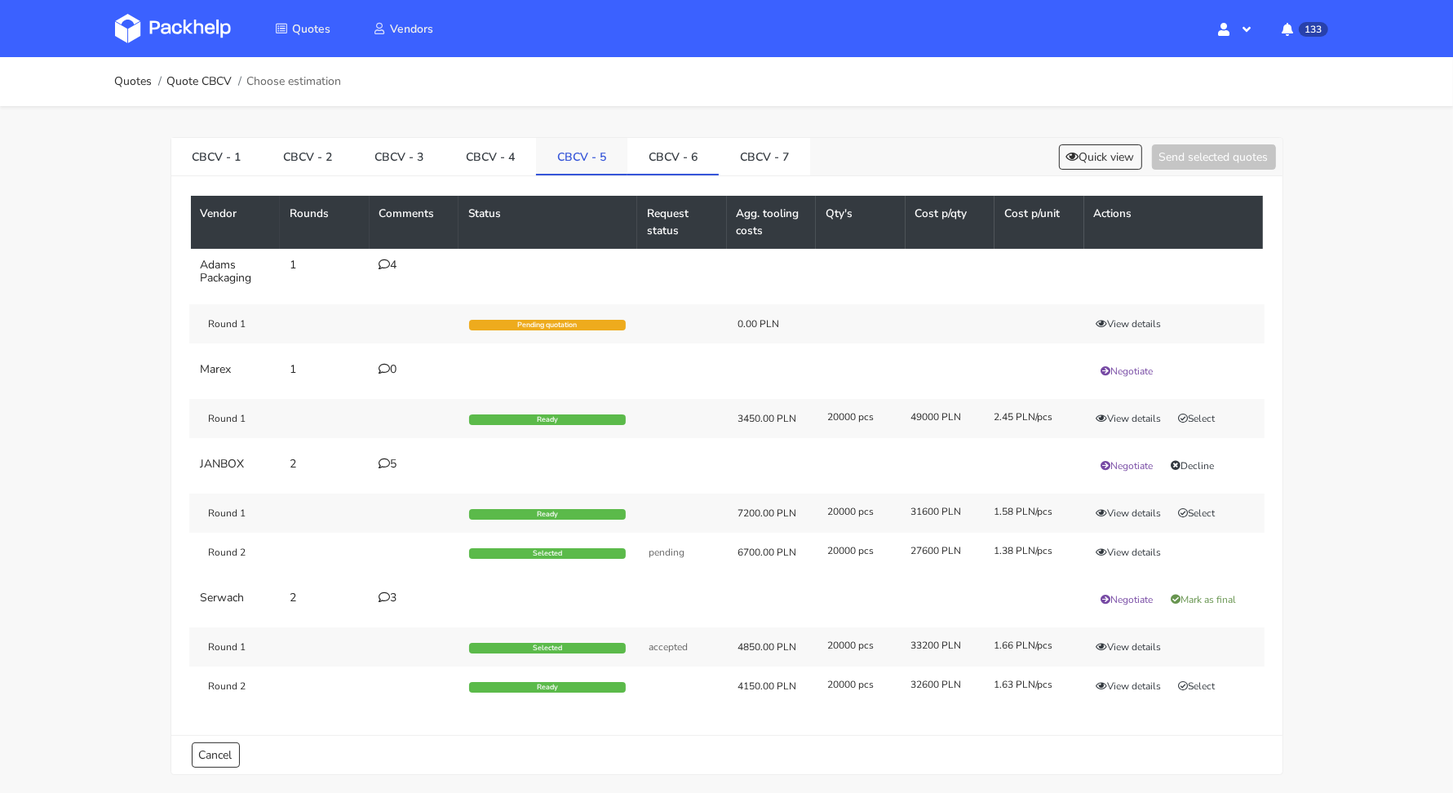
click at [599, 151] on link "CBCV - 5" at bounding box center [581, 156] width 91 height 36
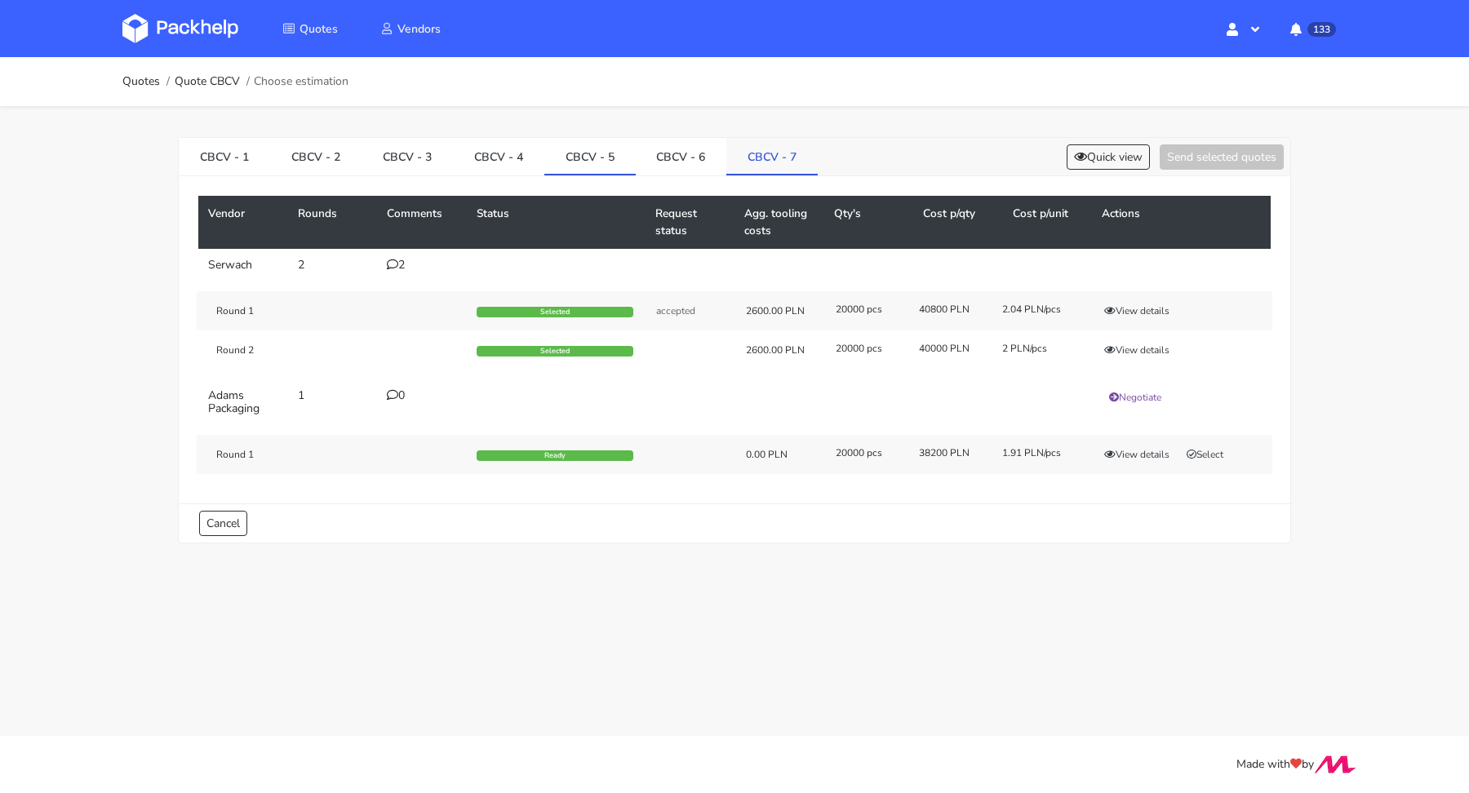
click at [748, 159] on link "CBCV - 7" at bounding box center [771, 156] width 91 height 36
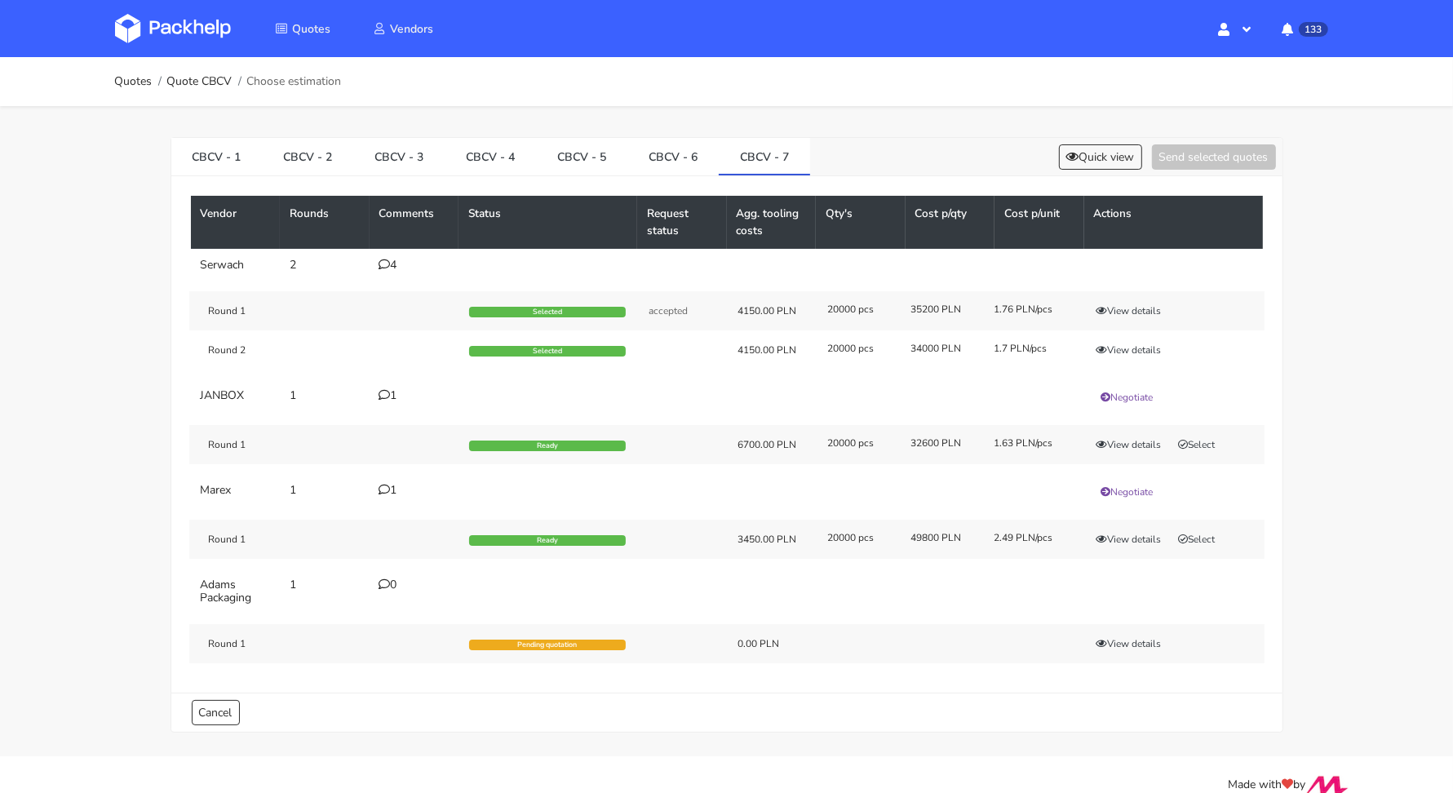
click at [392, 579] on div "0" at bounding box center [414, 585] width 70 height 13
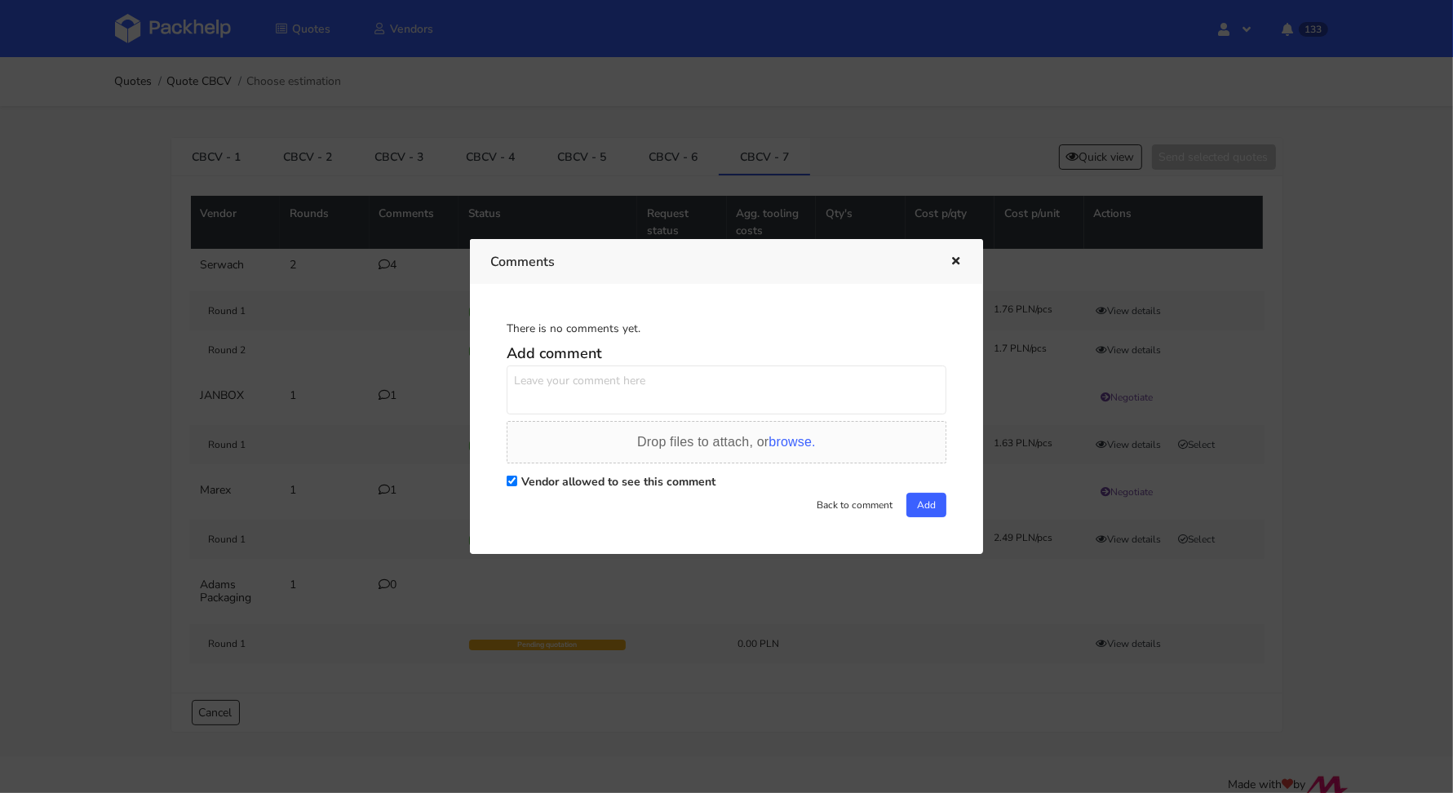
click at [533, 391] on textarea at bounding box center [727, 390] width 440 height 49
paste textarea "Klient przesłał do Nas grafikę. Czy damy radę z produkcją na Flexo?"
type textarea "Dzień dobry. Klient przesłał do Nas grafikę. Czy damy radę z produkcją na Flexo?"
click at [783, 447] on span "browse." at bounding box center [792, 442] width 47 height 14
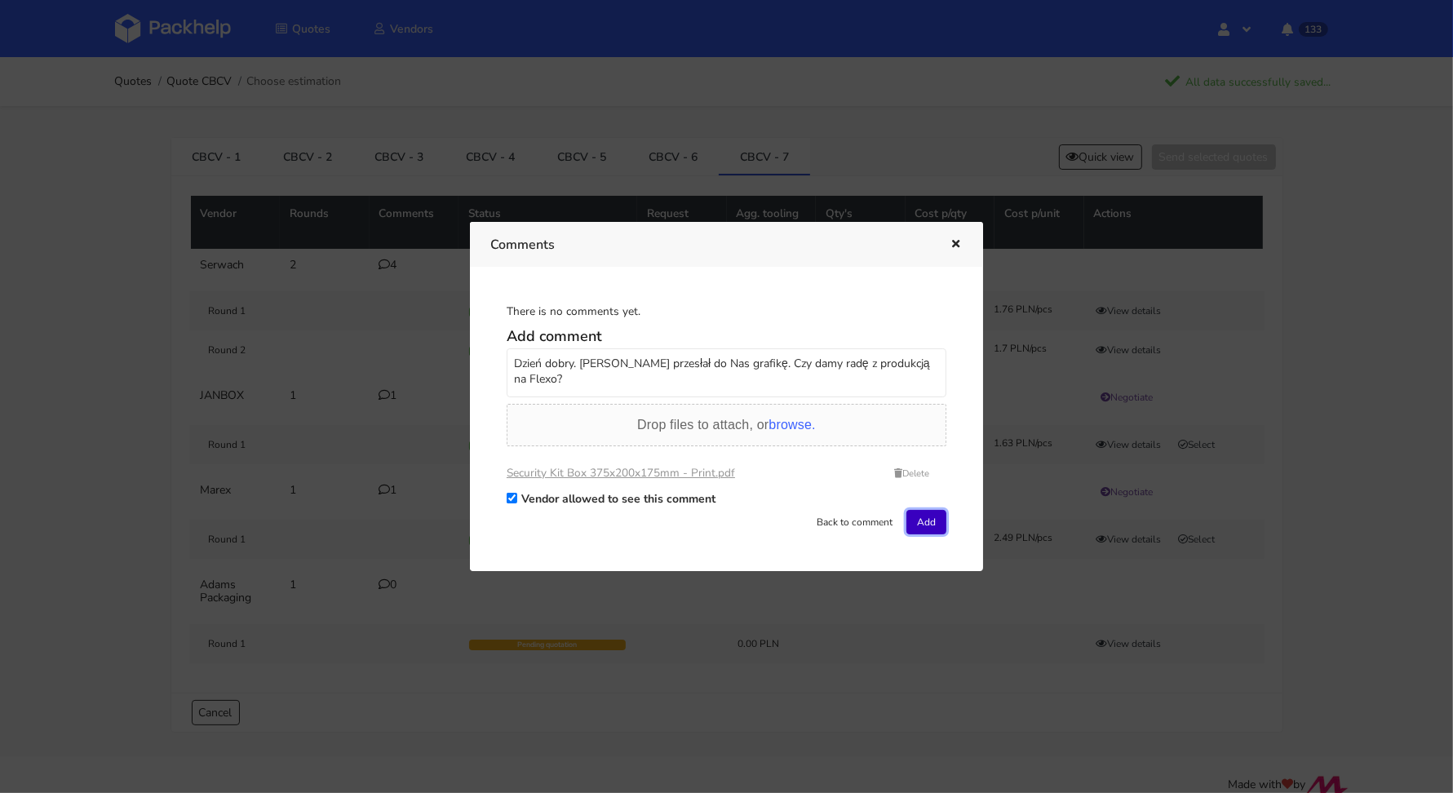
click at [933, 521] on button "Add" at bounding box center [927, 522] width 40 height 24
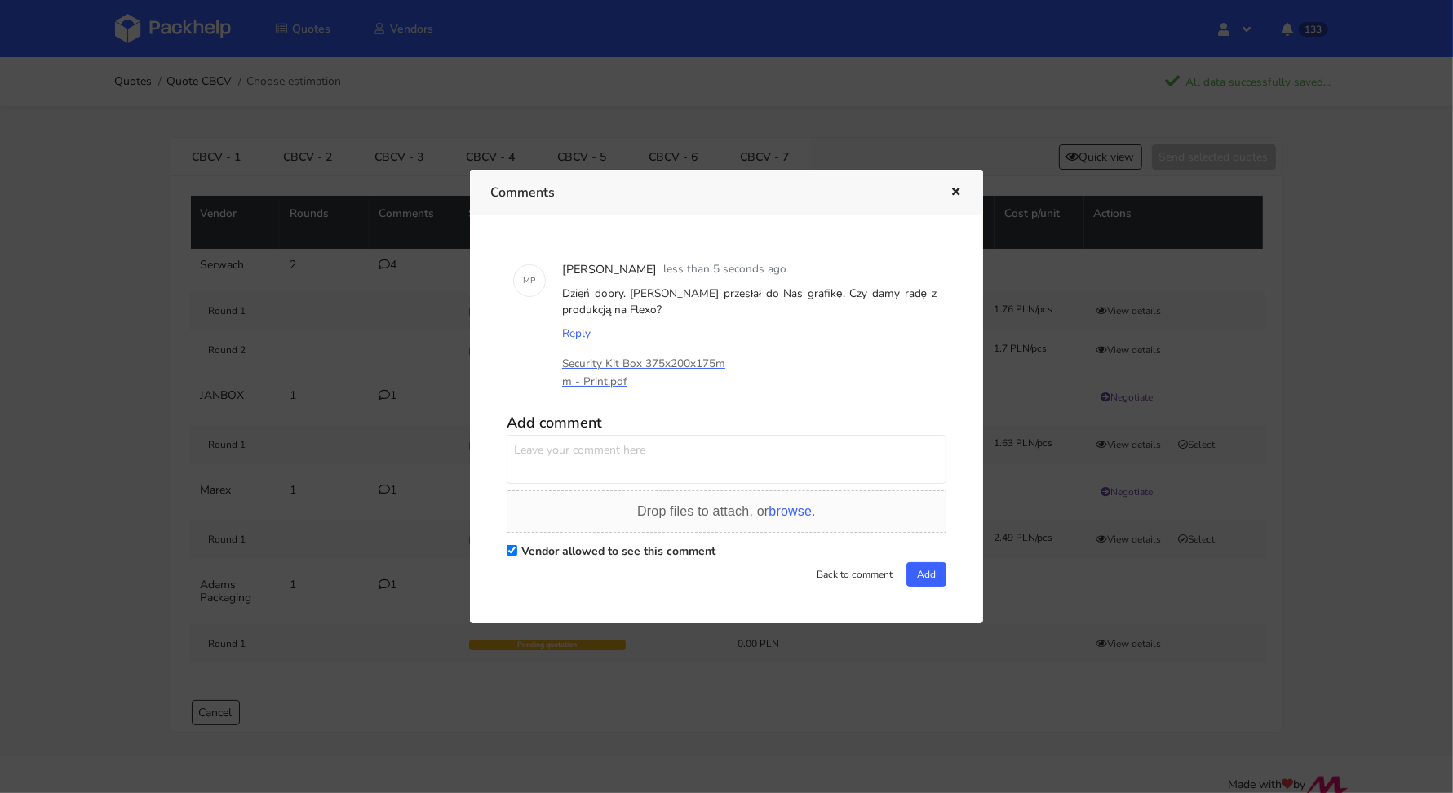
click at [959, 197] on icon "button" at bounding box center [956, 192] width 14 height 11
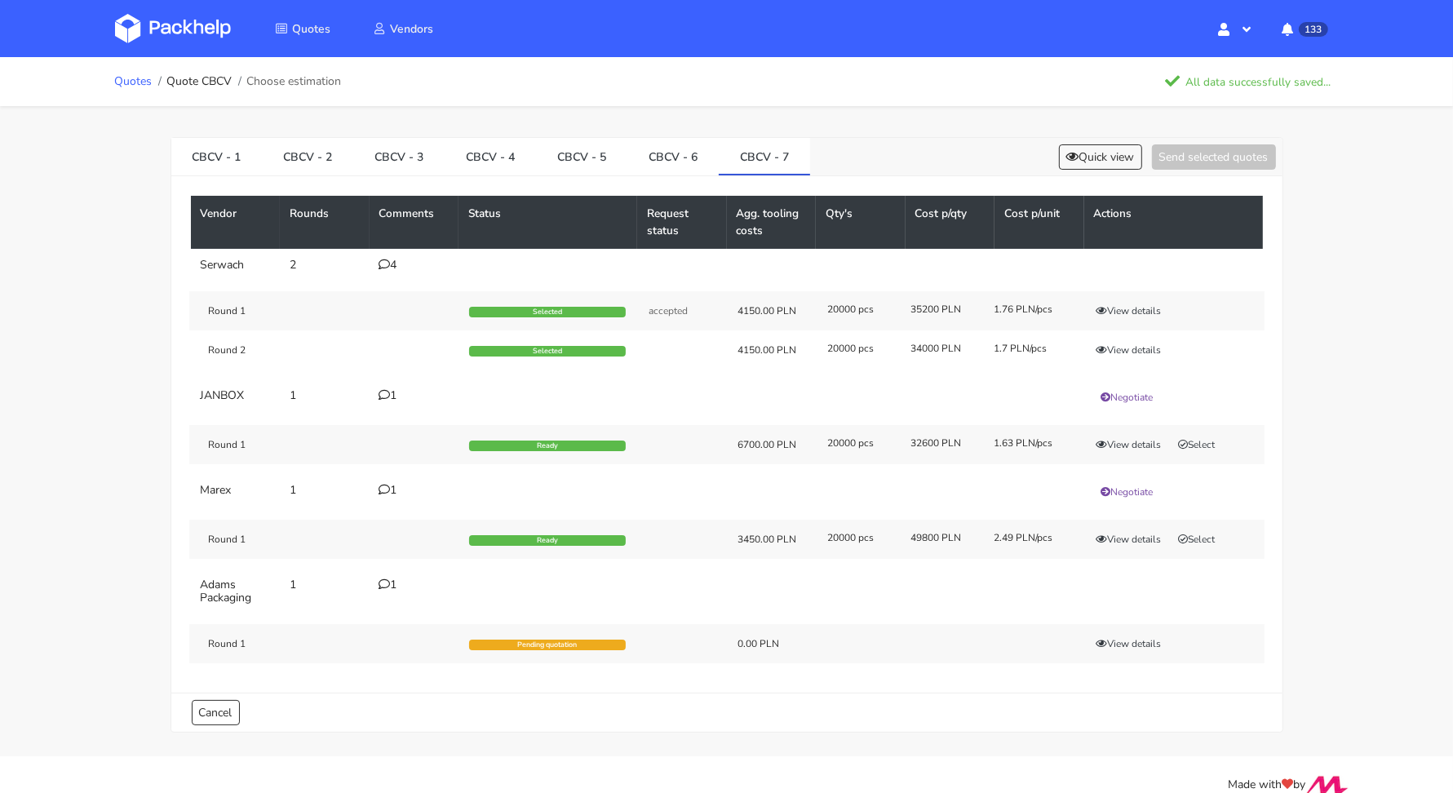
click at [117, 86] on link "Quotes" at bounding box center [134, 81] width 38 height 13
